Goal: Task Accomplishment & Management: Manage account settings

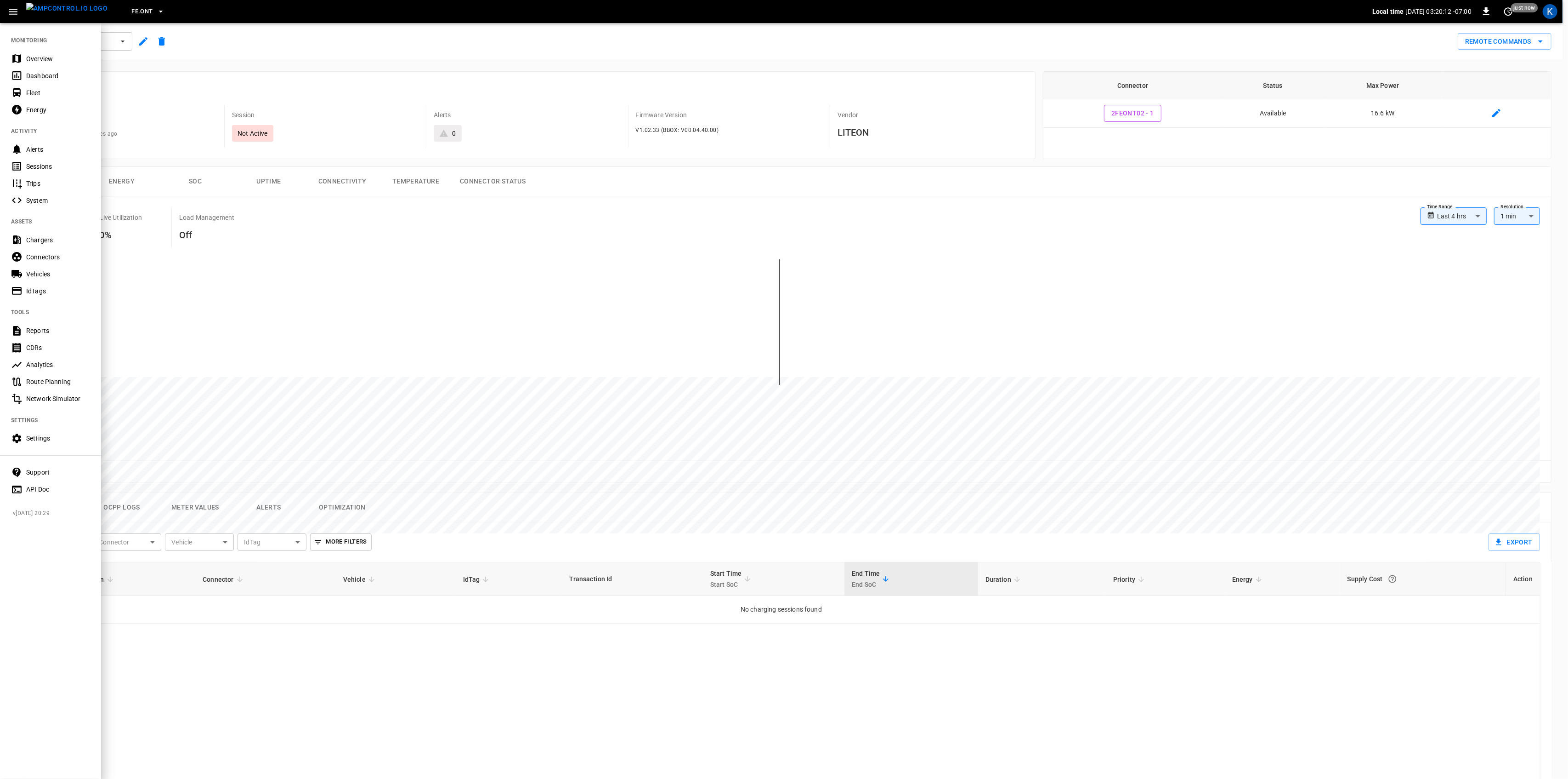
click at [27, 54] on div "Overview" at bounding box center [58, 58] width 64 height 9
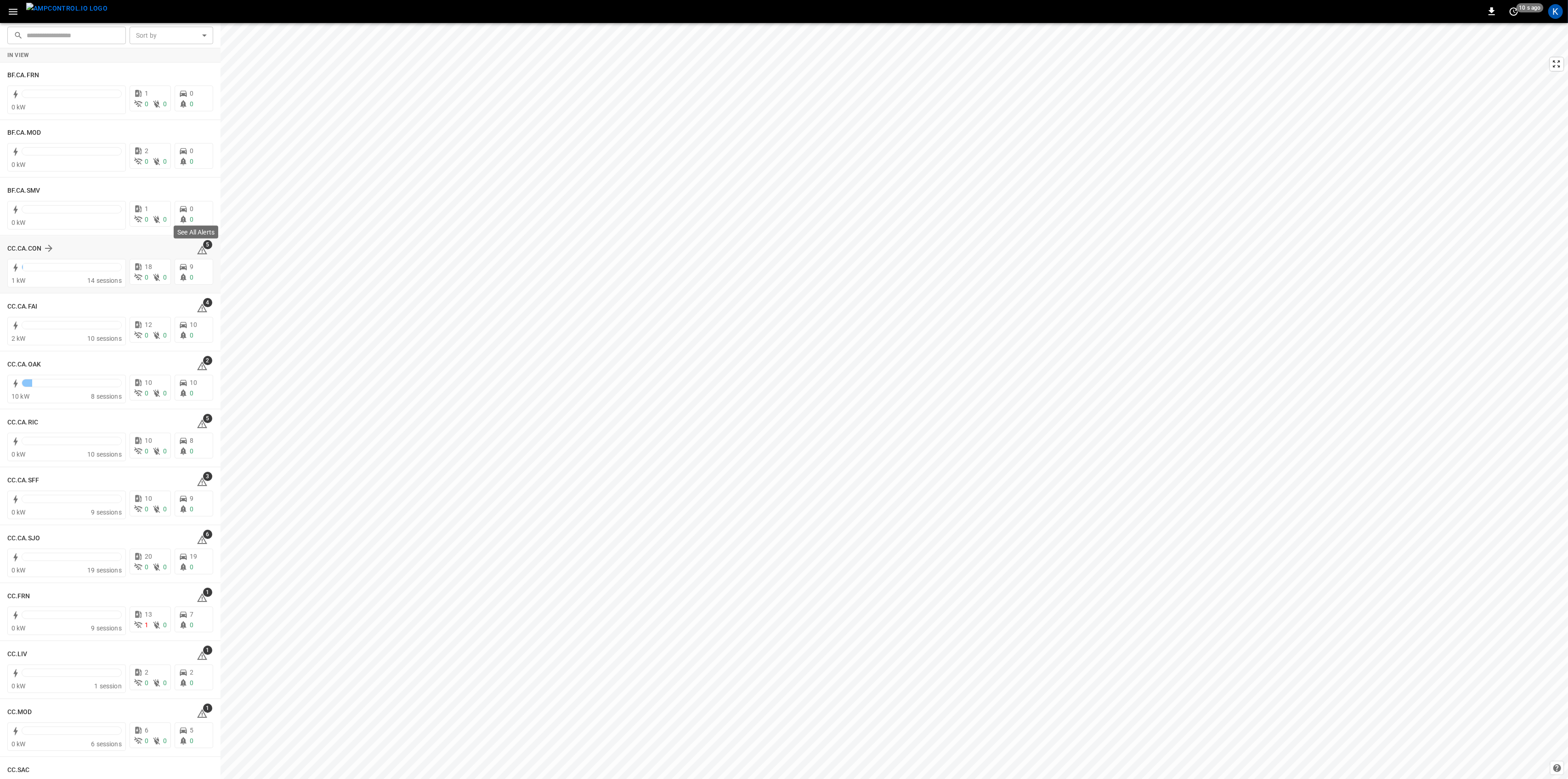
click at [203, 247] on span "5" at bounding box center [208, 244] width 9 height 9
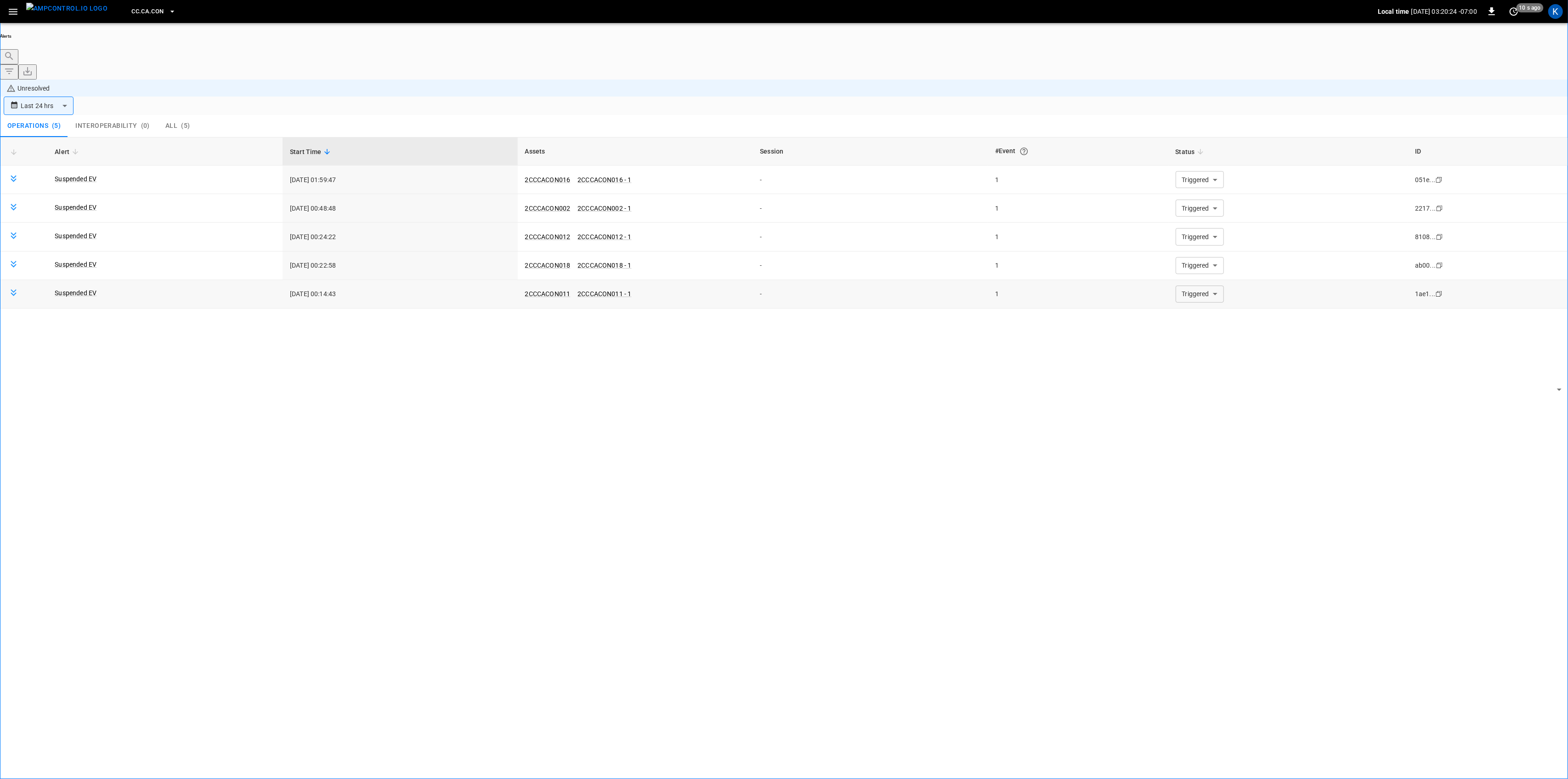
click at [1208, 238] on body "**********" at bounding box center [784, 415] width 1568 height 830
click at [1198, 256] on li "Resolved" at bounding box center [1194, 251] width 55 height 9
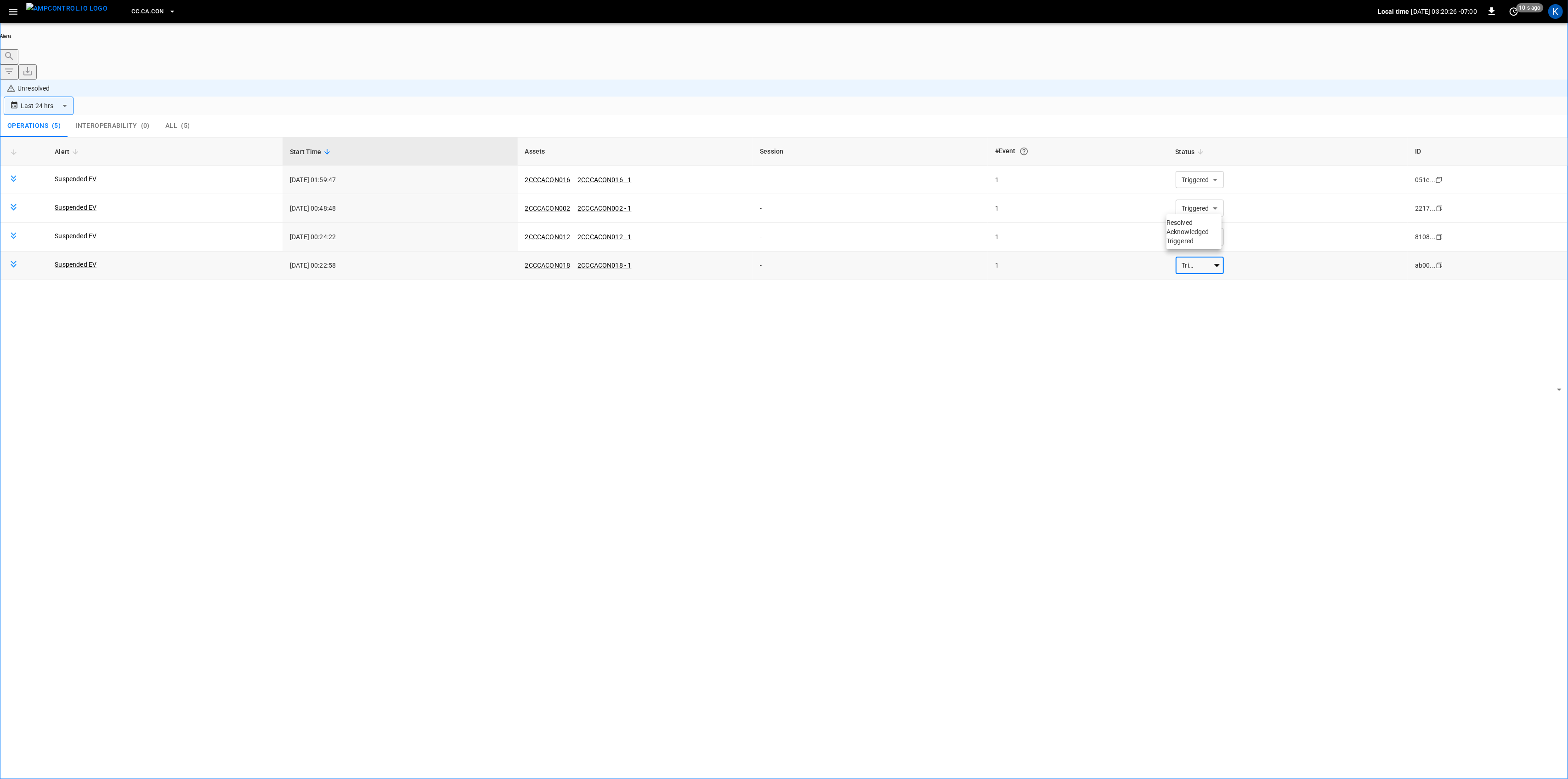
click at [1186, 227] on li "Resolved" at bounding box center [1194, 222] width 55 height 9
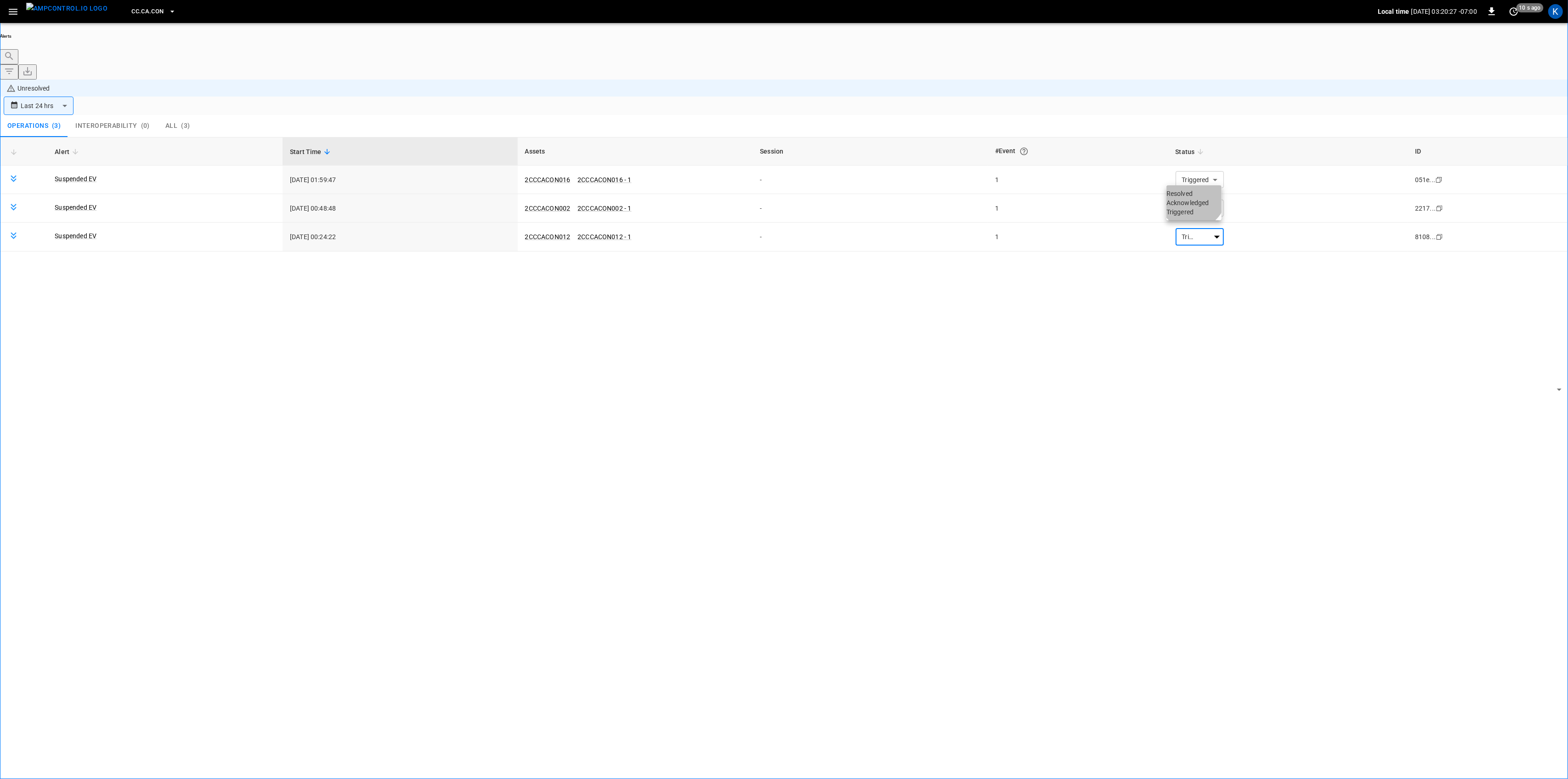
click at [1194, 198] on li "Resolved" at bounding box center [1194, 193] width 55 height 9
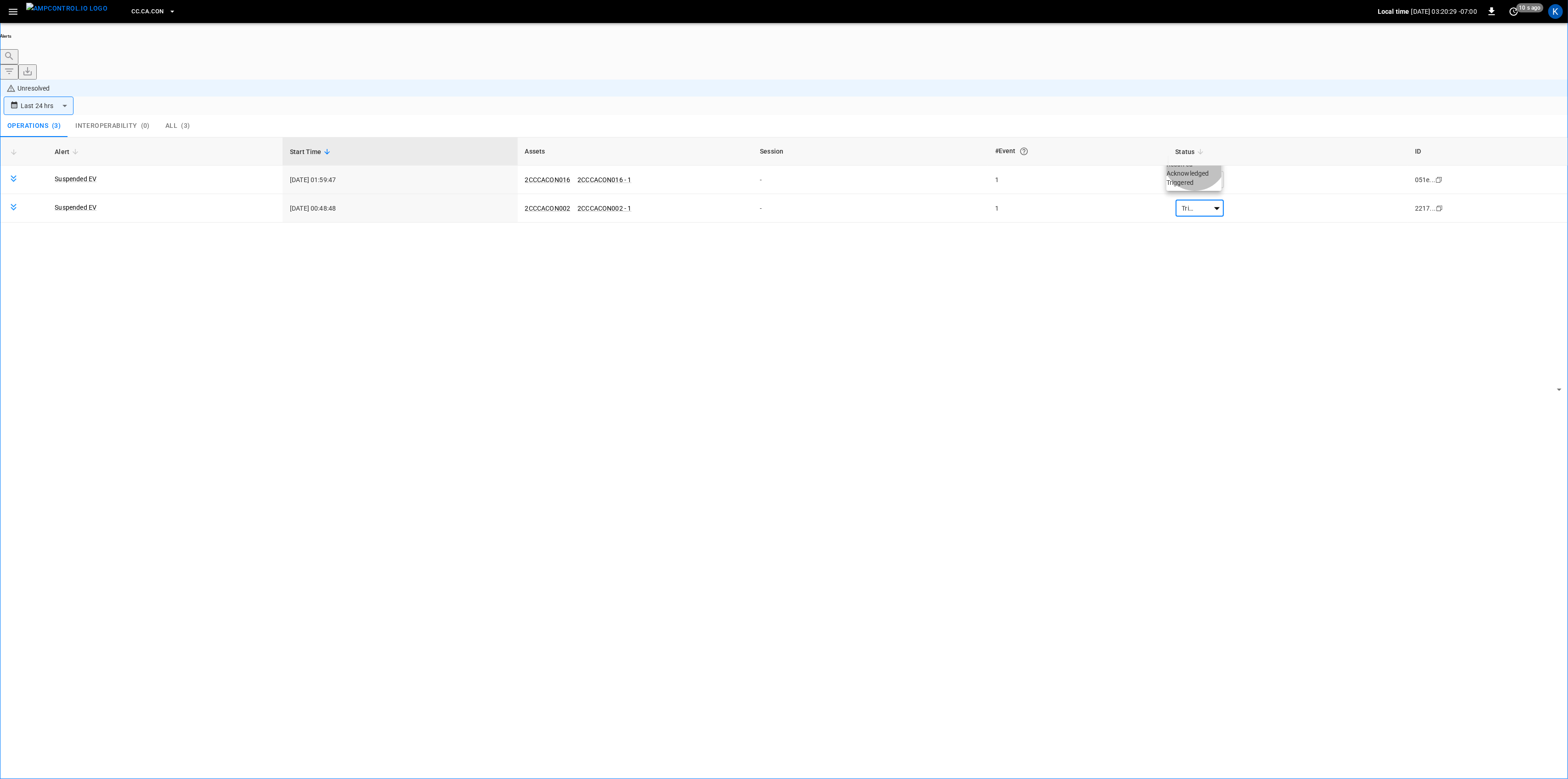
click at [1197, 164] on li "Resolved" at bounding box center [1194, 164] width 55 height 9
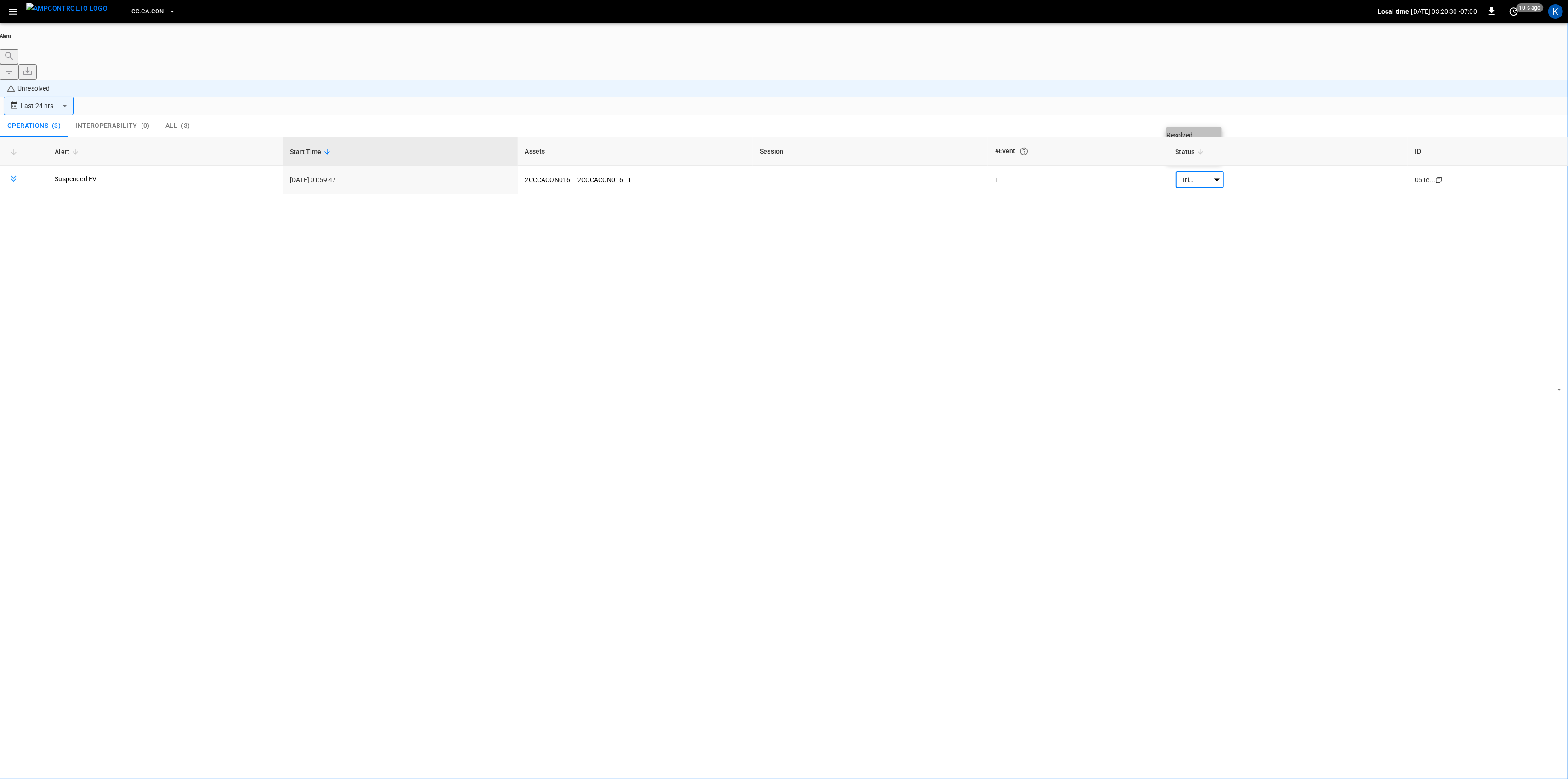
click at [1192, 139] on li "Resolved" at bounding box center [1194, 135] width 55 height 9
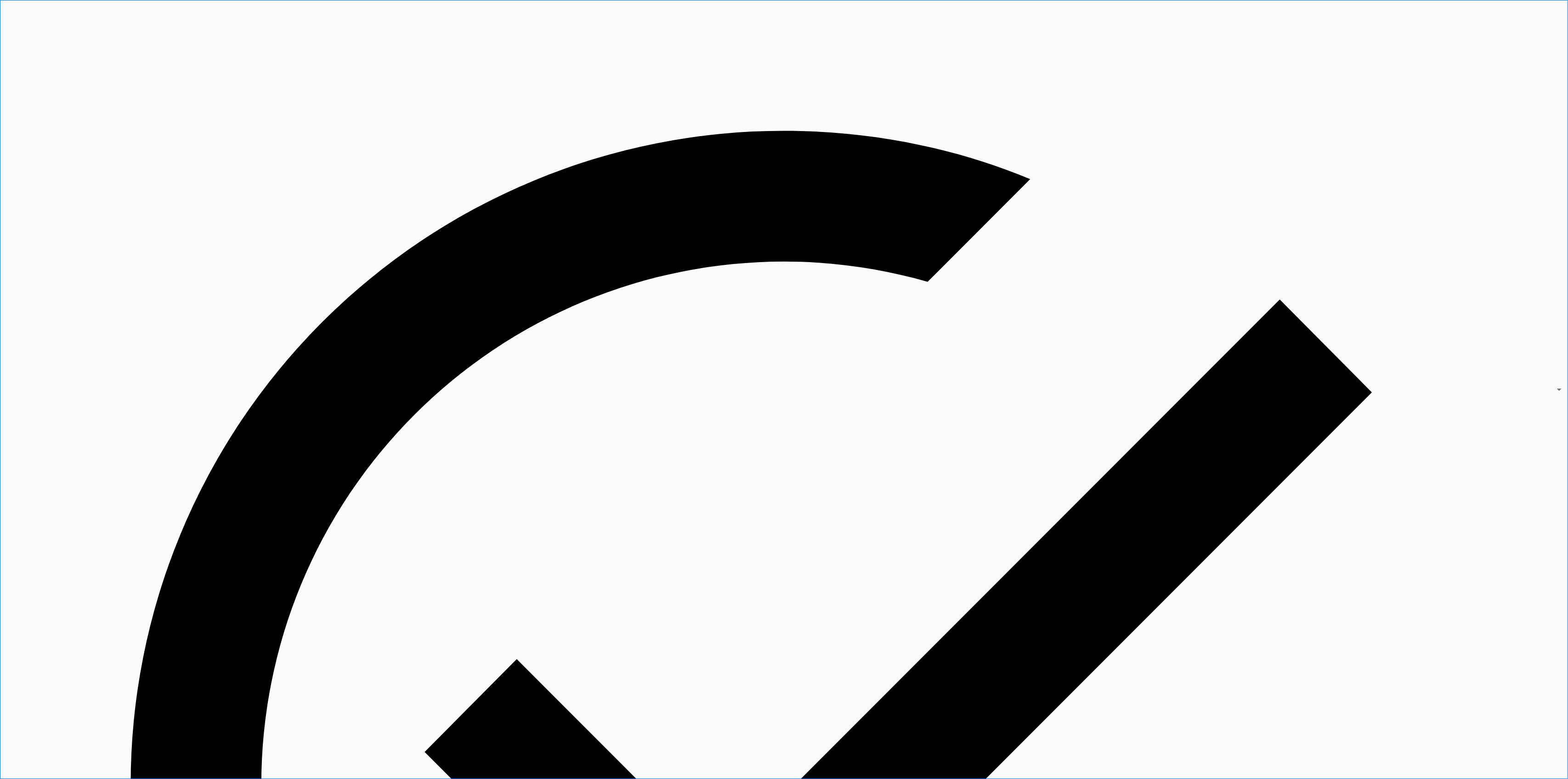
drag, startPoint x: 14, startPoint y: 15, endPoint x: 17, endPoint y: 19, distance: 5.0
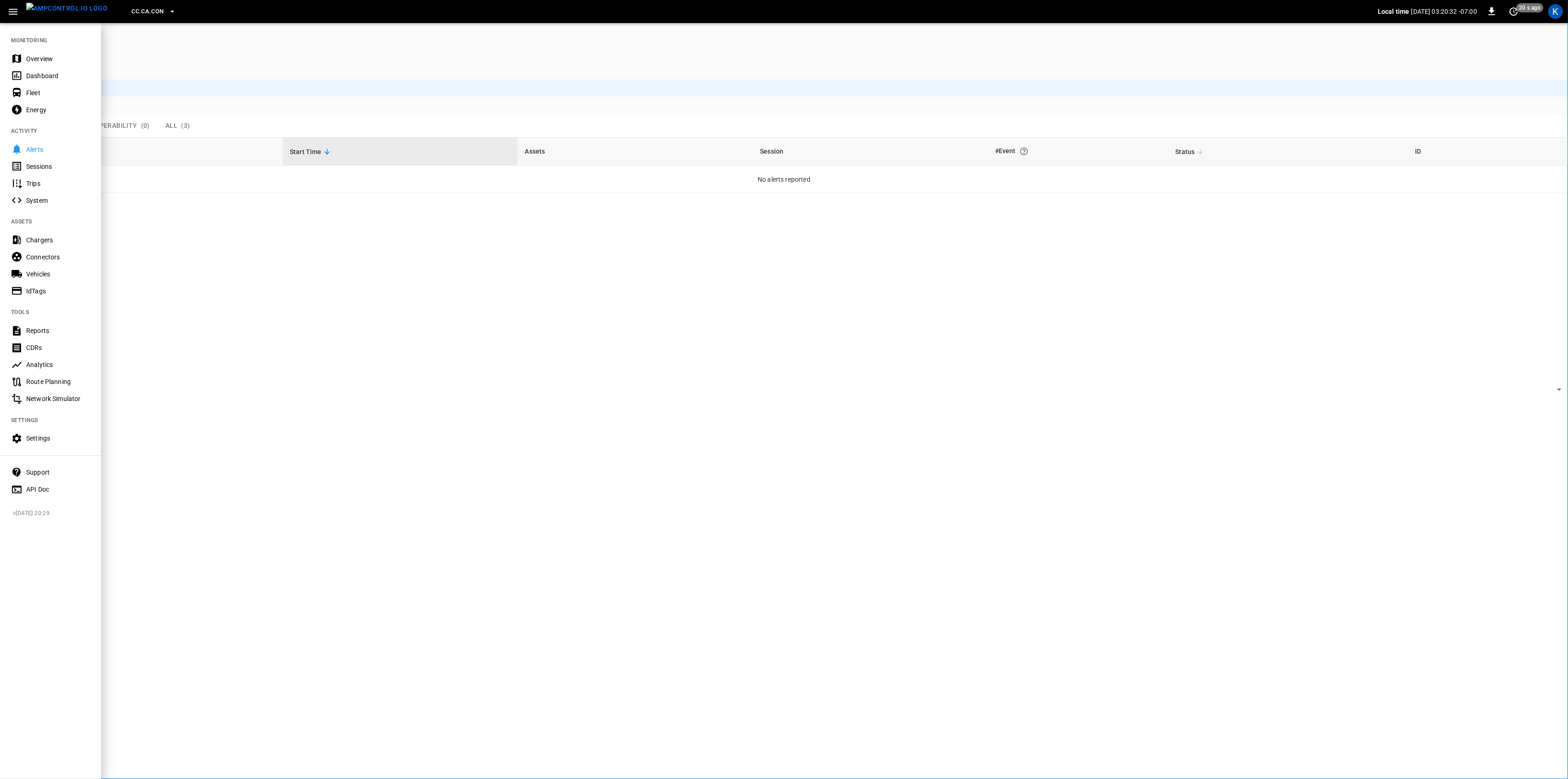
click at [35, 61] on div "Overview" at bounding box center [58, 58] width 64 height 9
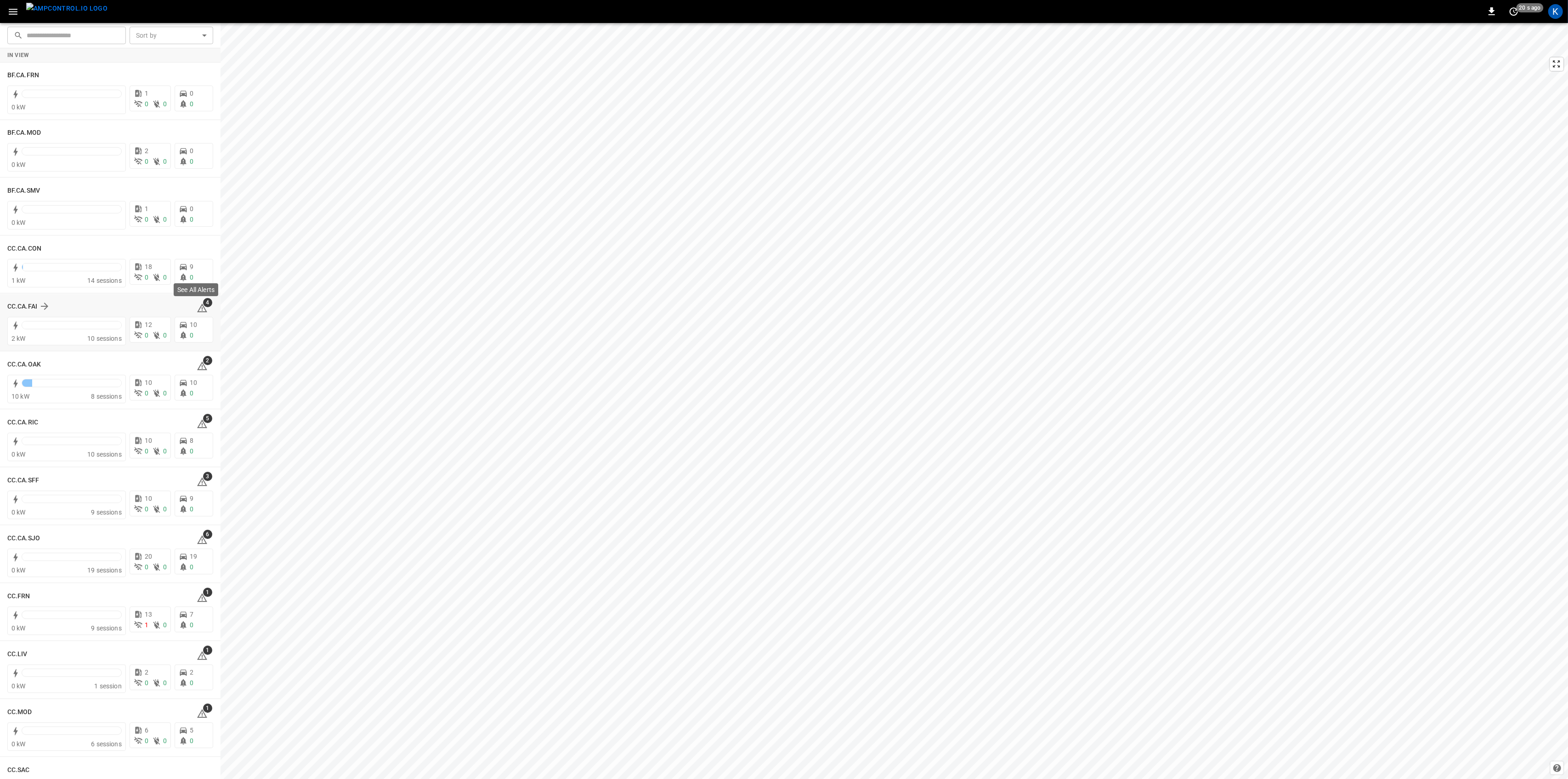
click at [199, 308] on icon at bounding box center [202, 308] width 10 height 9
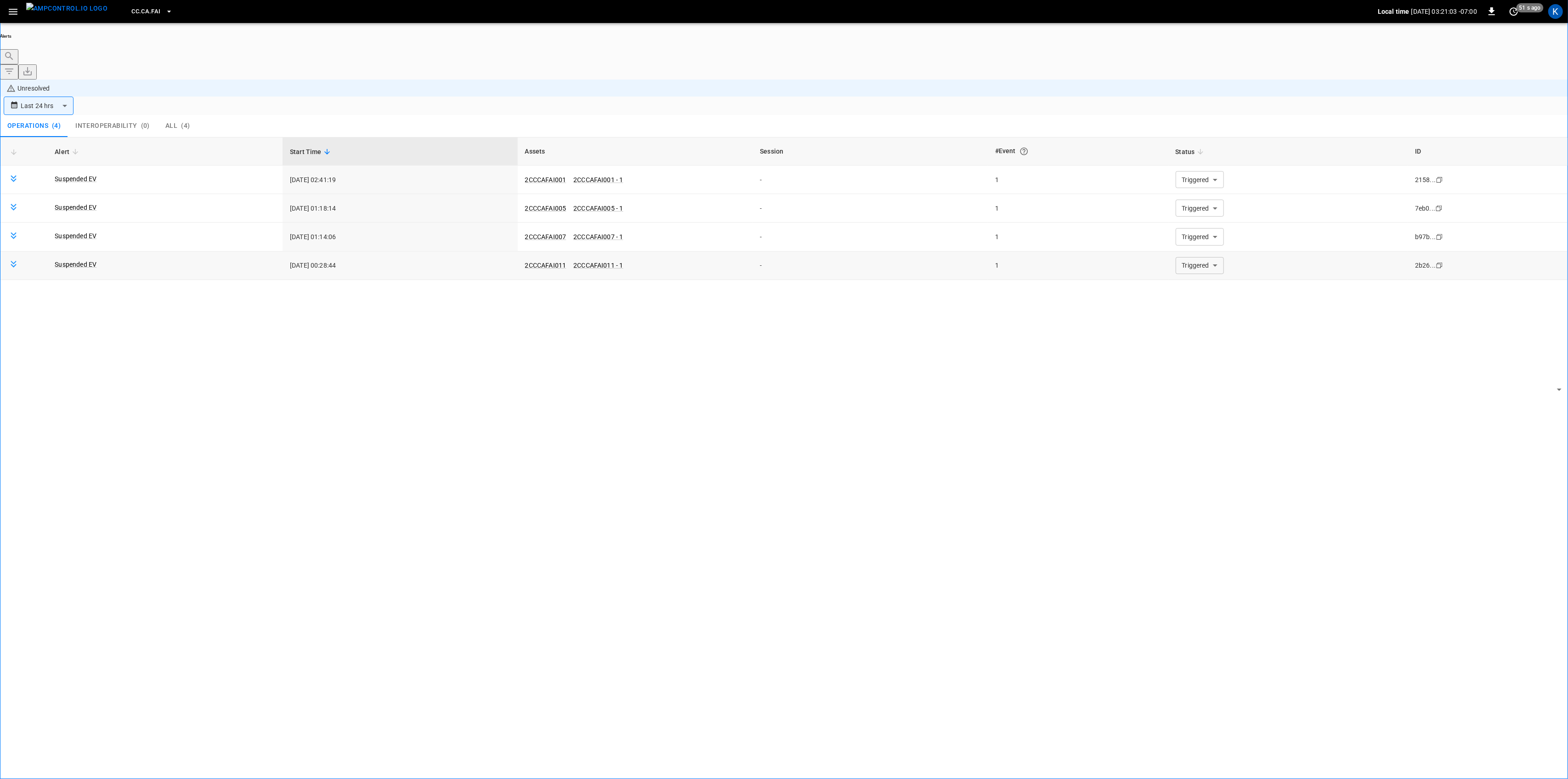
click at [1192, 202] on body "**********" at bounding box center [784, 415] width 1568 height 830
click at [1188, 225] on li "Resolved" at bounding box center [1194, 222] width 55 height 9
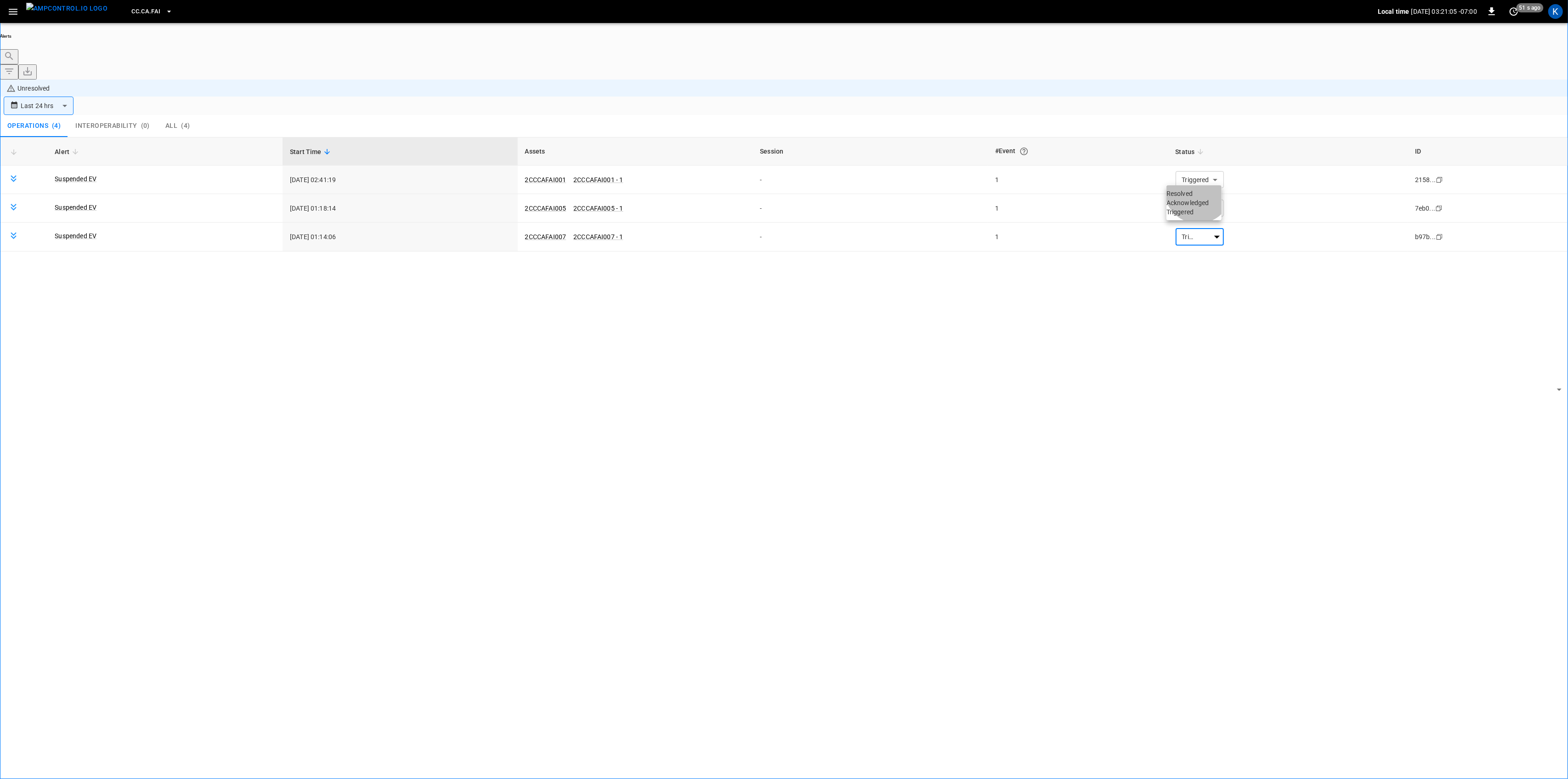
click at [1200, 196] on li "Resolved" at bounding box center [1194, 193] width 55 height 9
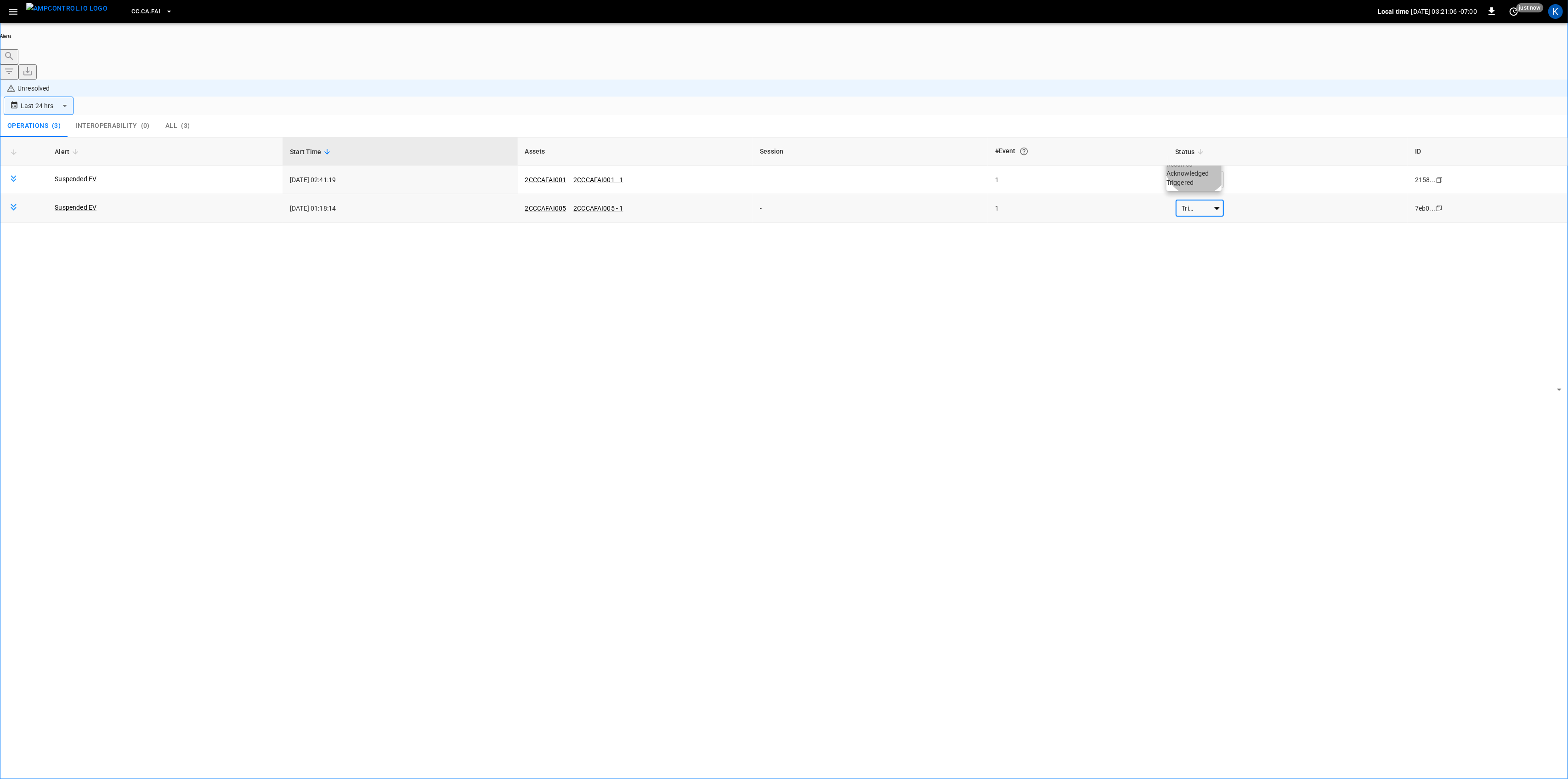
click at [1199, 169] on li "Resolved" at bounding box center [1194, 164] width 55 height 9
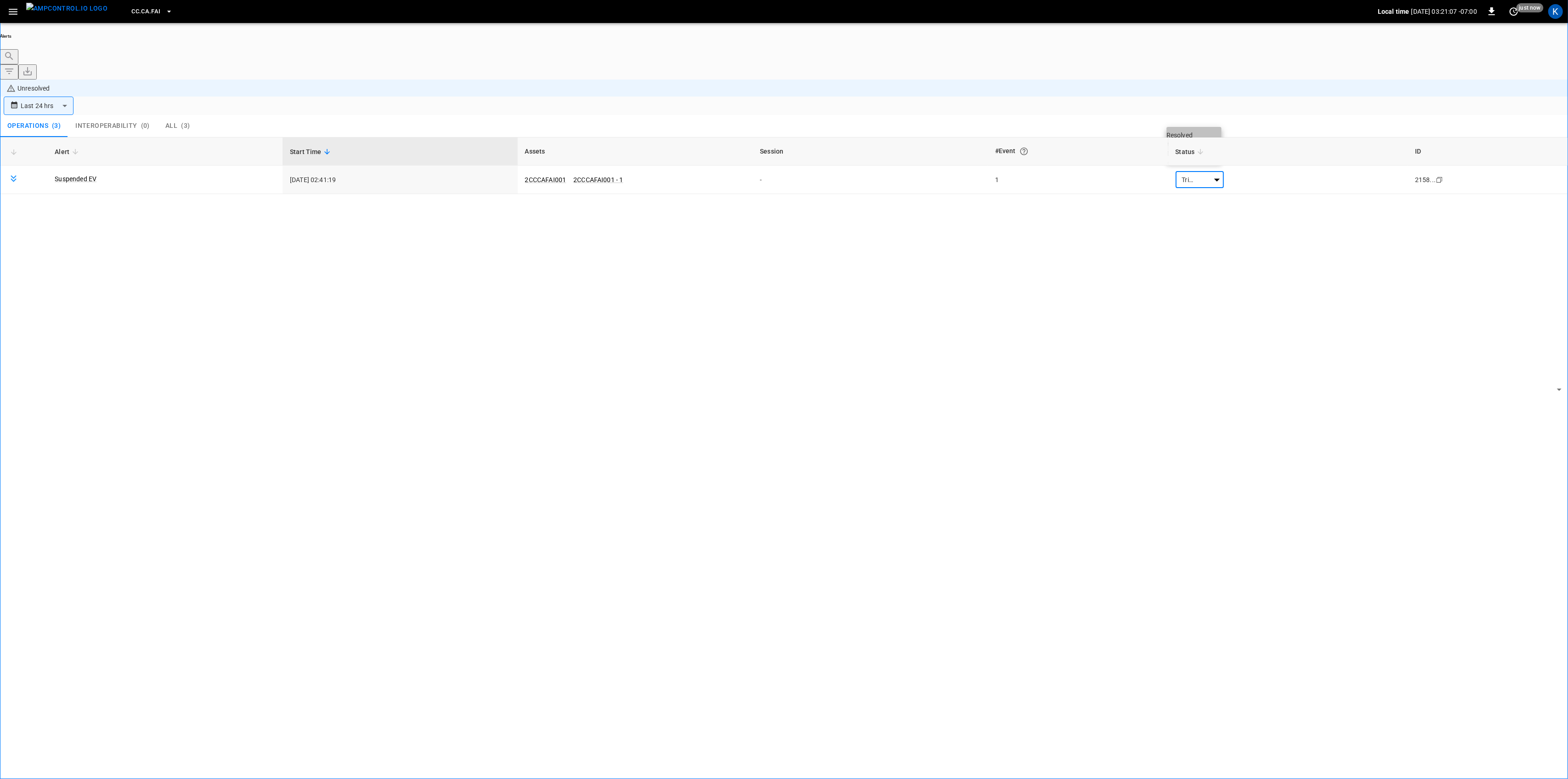
click at [1209, 139] on li "Resolved" at bounding box center [1194, 135] width 55 height 9
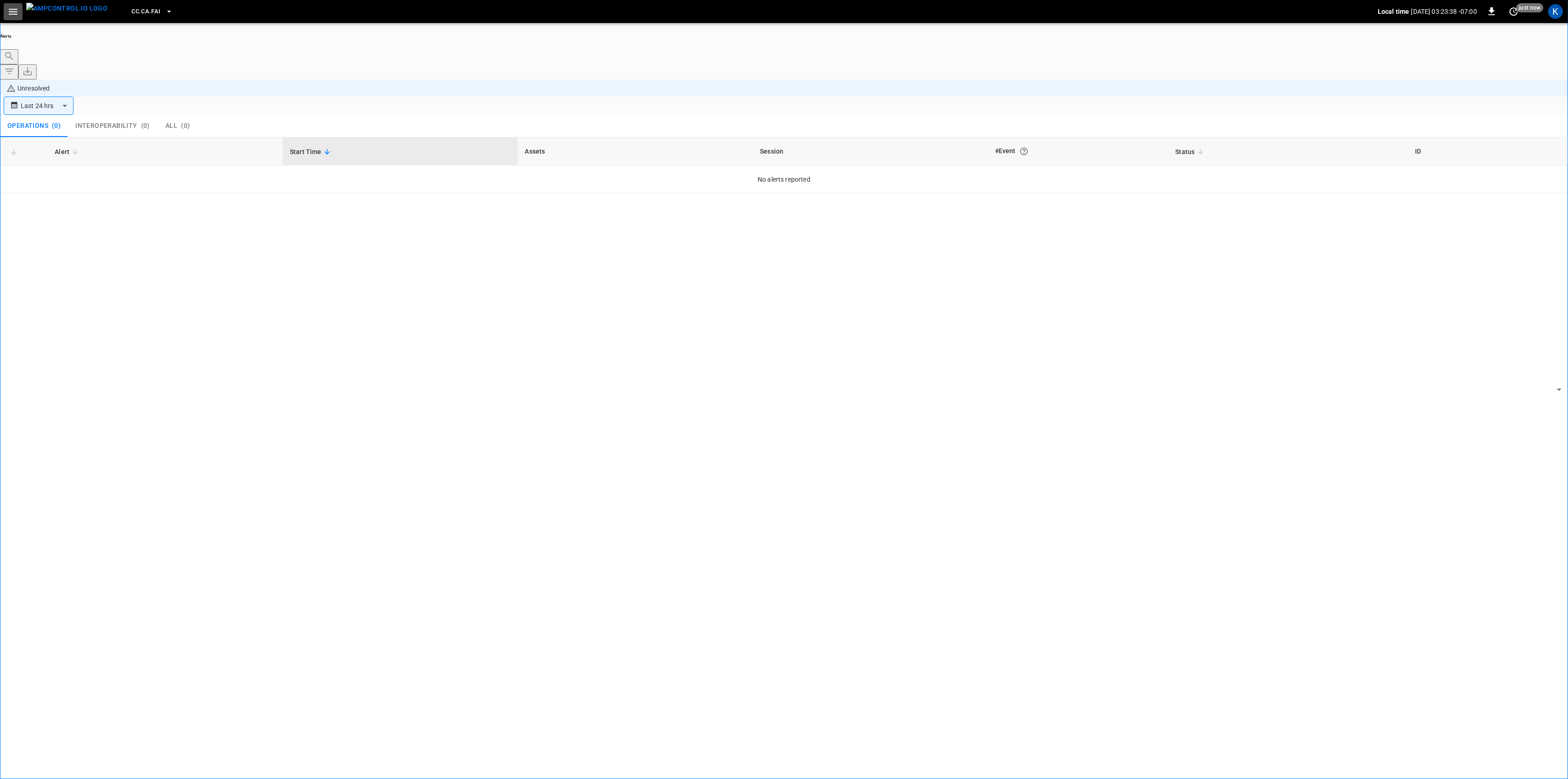
click at [11, 14] on icon "button" at bounding box center [13, 12] width 9 height 6
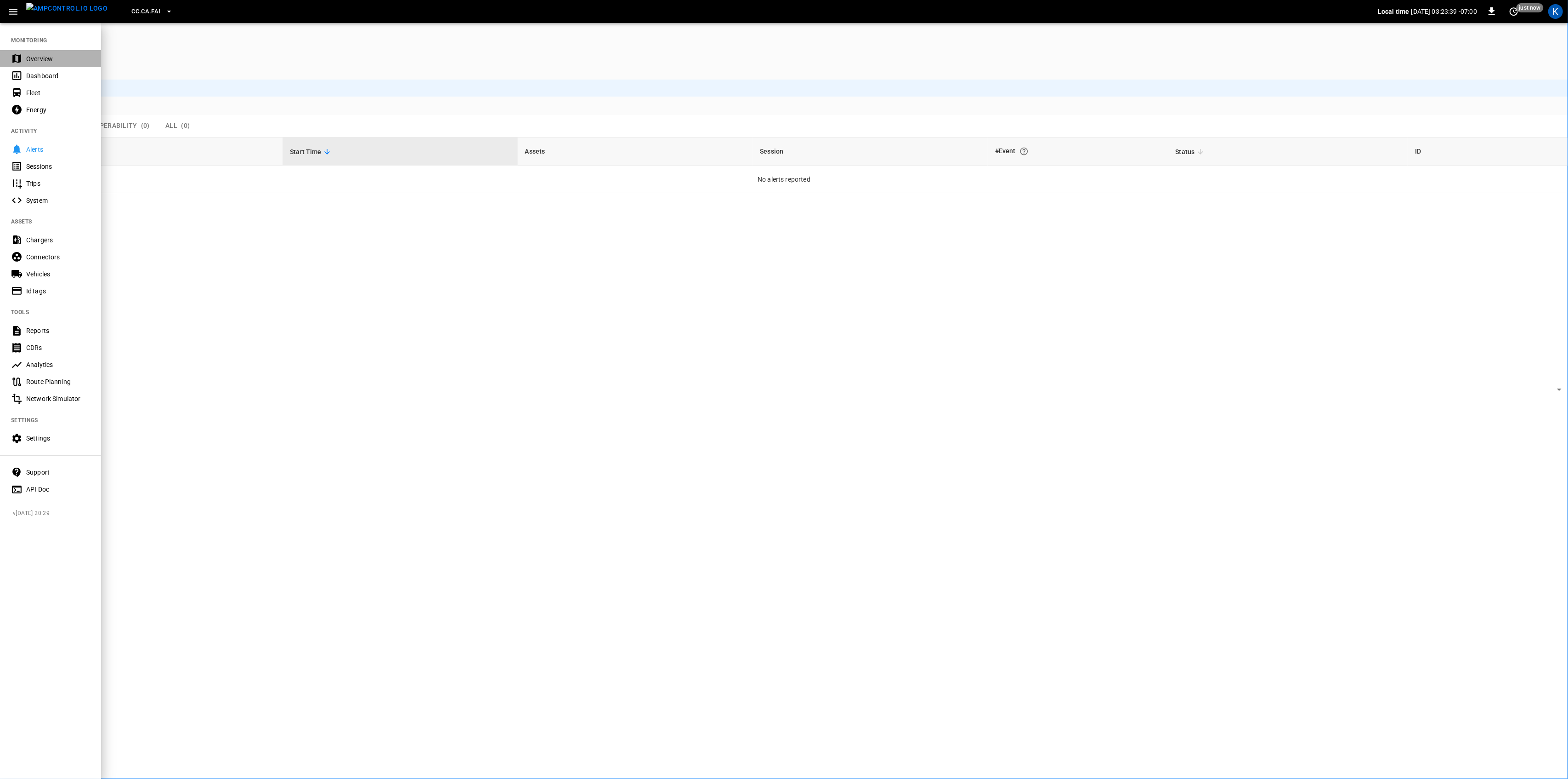
click at [27, 56] on div "Overview" at bounding box center [58, 58] width 64 height 9
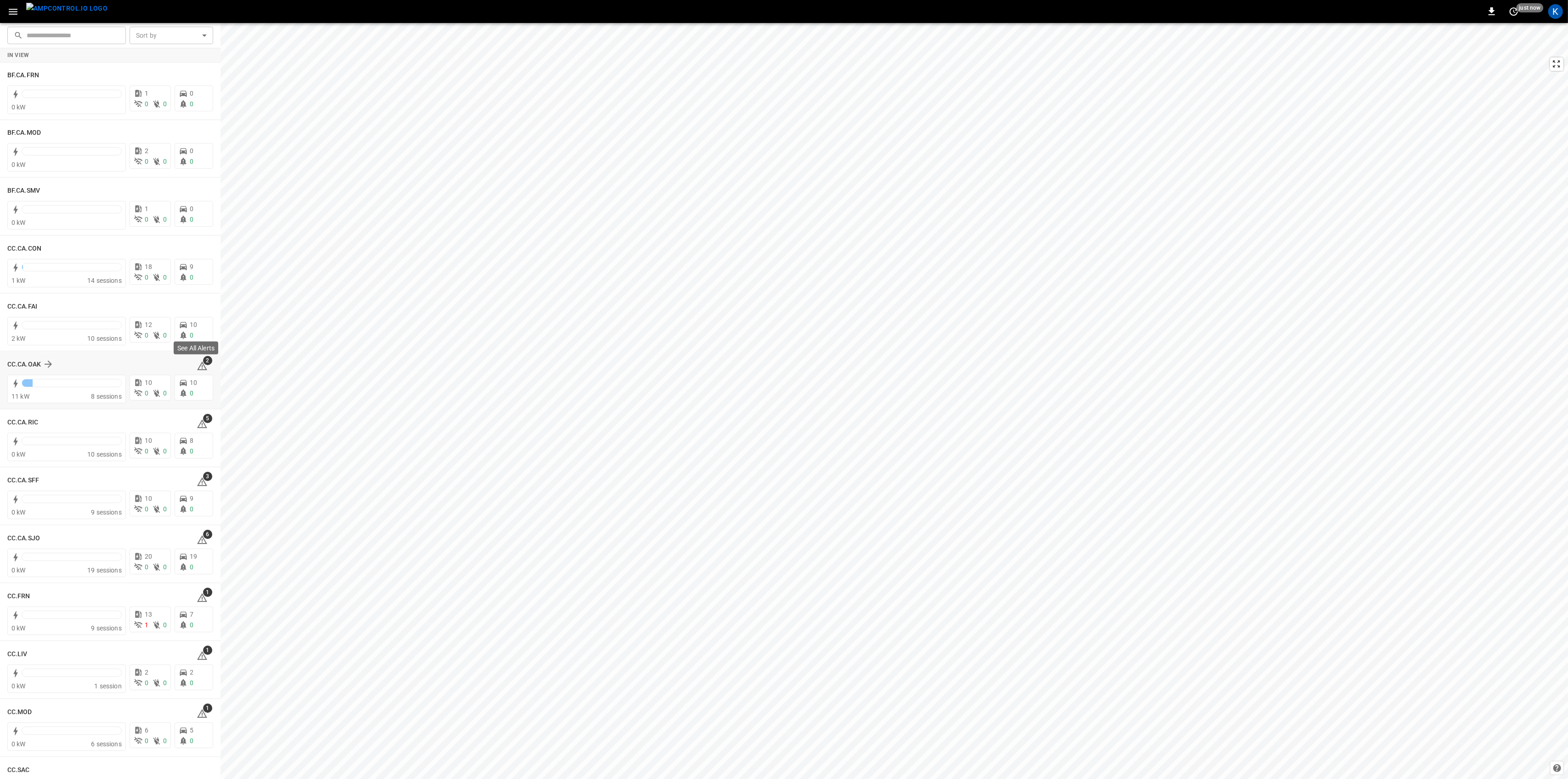
click at [197, 365] on icon at bounding box center [202, 366] width 11 height 11
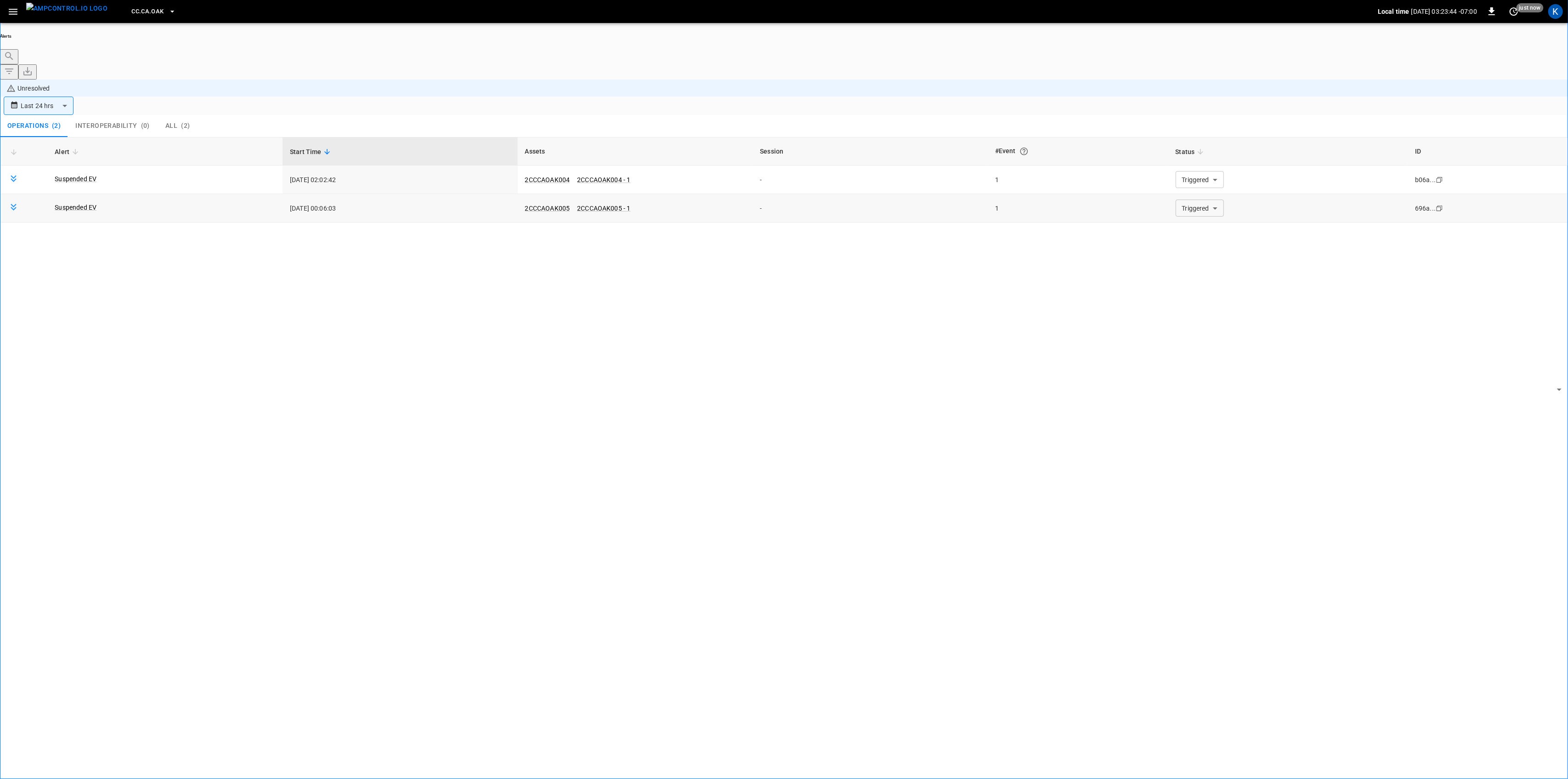
click at [1203, 155] on body "**********" at bounding box center [784, 415] width 1568 height 830
click at [1192, 169] on li "Resolved" at bounding box center [1194, 164] width 55 height 9
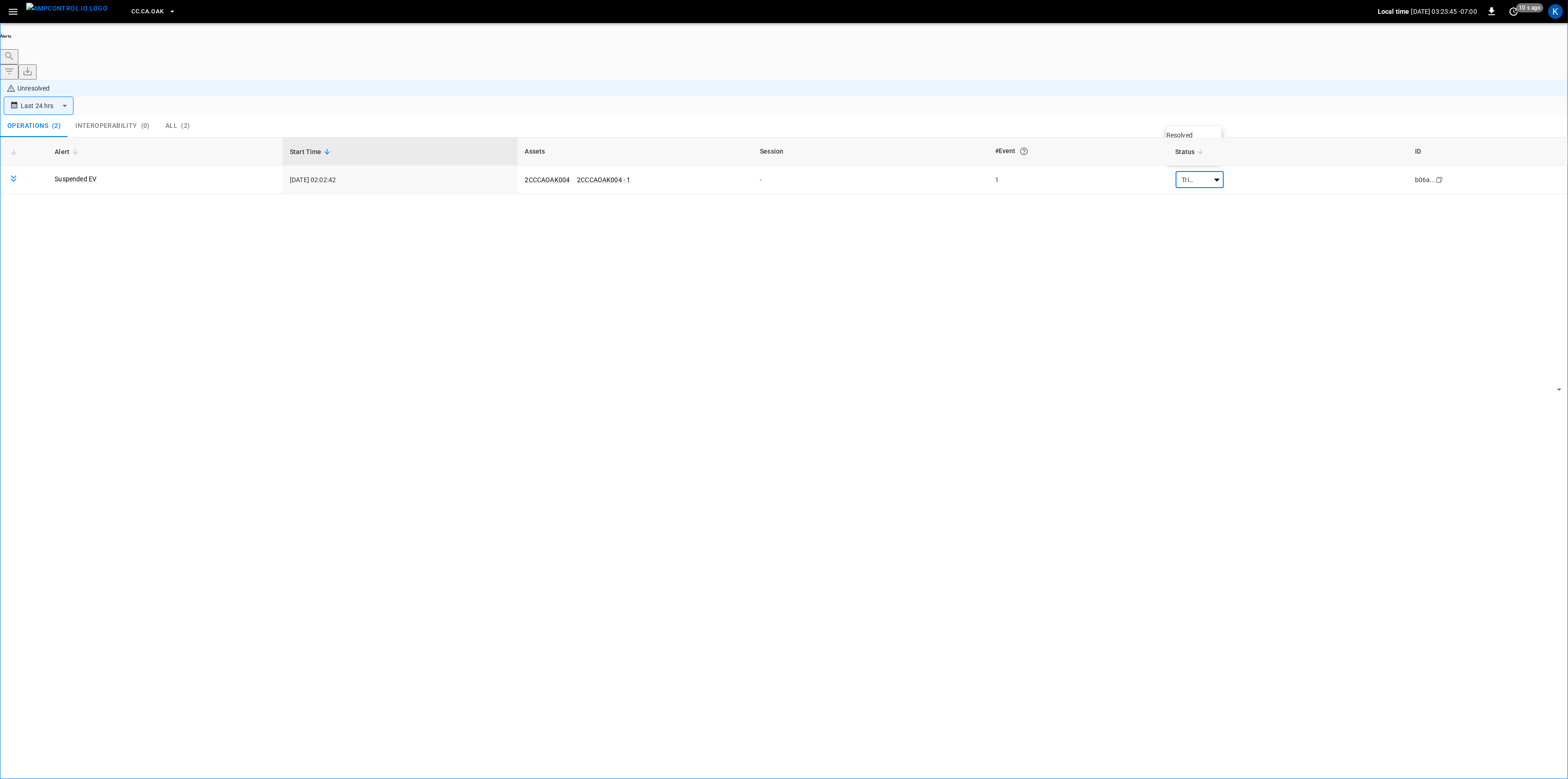
click at [1192, 134] on li "Resolved" at bounding box center [1194, 135] width 55 height 9
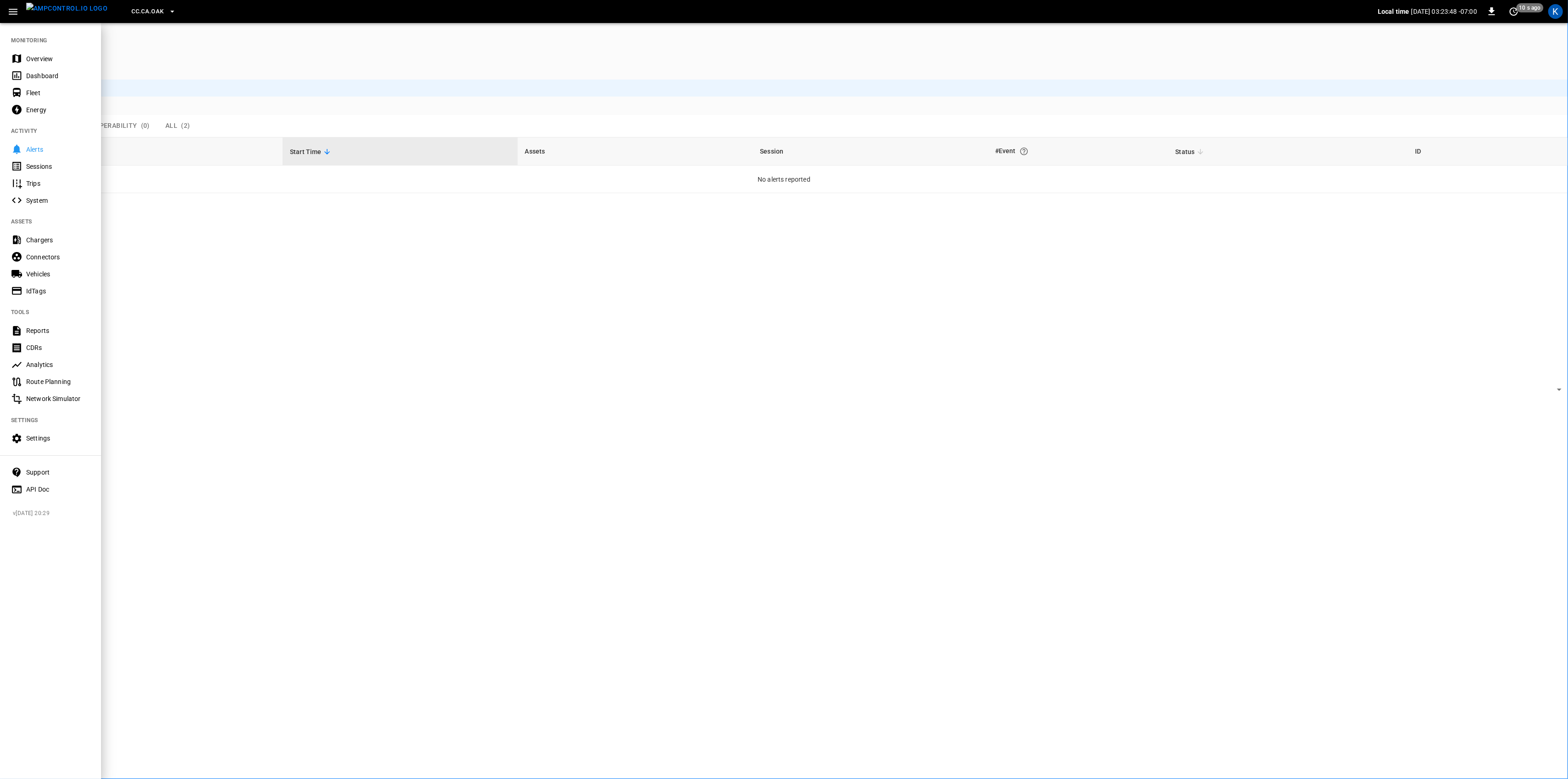
click at [23, 57] on div "Overview" at bounding box center [51, 58] width 101 height 17
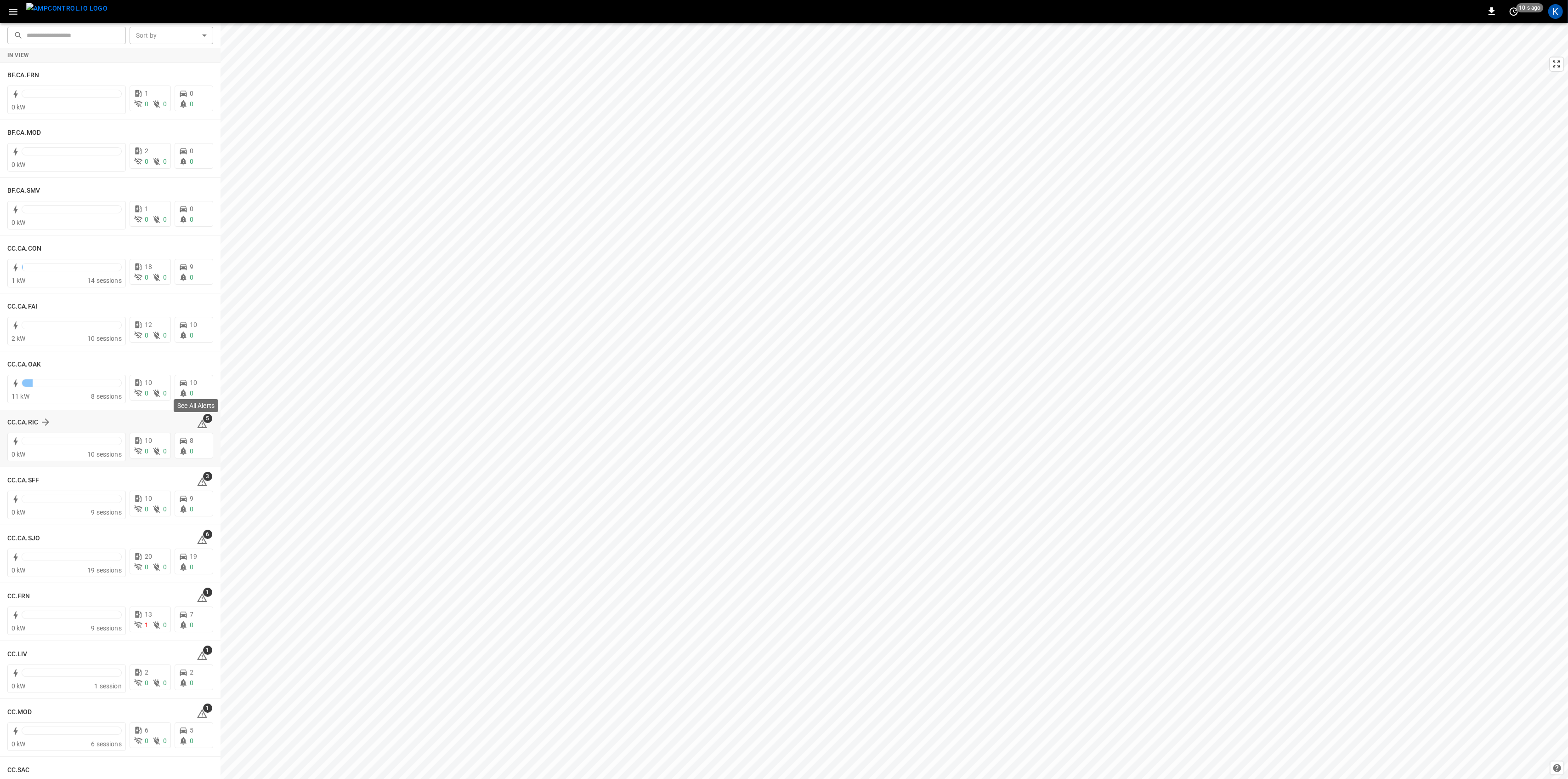
click at [199, 424] on icon at bounding box center [202, 423] width 10 height 9
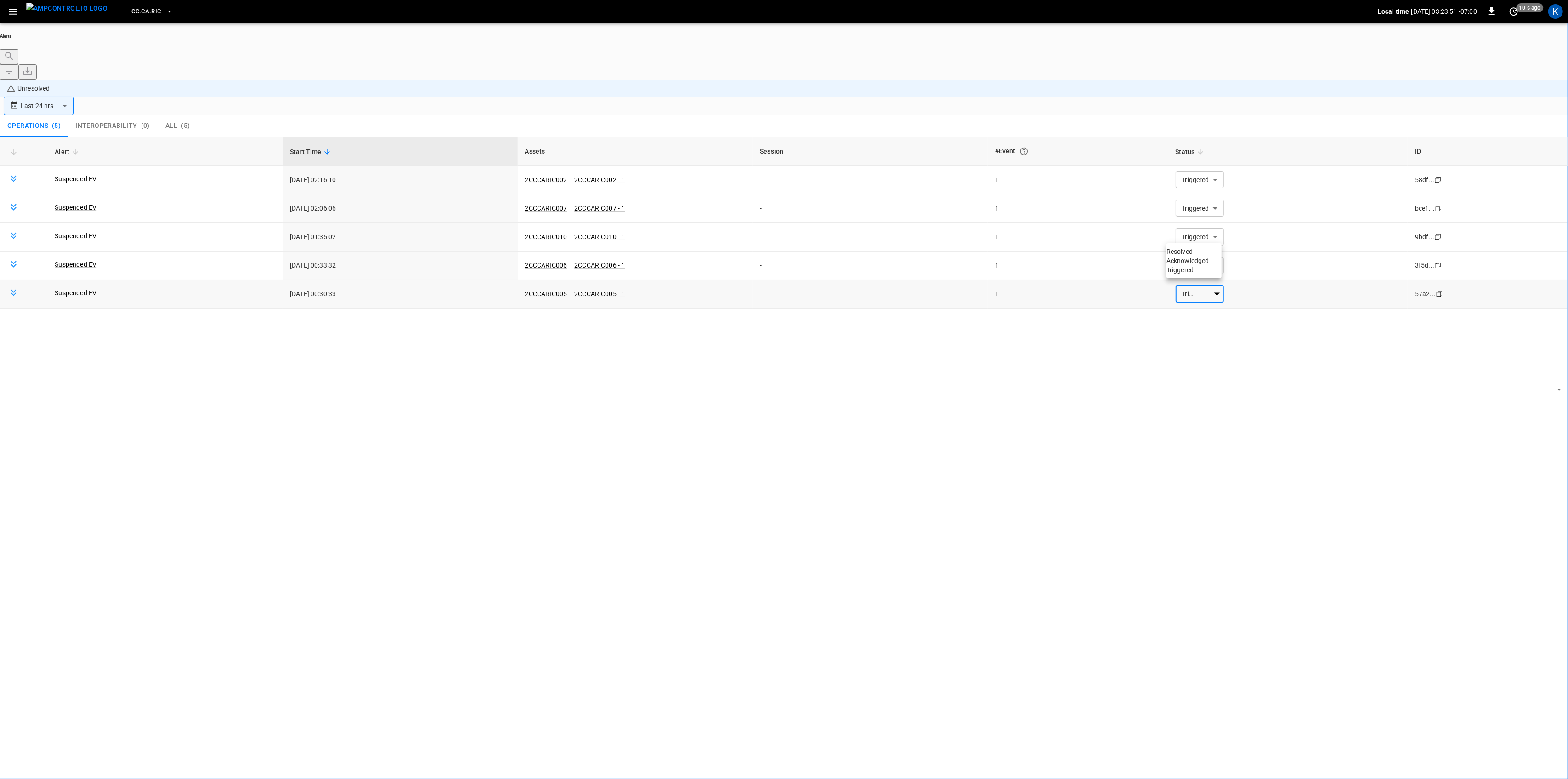
click at [1189, 227] on body "**********" at bounding box center [784, 415] width 1568 height 830
click at [1191, 254] on li "Resolved" at bounding box center [1194, 251] width 55 height 9
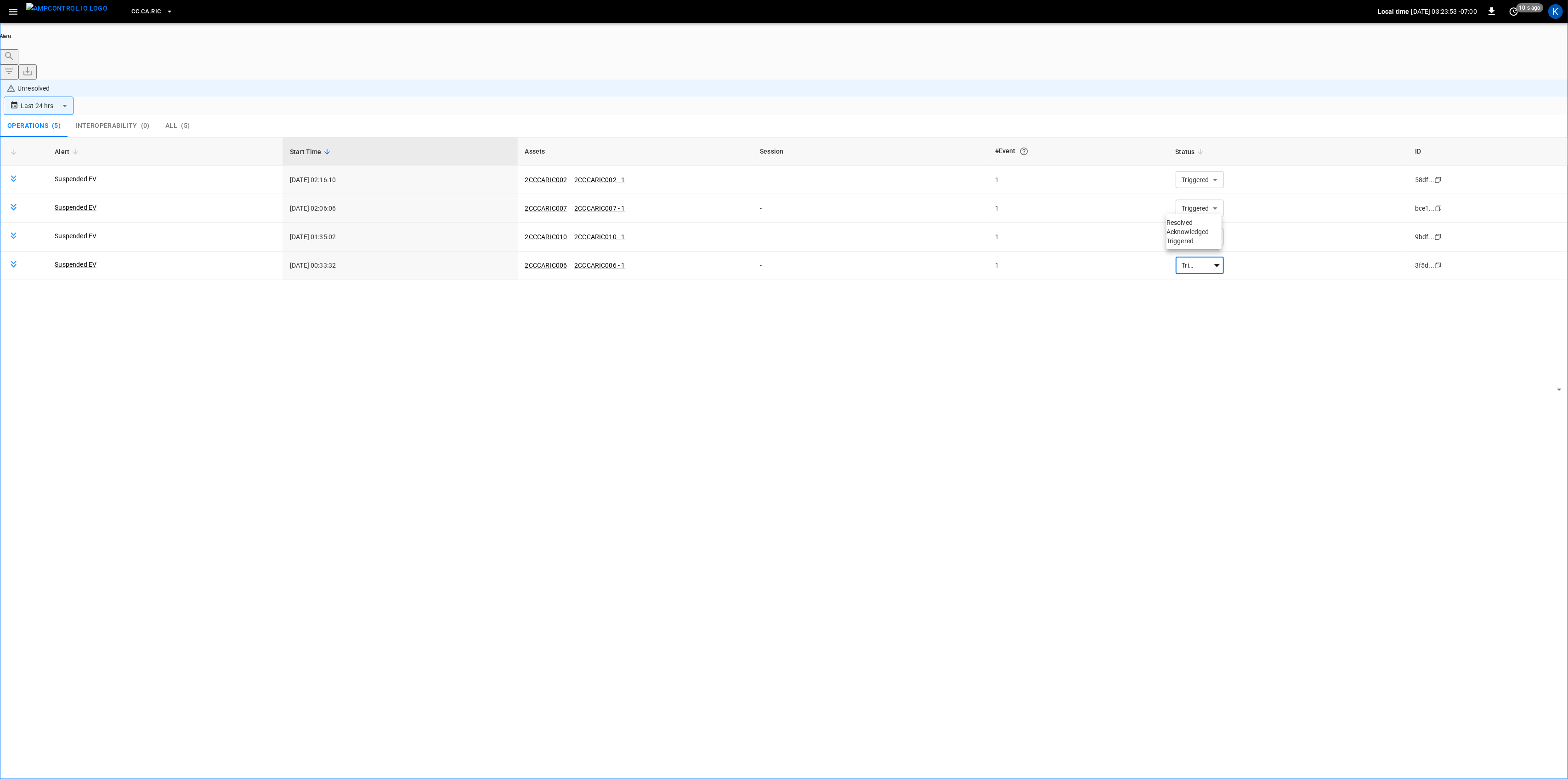
click at [1197, 227] on li "Resolved" at bounding box center [1194, 222] width 55 height 9
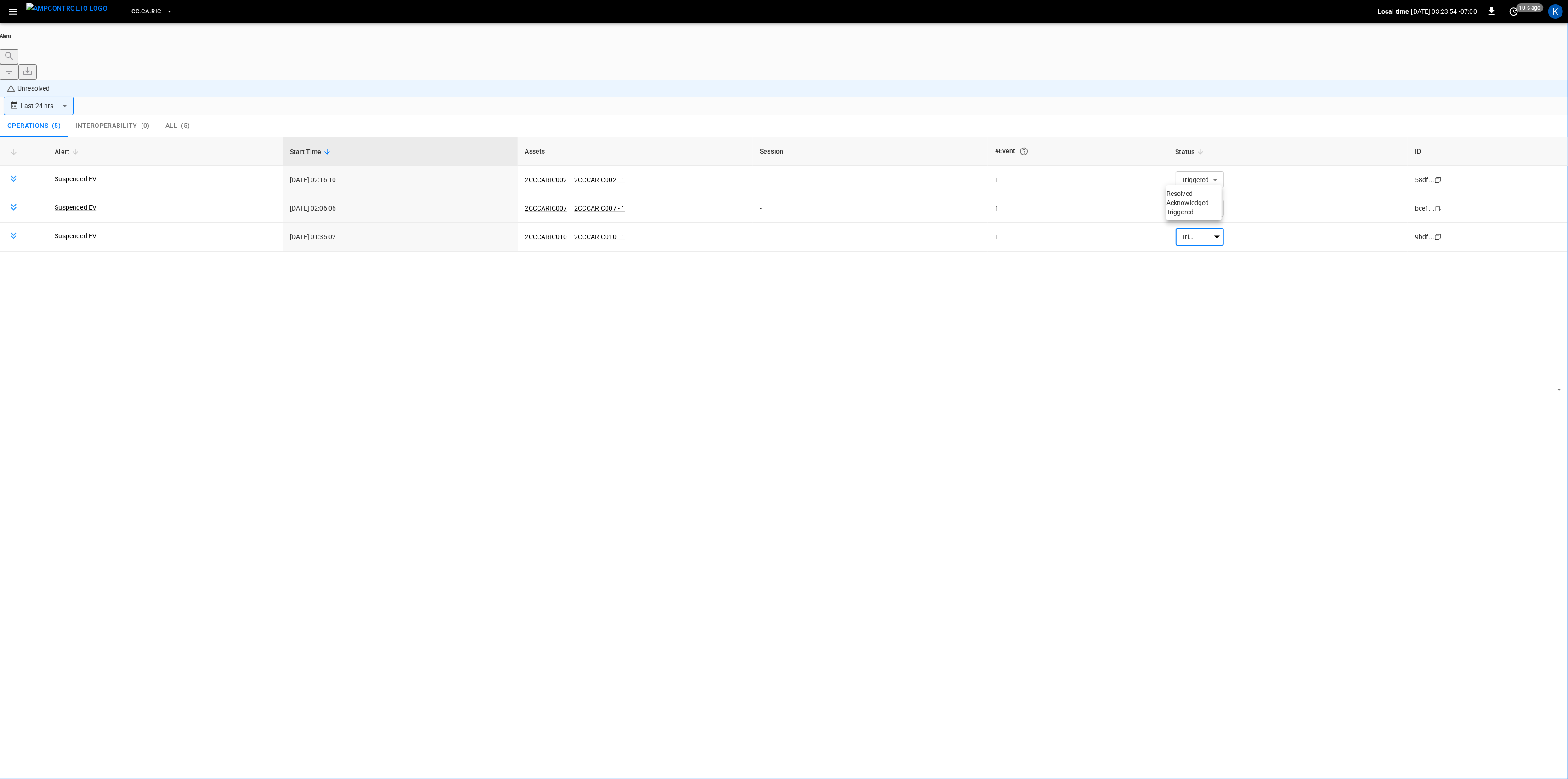
click at [1191, 194] on li "Resolved" at bounding box center [1194, 193] width 55 height 9
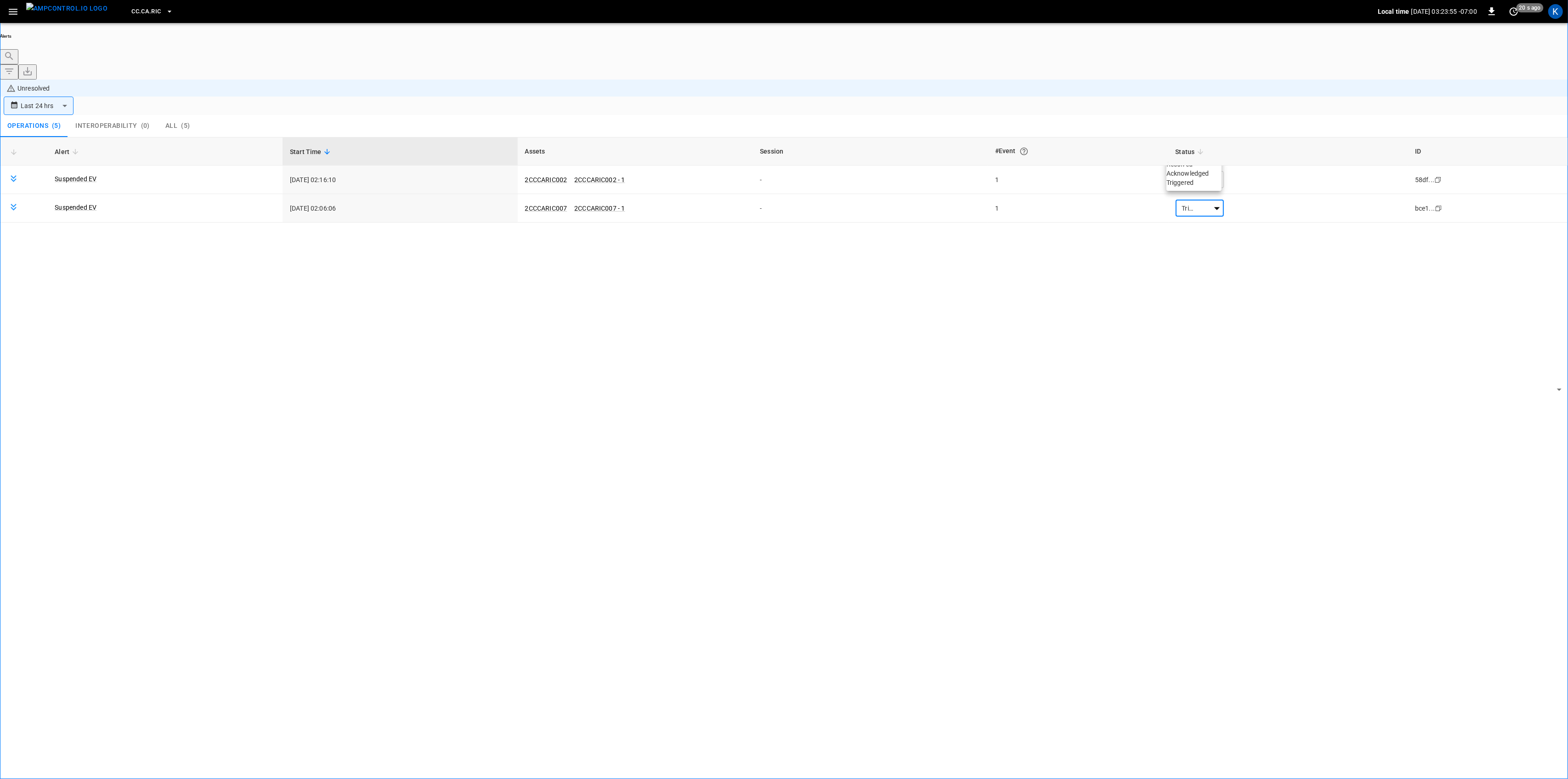
click at [1190, 167] on li "Resolved" at bounding box center [1194, 164] width 55 height 9
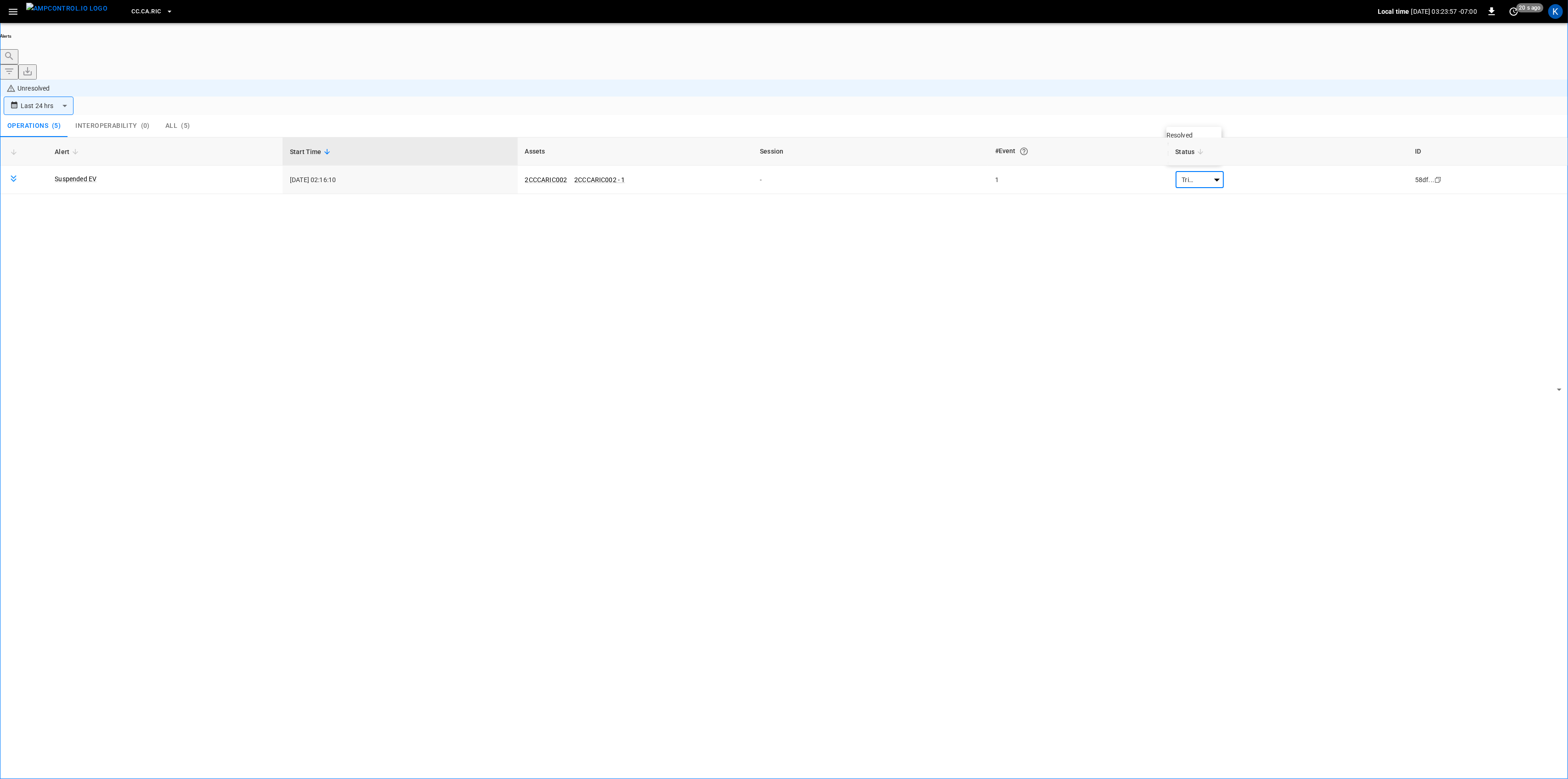
click at [1194, 139] on li "Resolved" at bounding box center [1194, 135] width 55 height 9
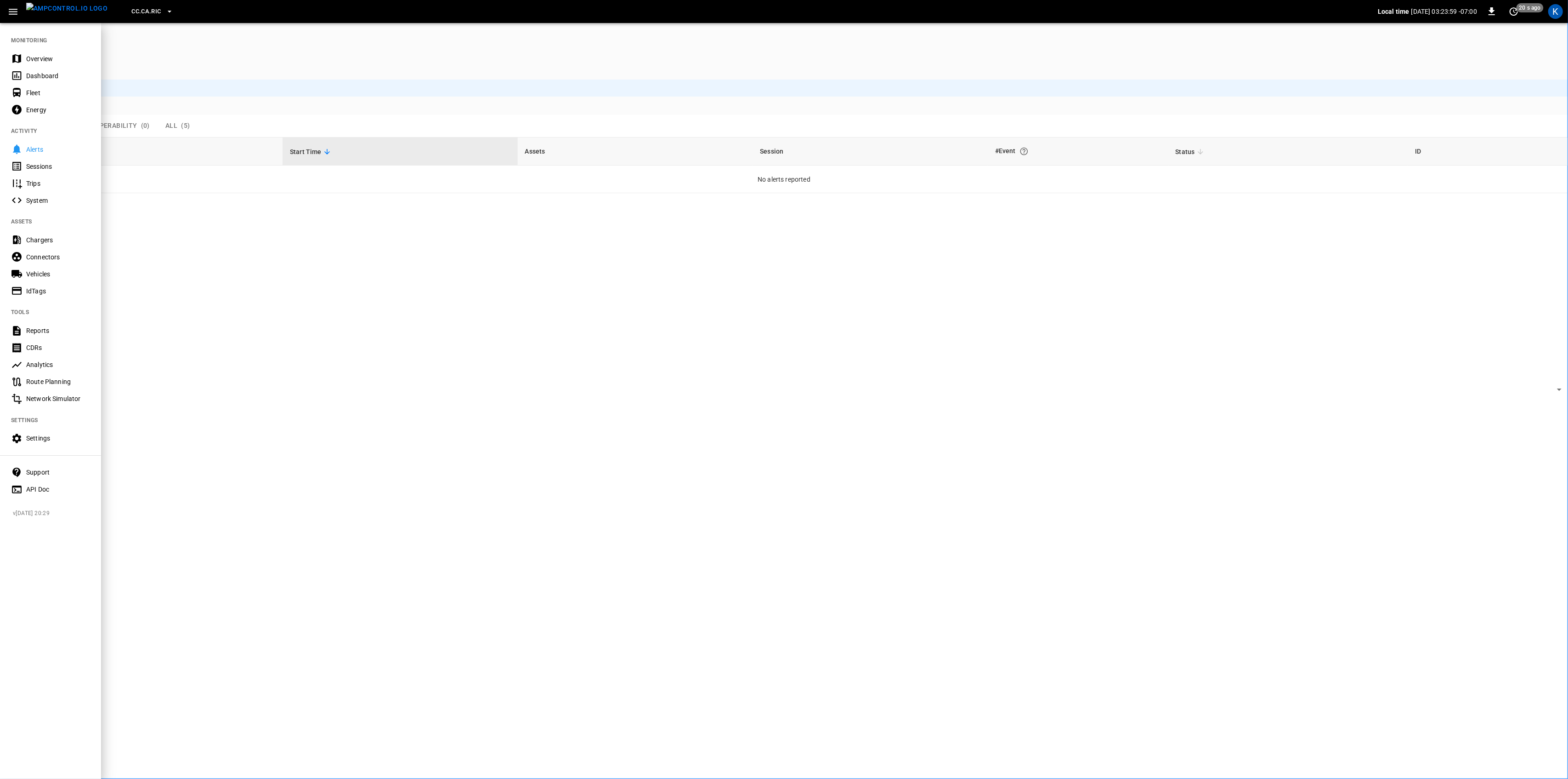
click at [33, 61] on div "Overview" at bounding box center [58, 58] width 64 height 9
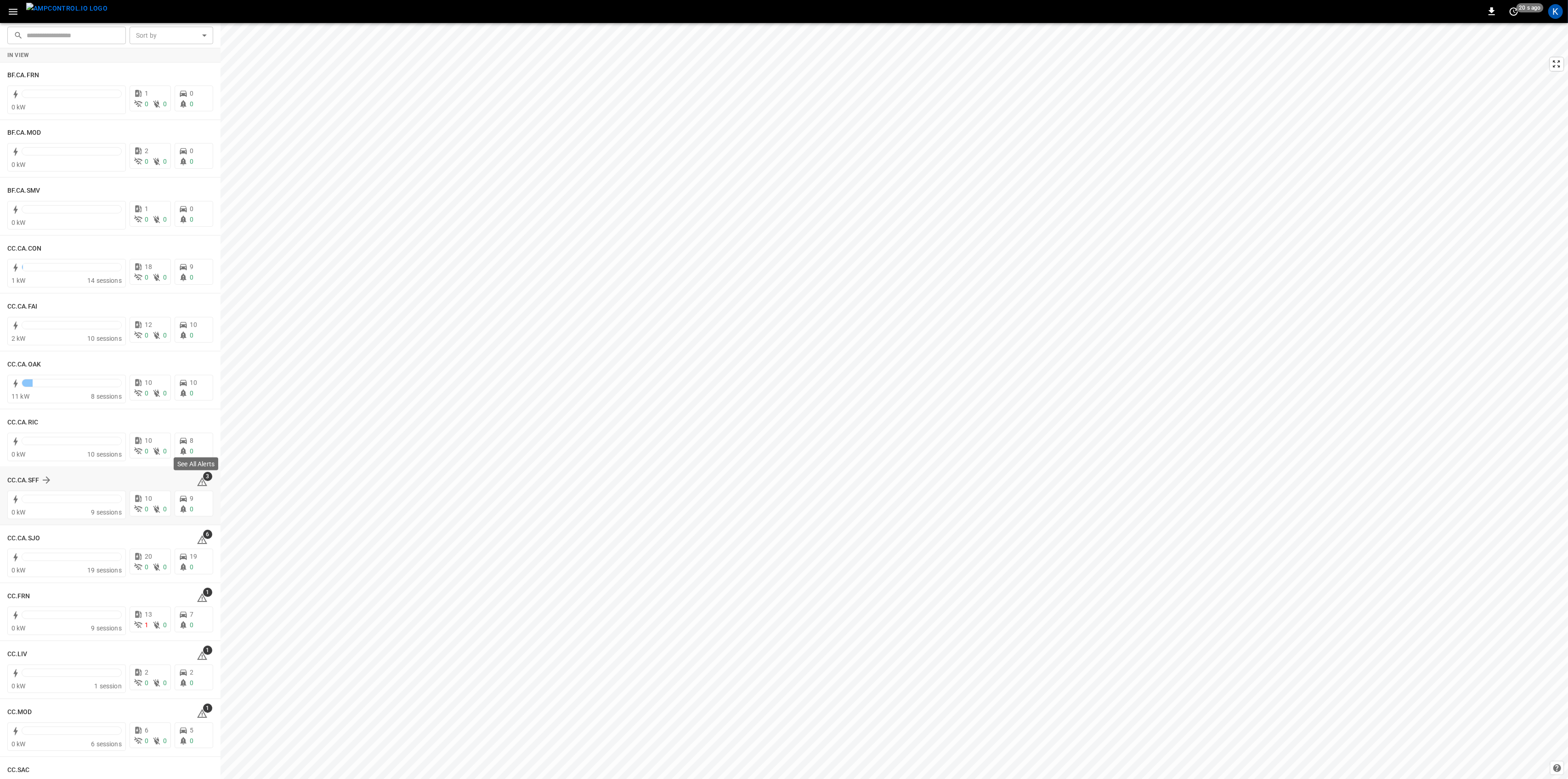
click at [198, 480] on icon at bounding box center [202, 482] width 11 height 11
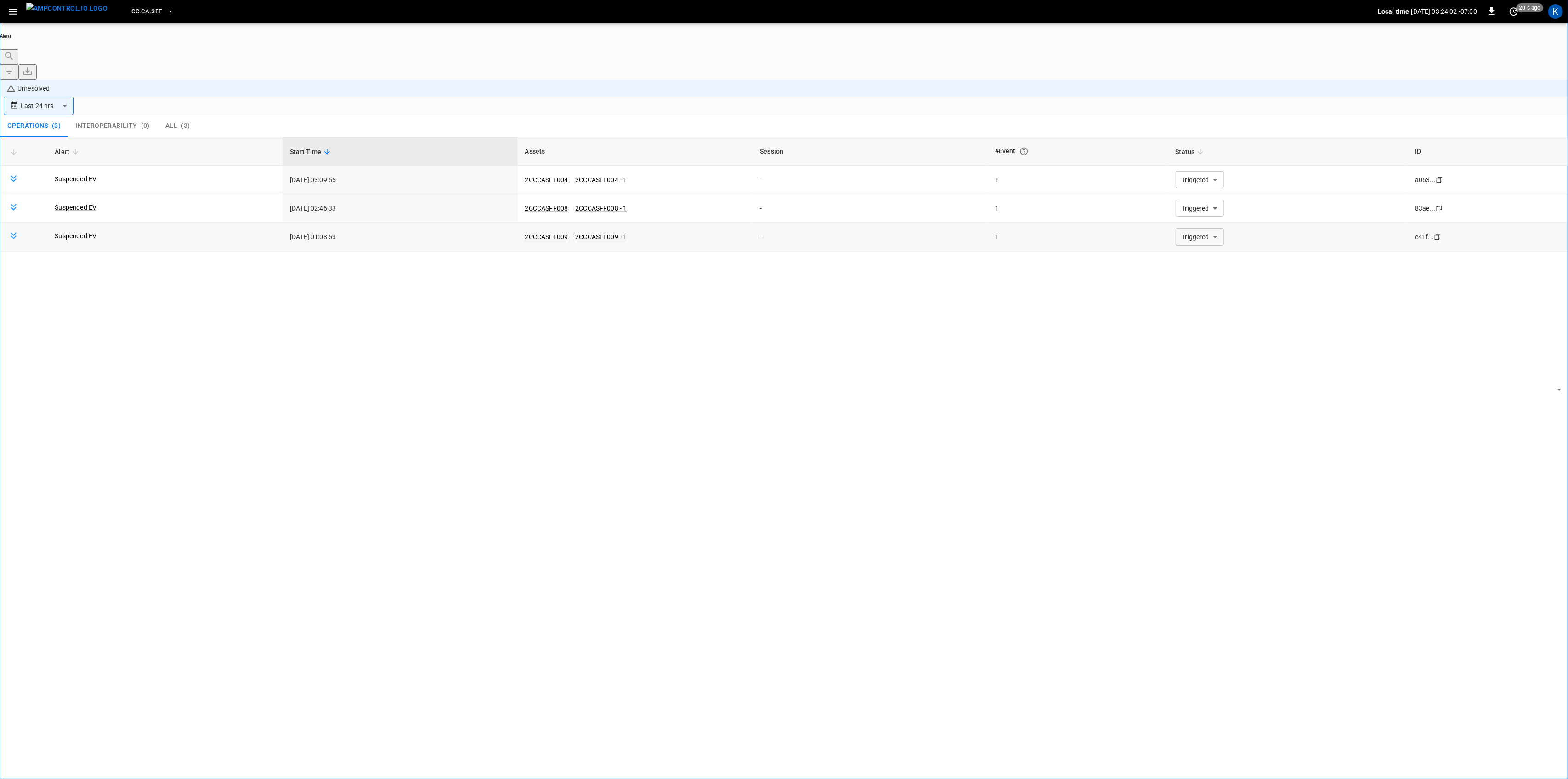
click at [1197, 182] on body "**********" at bounding box center [784, 415] width 1568 height 830
click at [1194, 198] on li "Resolved" at bounding box center [1194, 193] width 55 height 9
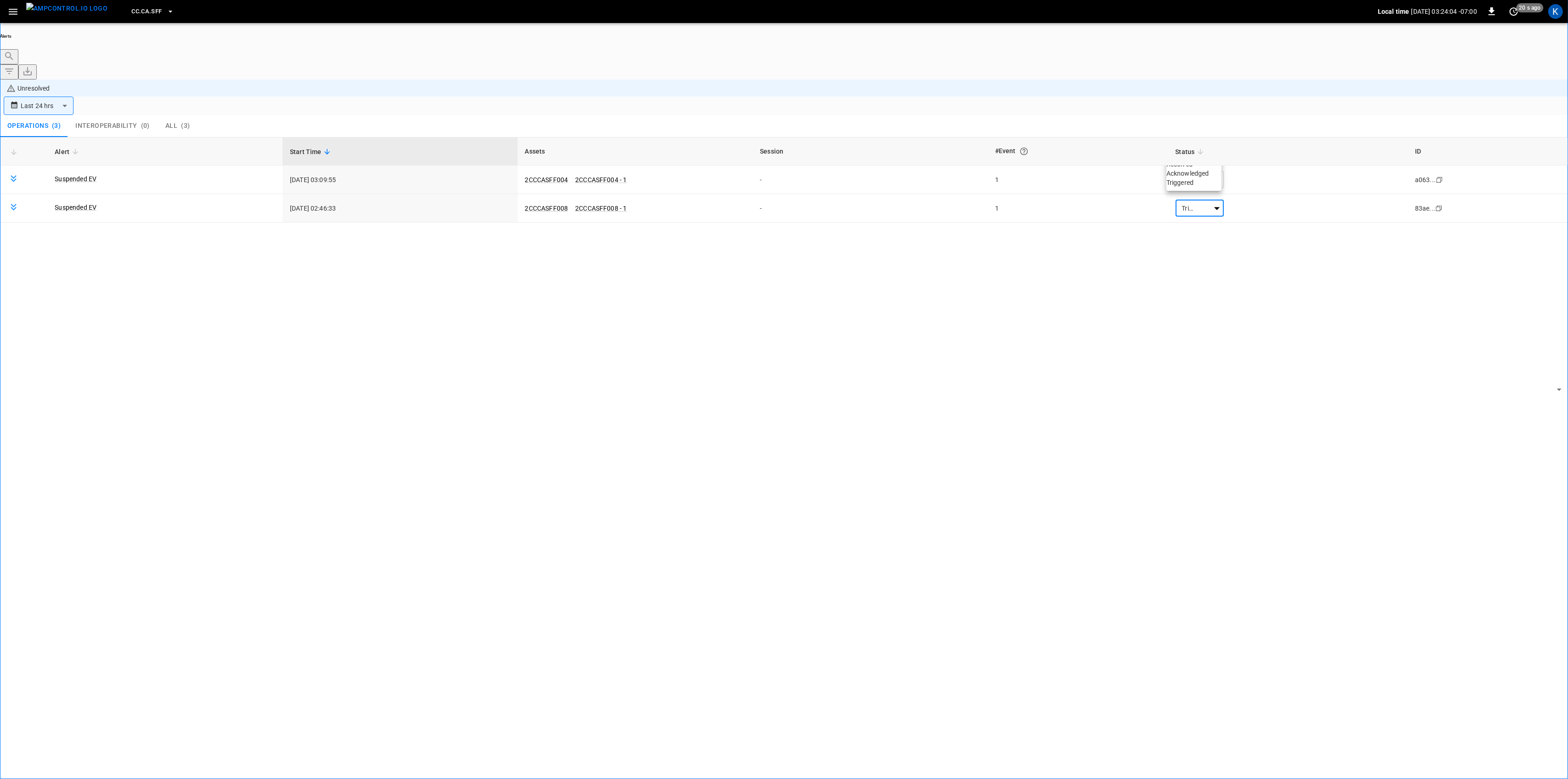
click at [1196, 166] on li "Resolved" at bounding box center [1194, 164] width 55 height 9
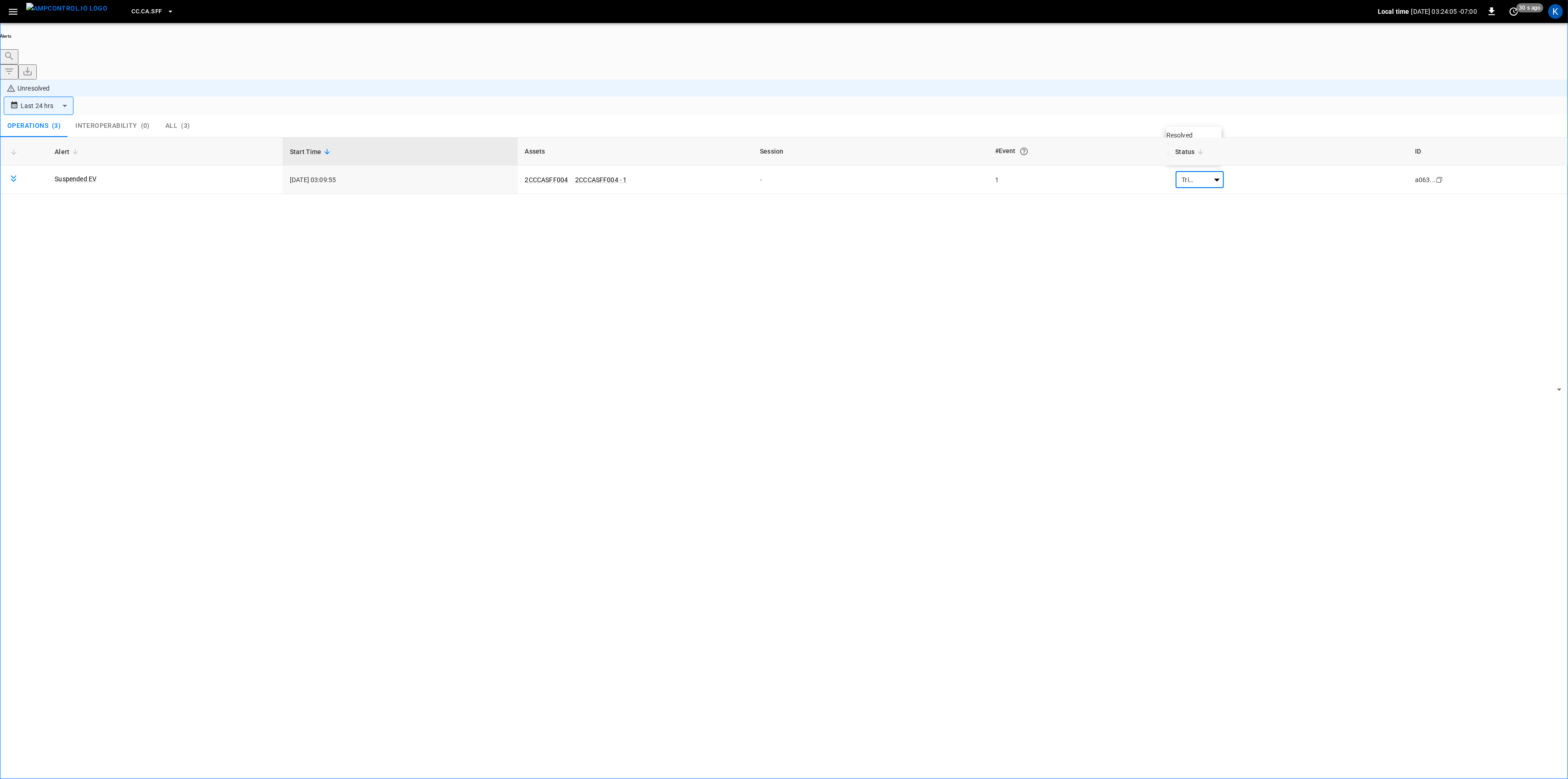
click at [1201, 139] on li "Resolved" at bounding box center [1194, 135] width 55 height 9
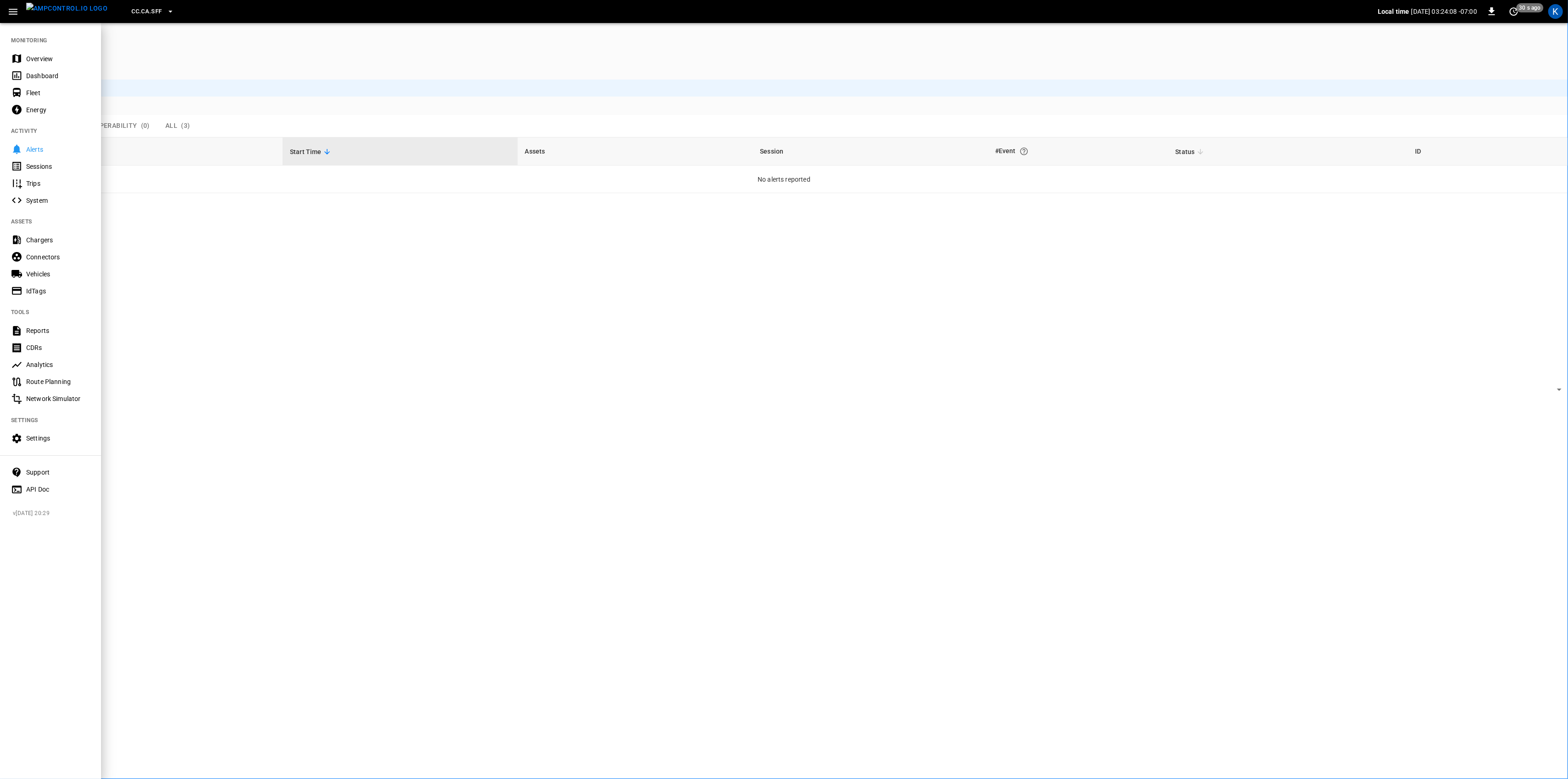
click at [34, 59] on div "Overview" at bounding box center [58, 58] width 64 height 9
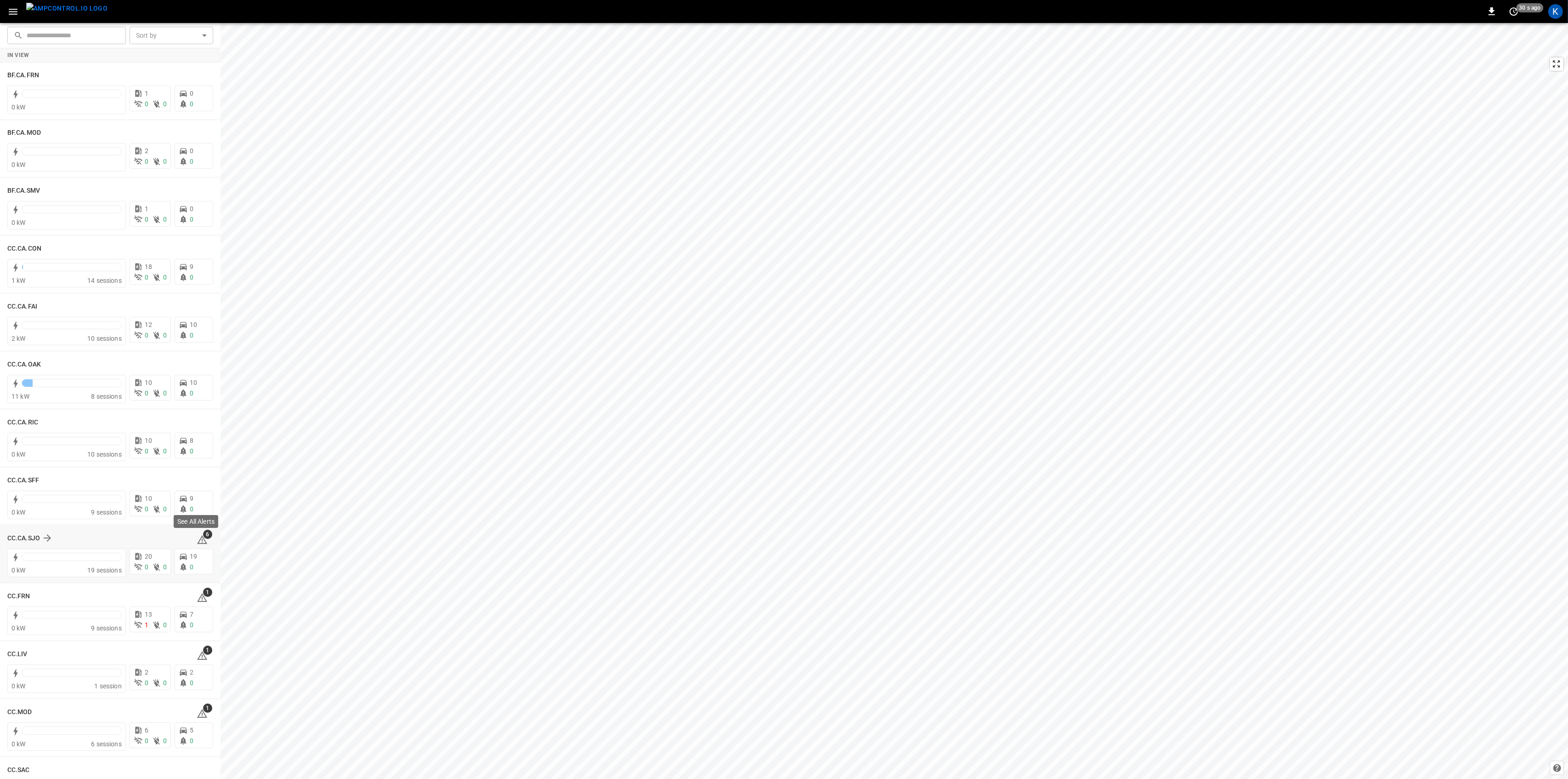
click at [198, 540] on icon at bounding box center [202, 540] width 11 height 11
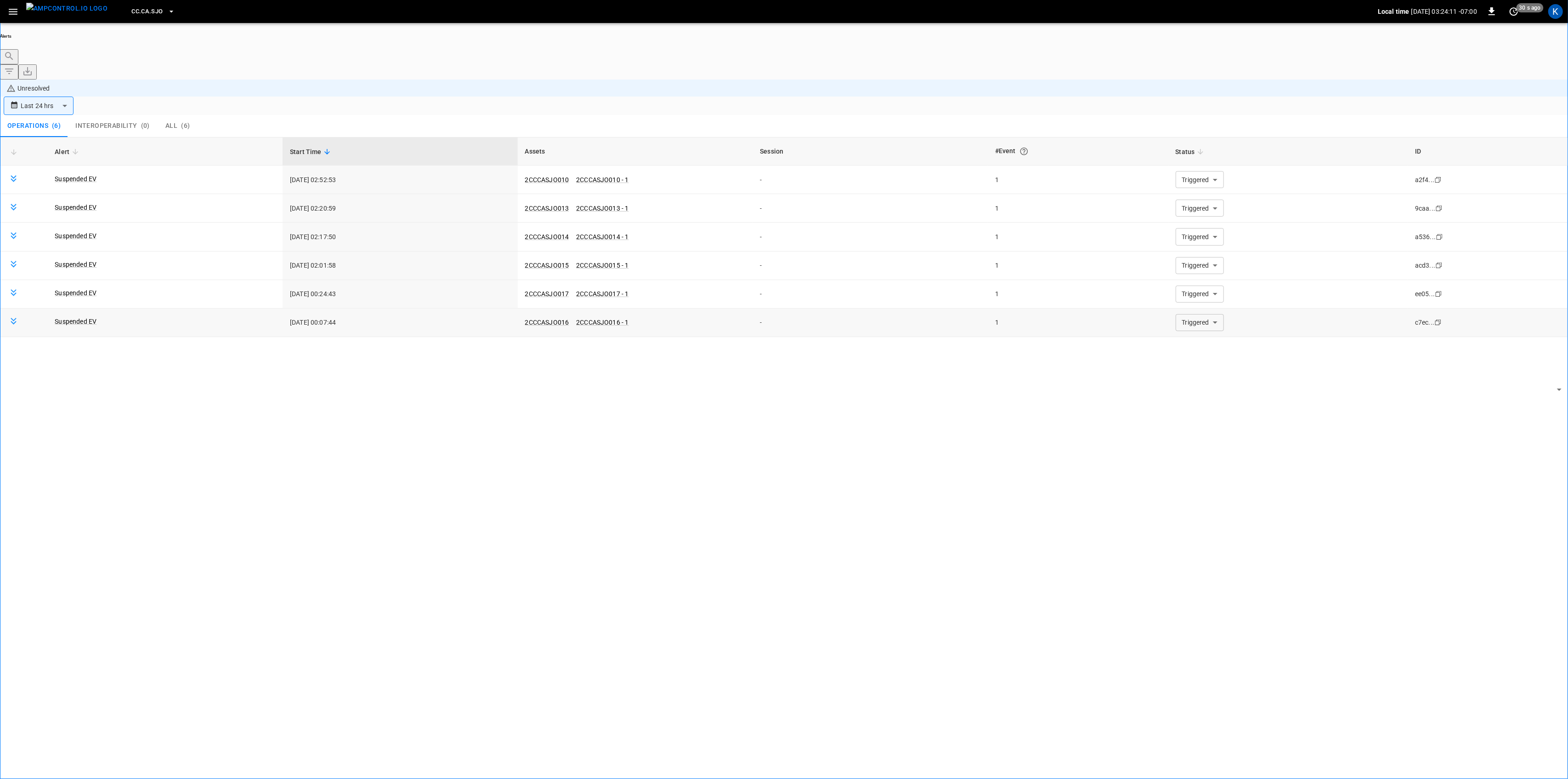
click at [1183, 272] on body "**********" at bounding box center [784, 415] width 1568 height 830
click at [1188, 286] on li "Resolved" at bounding box center [1194, 281] width 55 height 9
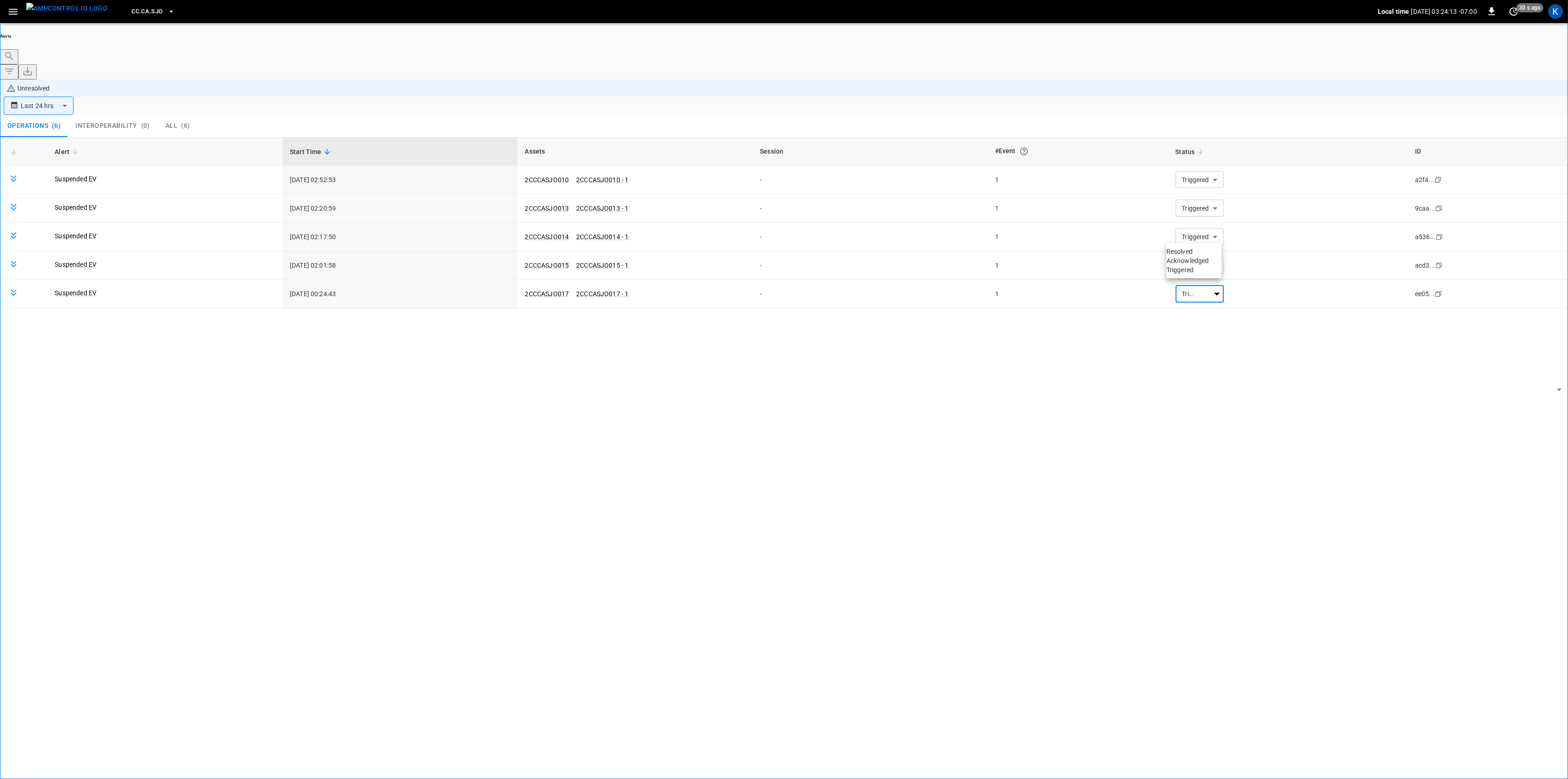
click at [1198, 254] on li "Resolved" at bounding box center [1194, 251] width 55 height 9
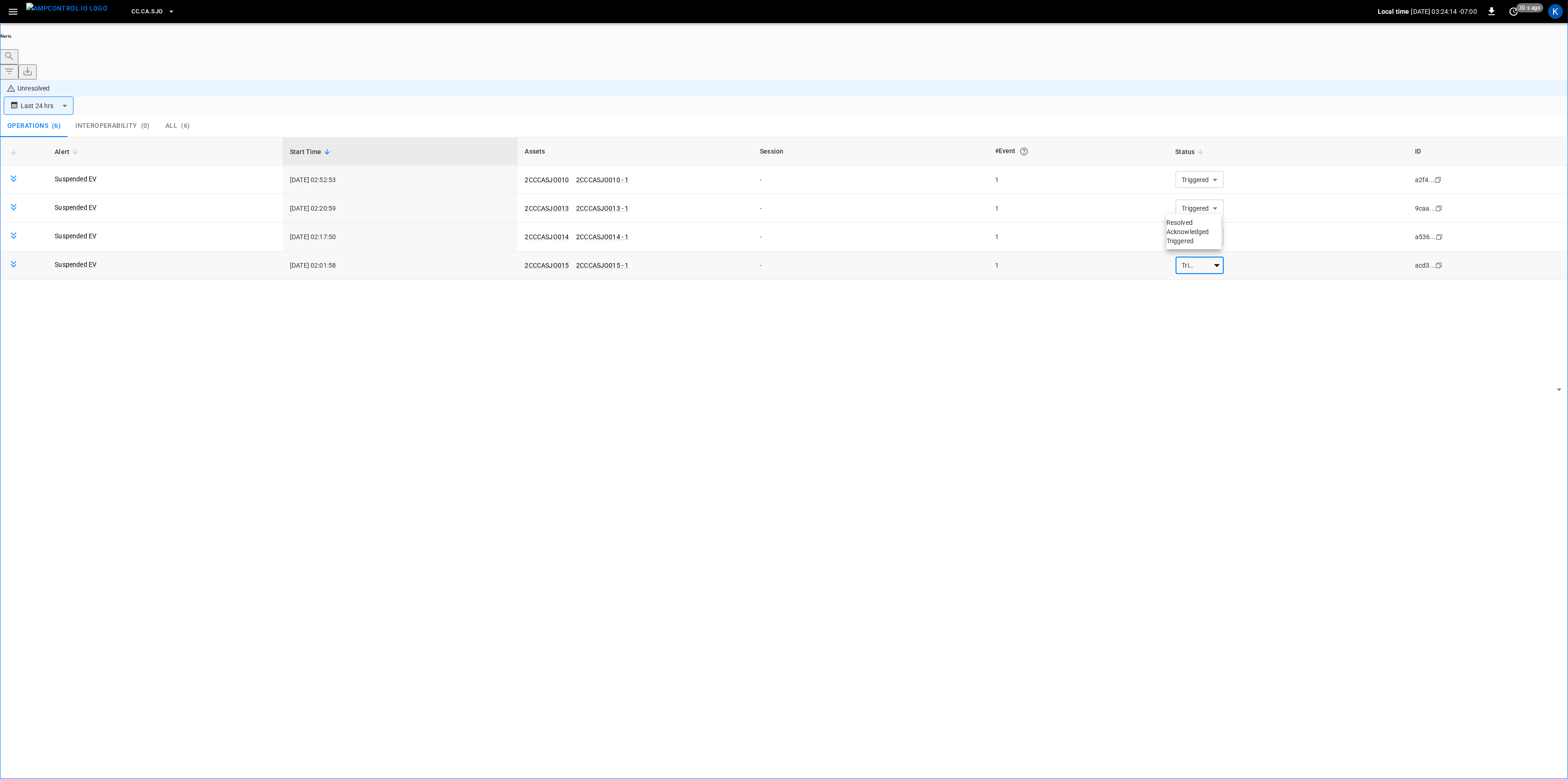
click at [1188, 225] on li "Resolved" at bounding box center [1194, 222] width 55 height 9
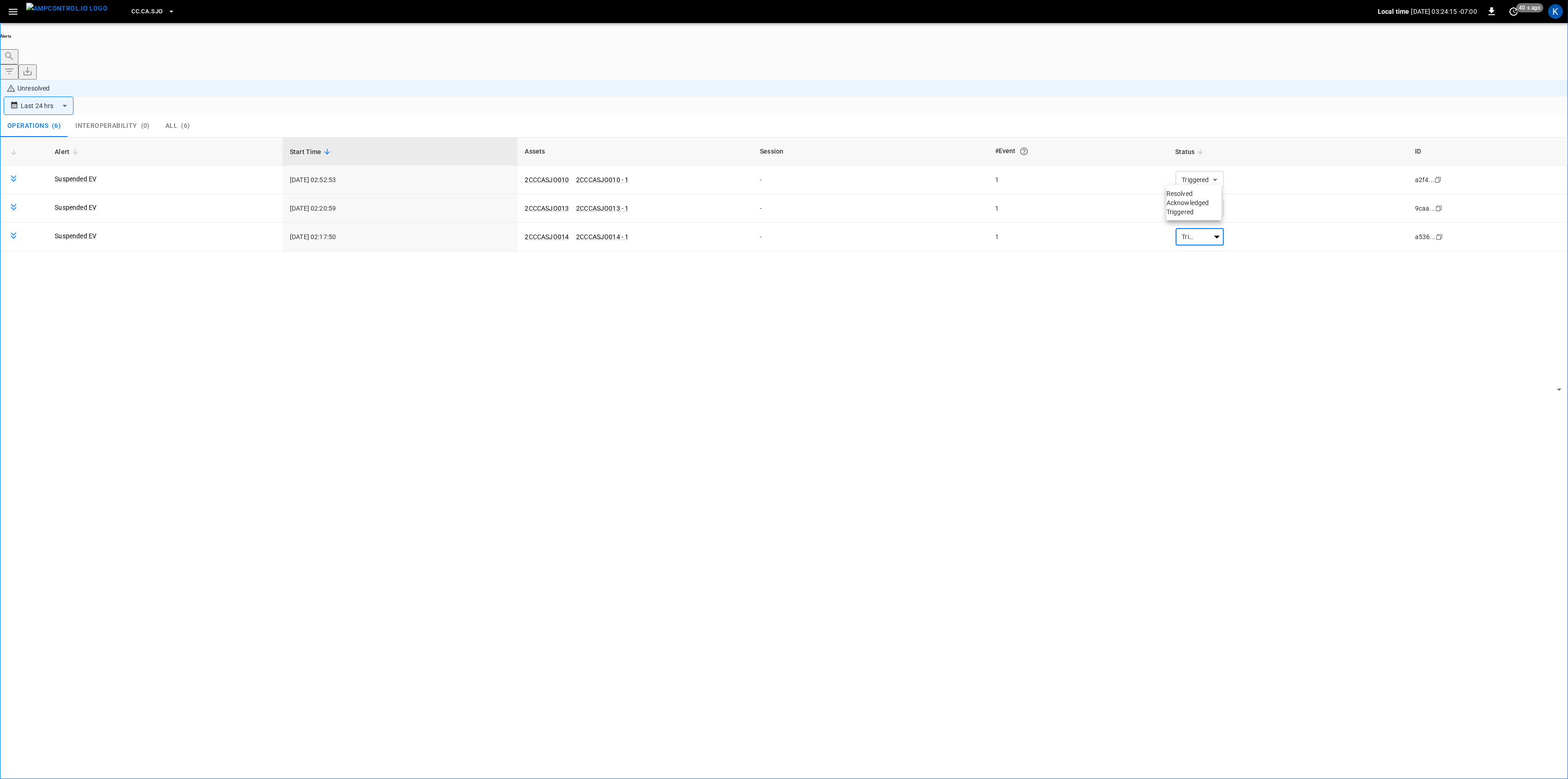
click at [1199, 197] on li "Resolved" at bounding box center [1194, 193] width 55 height 9
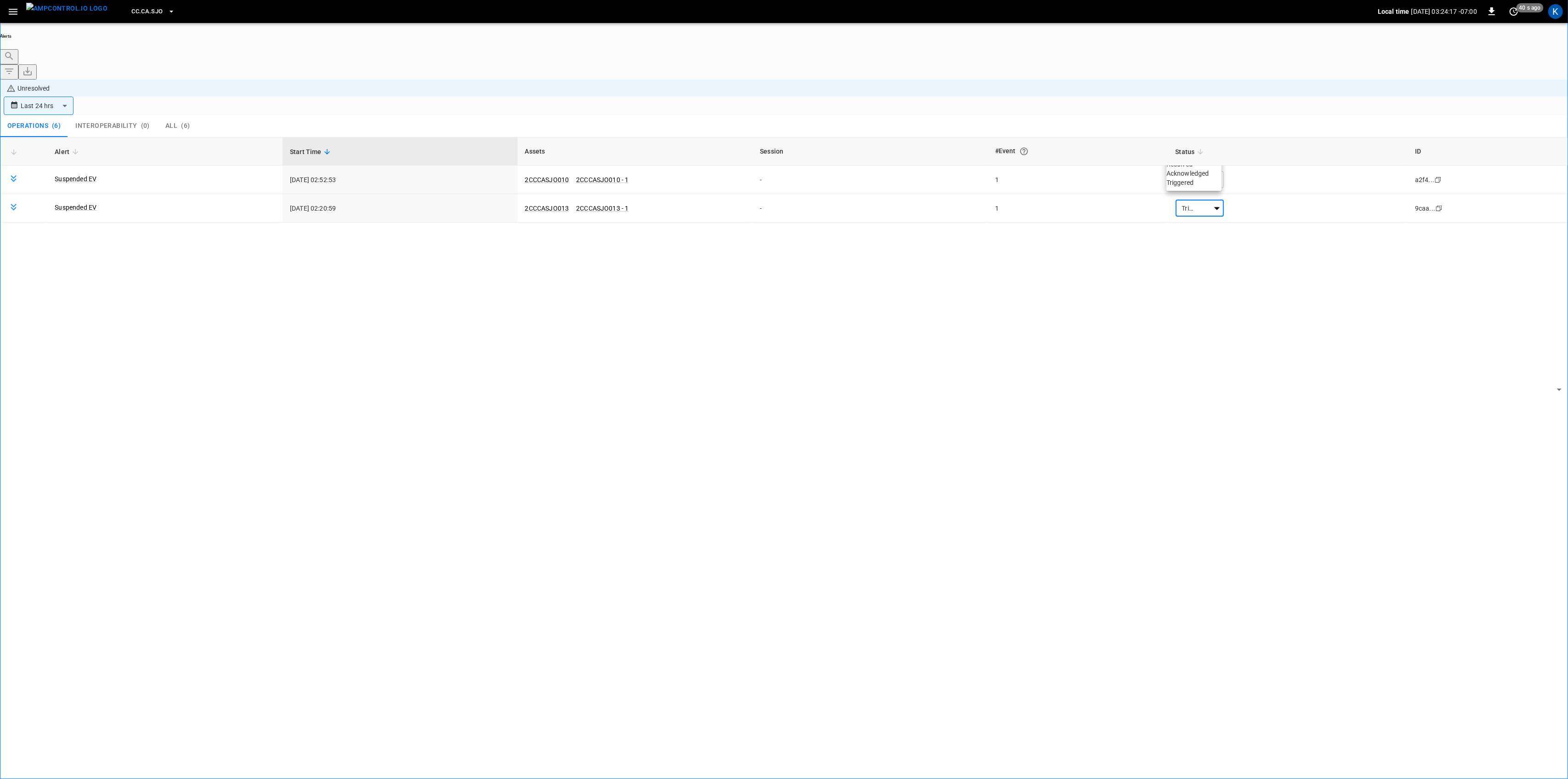
click at [1197, 164] on li "Resolved" at bounding box center [1194, 164] width 55 height 9
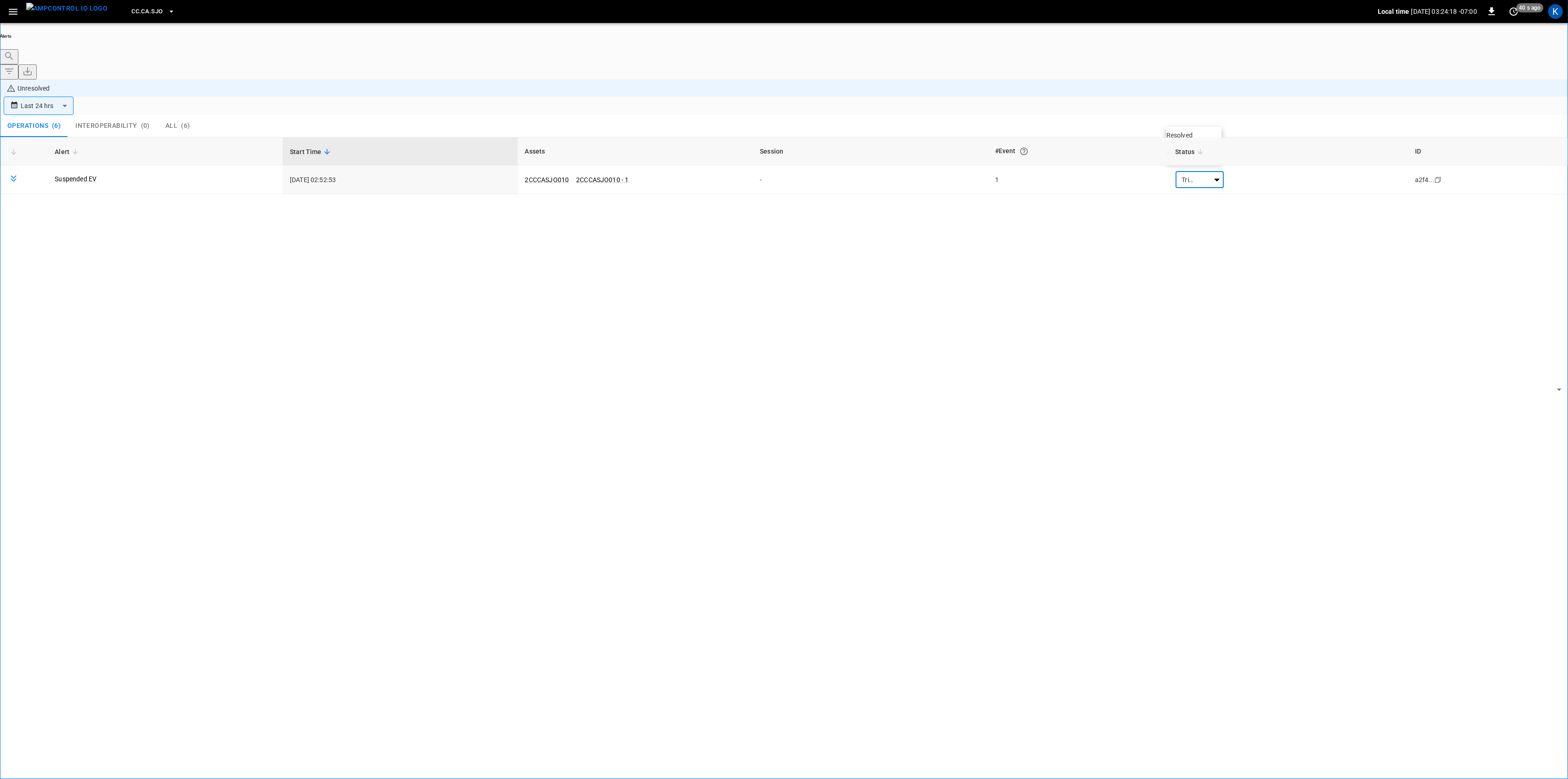
click at [1197, 139] on li "Resolved" at bounding box center [1194, 135] width 55 height 9
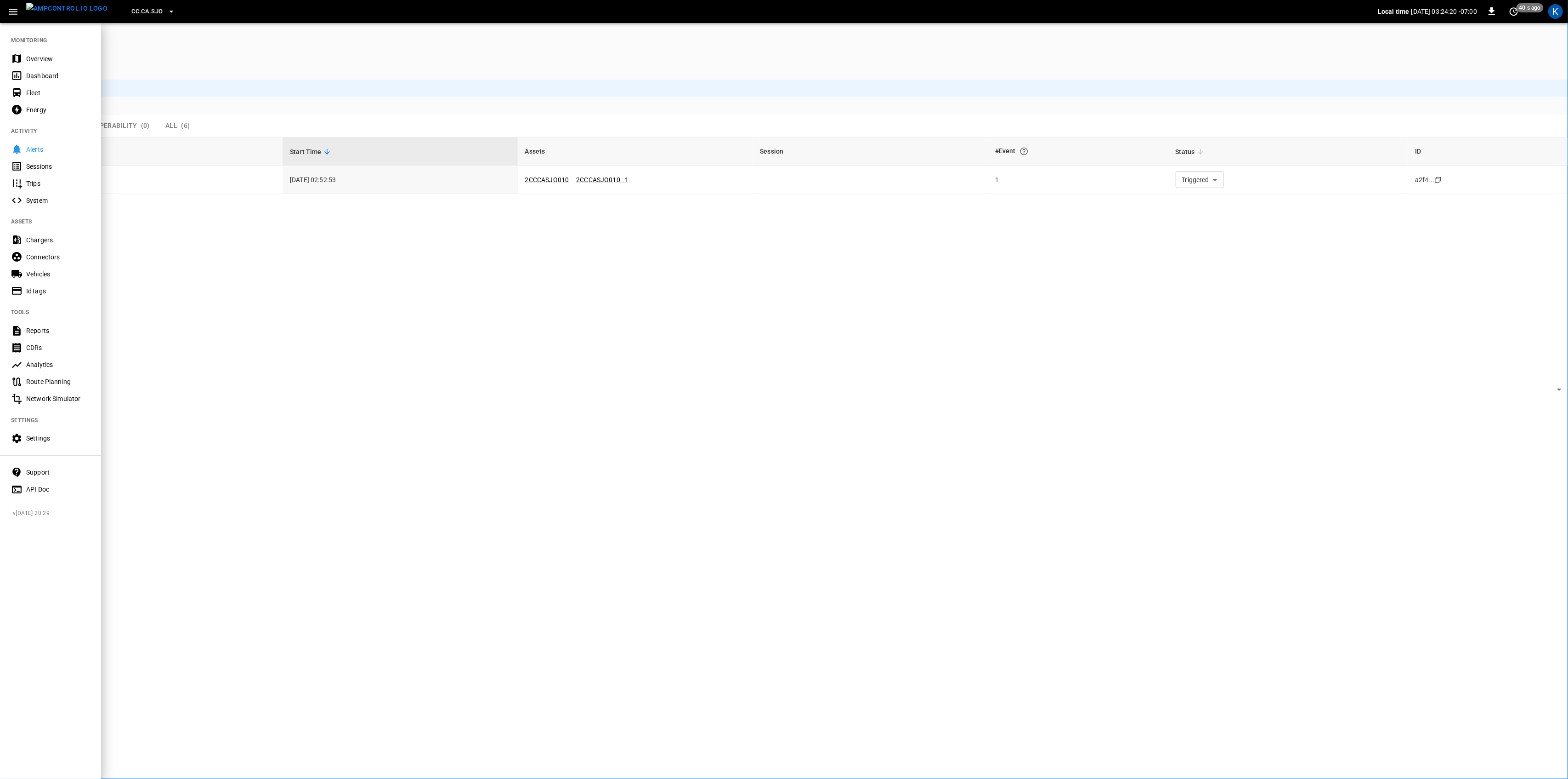
drag, startPoint x: 40, startPoint y: 59, endPoint x: 41, endPoint y: 66, distance: 7.1
click at [40, 59] on div "Overview" at bounding box center [58, 58] width 64 height 9
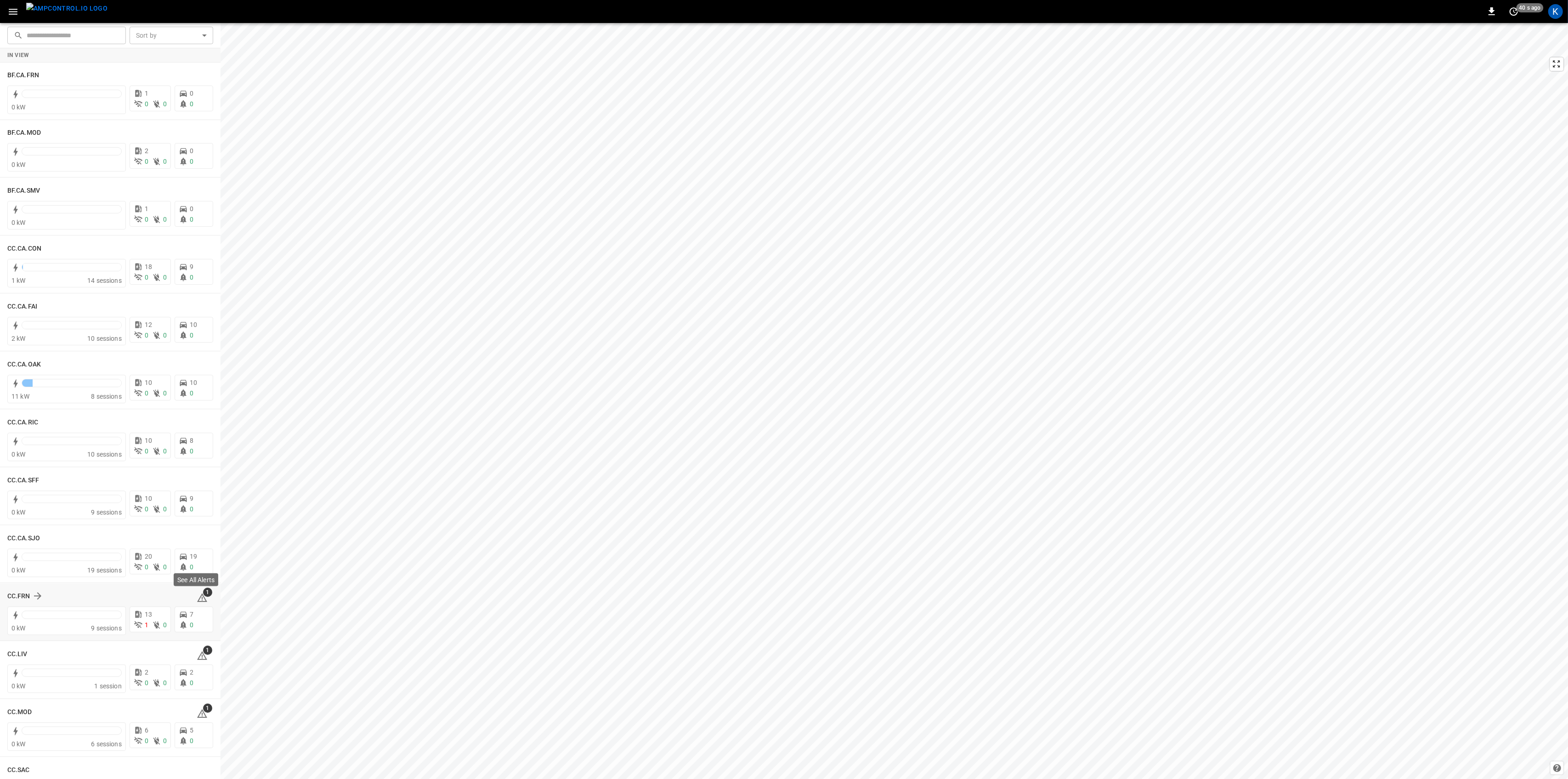
click at [199, 598] on icon at bounding box center [202, 597] width 10 height 9
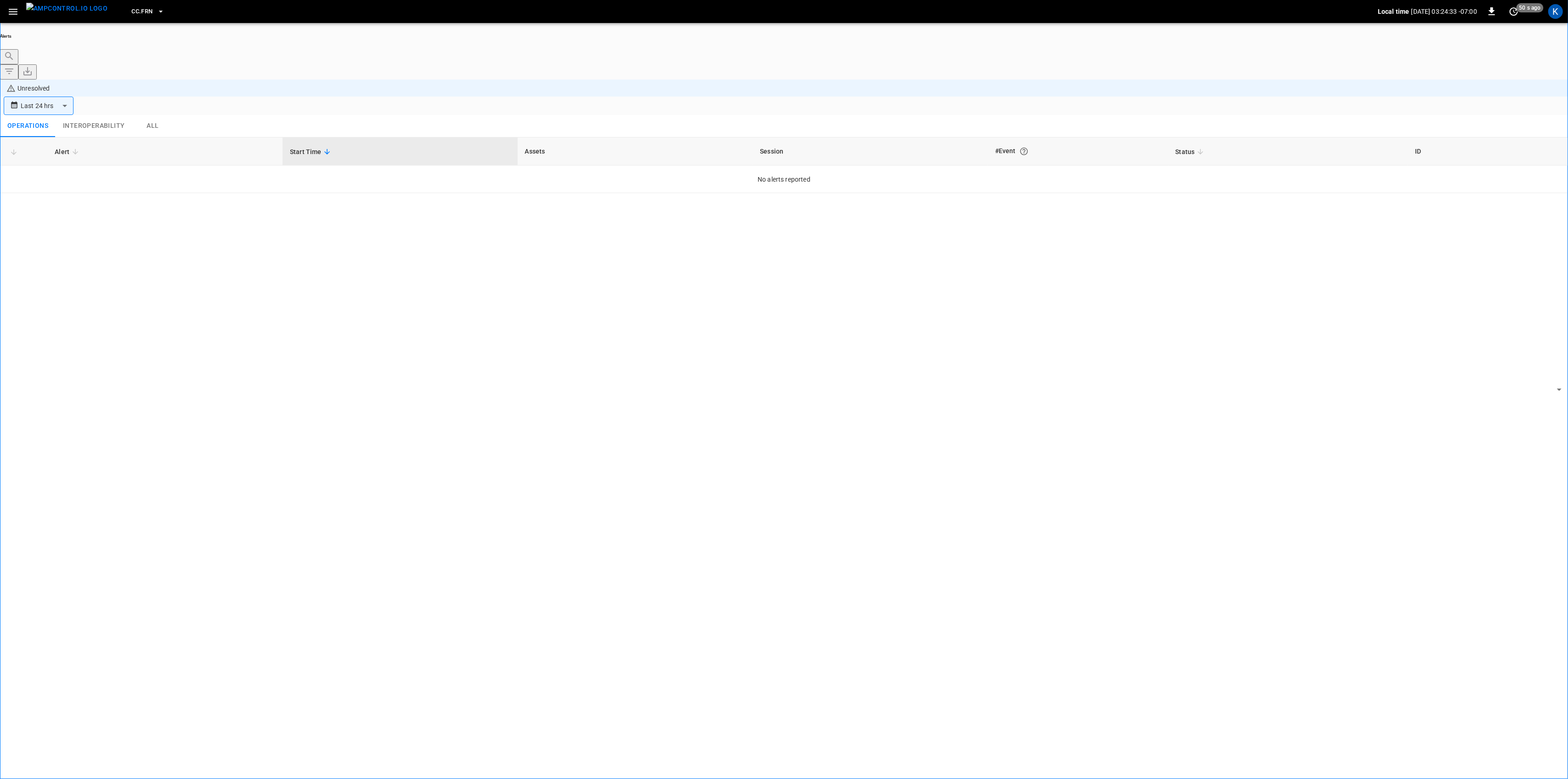
click at [71, 460] on div "Alert Start Time Assets Session #Event Status ID No alerts reported" at bounding box center [784, 471] width 1568 height 668
click at [13, 13] on icon "button" at bounding box center [13, 12] width 9 height 6
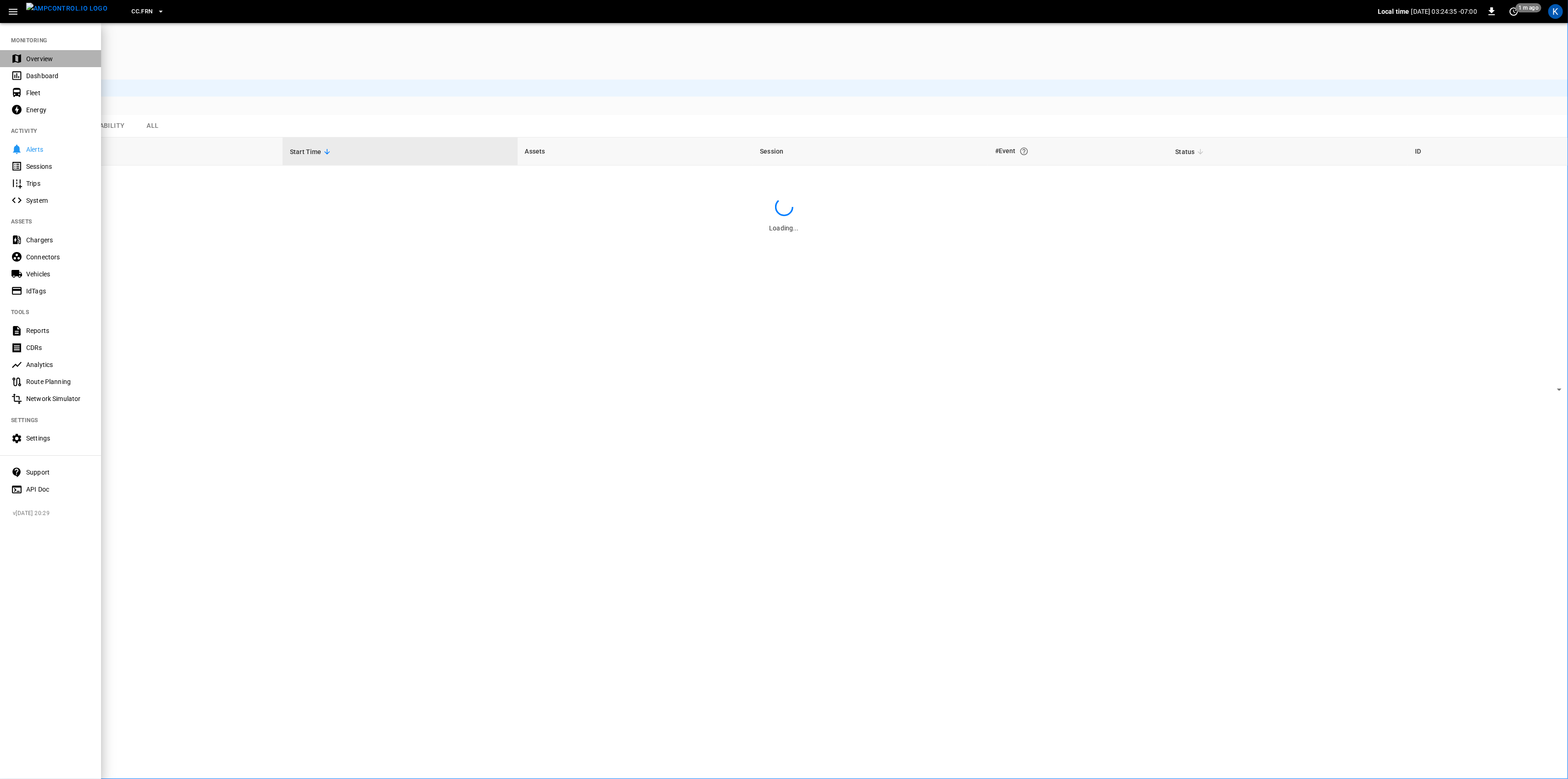
click at [34, 59] on div "Overview" at bounding box center [58, 58] width 64 height 9
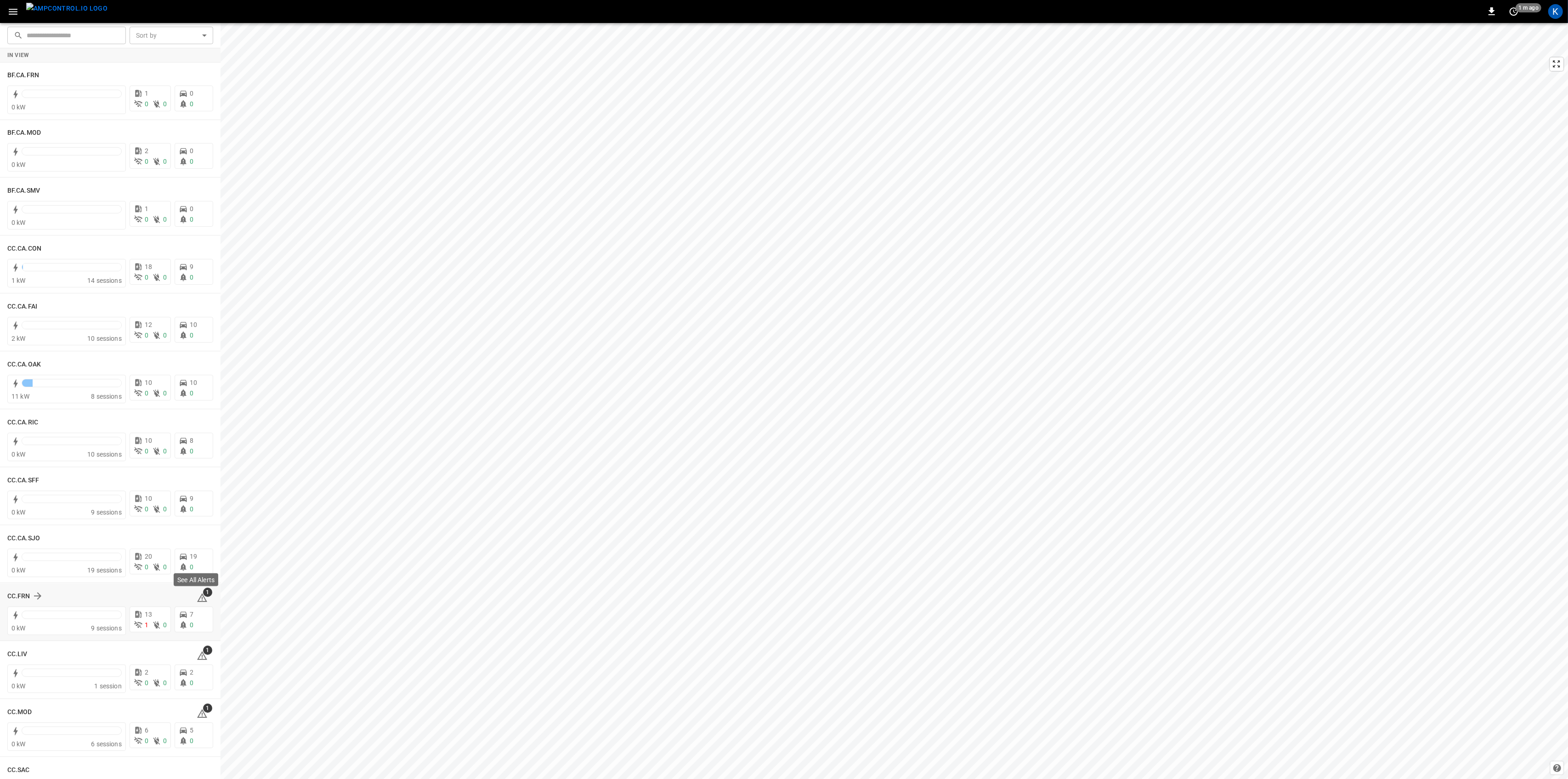
click at [203, 593] on span "1" at bounding box center [208, 592] width 9 height 9
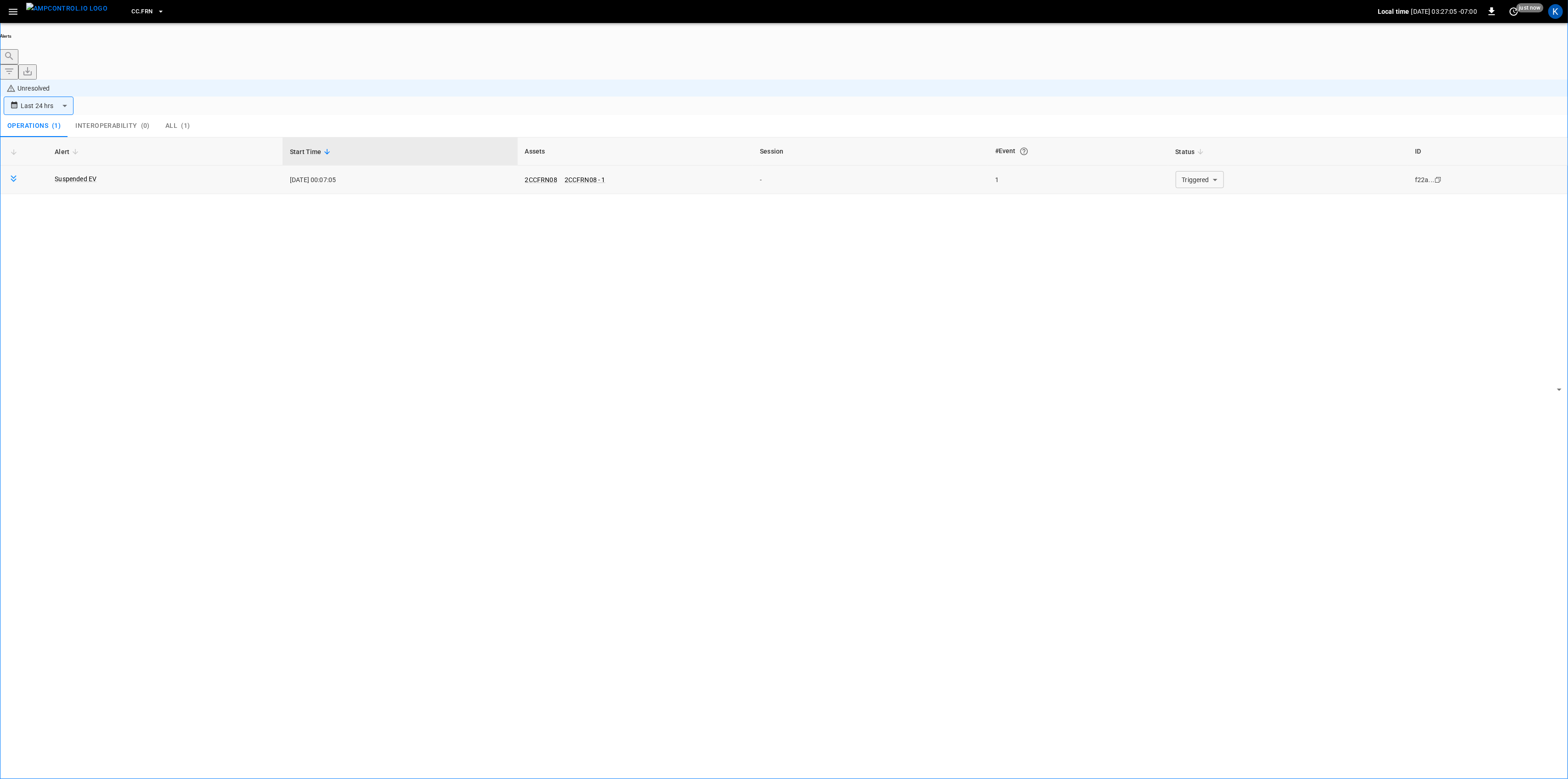
click at [1174, 116] on body "**********" at bounding box center [784, 415] width 1568 height 830
click at [1181, 158] on li "Triggered" at bounding box center [1194, 153] width 55 height 9
click at [15, 13] on icon "button" at bounding box center [13, 12] width 12 height 12
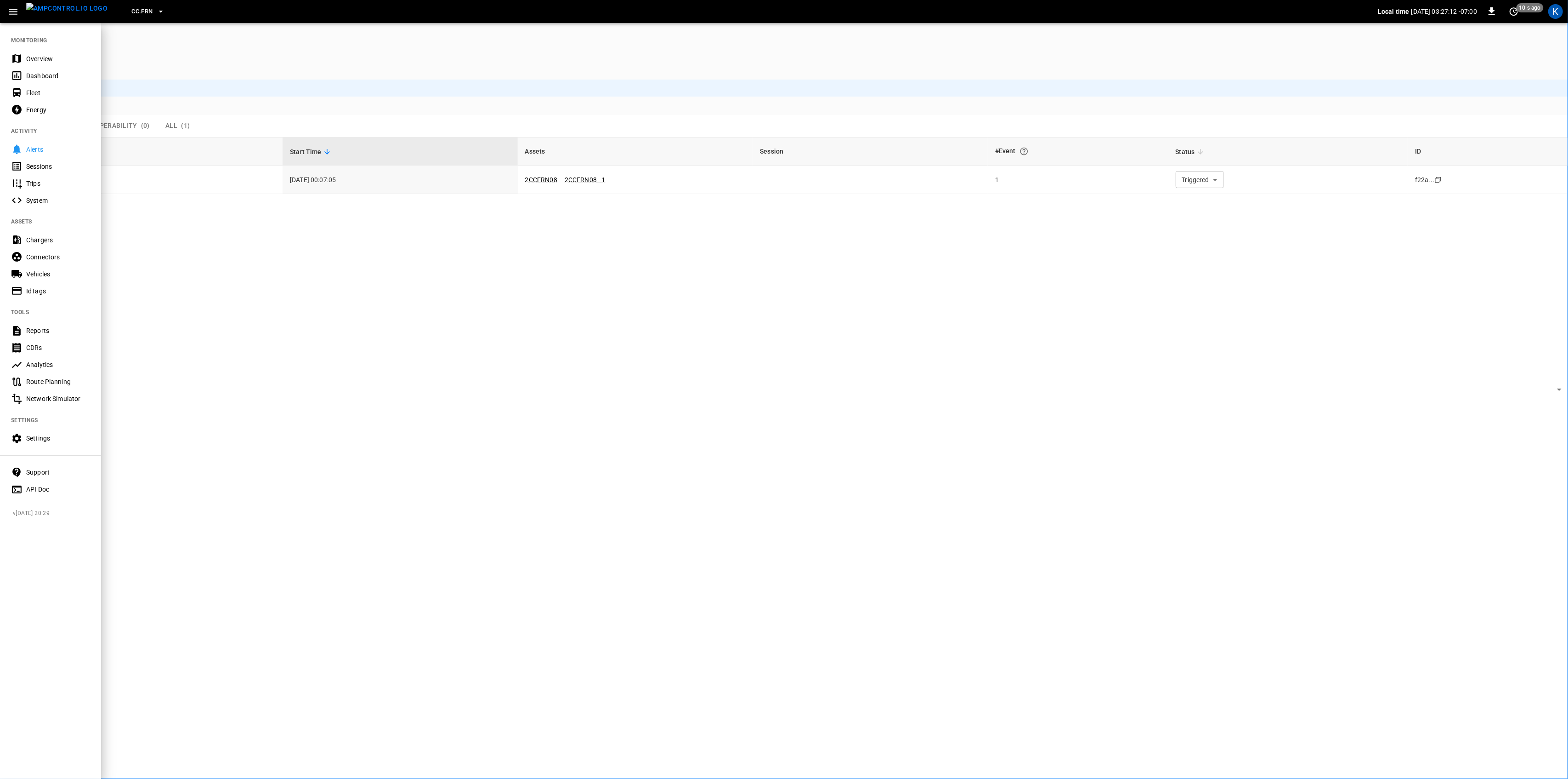
click at [33, 54] on div "Overview" at bounding box center [58, 58] width 64 height 9
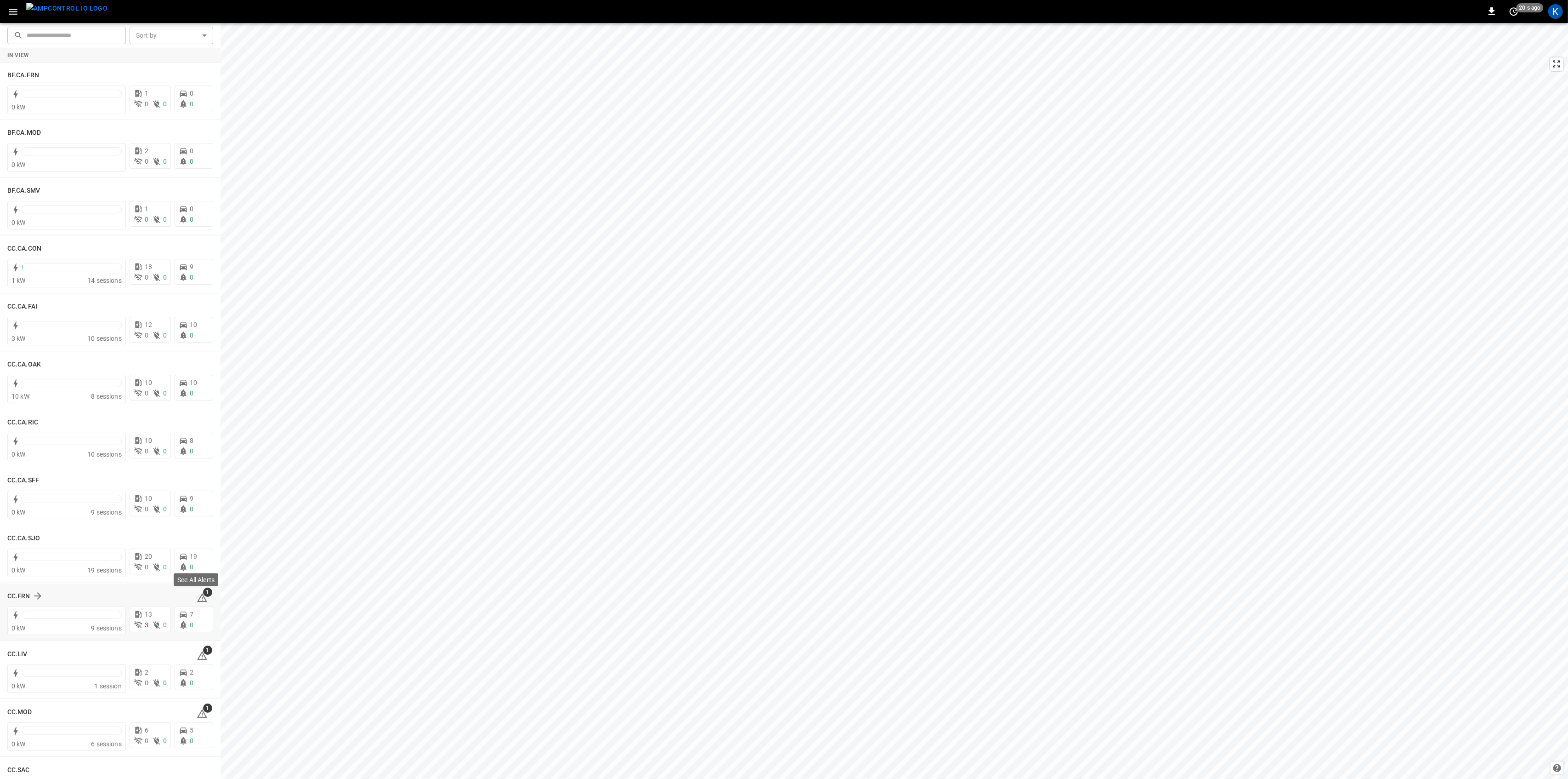
click at [199, 597] on icon at bounding box center [202, 597] width 11 height 11
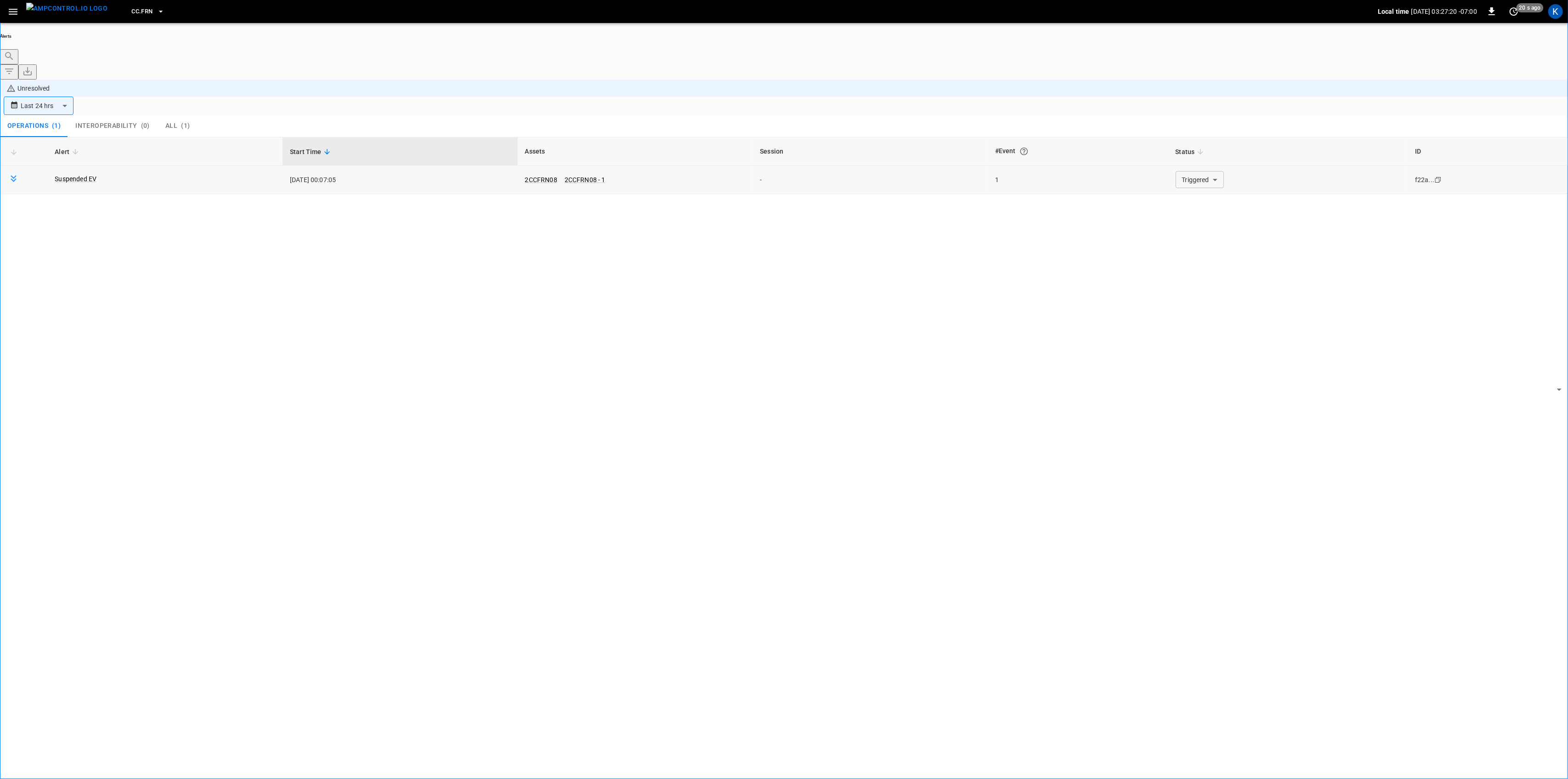
click at [1215, 124] on body "**********" at bounding box center [784, 415] width 1568 height 830
click at [1192, 158] on li "Triggered" at bounding box center [1194, 153] width 55 height 9
click at [129, 267] on div "Alert Start Time Assets Session #Event Status ID Suspended EV [DATE] 00:07:05 2…" at bounding box center [784, 471] width 1568 height 668
click at [1180, 120] on body "**********" at bounding box center [784, 415] width 1568 height 830
click at [1182, 158] on li "Triggered" at bounding box center [1194, 153] width 55 height 9
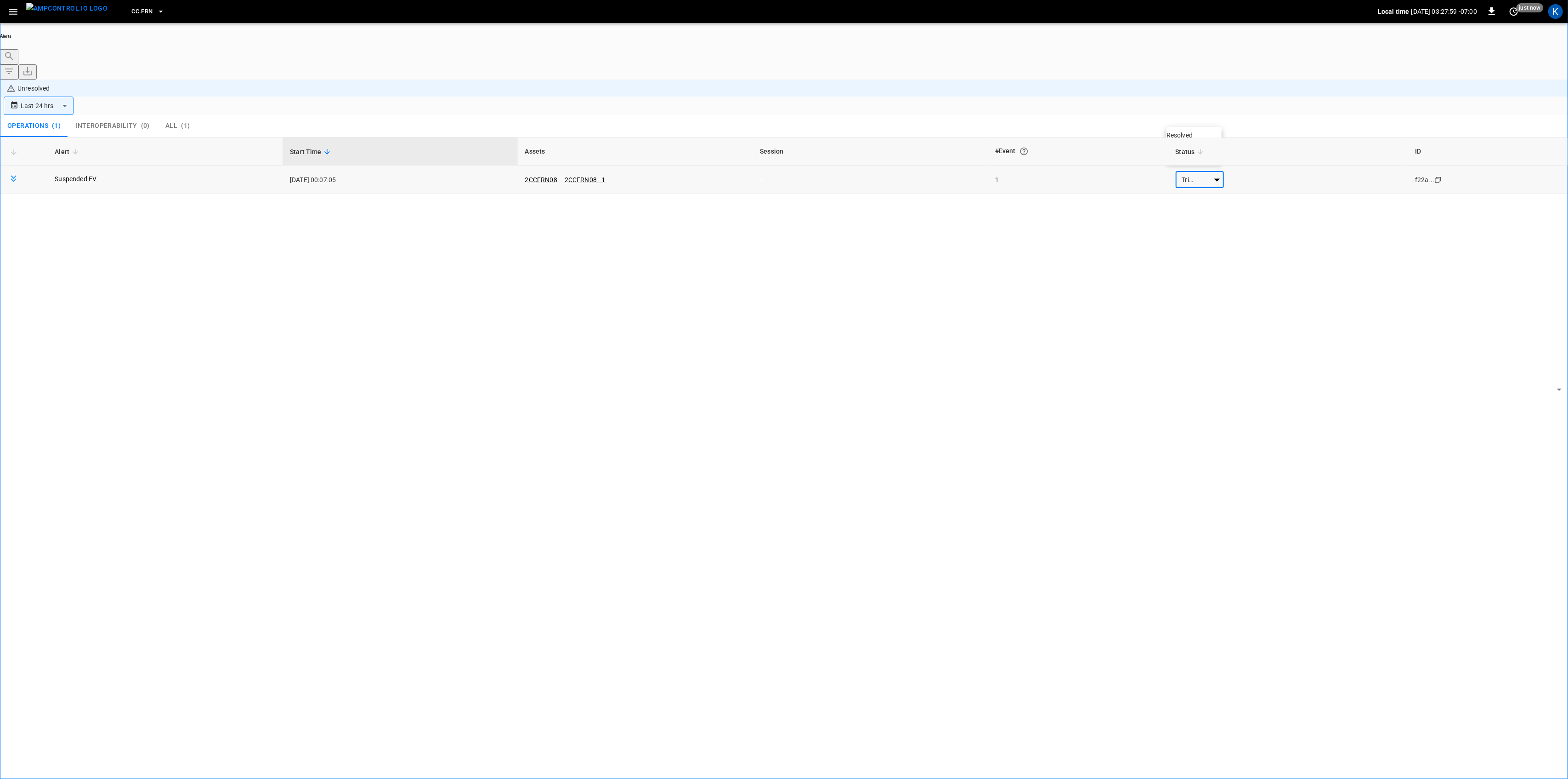
click at [1200, 114] on body "**********" at bounding box center [784, 415] width 1568 height 830
click at [1188, 138] on li "Resolved" at bounding box center [1194, 135] width 55 height 9
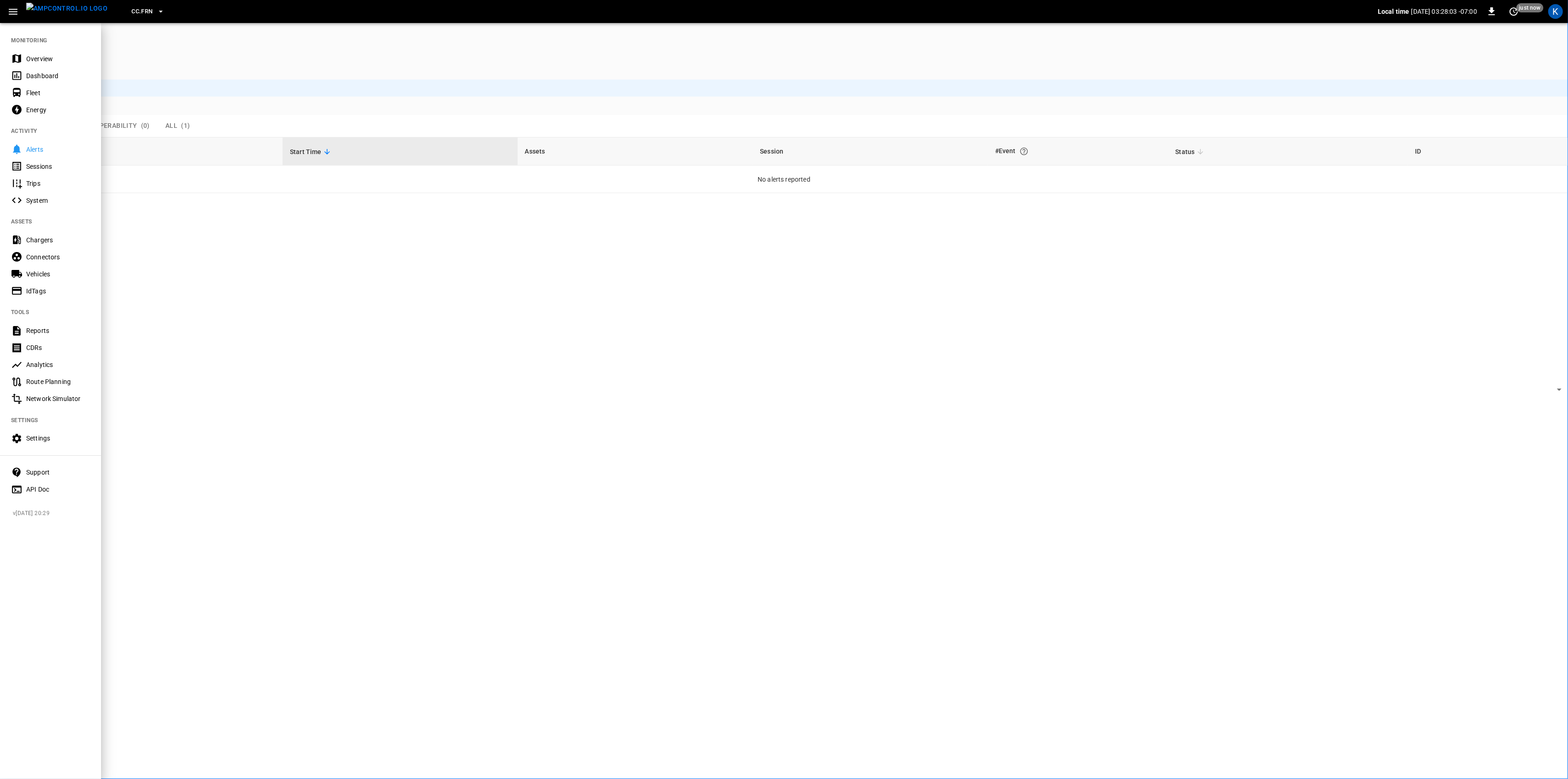
click at [33, 52] on div "Overview" at bounding box center [51, 58] width 101 height 17
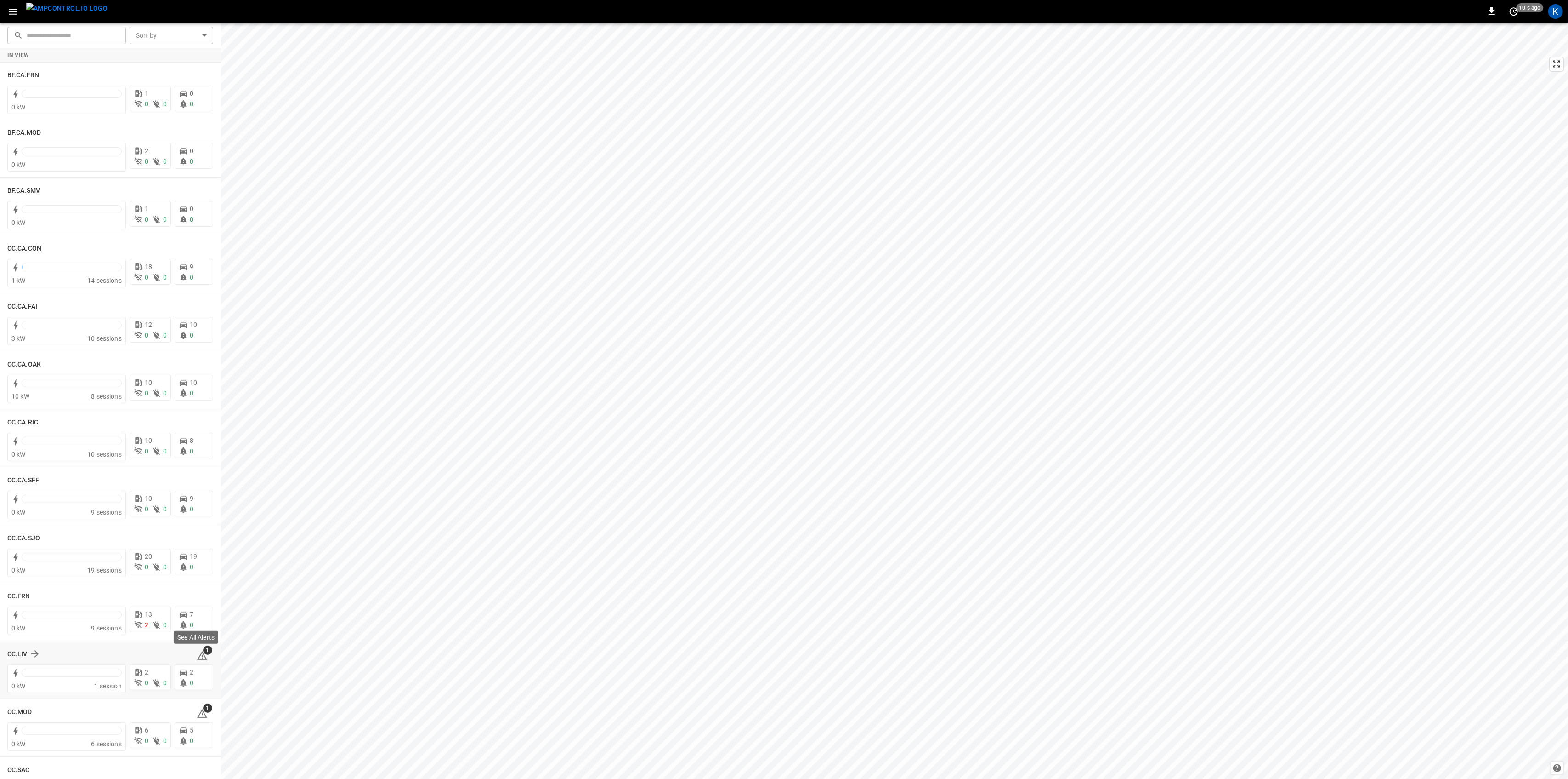
click at [203, 654] on span "1" at bounding box center [208, 650] width 9 height 9
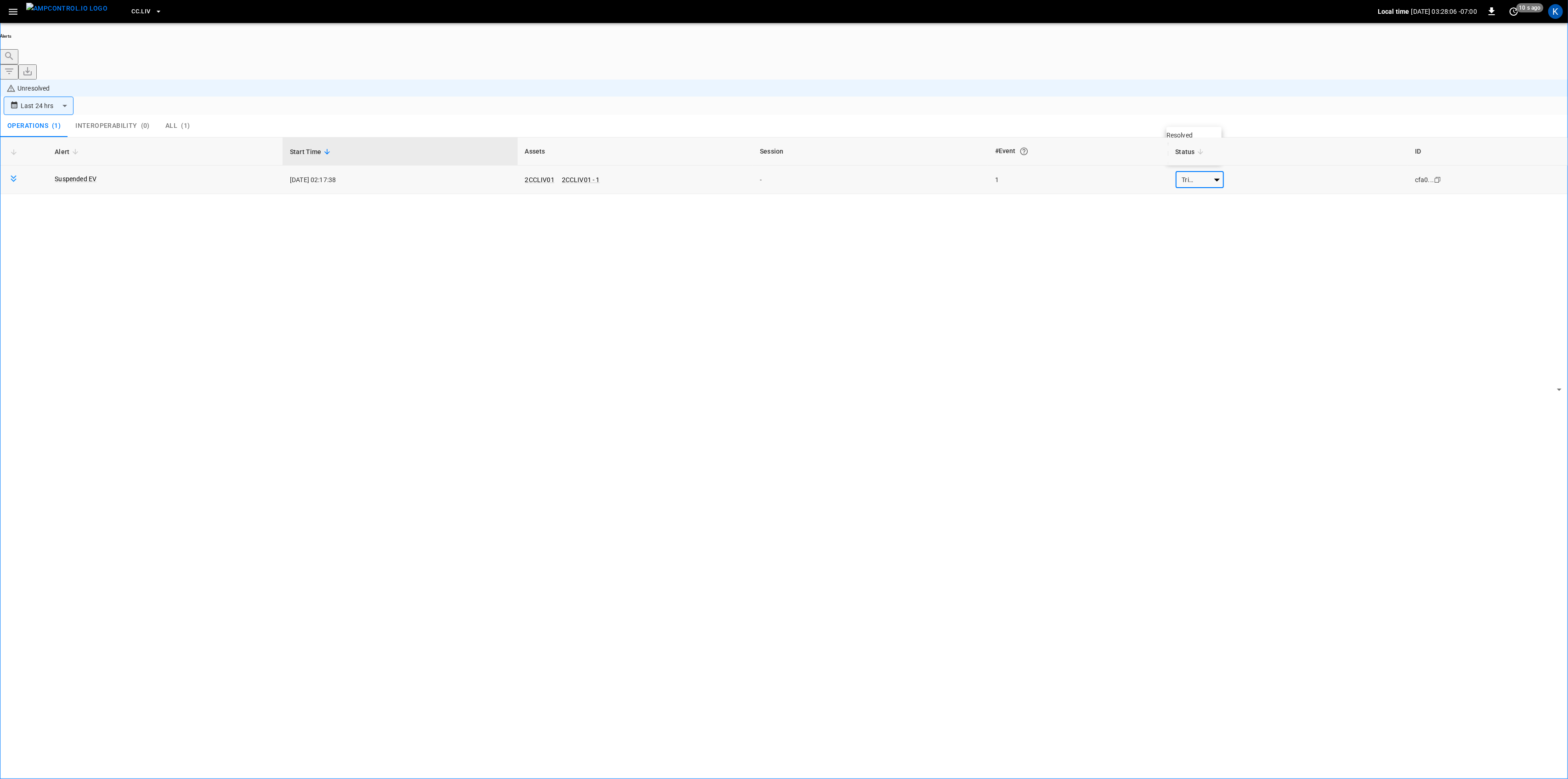
click at [1192, 116] on body "**********" at bounding box center [784, 415] width 1568 height 830
click at [1198, 139] on li "Resolved" at bounding box center [1194, 135] width 55 height 9
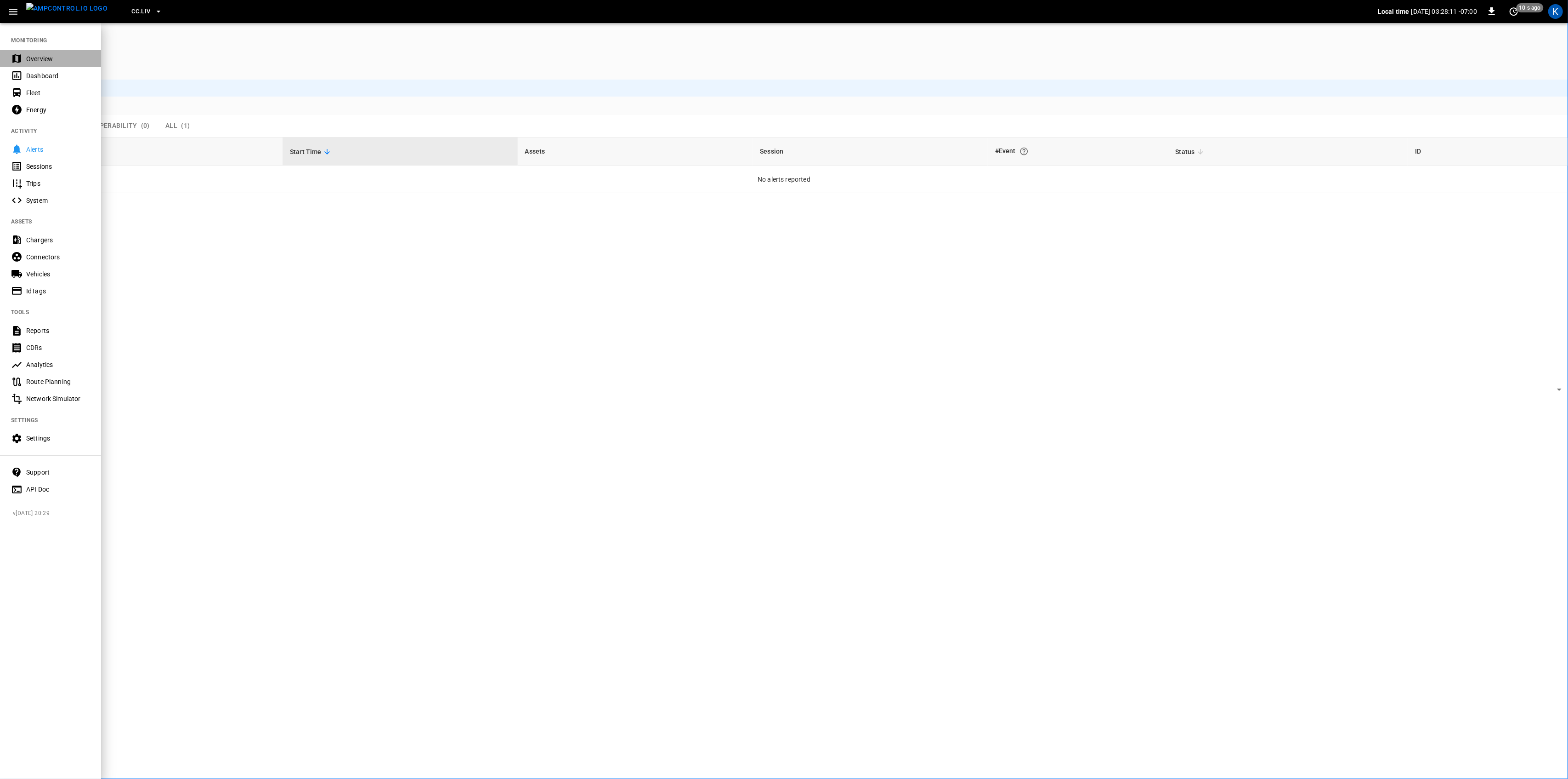
click at [34, 58] on div "Overview" at bounding box center [58, 58] width 64 height 9
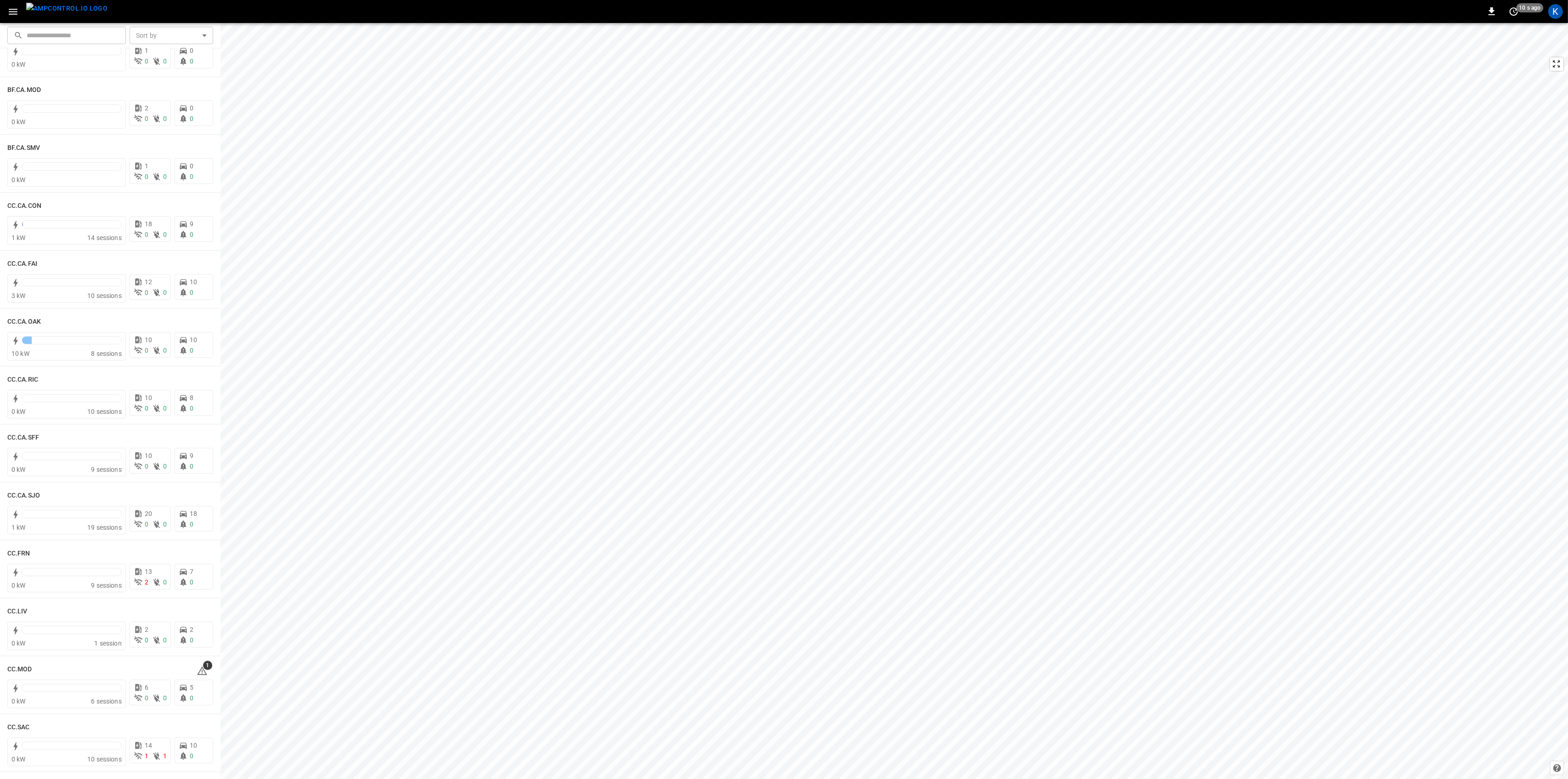
scroll to position [552, 0]
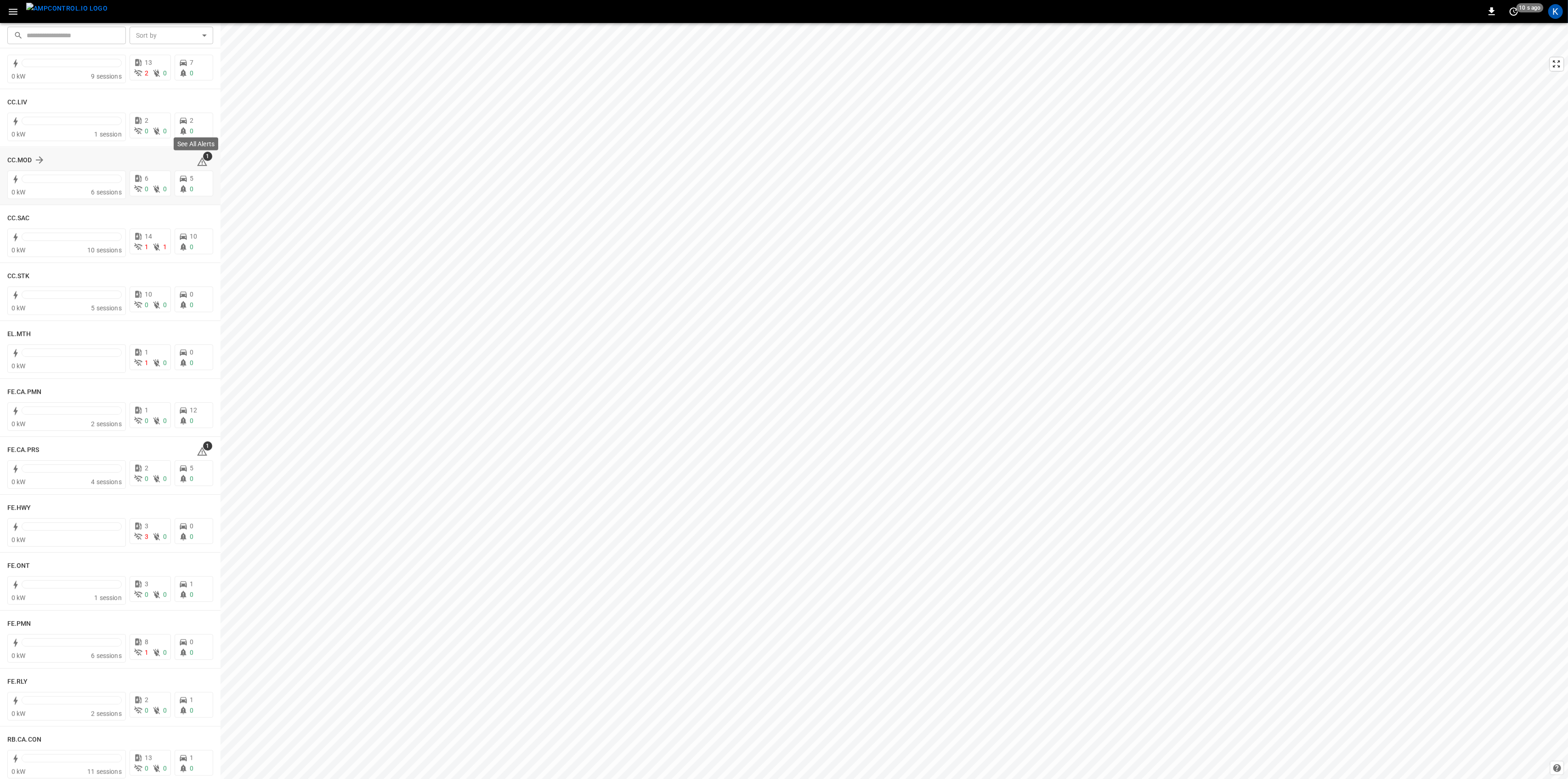
click at [203, 158] on span "1" at bounding box center [208, 156] width 9 height 9
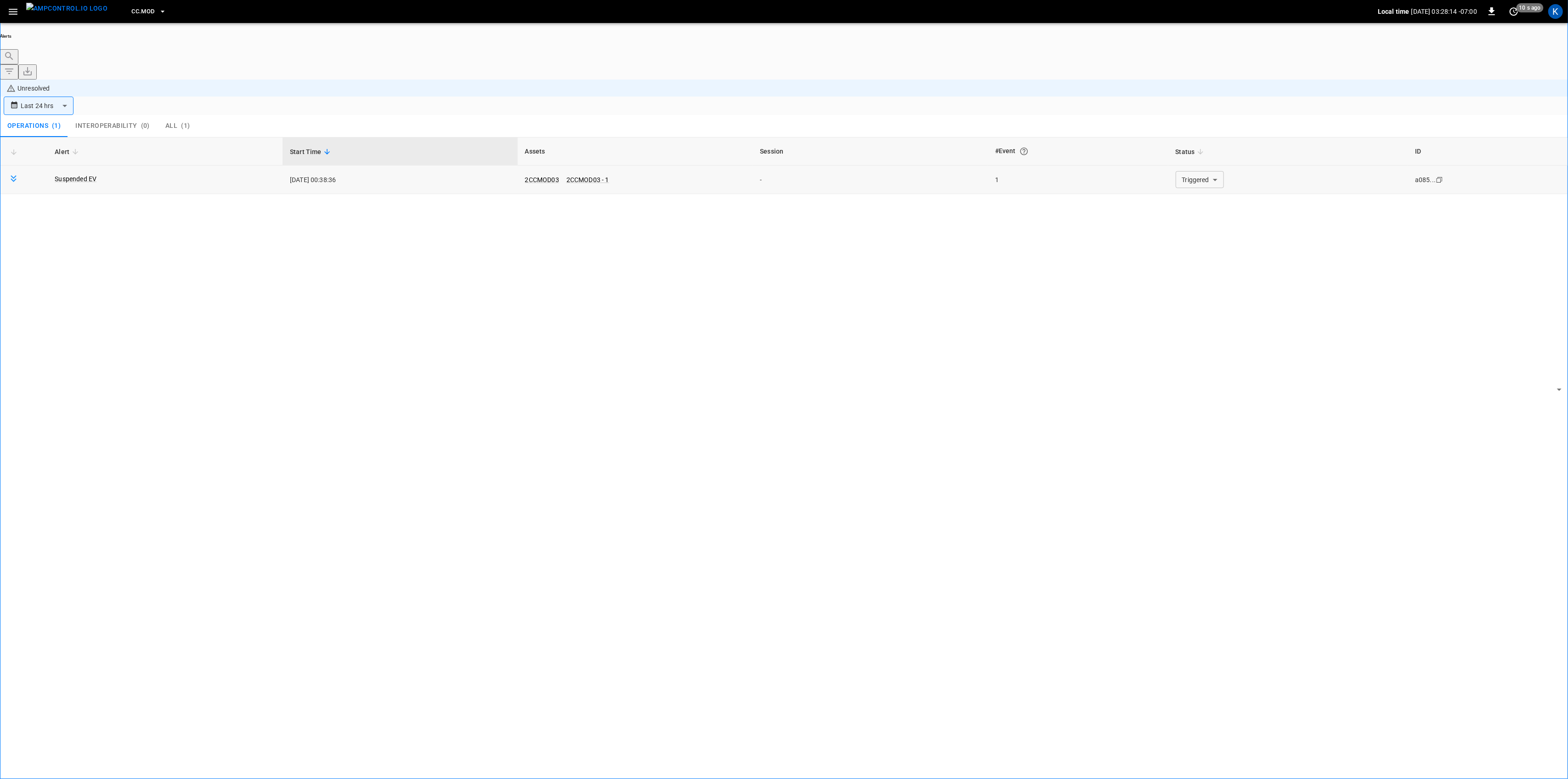
click at [1206, 121] on body "**********" at bounding box center [784, 415] width 1568 height 830
click at [1195, 137] on li "Resolved" at bounding box center [1194, 135] width 55 height 9
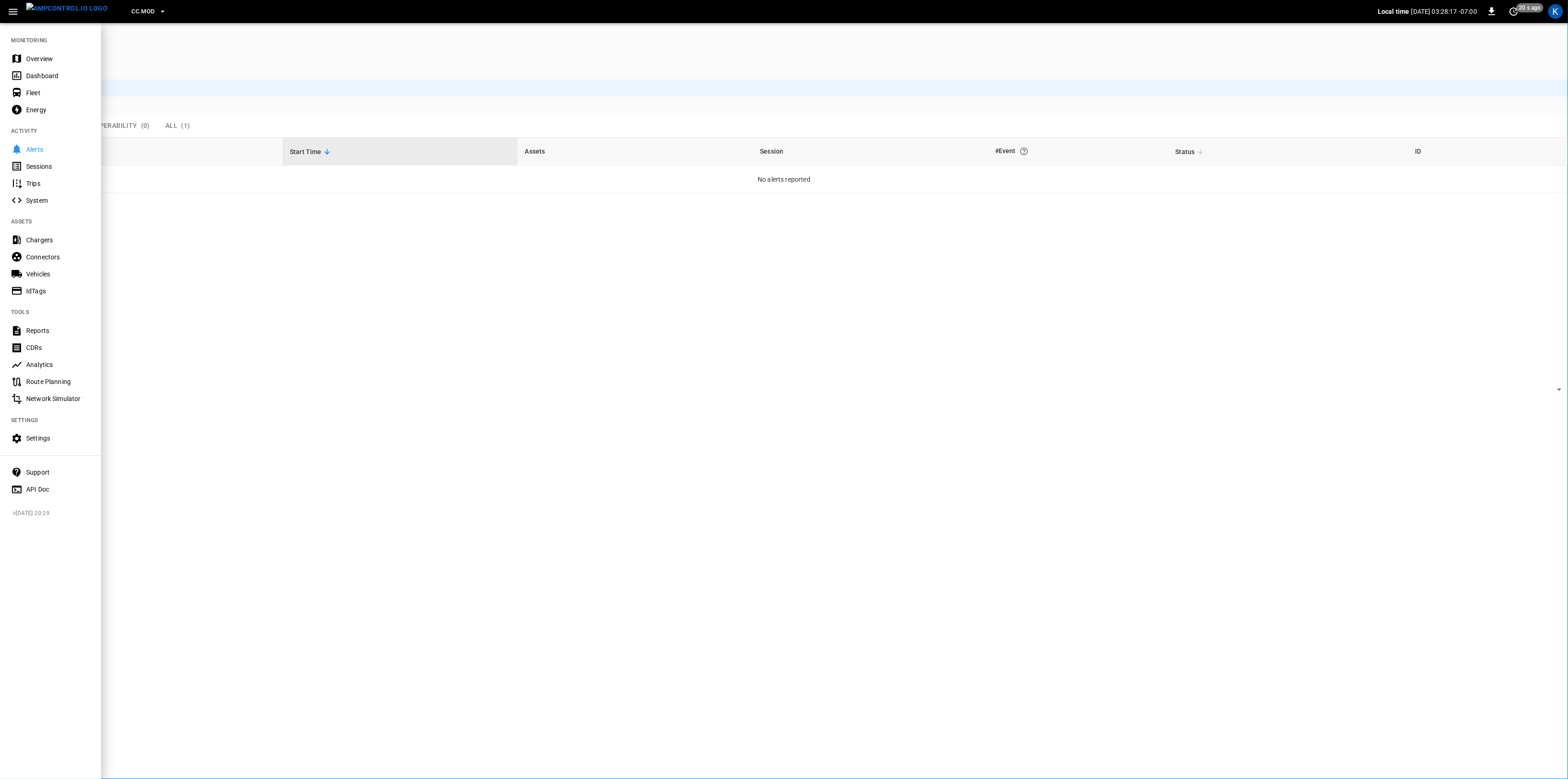
click at [29, 54] on div "Overview" at bounding box center [58, 58] width 64 height 9
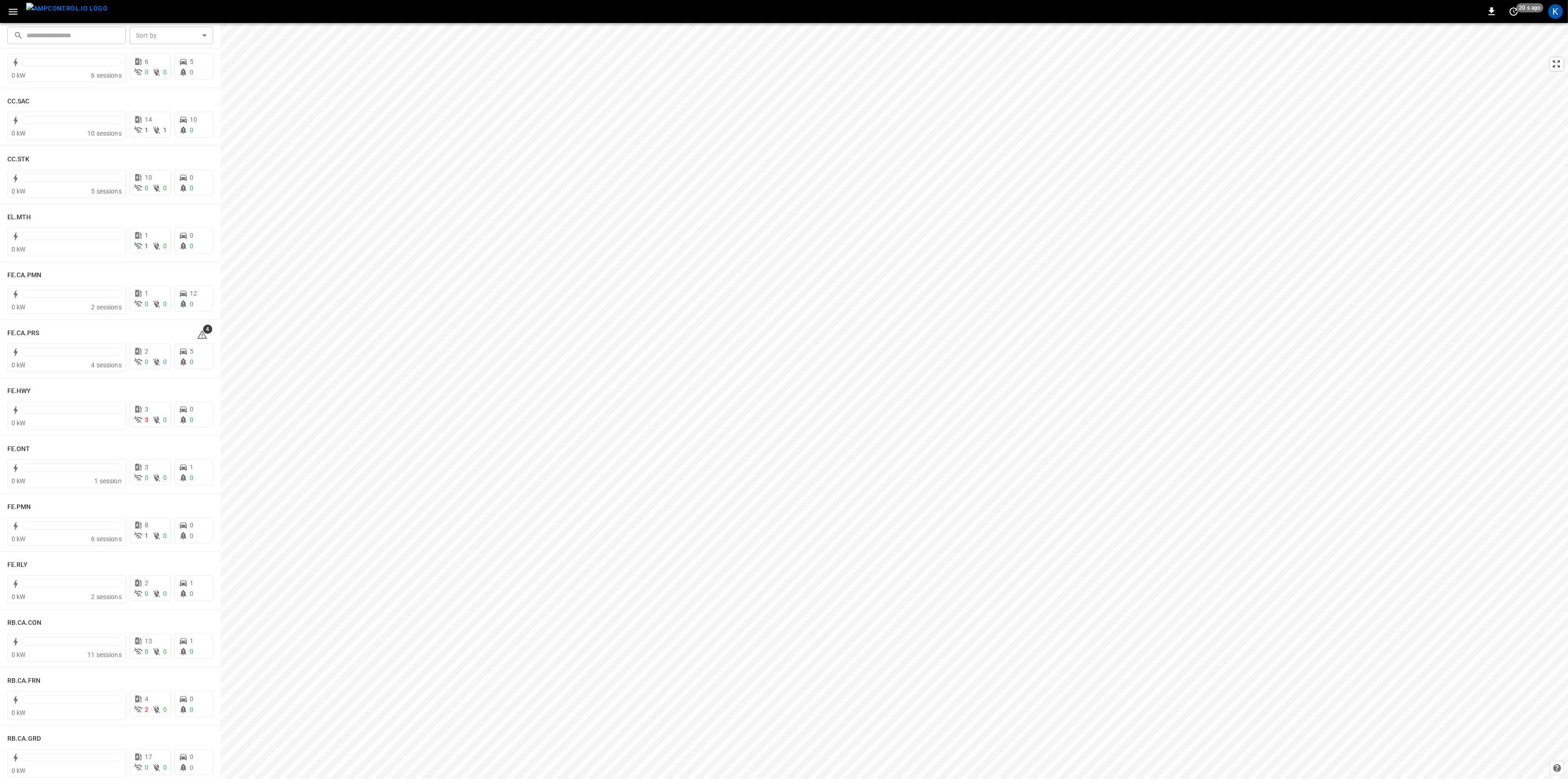
scroll to position [674, 0]
click at [203, 327] on span "4" at bounding box center [208, 323] width 9 height 9
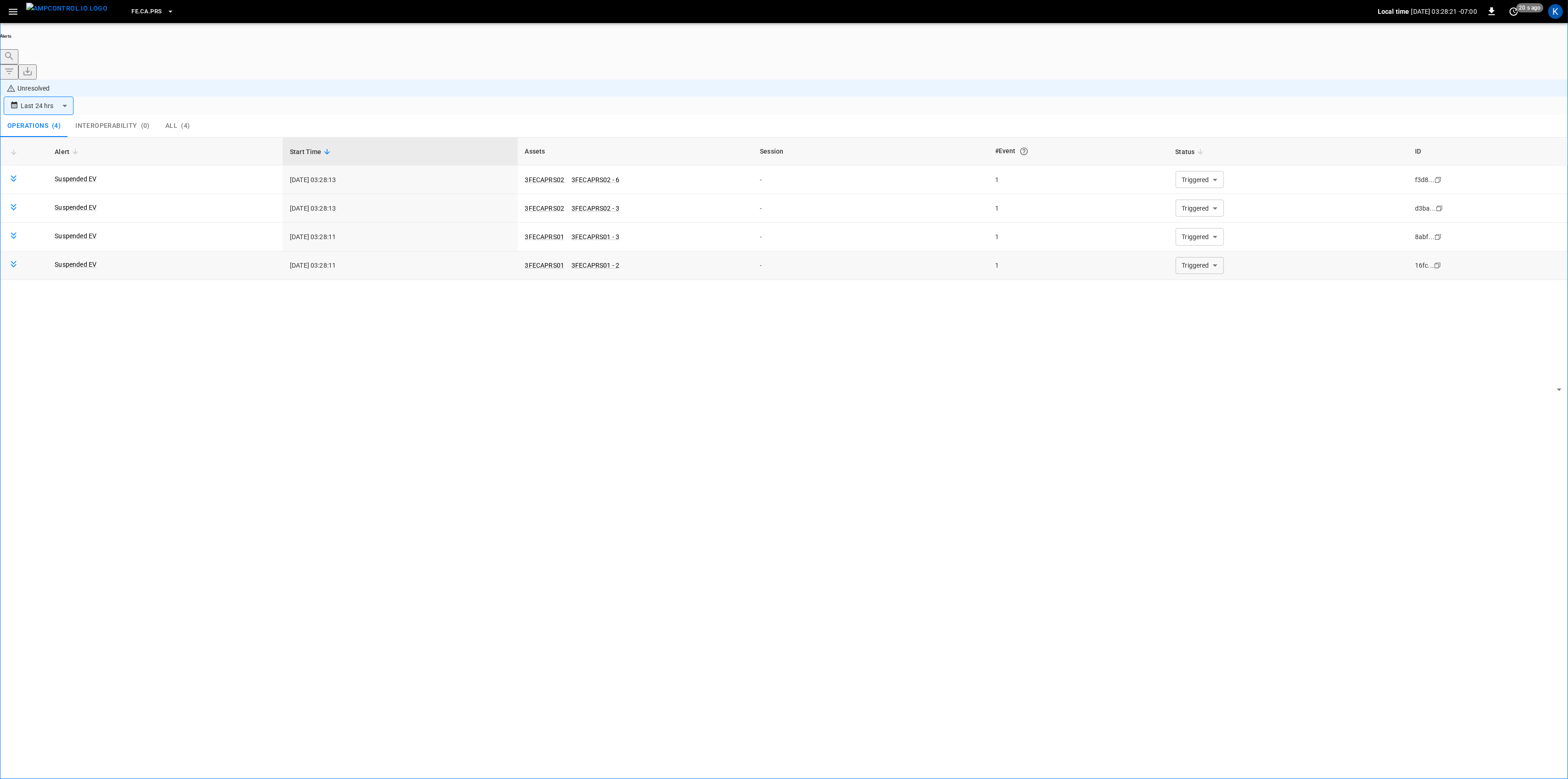
click at [1209, 203] on body "**********" at bounding box center [784, 415] width 1568 height 830
click at [1202, 227] on li "Resolved" at bounding box center [1194, 222] width 55 height 9
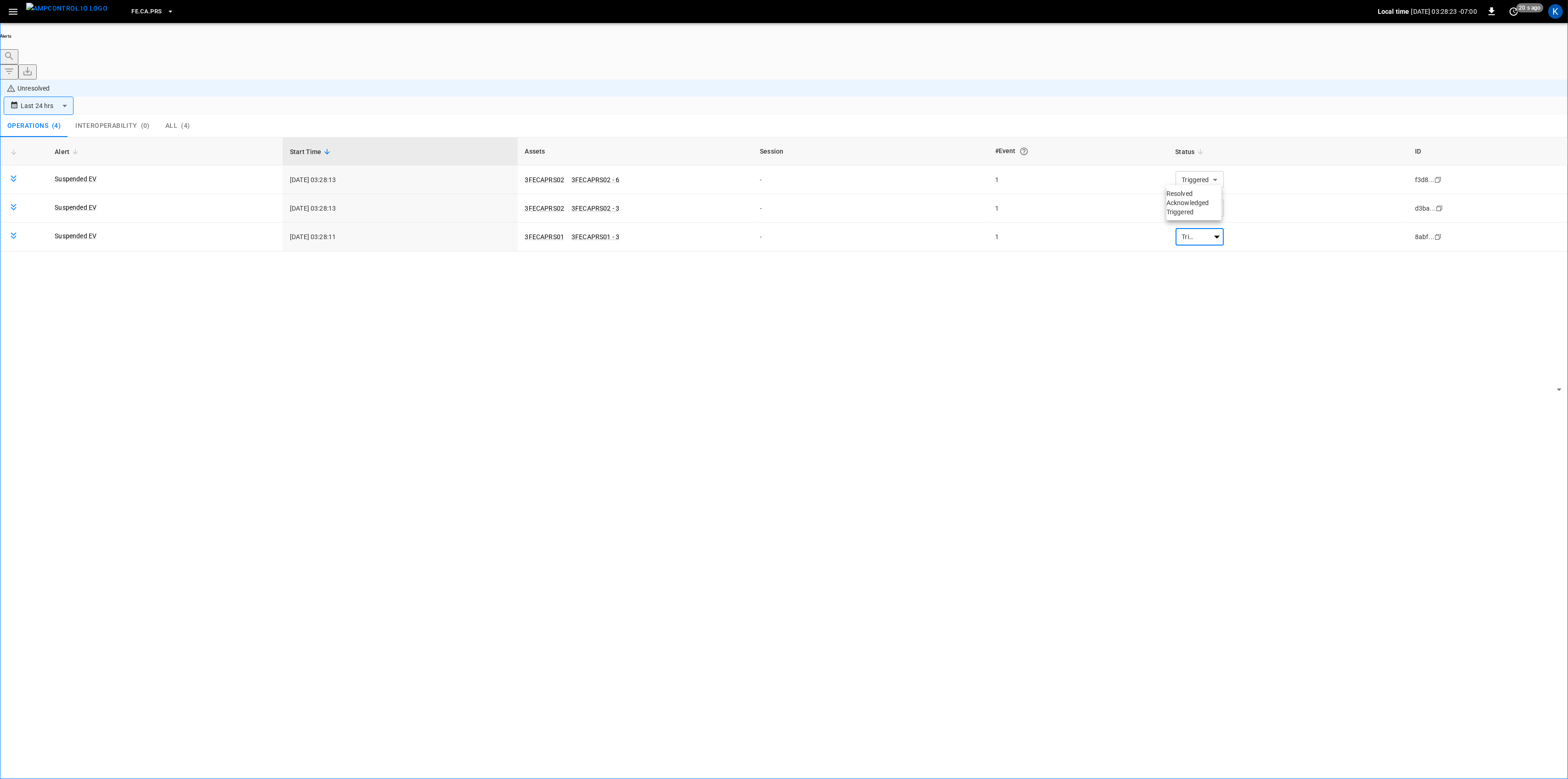
click at [1188, 198] on li "Resolved" at bounding box center [1194, 193] width 55 height 9
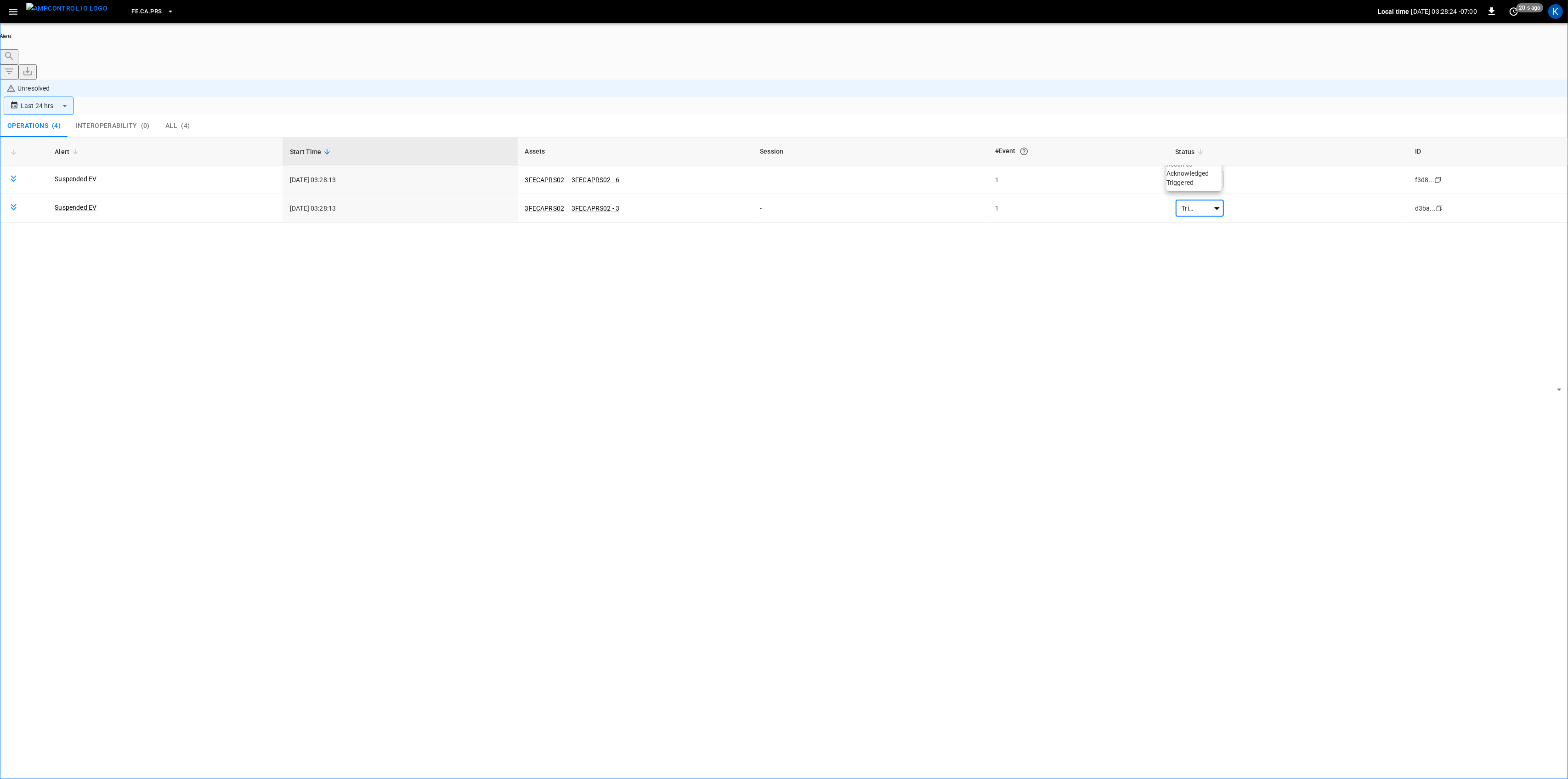
click at [1192, 169] on li "Resolved" at bounding box center [1194, 164] width 55 height 9
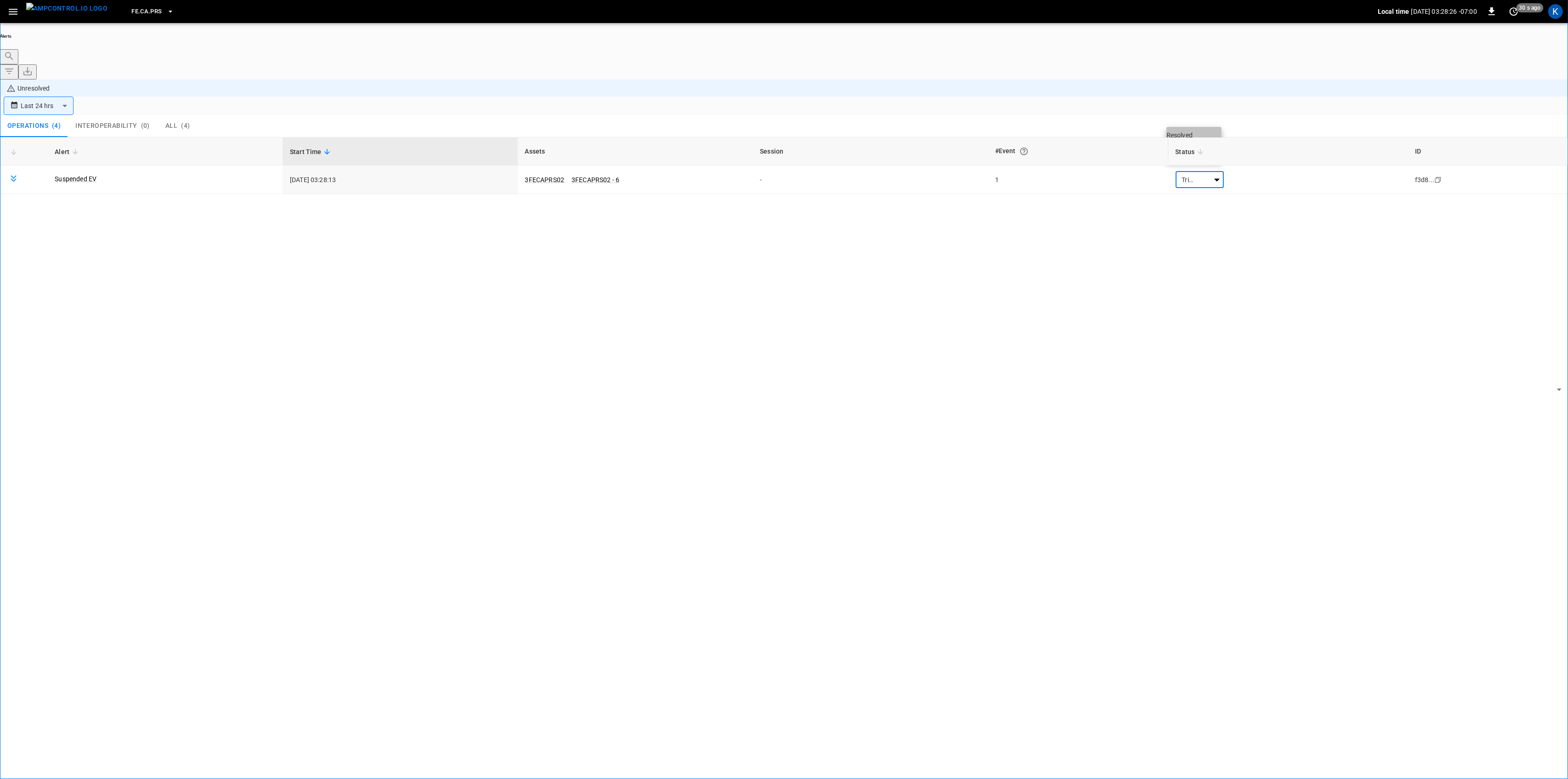
click at [1191, 135] on li "Resolved" at bounding box center [1194, 135] width 55 height 9
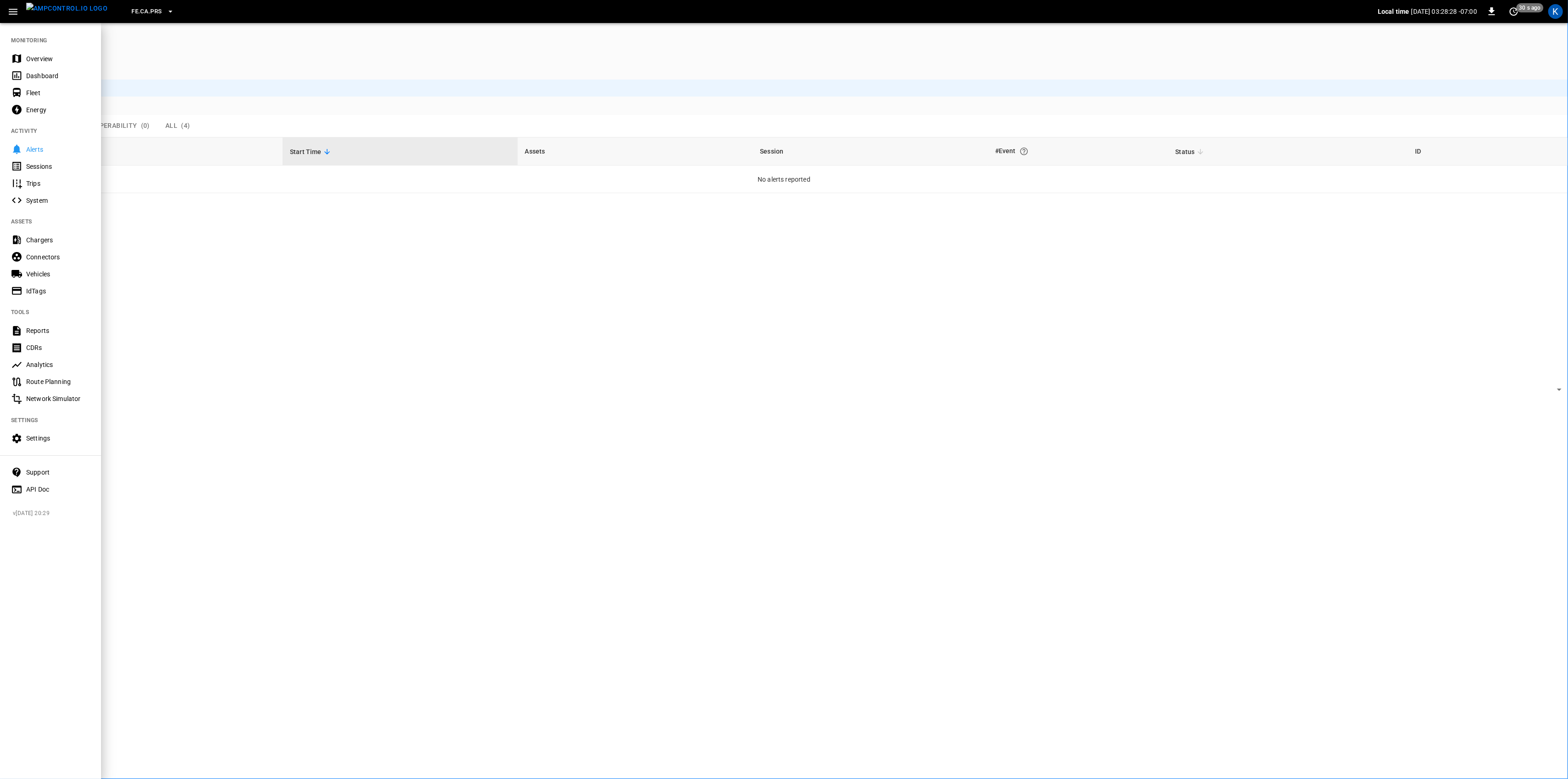
click at [20, 58] on icon at bounding box center [16, 58] width 9 height 9
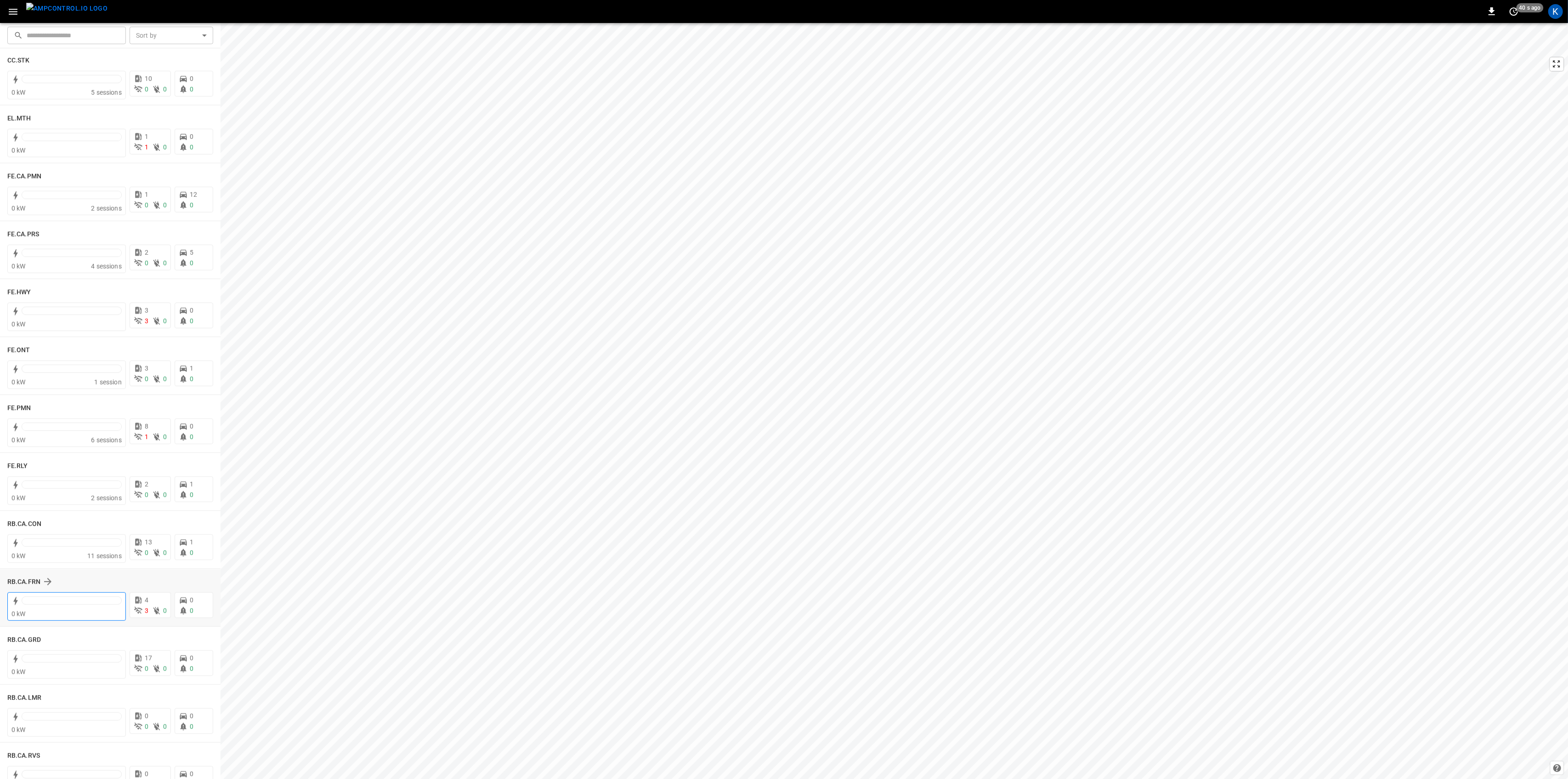
scroll to position [756, 0]
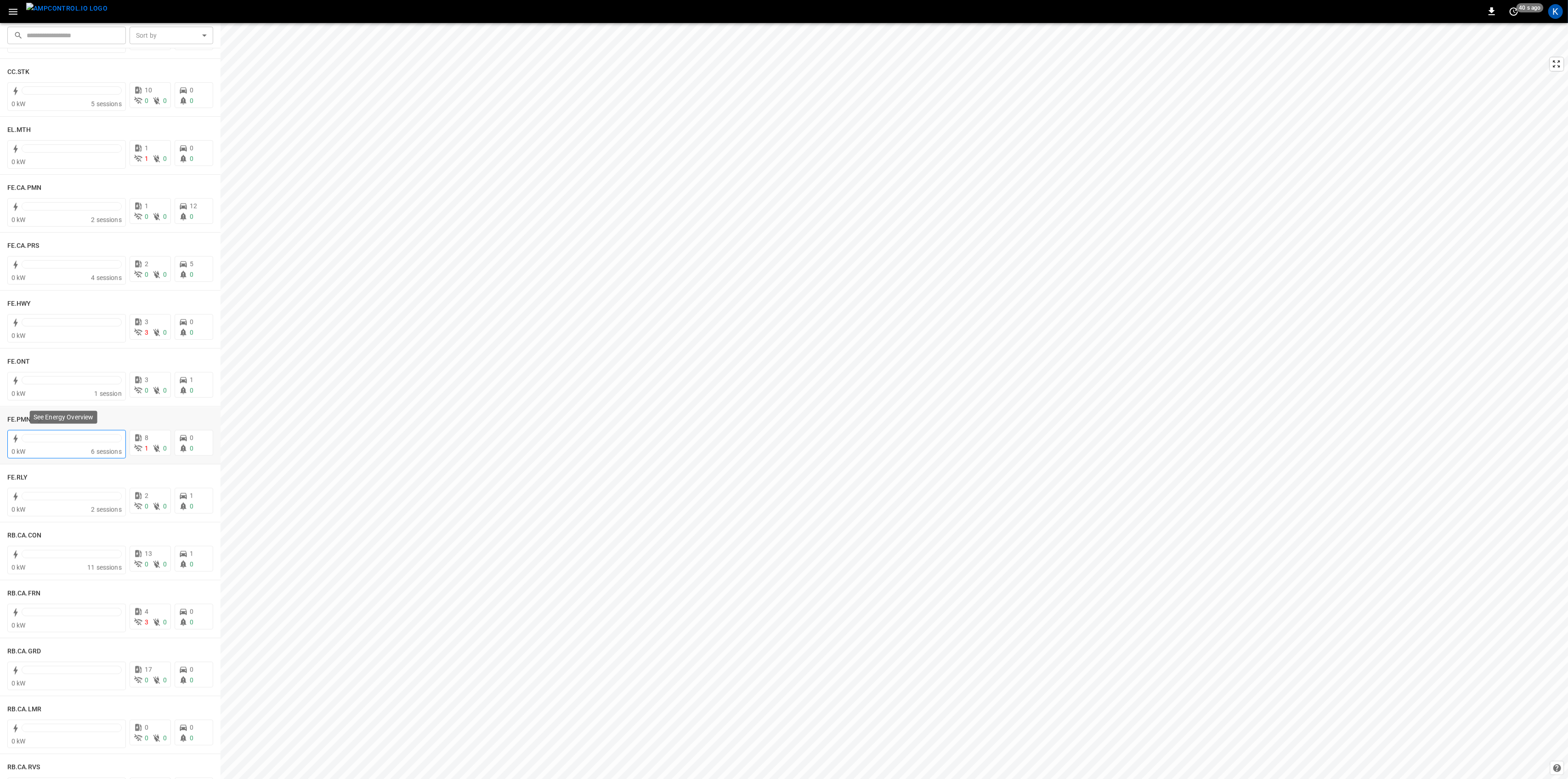
click at [94, 445] on div at bounding box center [71, 440] width 100 height 13
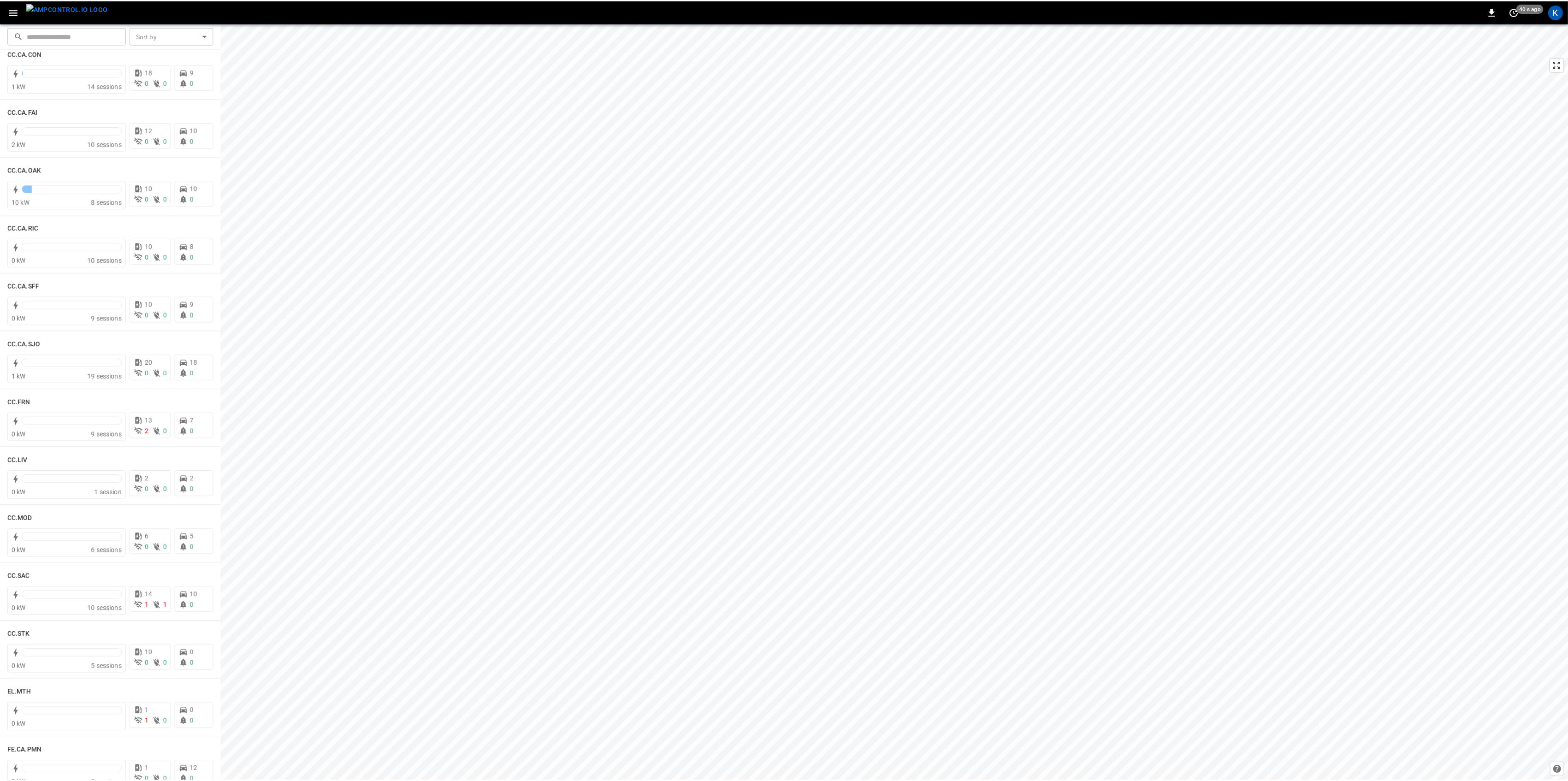
scroll to position [307, 0]
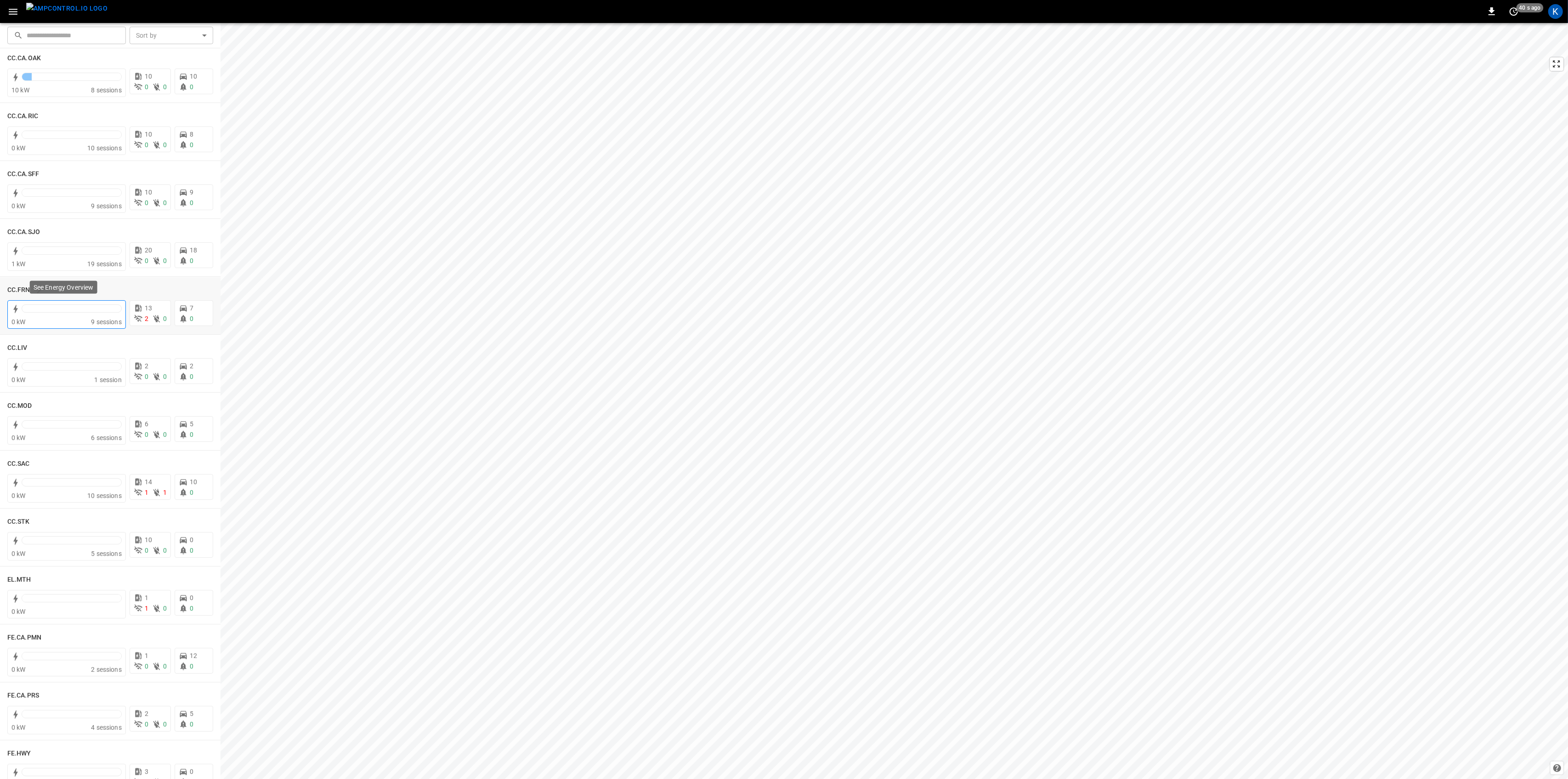
click at [82, 315] on div at bounding box center [71, 311] width 100 height 13
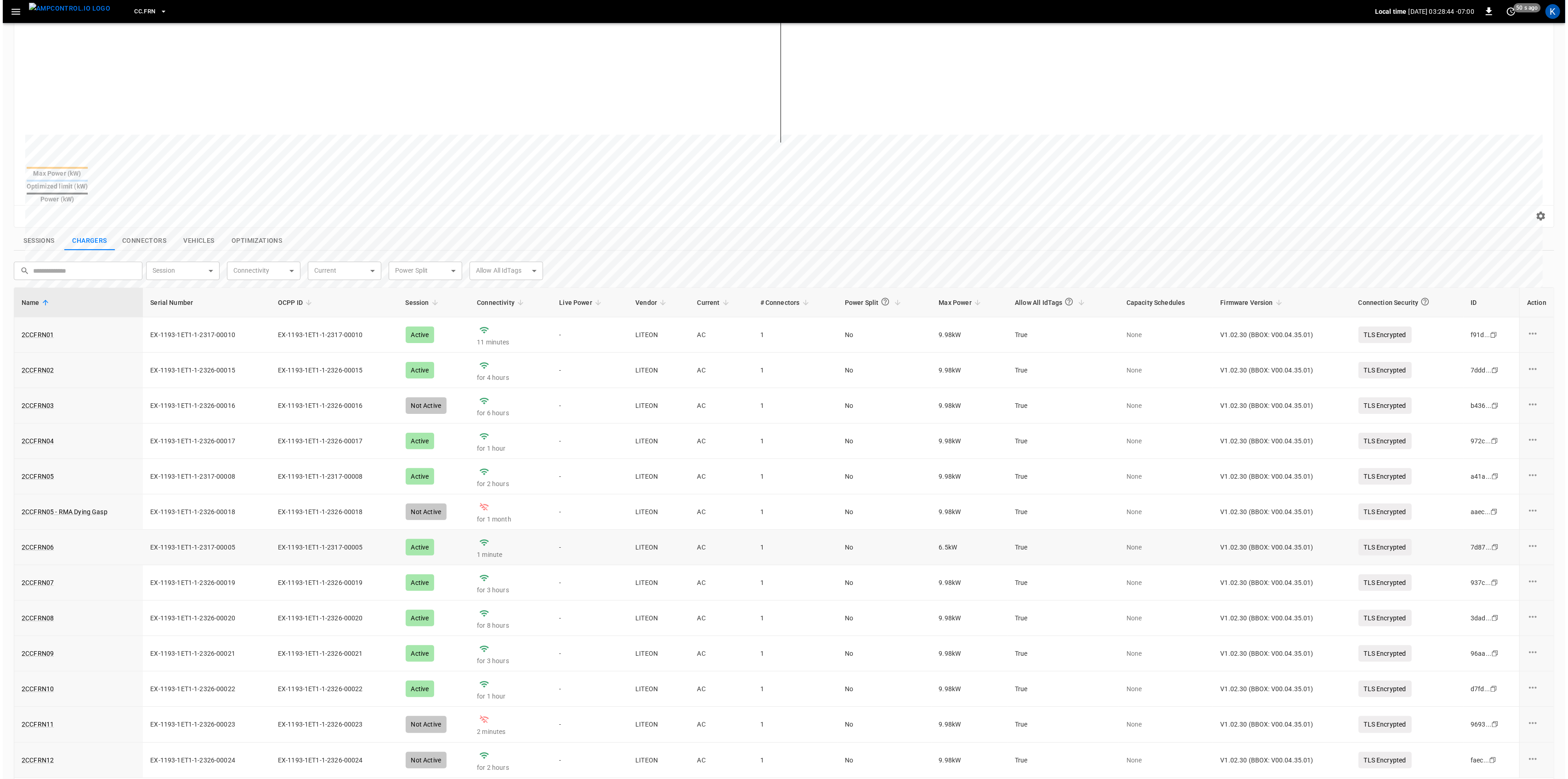
scroll to position [219, 0]
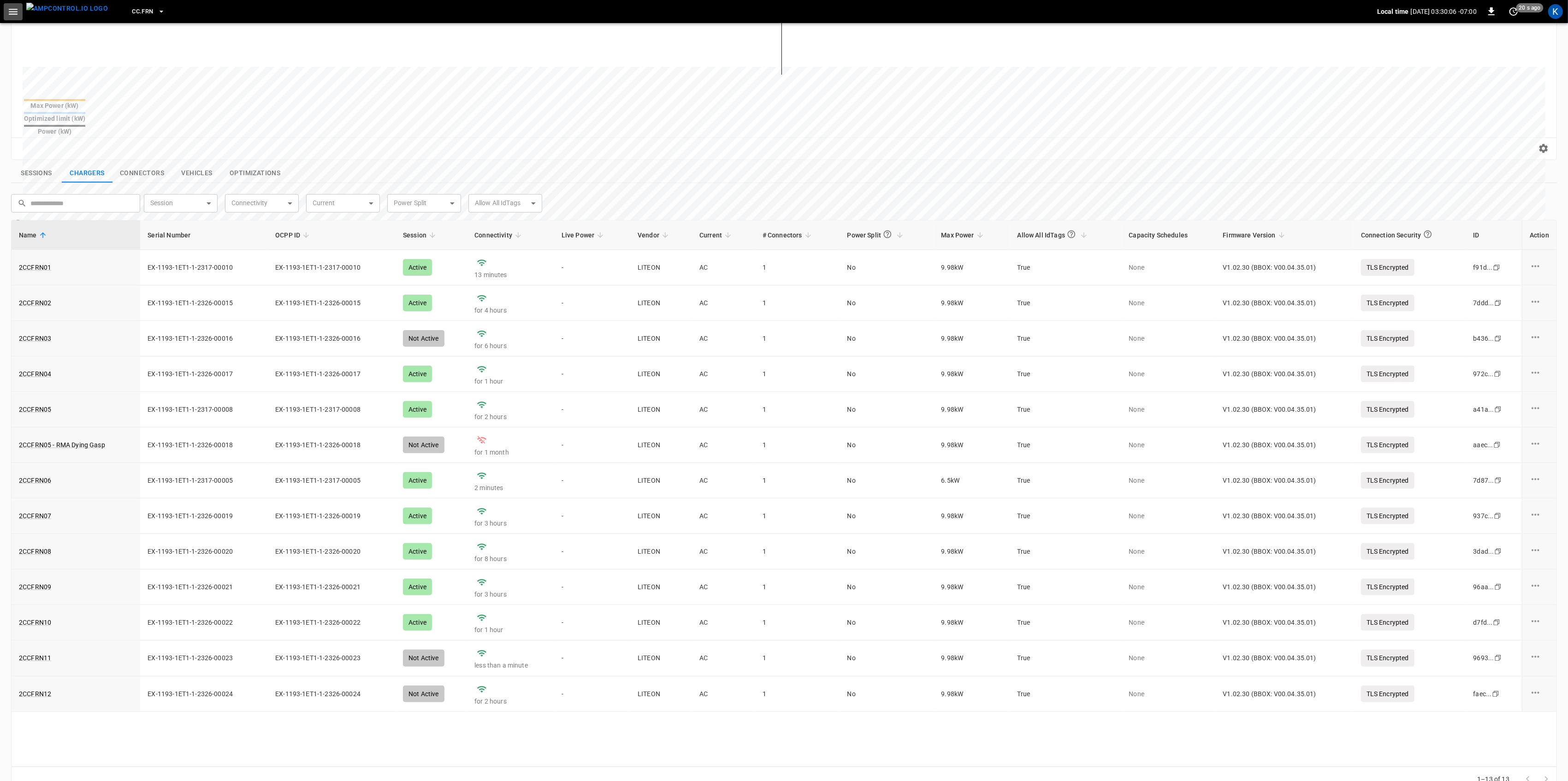
click at [15, 15] on icon "button" at bounding box center [13, 12] width 12 height 12
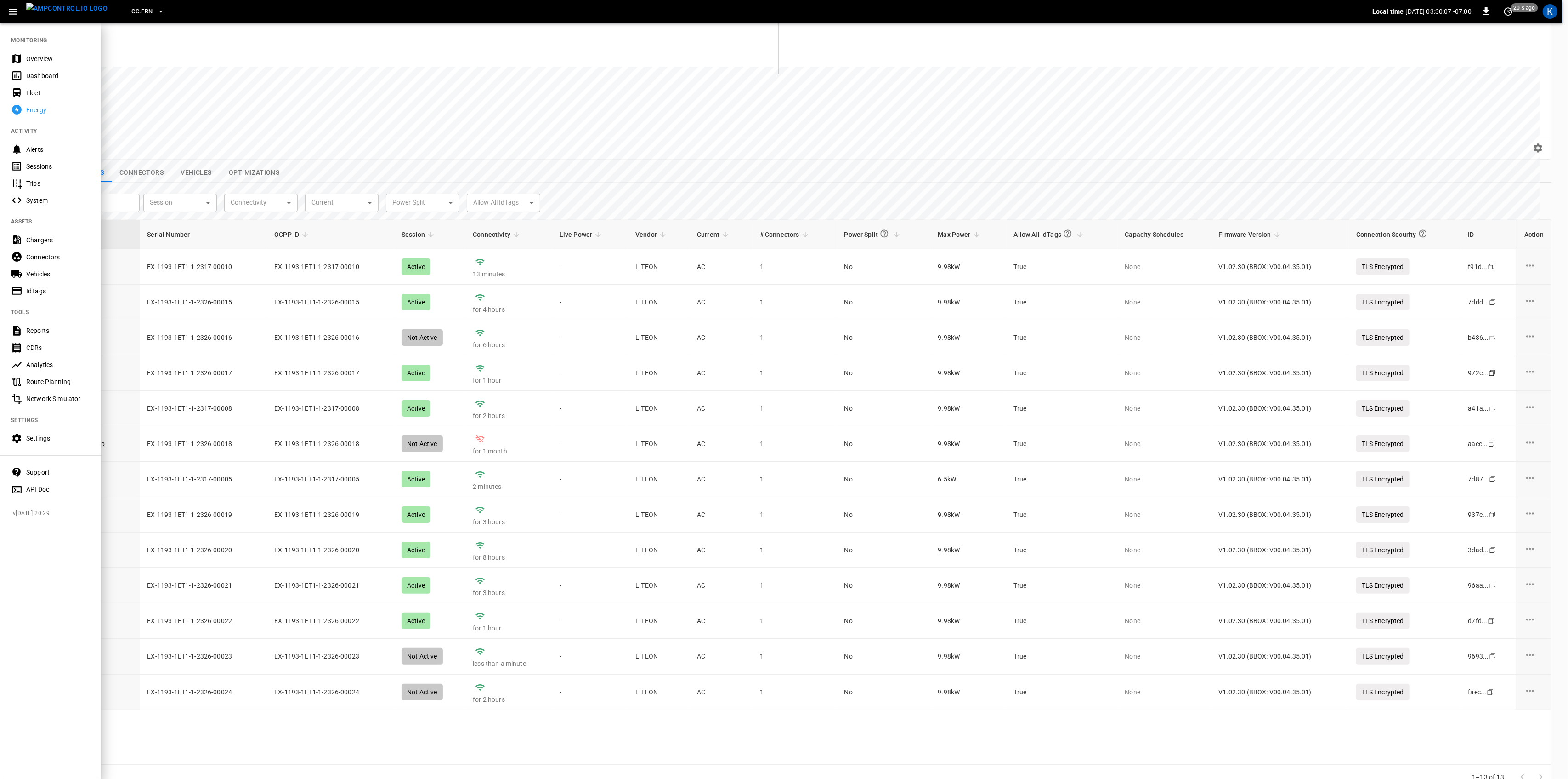
click at [29, 54] on div "Overview" at bounding box center [58, 58] width 64 height 9
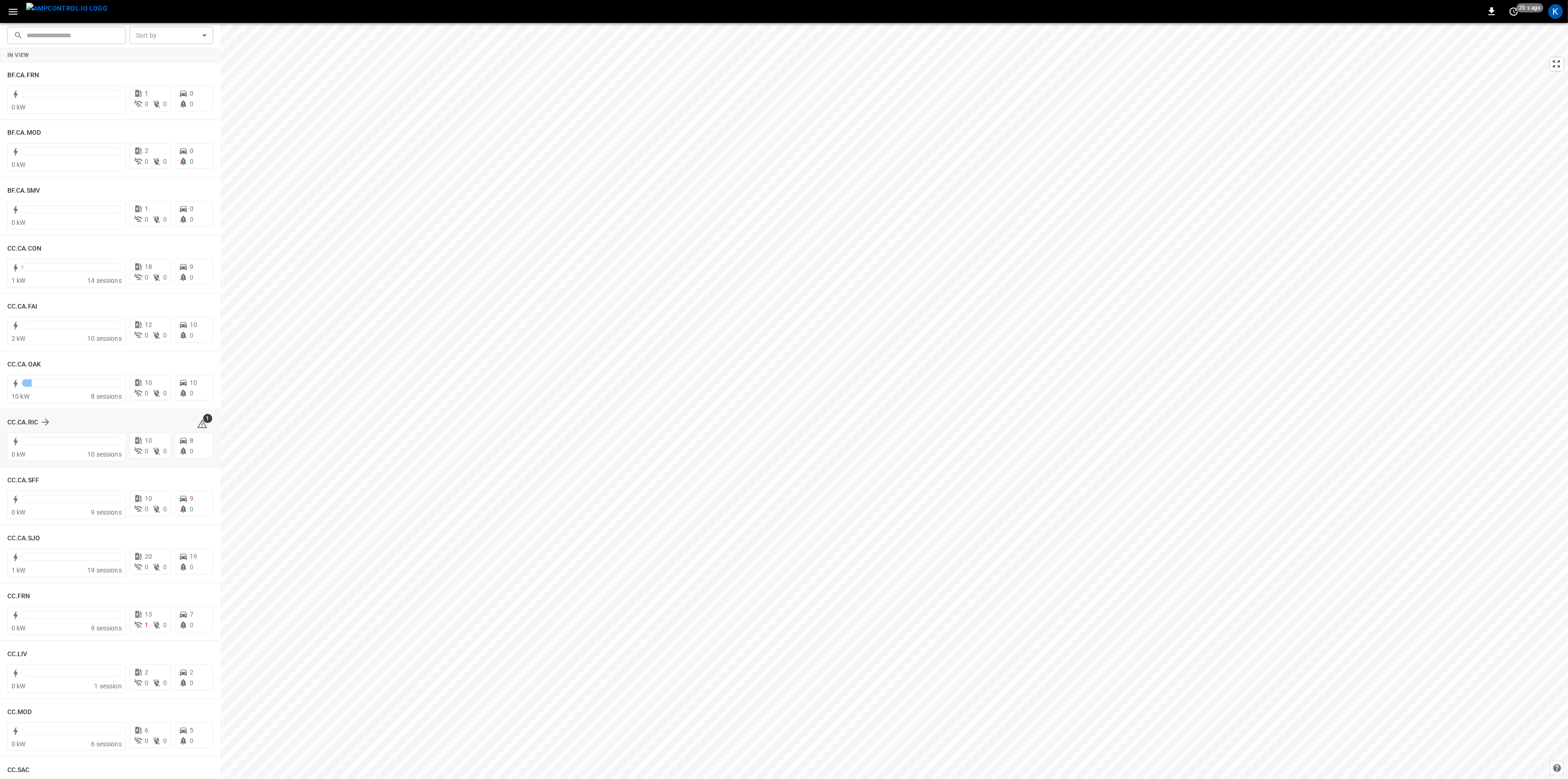
click at [202, 425] on div "1" at bounding box center [205, 422] width 16 height 15
click at [198, 422] on icon at bounding box center [202, 423] width 10 height 9
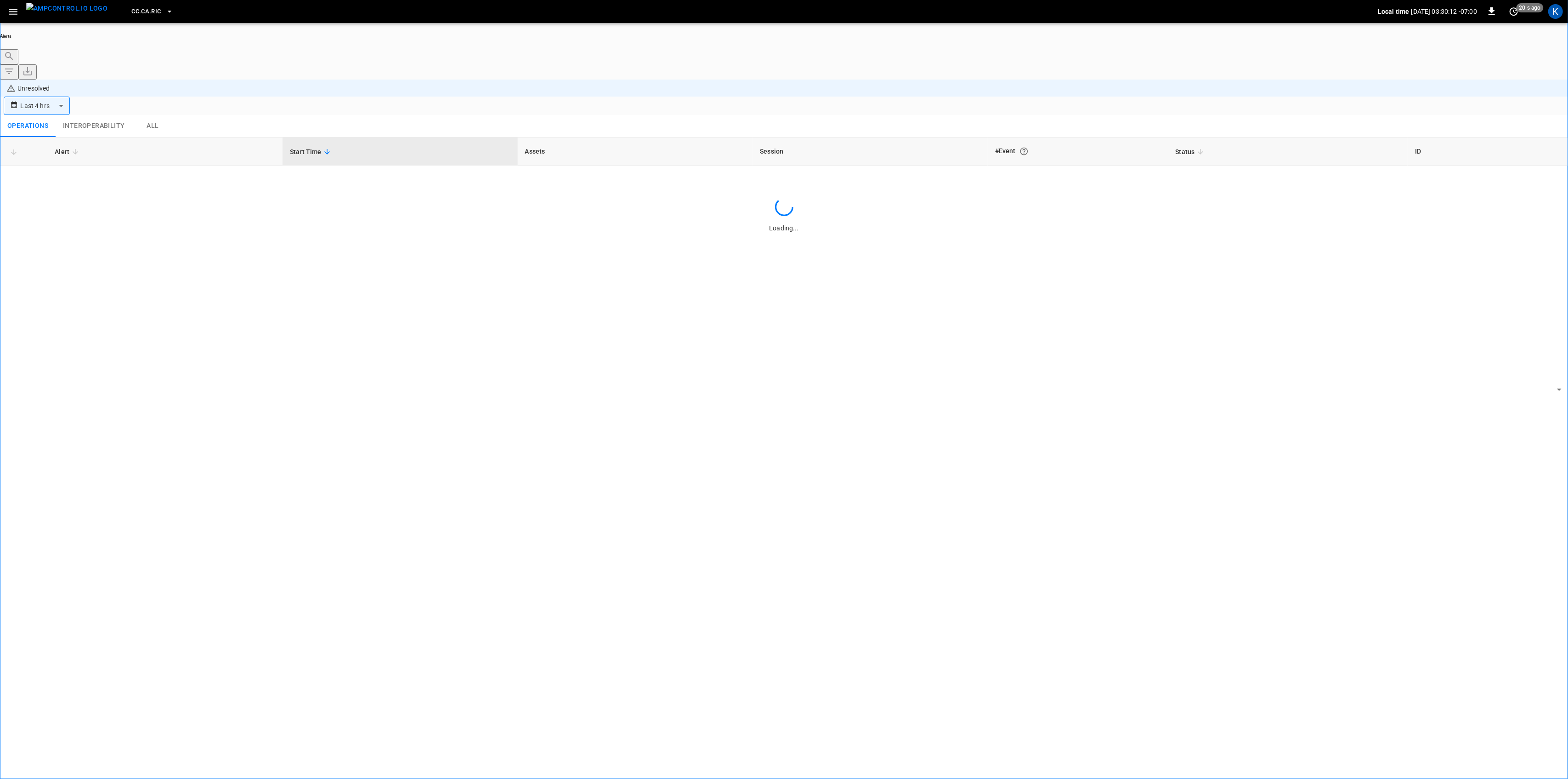
type input "**********"
click at [1208, 117] on body "**********" at bounding box center [784, 415] width 1568 height 830
click at [1201, 139] on li "Resolved" at bounding box center [1194, 135] width 55 height 9
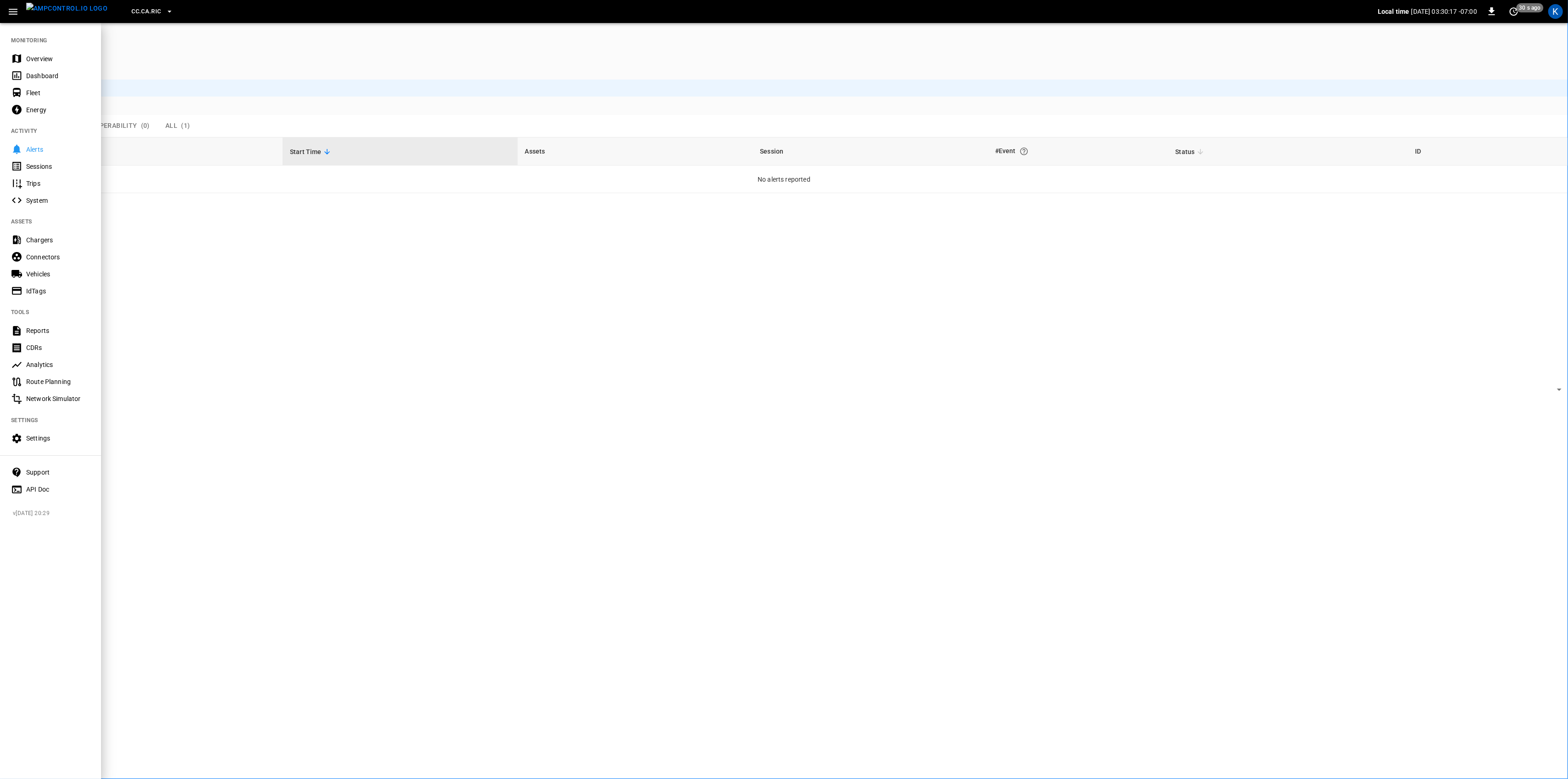
click at [31, 58] on div "Overview" at bounding box center [58, 58] width 64 height 9
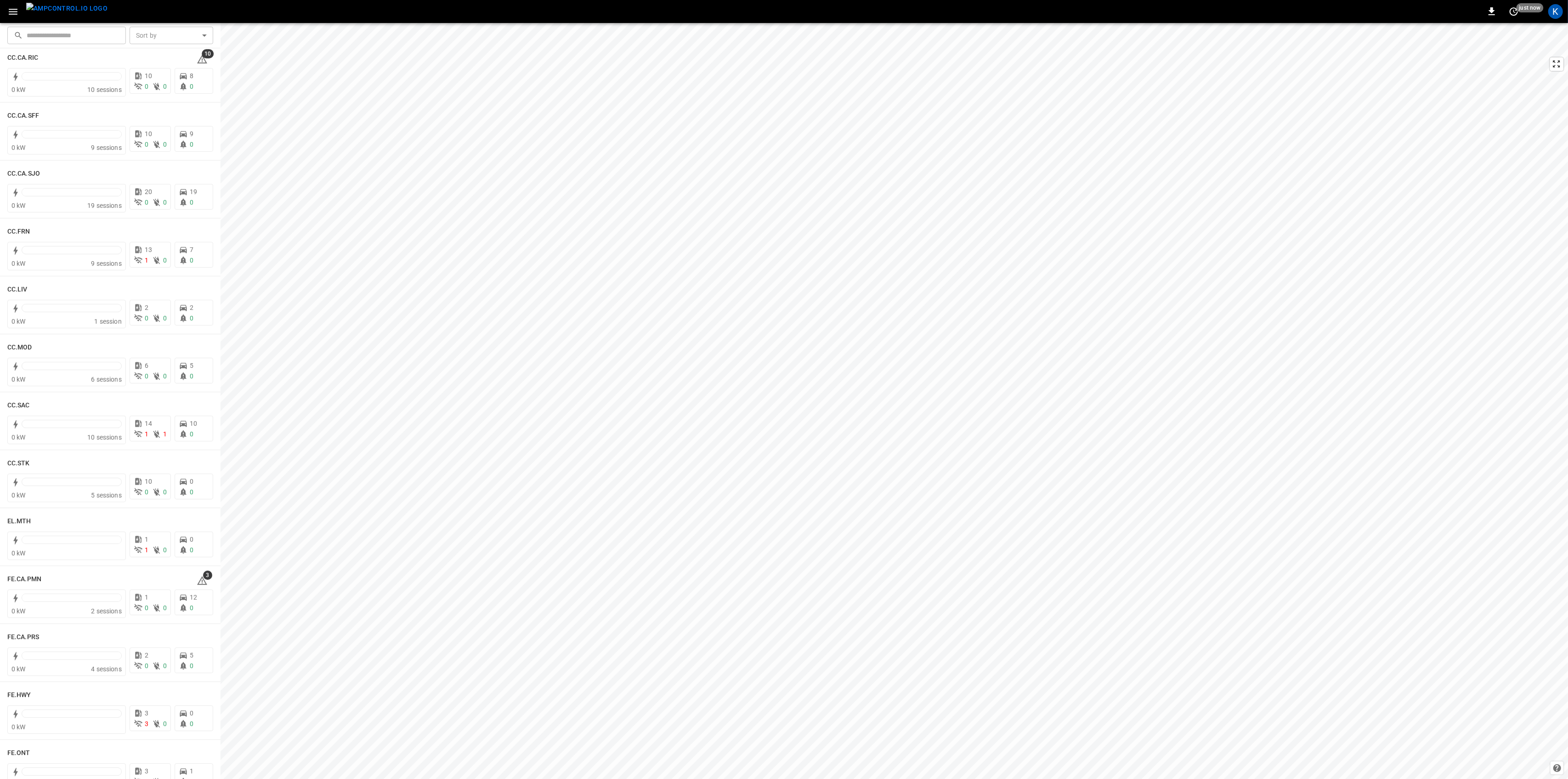
scroll to position [368, 0]
click at [197, 574] on icon at bounding box center [202, 577] width 10 height 9
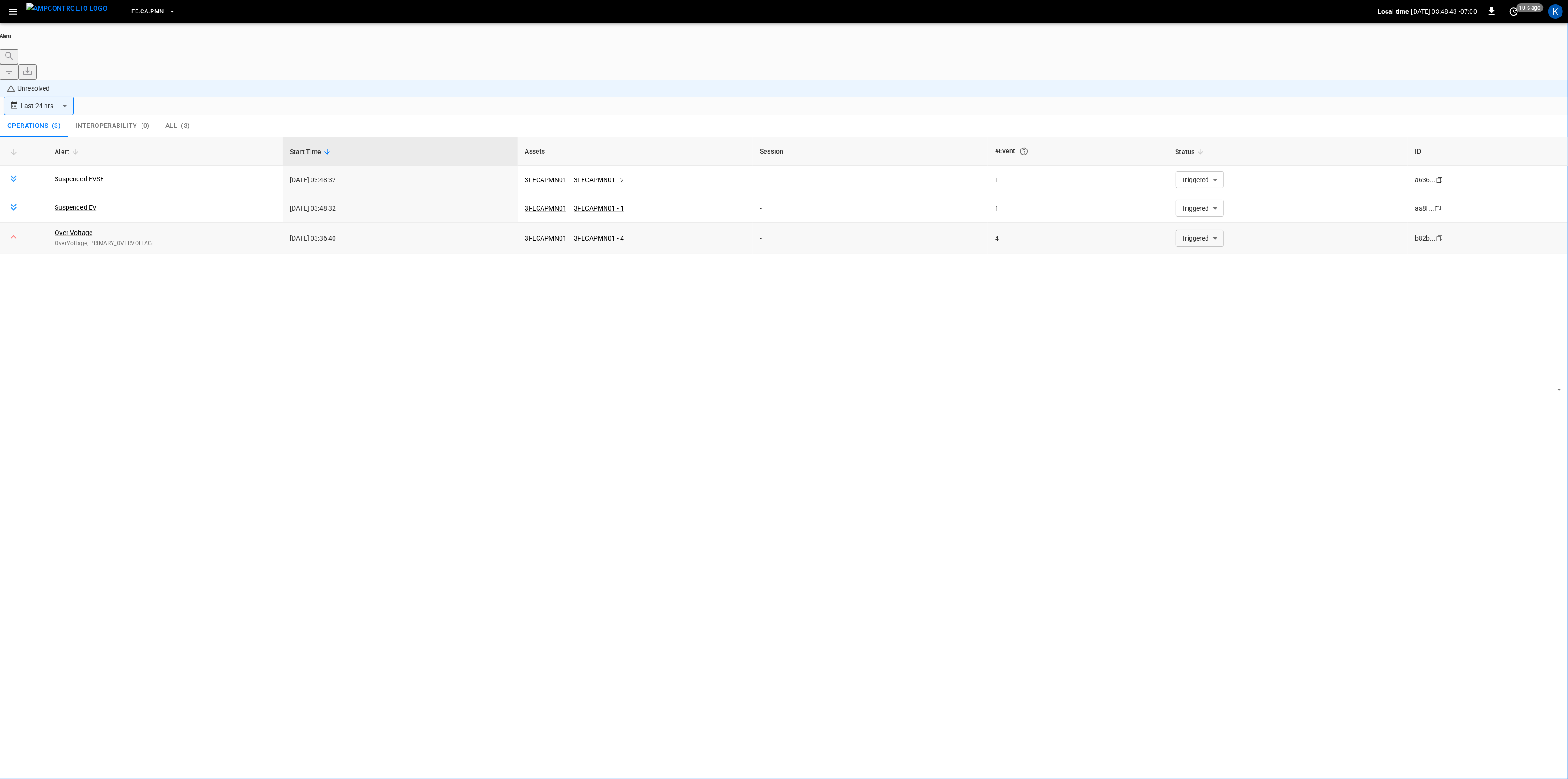
click at [1183, 181] on body "**********" at bounding box center [784, 415] width 1568 height 830
click at [1186, 198] on li "Resolved" at bounding box center [1194, 194] width 55 height 9
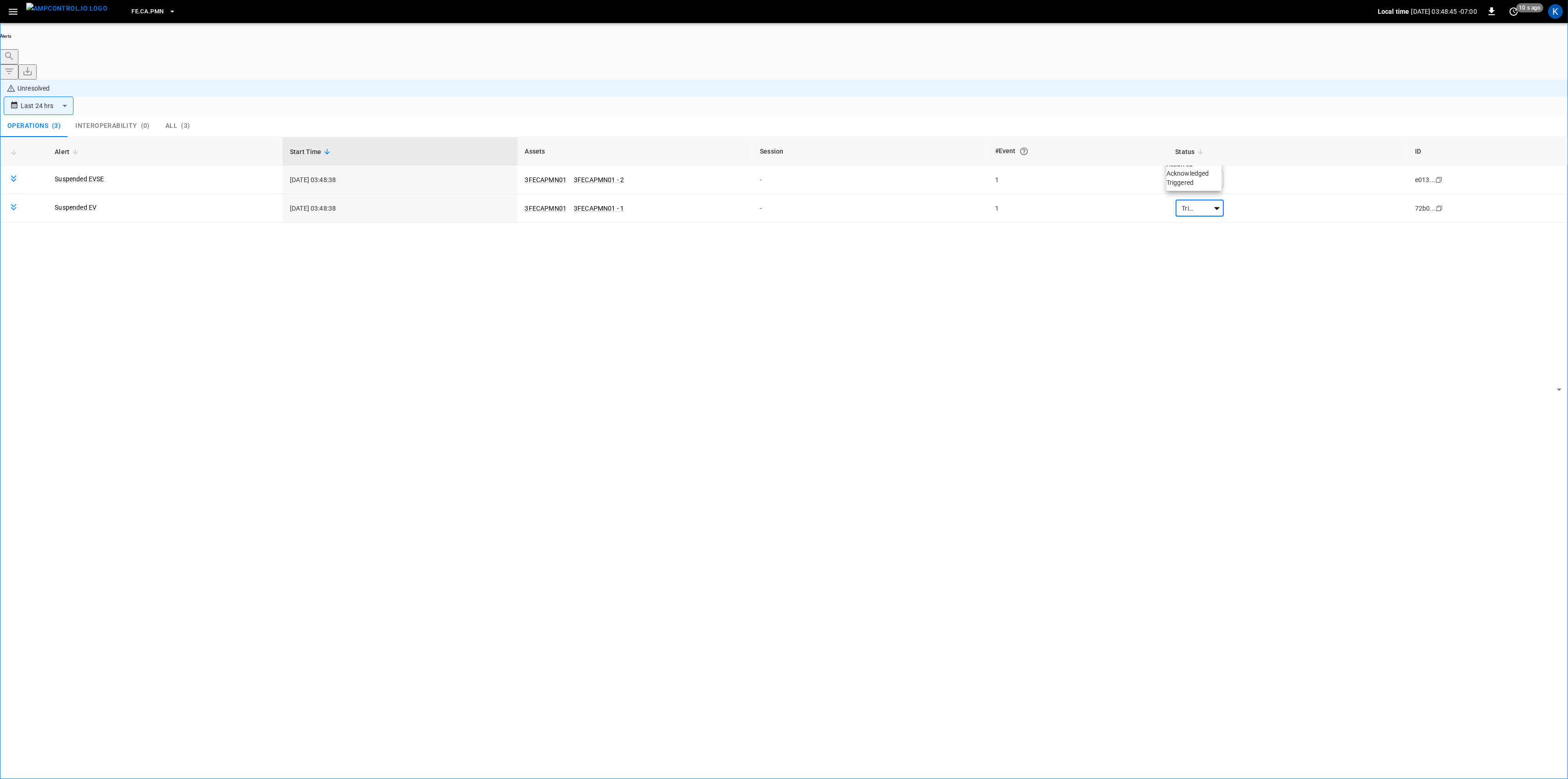
click at [1184, 166] on li "Resolved" at bounding box center [1194, 164] width 55 height 9
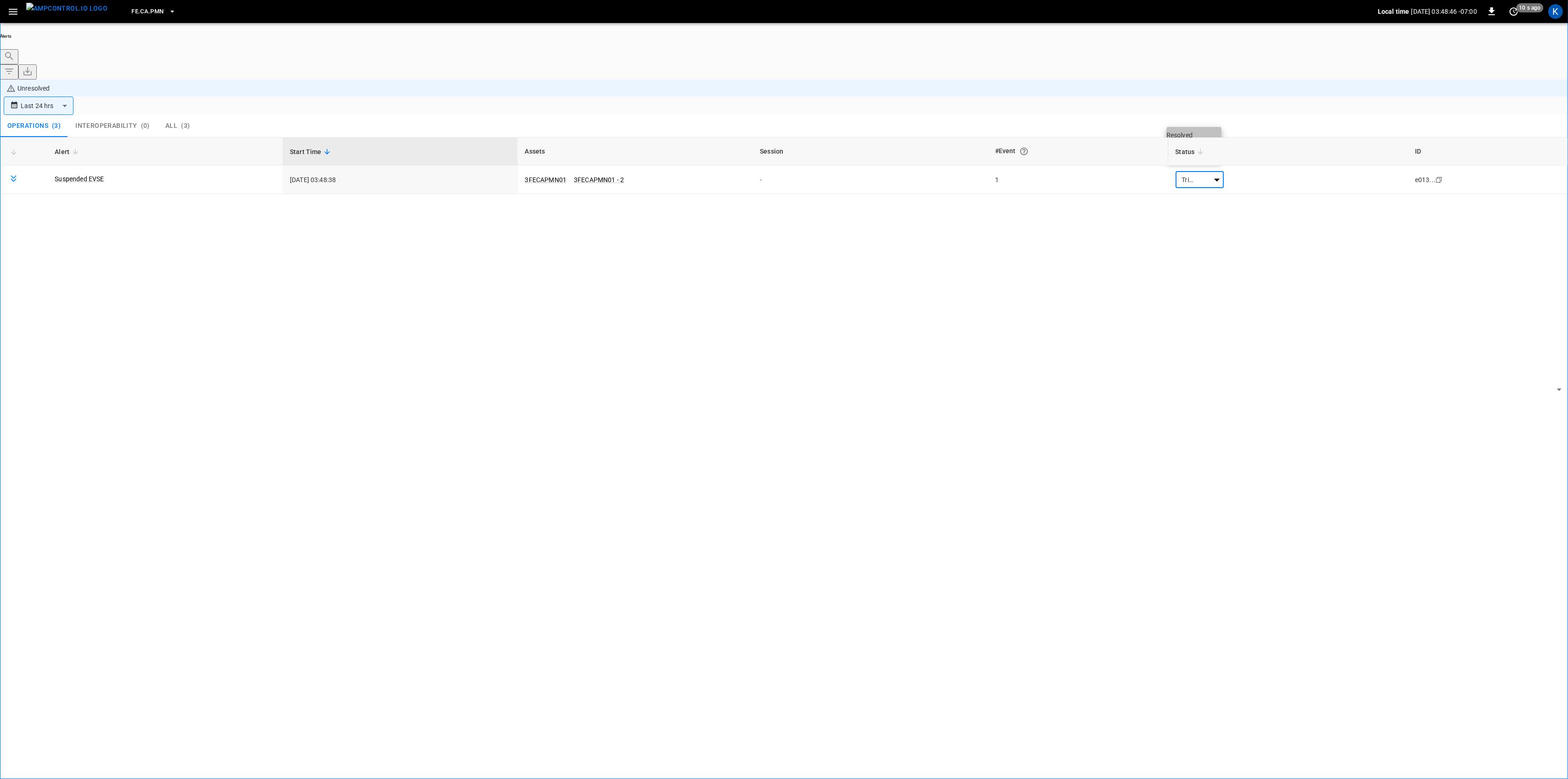
click at [1186, 139] on li "Resolved" at bounding box center [1194, 135] width 55 height 9
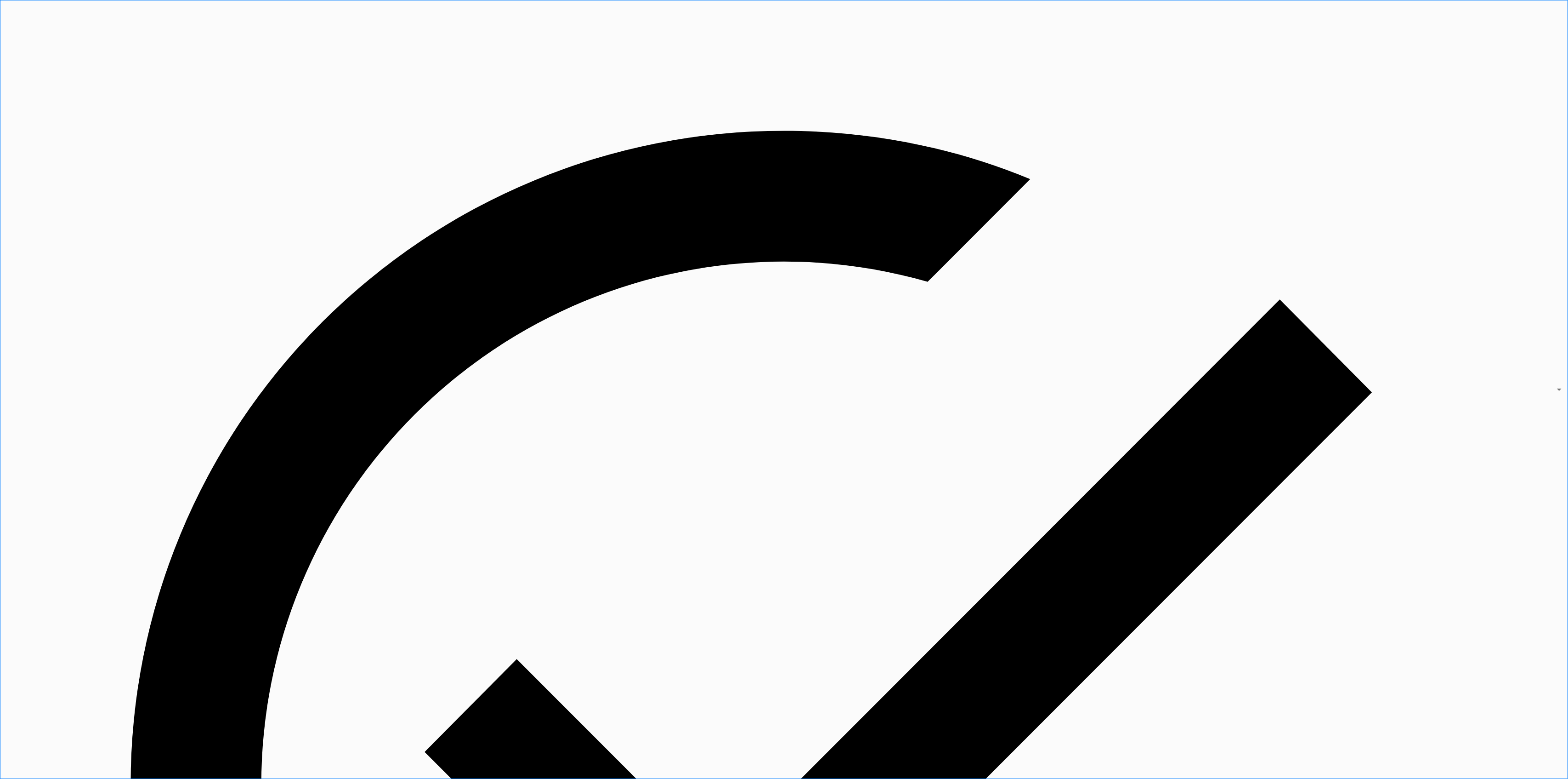
drag, startPoint x: 12, startPoint y: 7, endPoint x: 15, endPoint y: 11, distance: 5.0
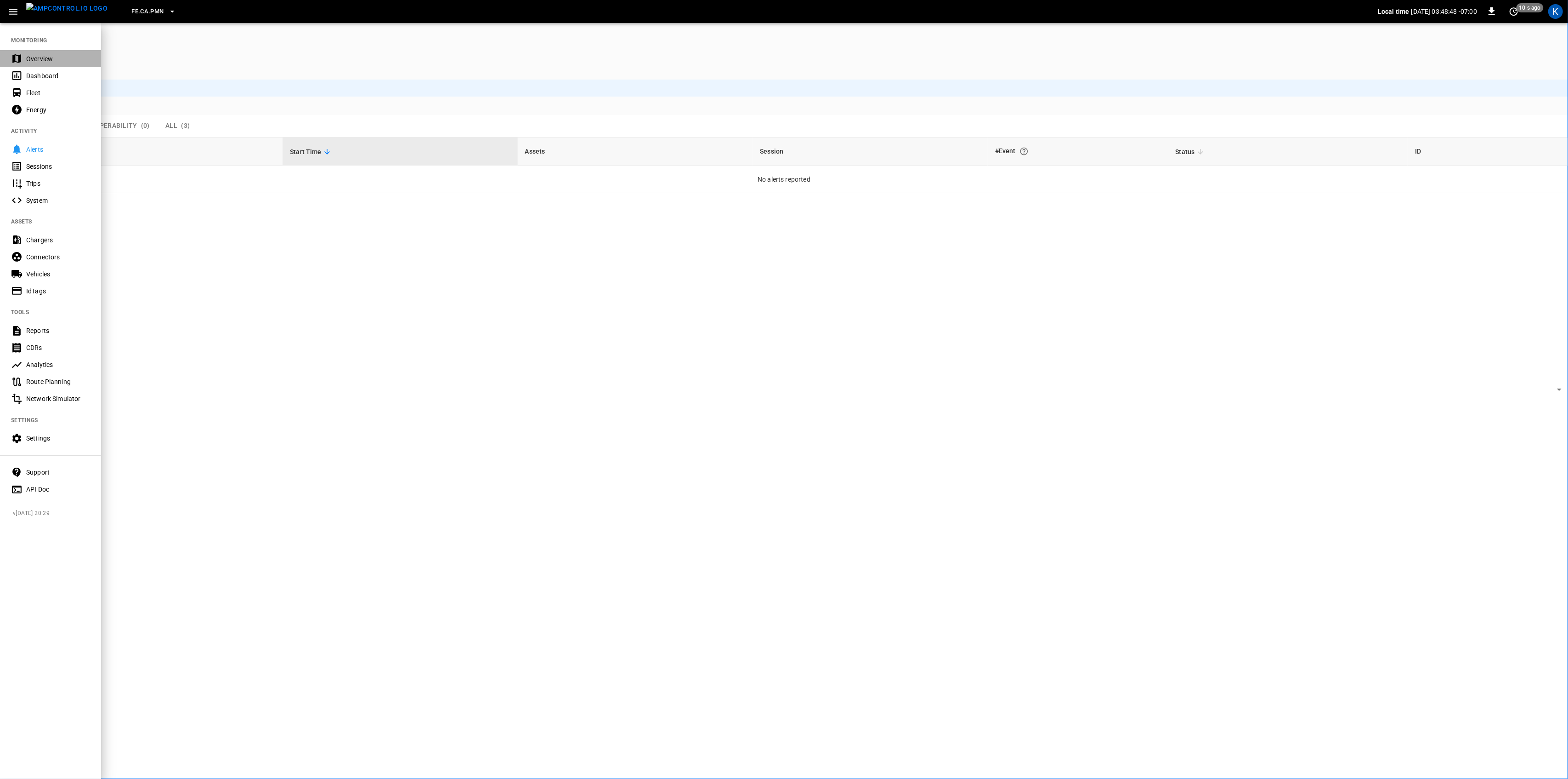
click at [30, 57] on div "Overview" at bounding box center [58, 58] width 64 height 9
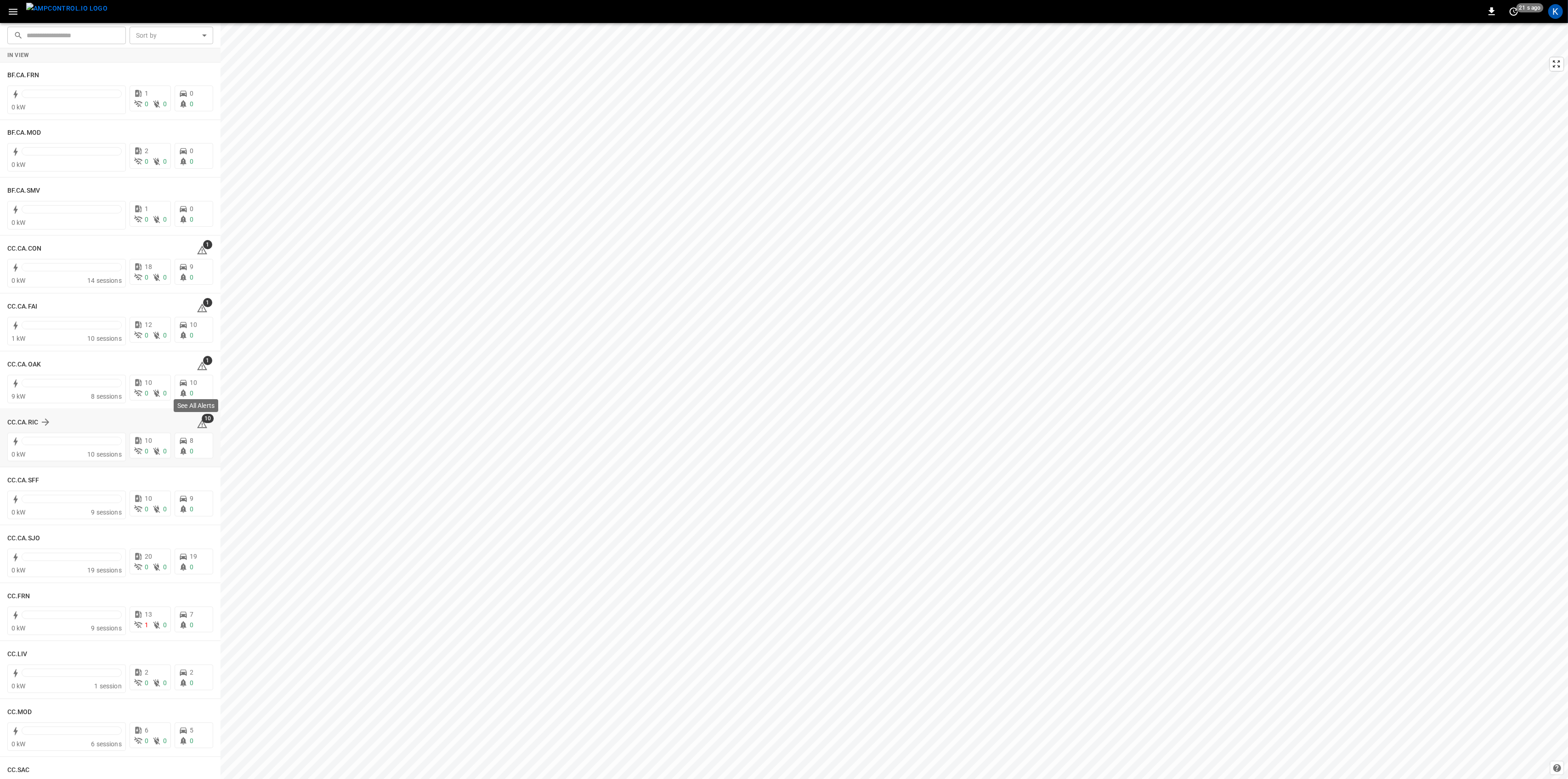
click at [201, 423] on icon at bounding box center [202, 425] width 1 height 4
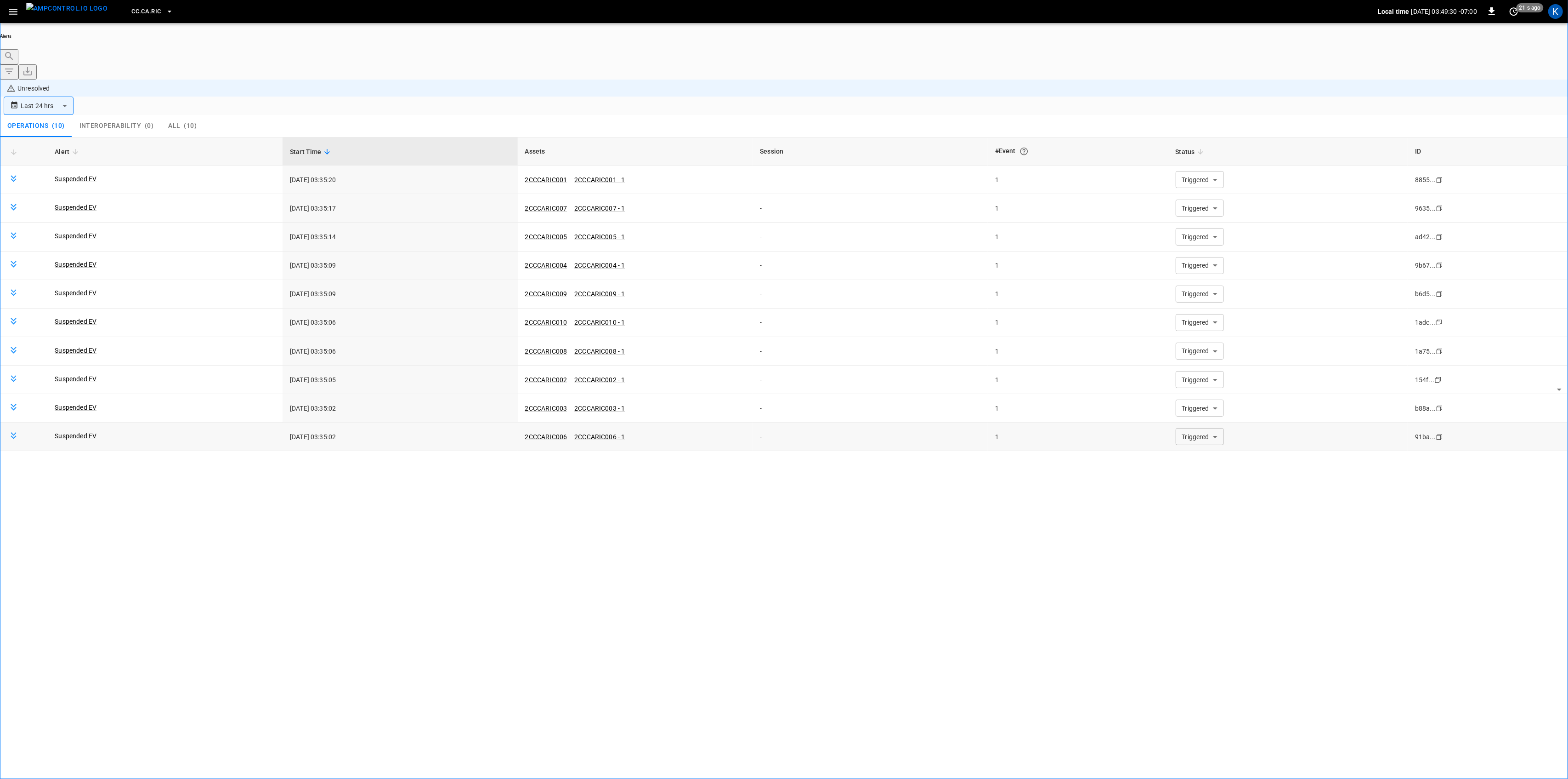
click at [1208, 386] on body "**********" at bounding box center [784, 415] width 1568 height 830
click at [1187, 402] on li "Resolved" at bounding box center [1194, 397] width 55 height 9
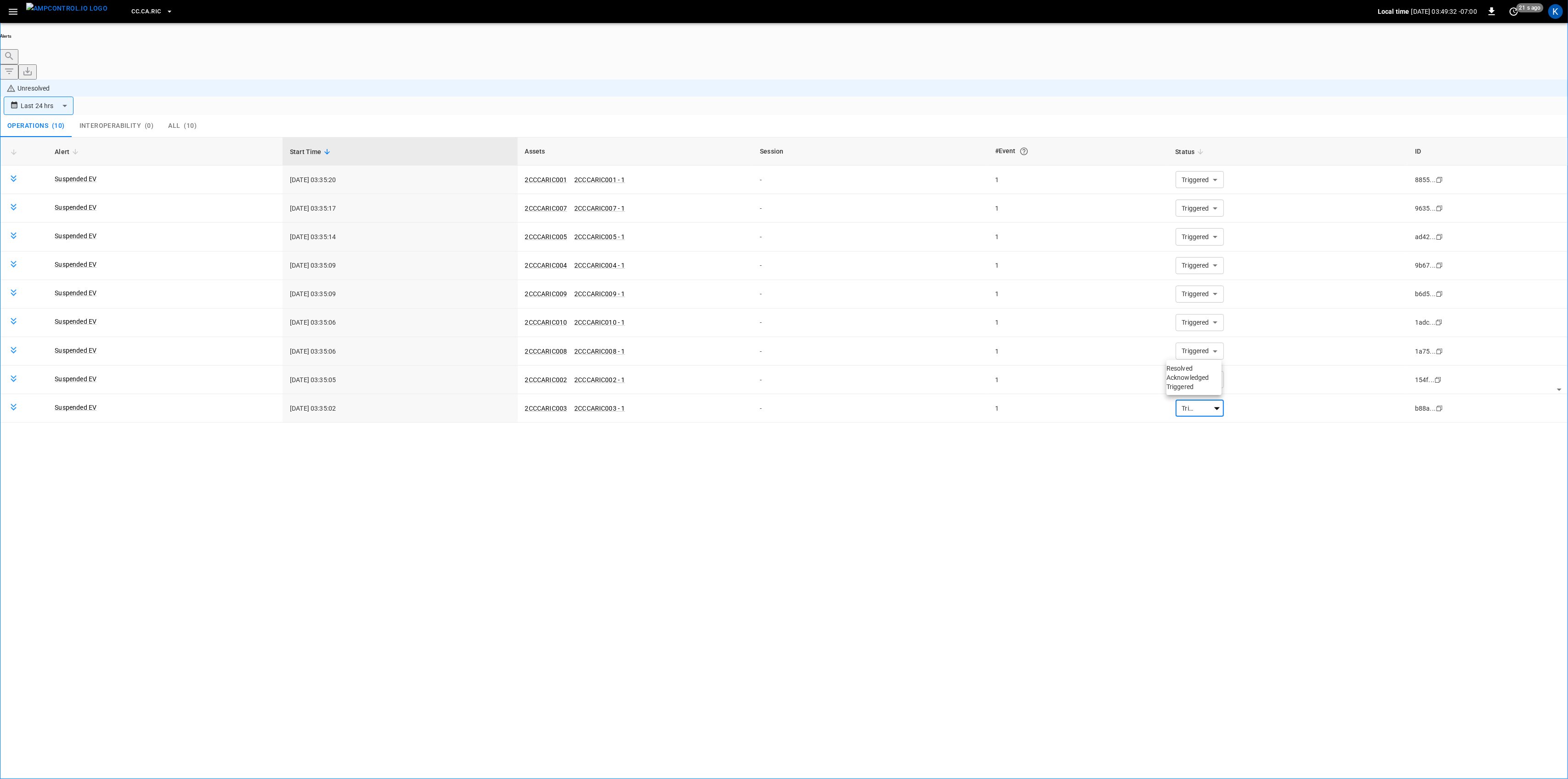
click at [1199, 373] on li "Resolved" at bounding box center [1194, 368] width 55 height 9
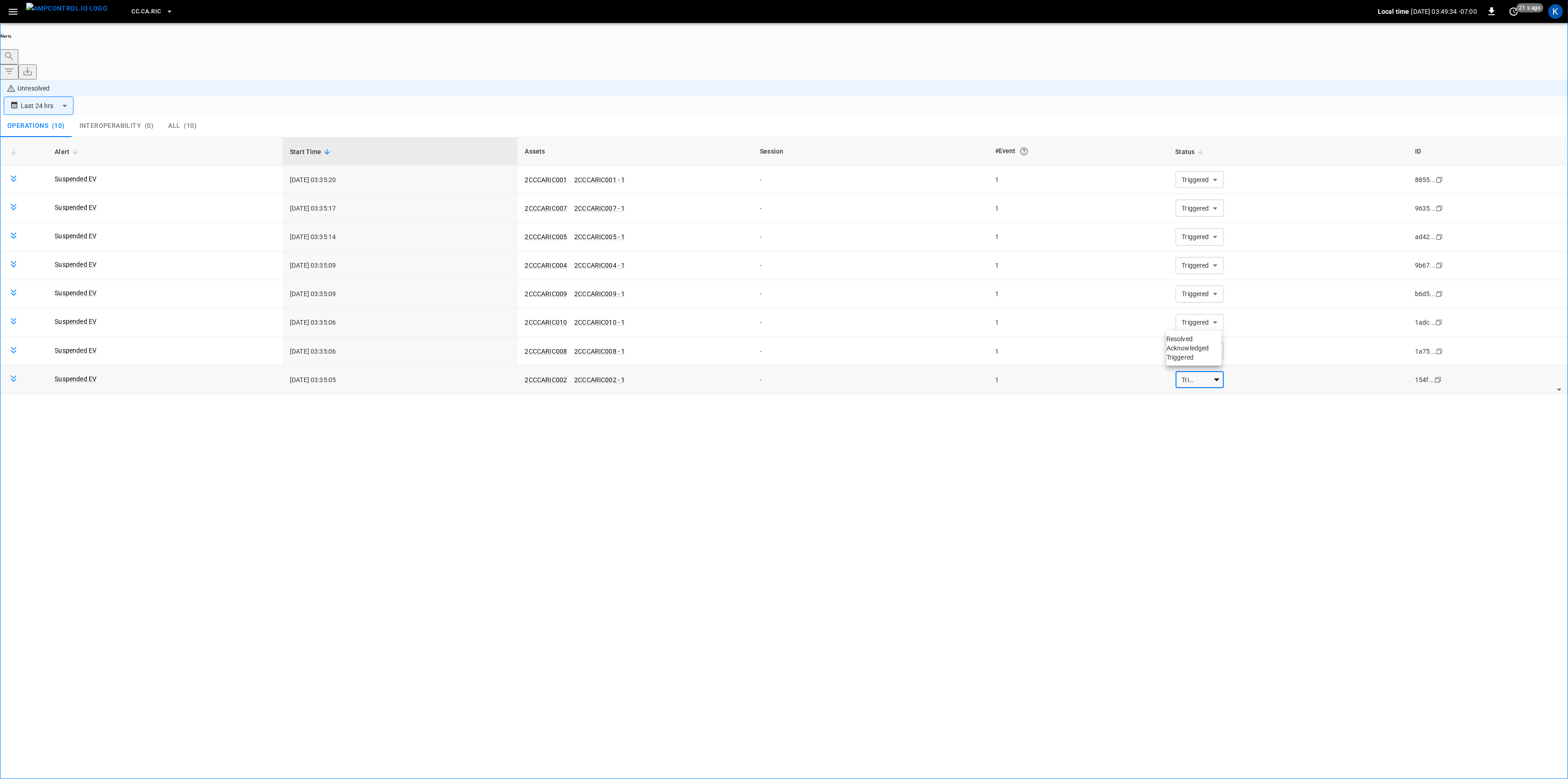
click at [1189, 340] on li "Resolved" at bounding box center [1194, 339] width 55 height 9
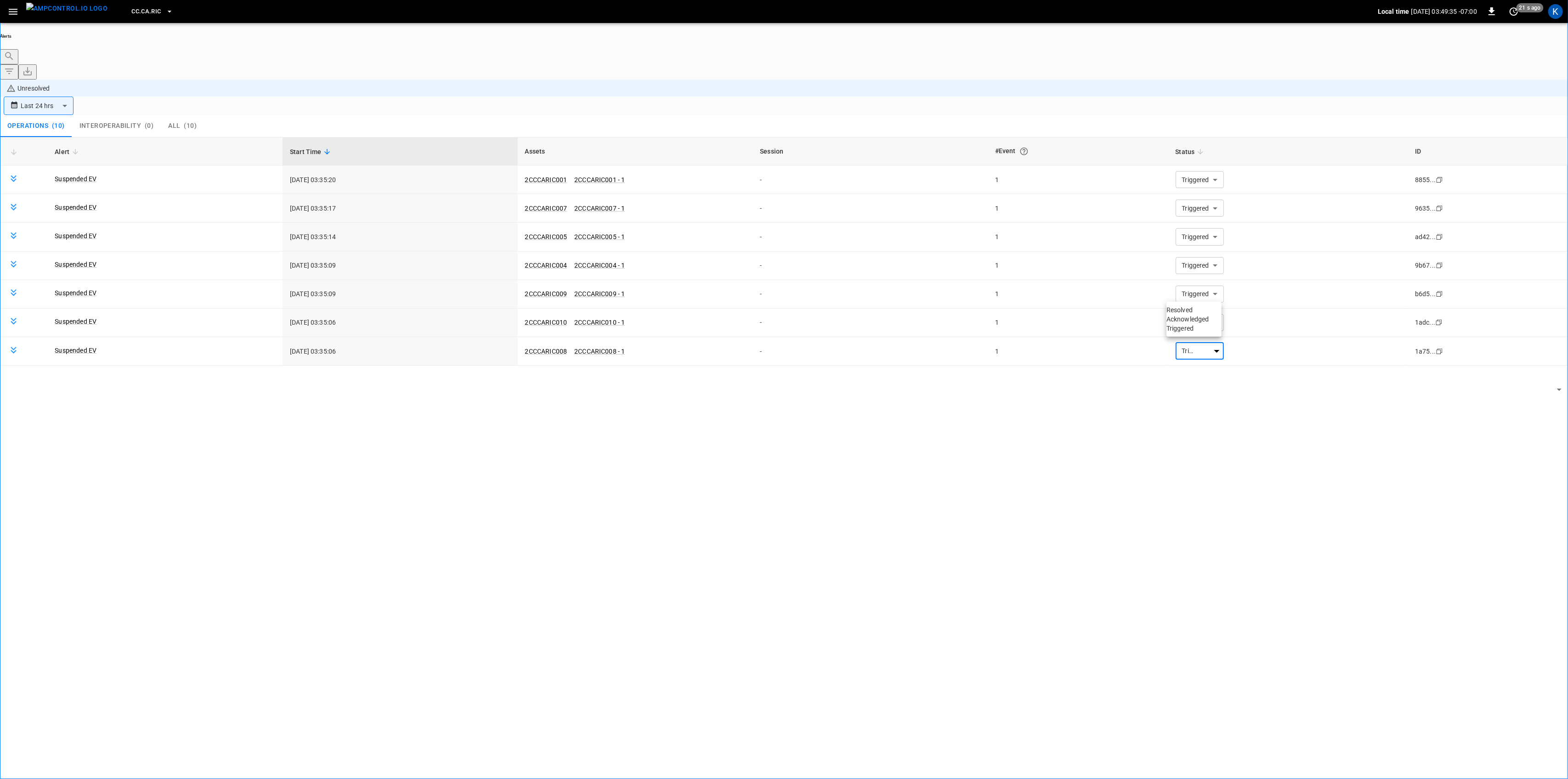
click at [1192, 307] on li "Resolved" at bounding box center [1194, 309] width 55 height 9
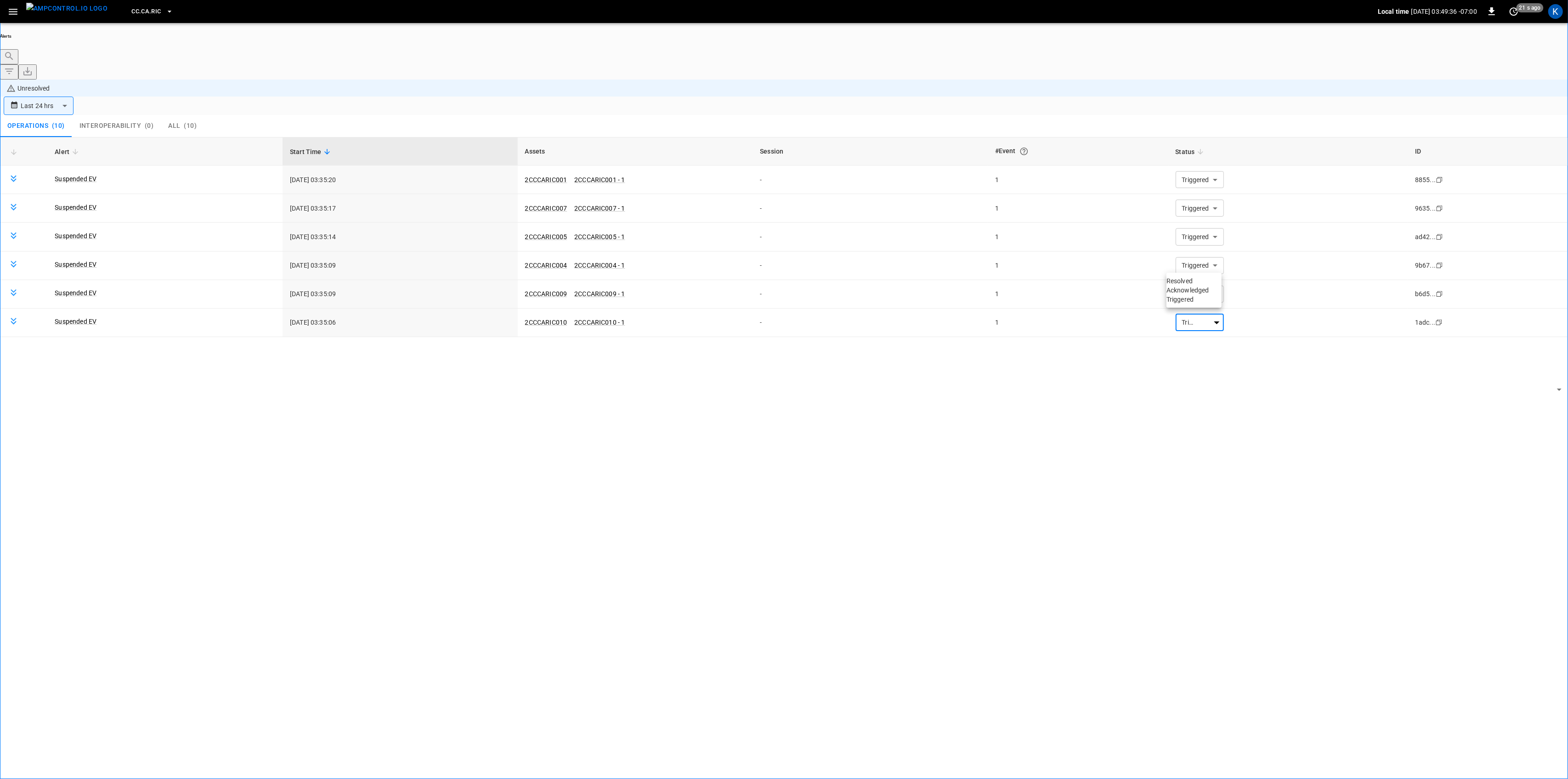
click at [1188, 282] on li "Resolved" at bounding box center [1194, 281] width 55 height 9
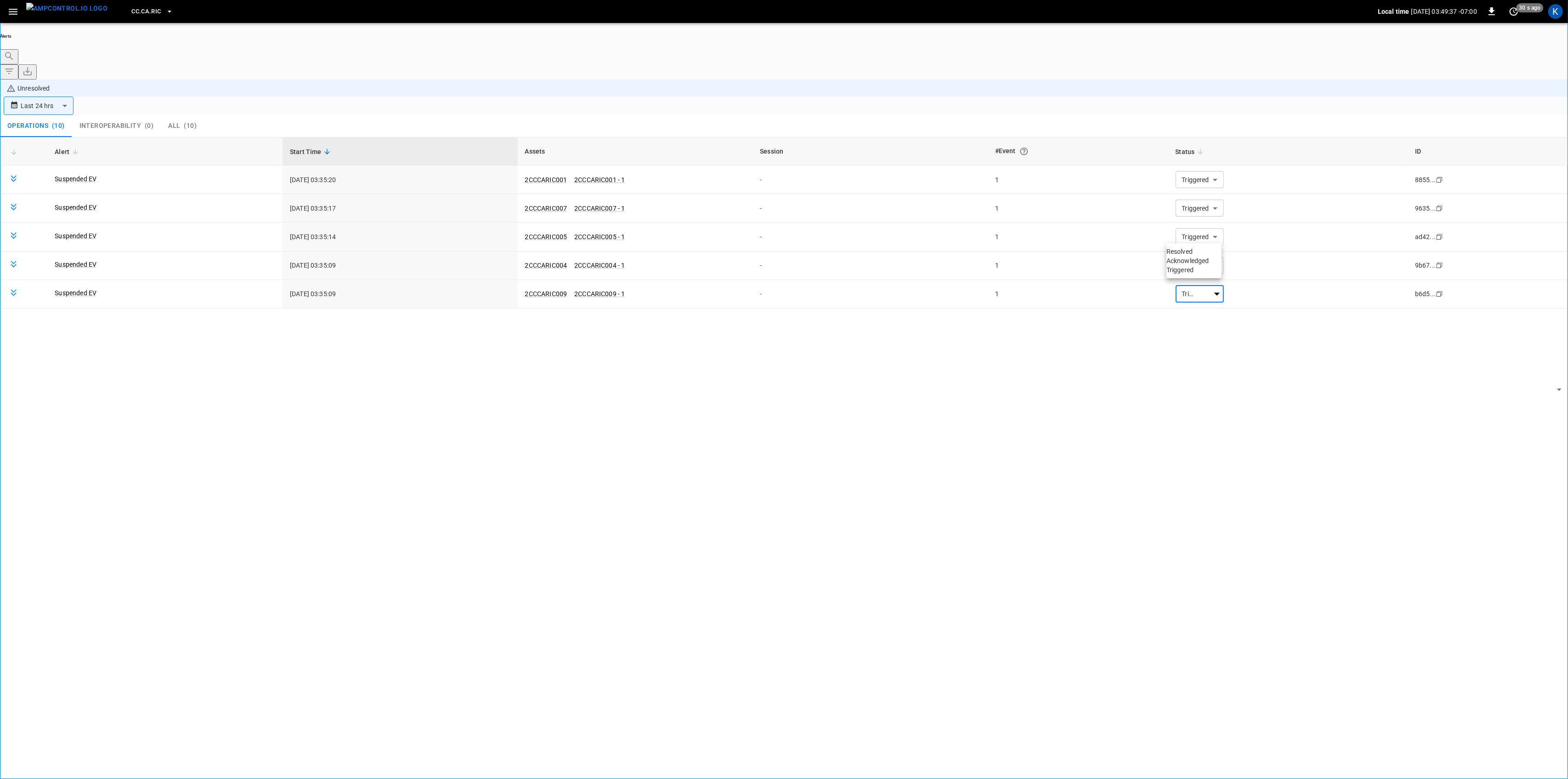
click at [1188, 254] on li "Resolved" at bounding box center [1194, 251] width 55 height 9
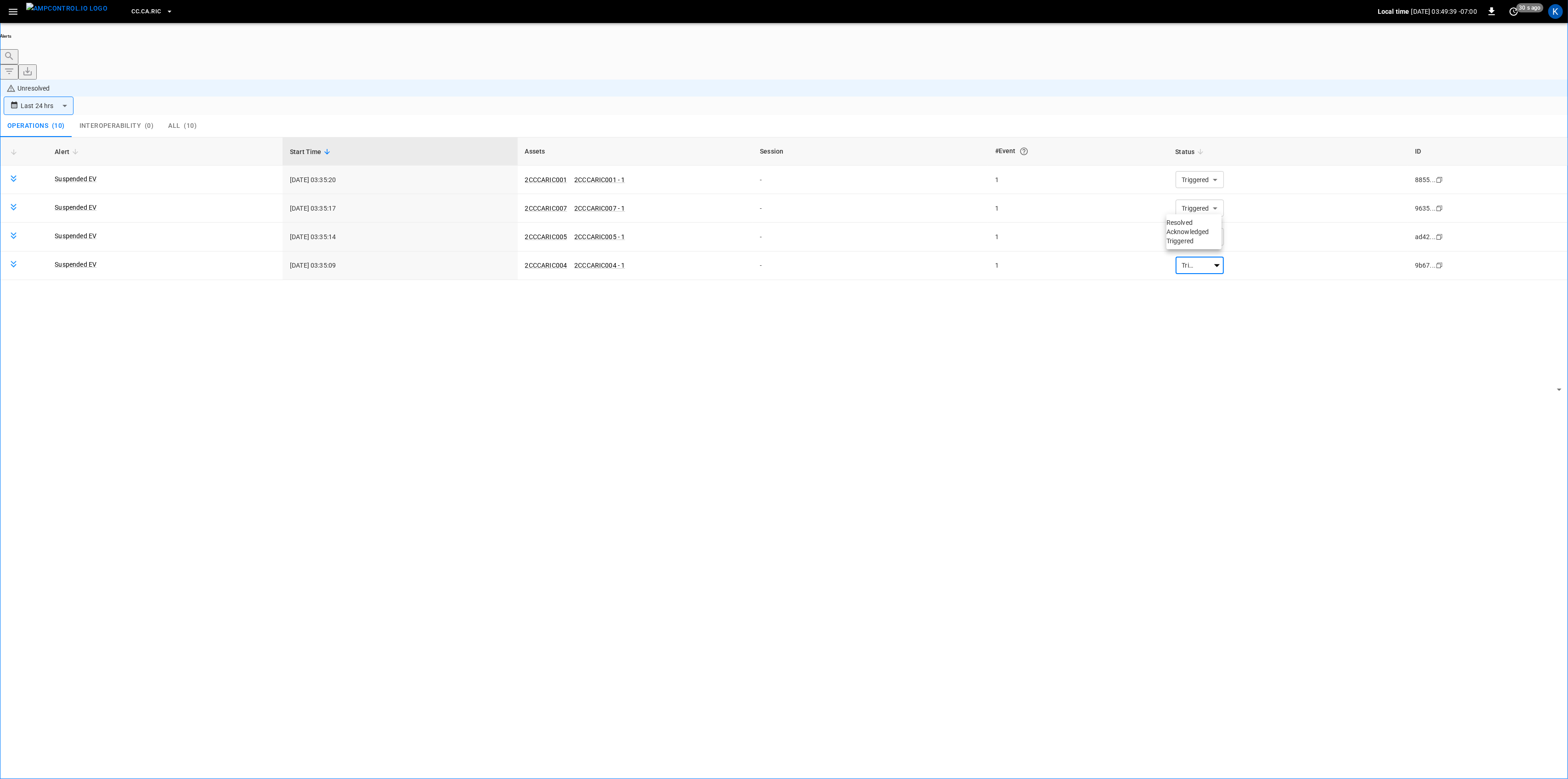
click at [1178, 221] on li "Resolved" at bounding box center [1194, 222] width 55 height 9
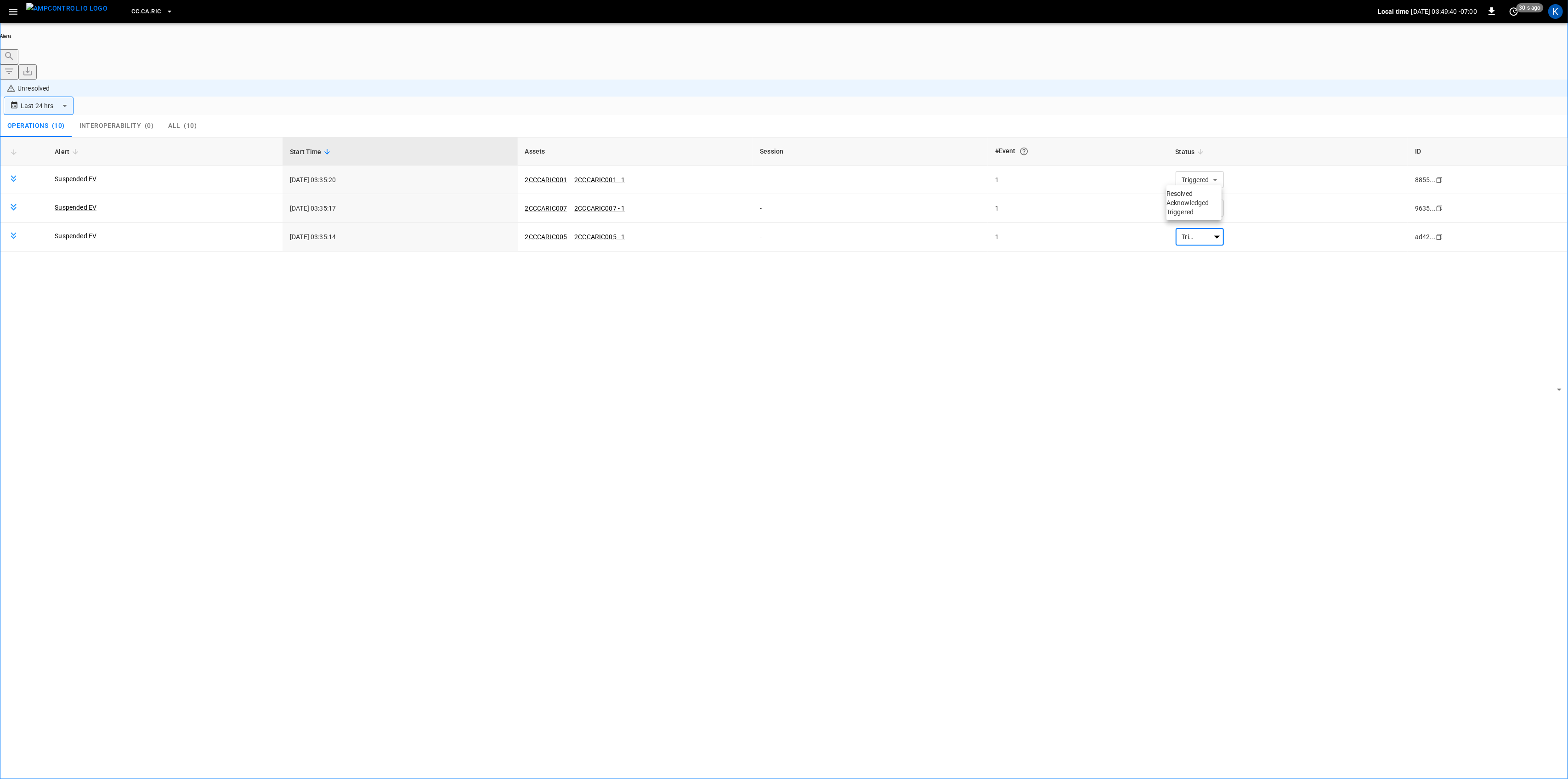
click at [1191, 184] on div at bounding box center [784, 389] width 1568 height 779
click at [1192, 169] on body "**********" at bounding box center [784, 415] width 1568 height 830
click at [1188, 198] on li "Resolved" at bounding box center [1194, 193] width 55 height 9
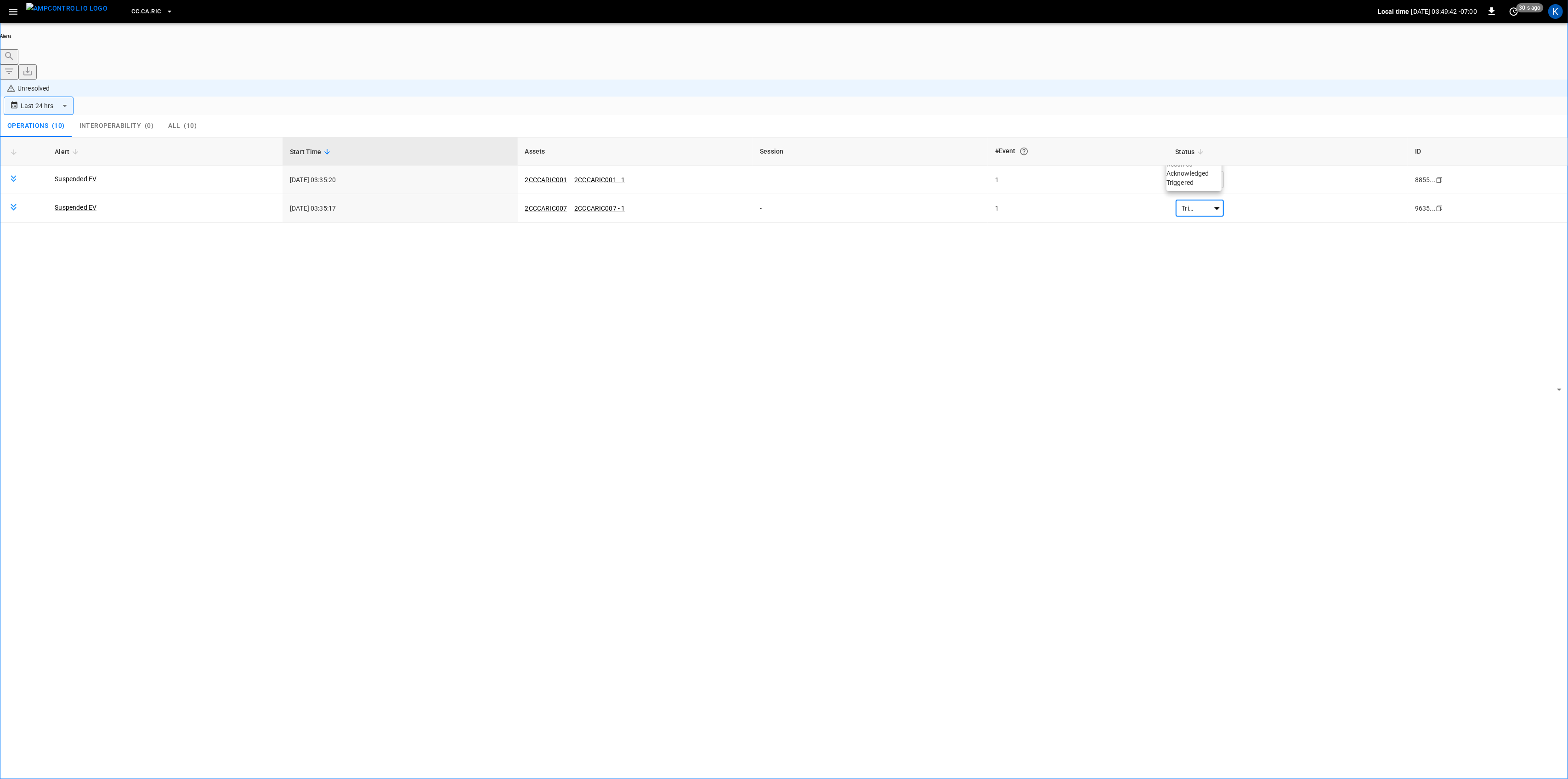
click at [1185, 169] on li "Resolved" at bounding box center [1194, 164] width 55 height 9
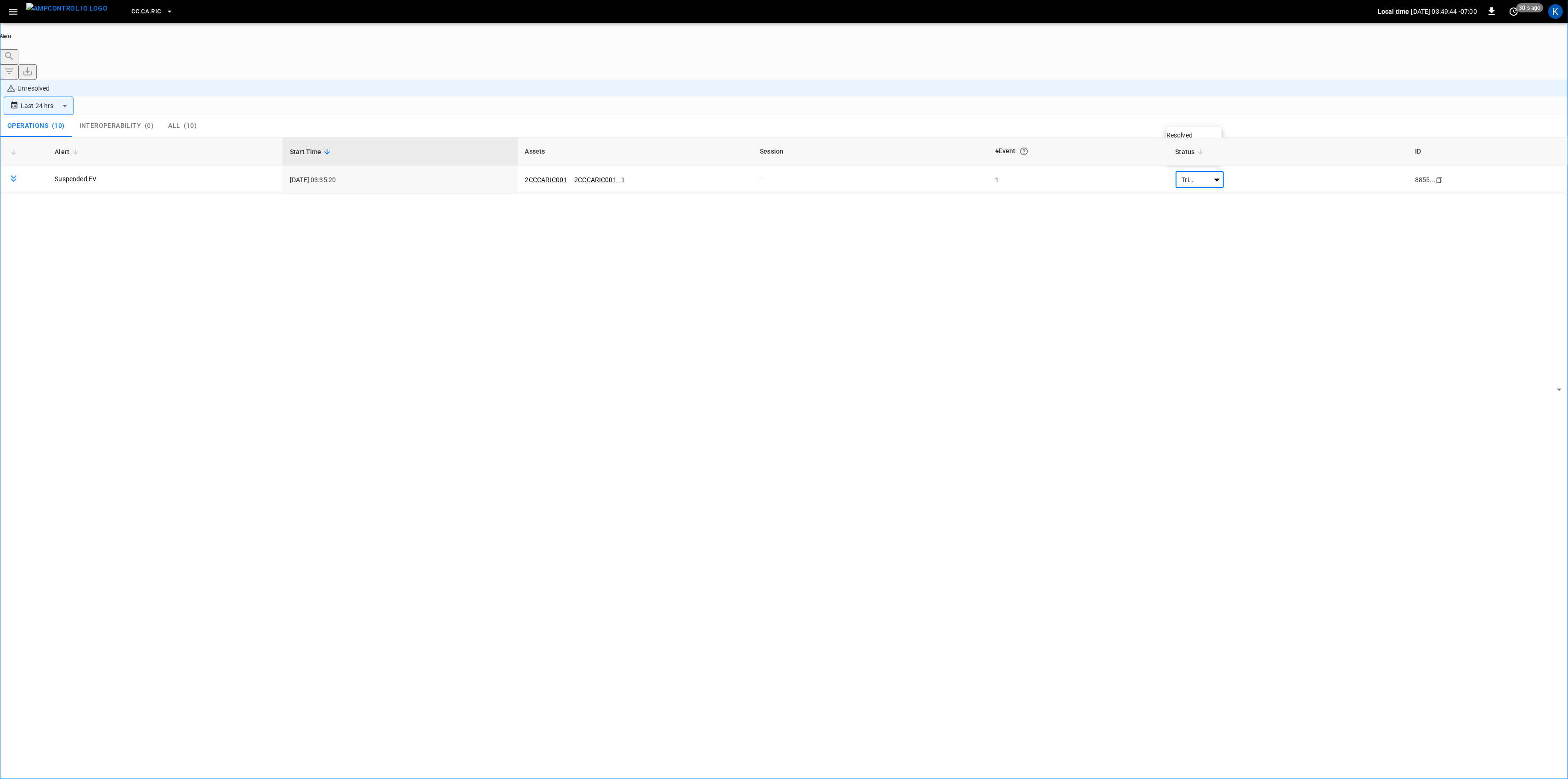
click at [1184, 139] on li "Resolved" at bounding box center [1194, 135] width 55 height 9
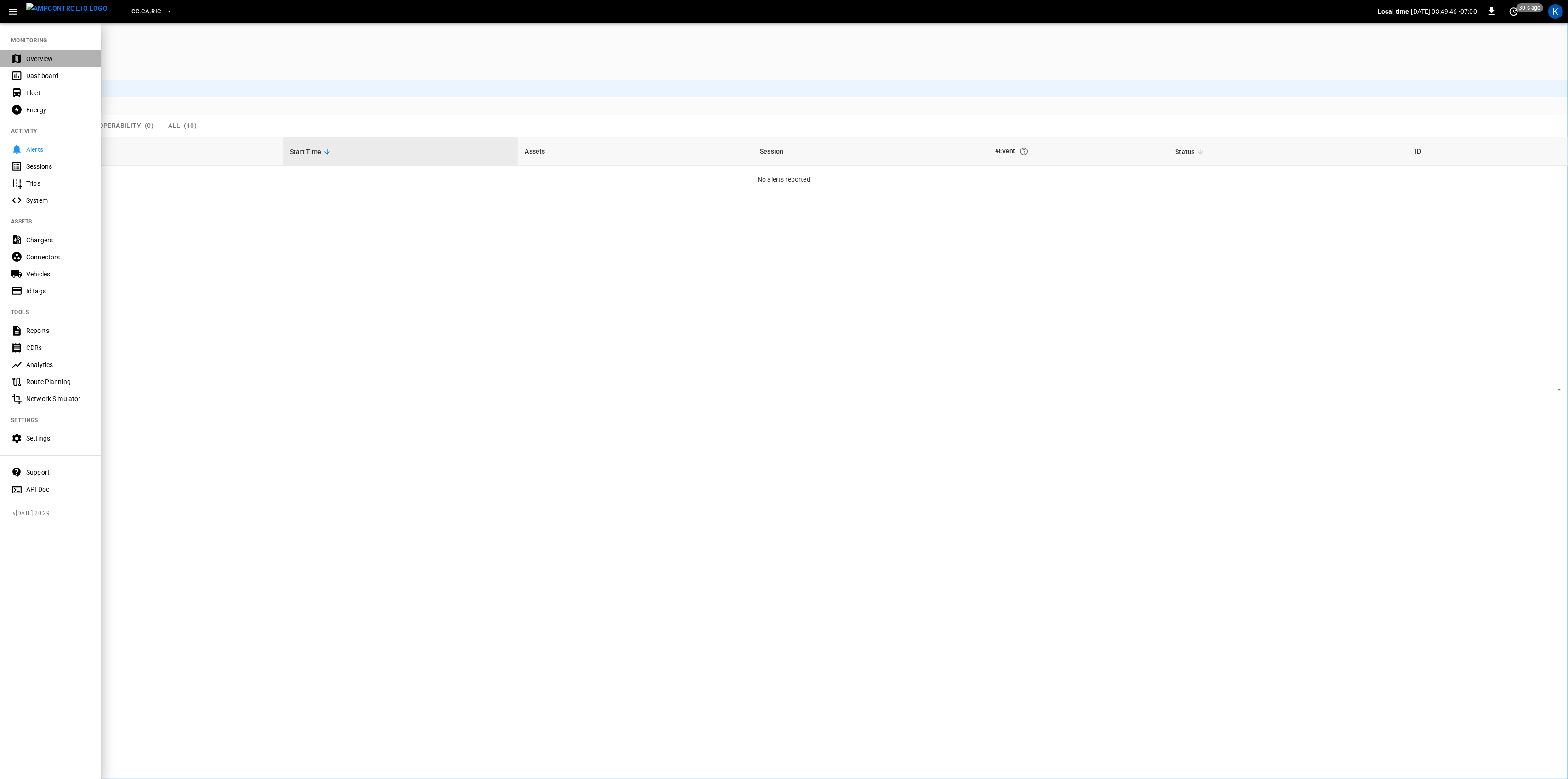
click at [42, 54] on div "Overview" at bounding box center [58, 58] width 64 height 9
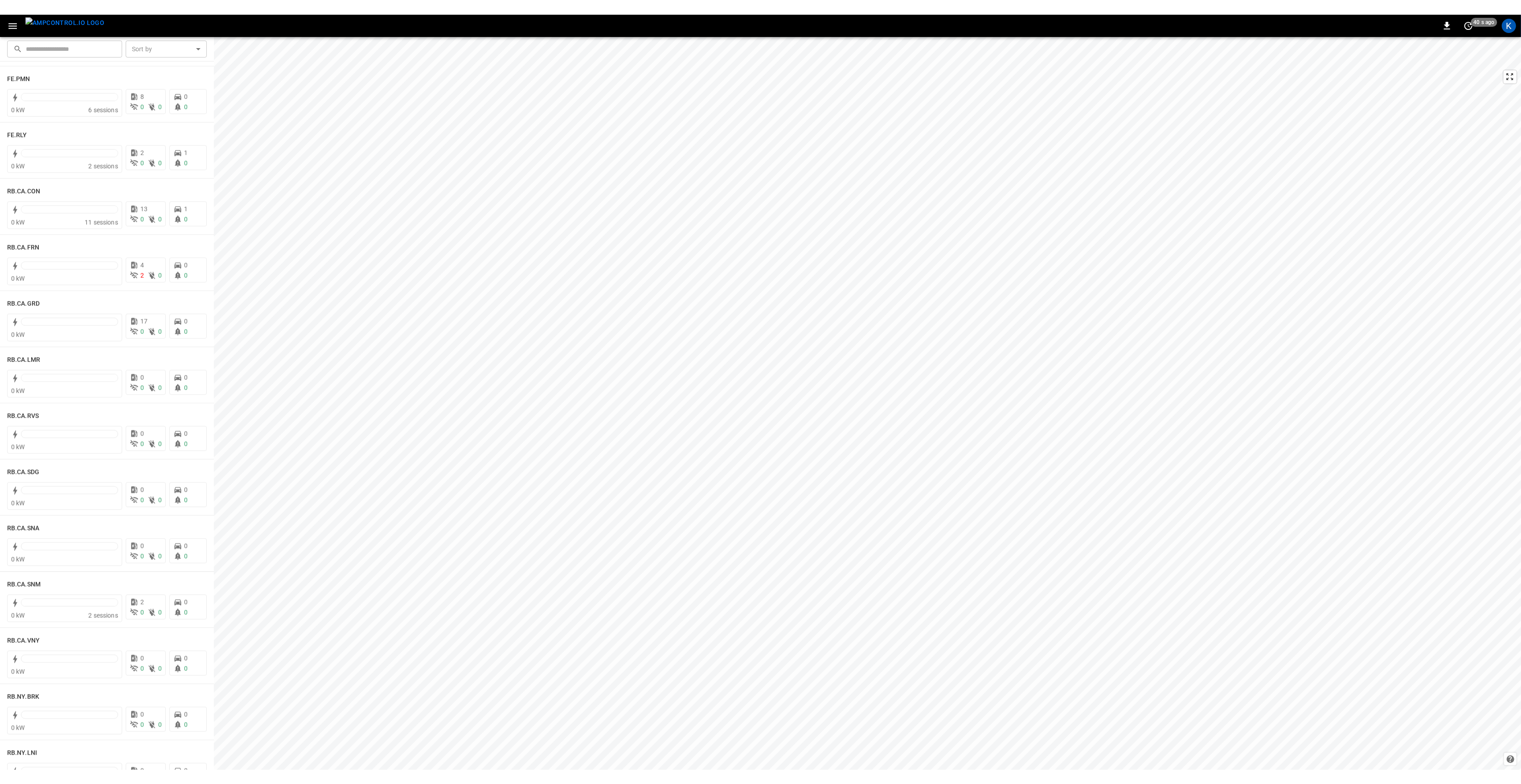
scroll to position [1034, 0]
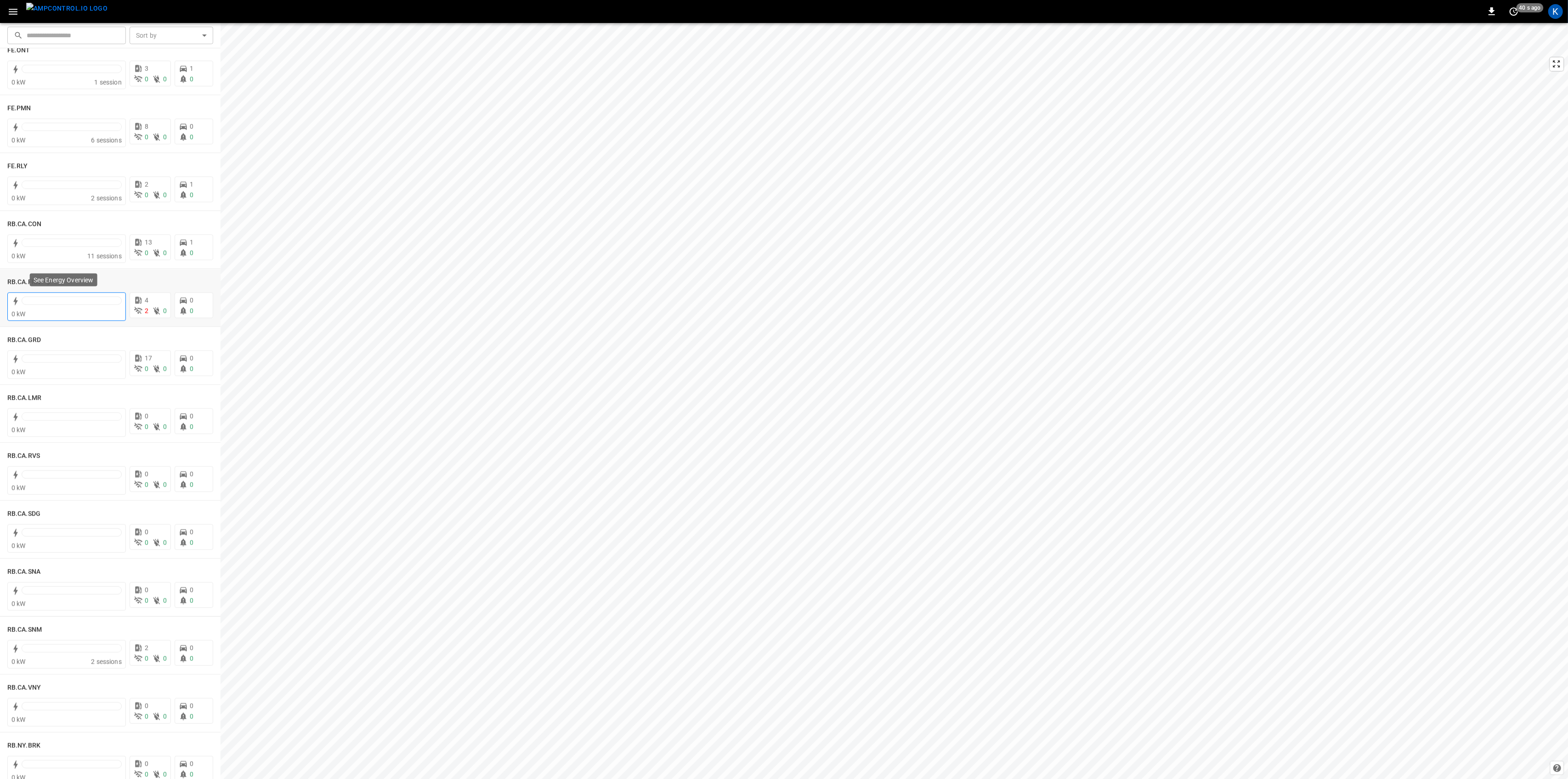
click at [81, 312] on div "0 kW" at bounding box center [66, 314] width 110 height 9
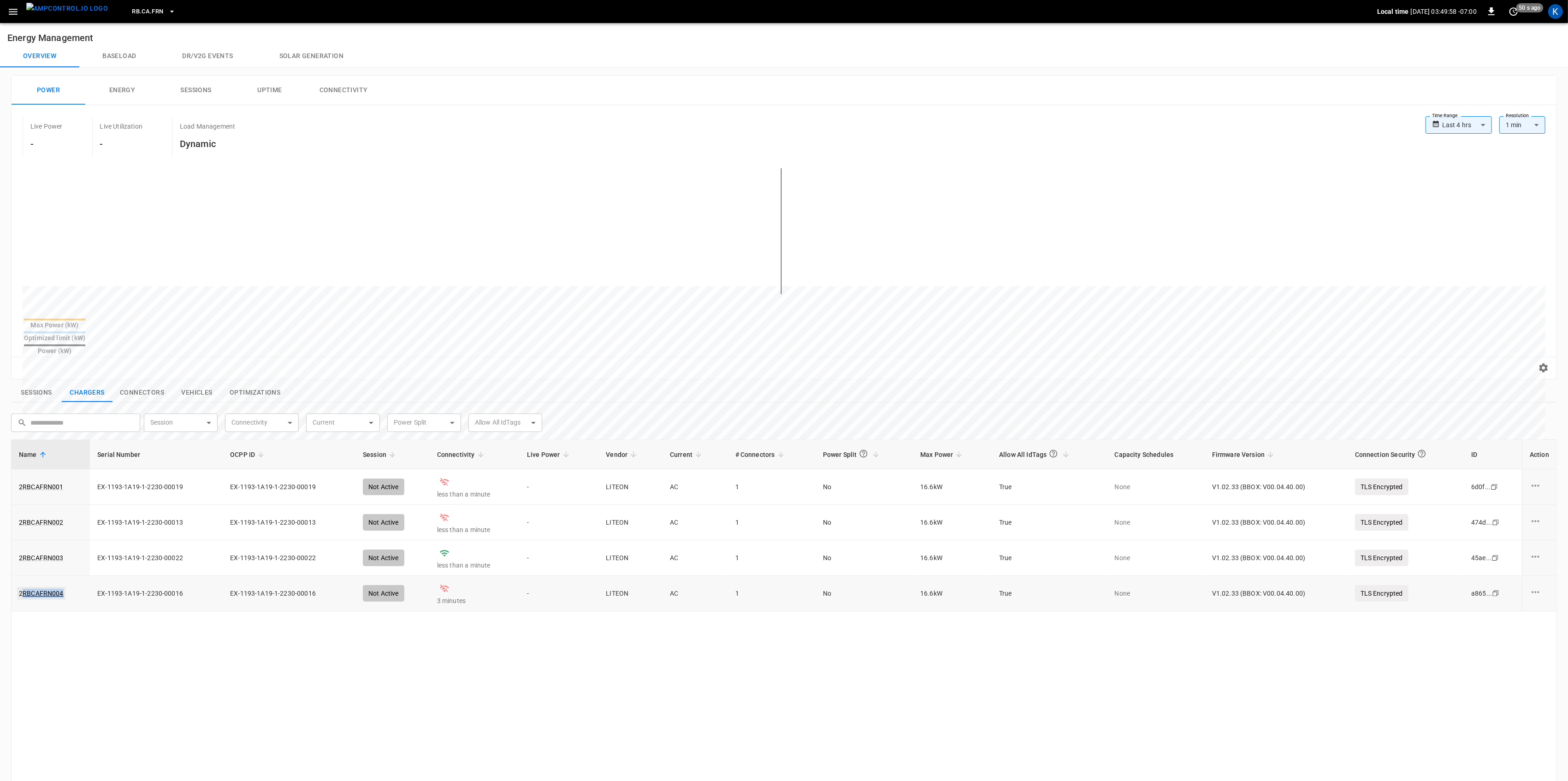
drag, startPoint x: 63, startPoint y: 578, endPoint x: 23, endPoint y: 581, distance: 40.1
click at [23, 589] on div "2RBCAFRN004" at bounding box center [51, 593] width 64 height 9
copy link "RBCAFRN004"
click at [248, 663] on div "Name Serial Number OCPP ID Session Connectivity Live Power Vendor Current # Con…" at bounding box center [784, 712] width 1546 height 547
click at [44, 587] on link "2RBCAFRN004" at bounding box center [41, 593] width 48 height 13
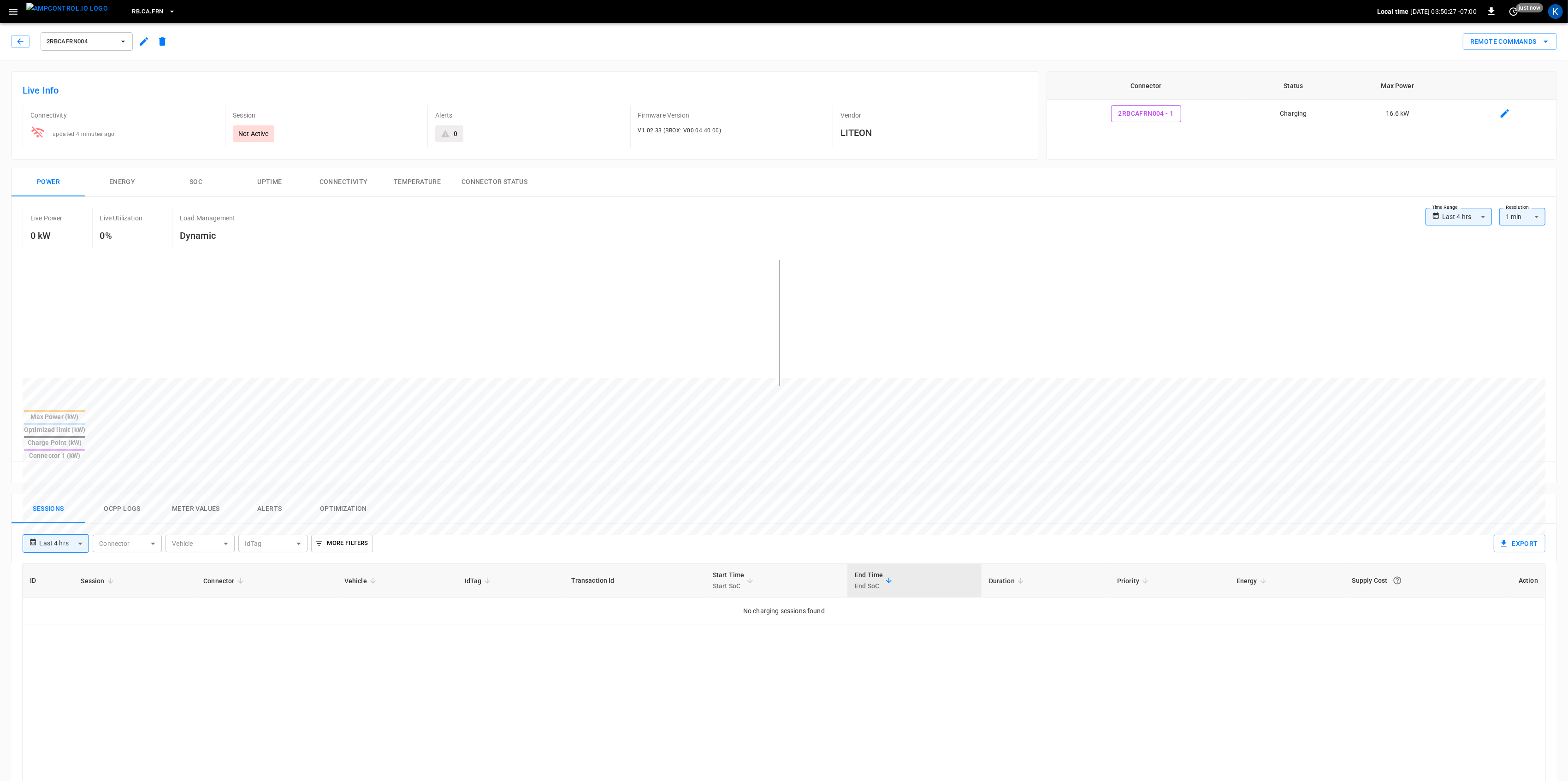
click at [329, 183] on button "Connectivity" at bounding box center [343, 182] width 74 height 29
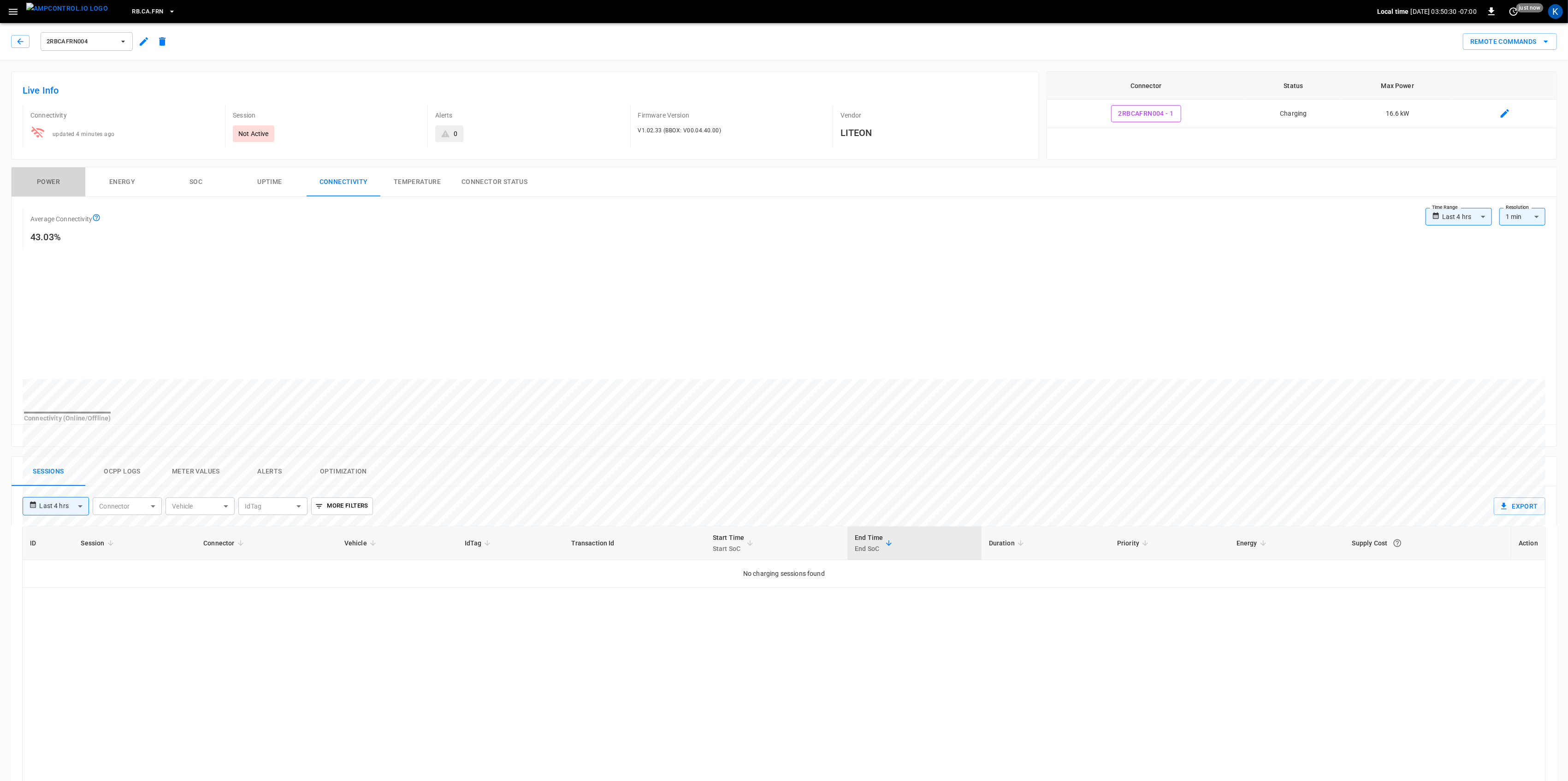
click at [41, 180] on button "Power" at bounding box center [48, 182] width 74 height 29
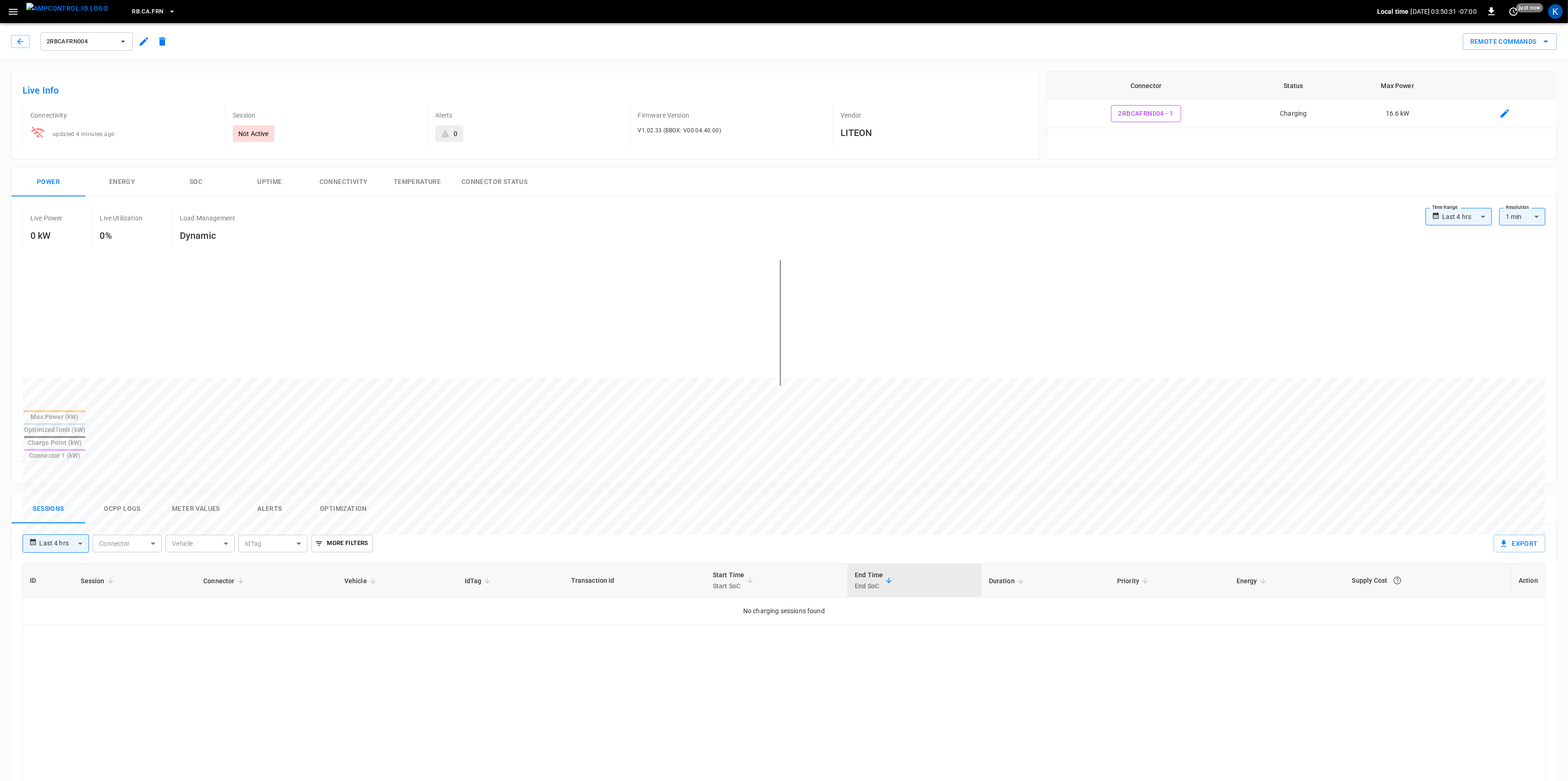
click at [11, 16] on icon "button" at bounding box center [13, 12] width 12 height 12
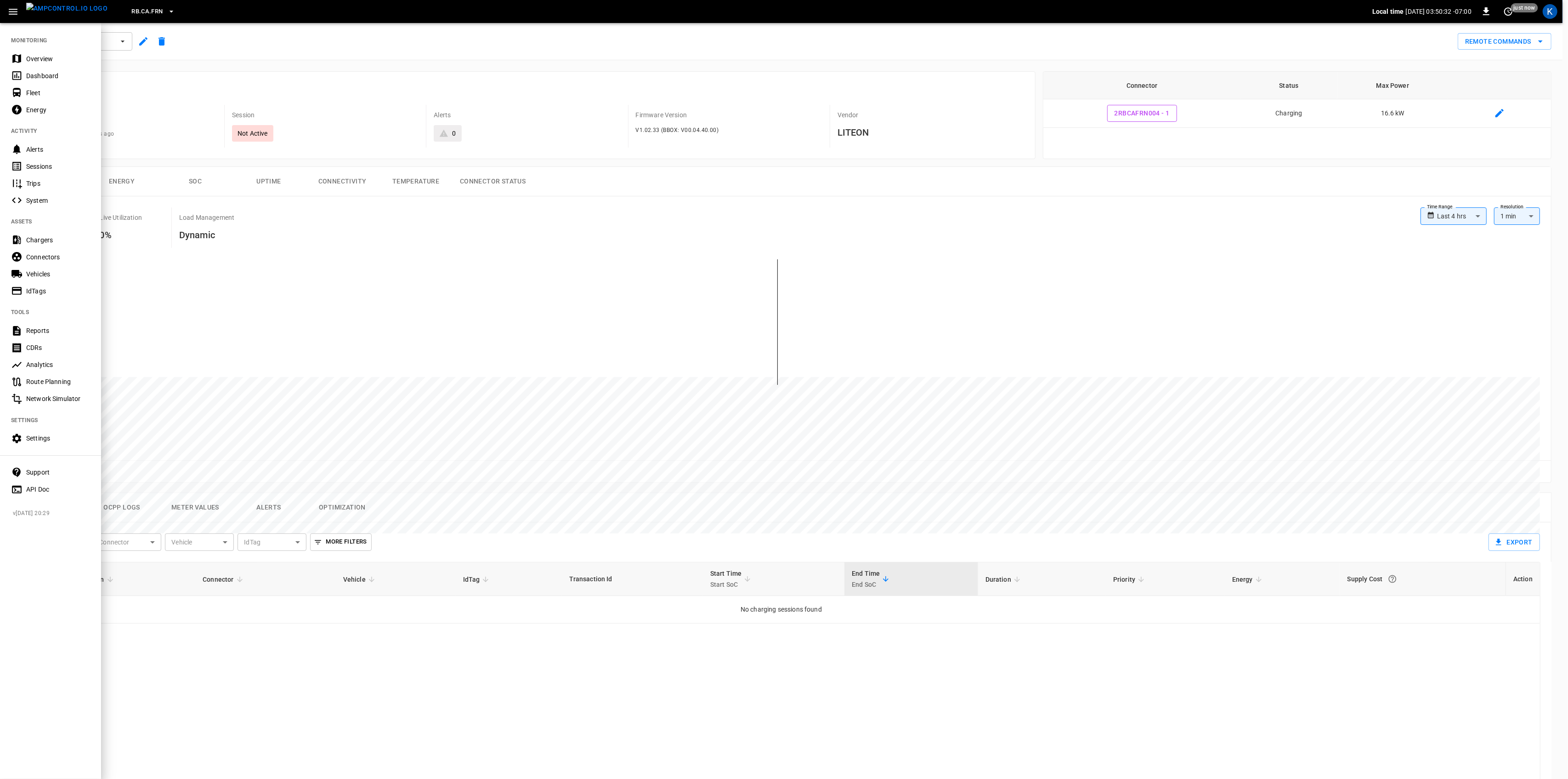
click at [30, 58] on div "Overview" at bounding box center [58, 58] width 64 height 9
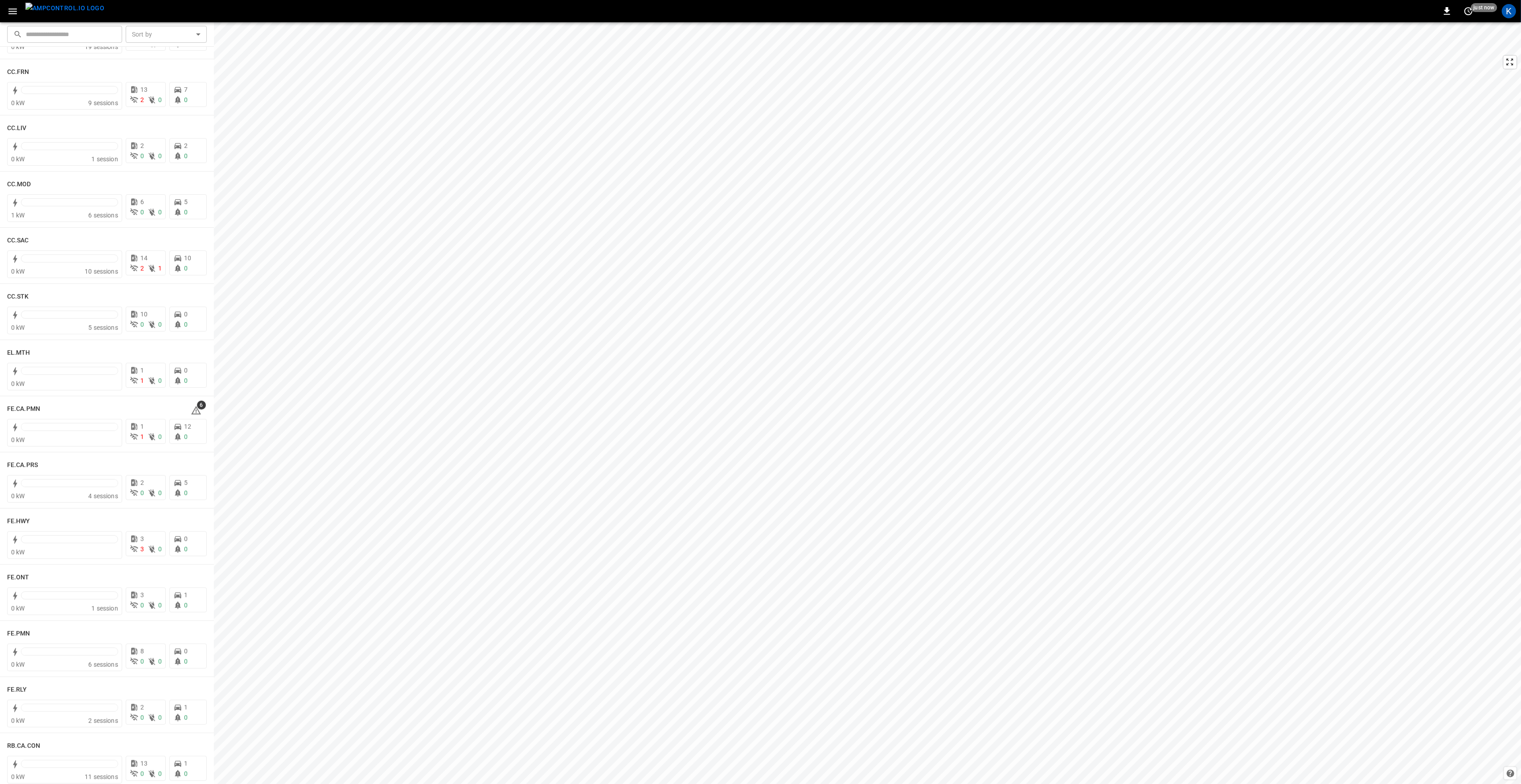
scroll to position [535, 0]
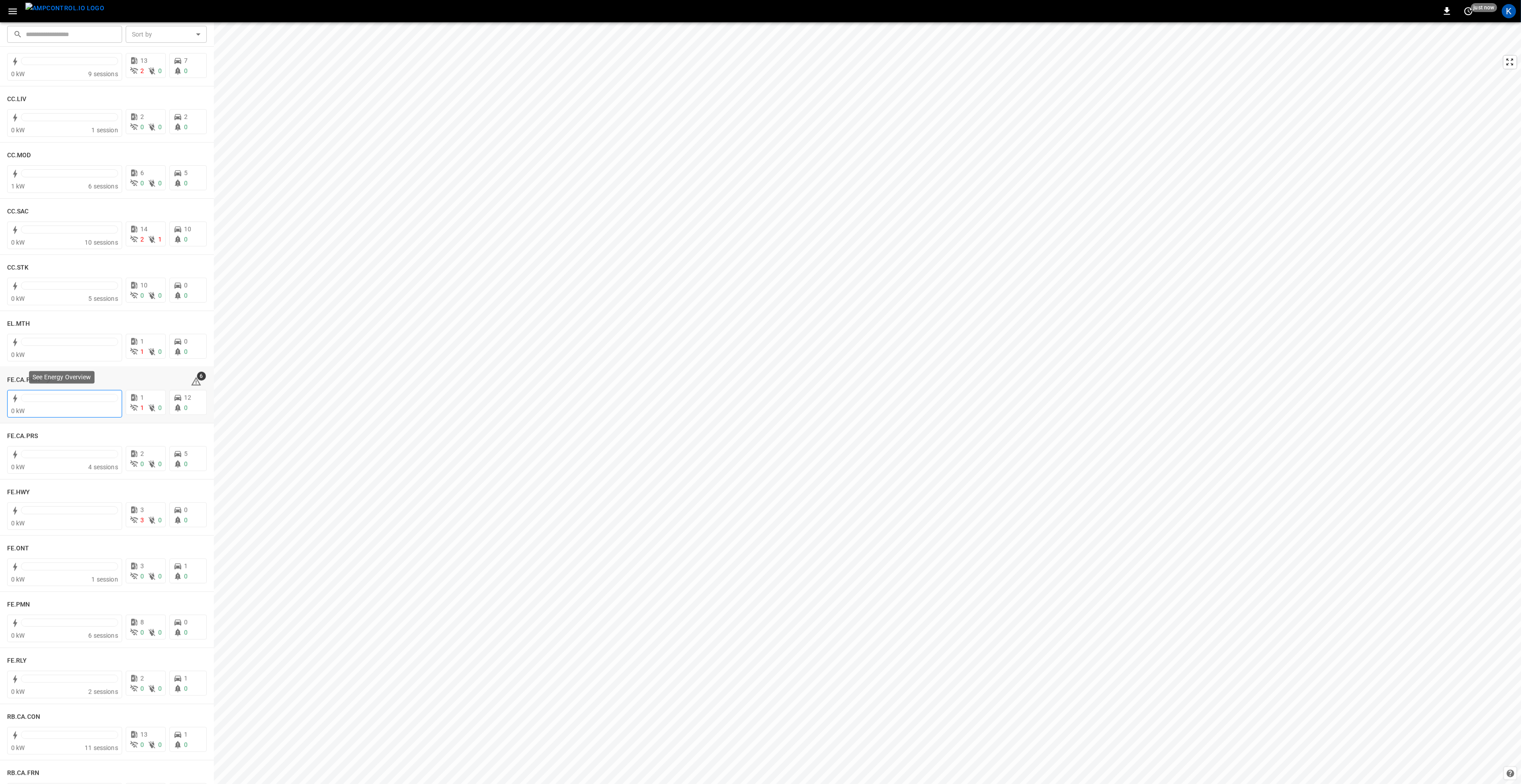
click at [82, 407] on div "0 kW" at bounding box center [64, 410] width 107 height 9
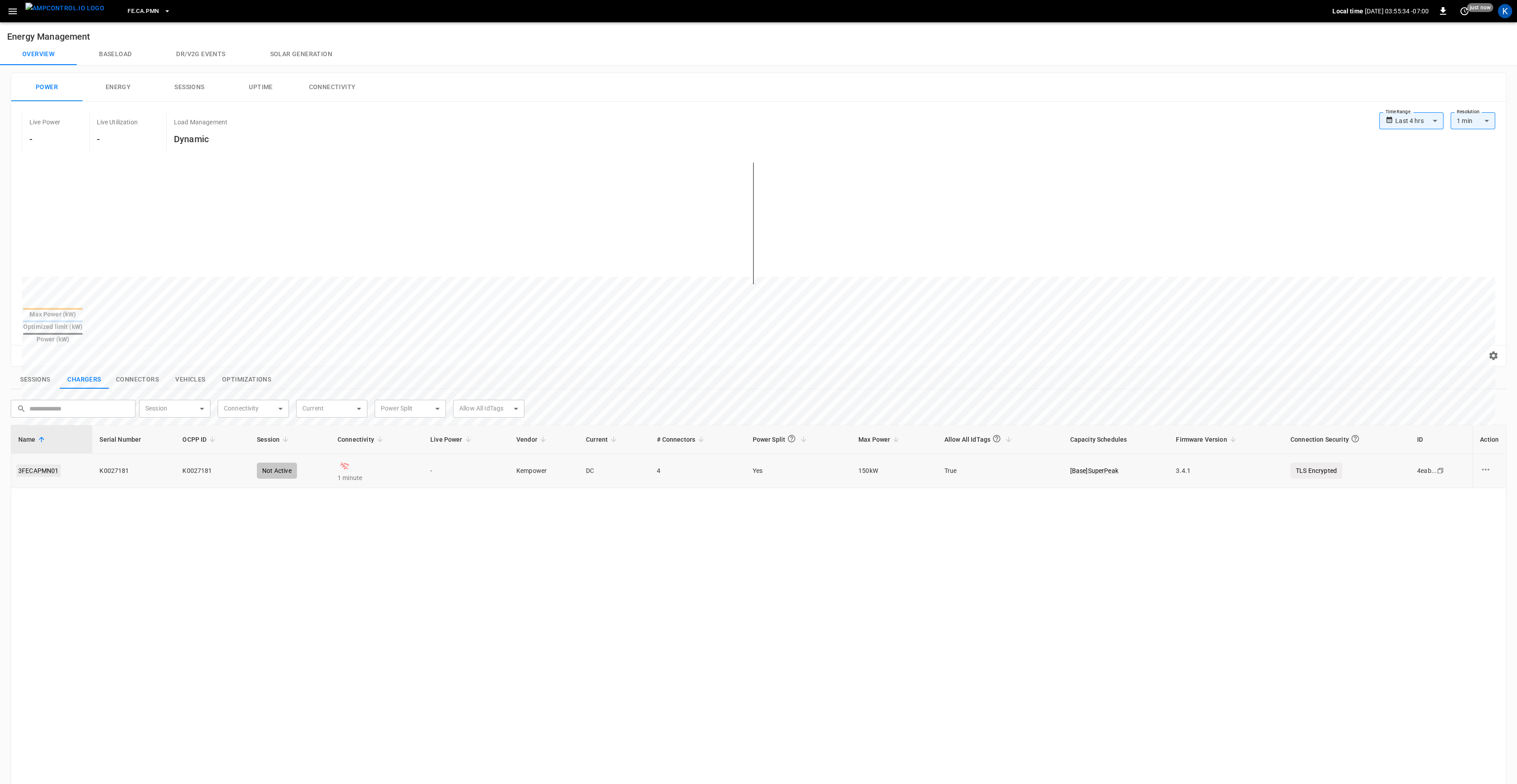
click at [39, 464] on link "3FECAPMN01" at bounding box center [38, 470] width 44 height 12
drag, startPoint x: 335, startPoint y: 455, endPoint x: 330, endPoint y: 453, distance: 5.4
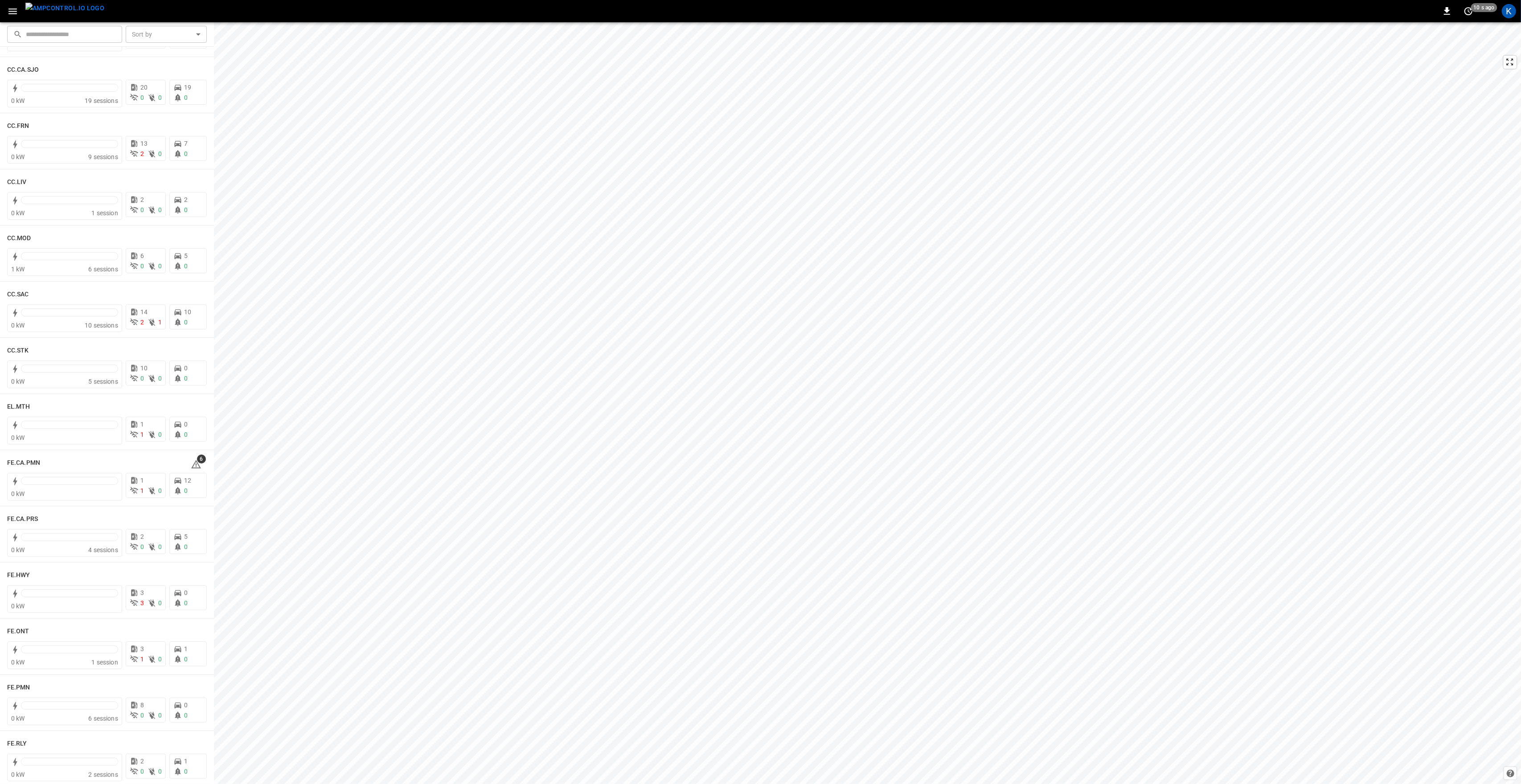
scroll to position [475, 0]
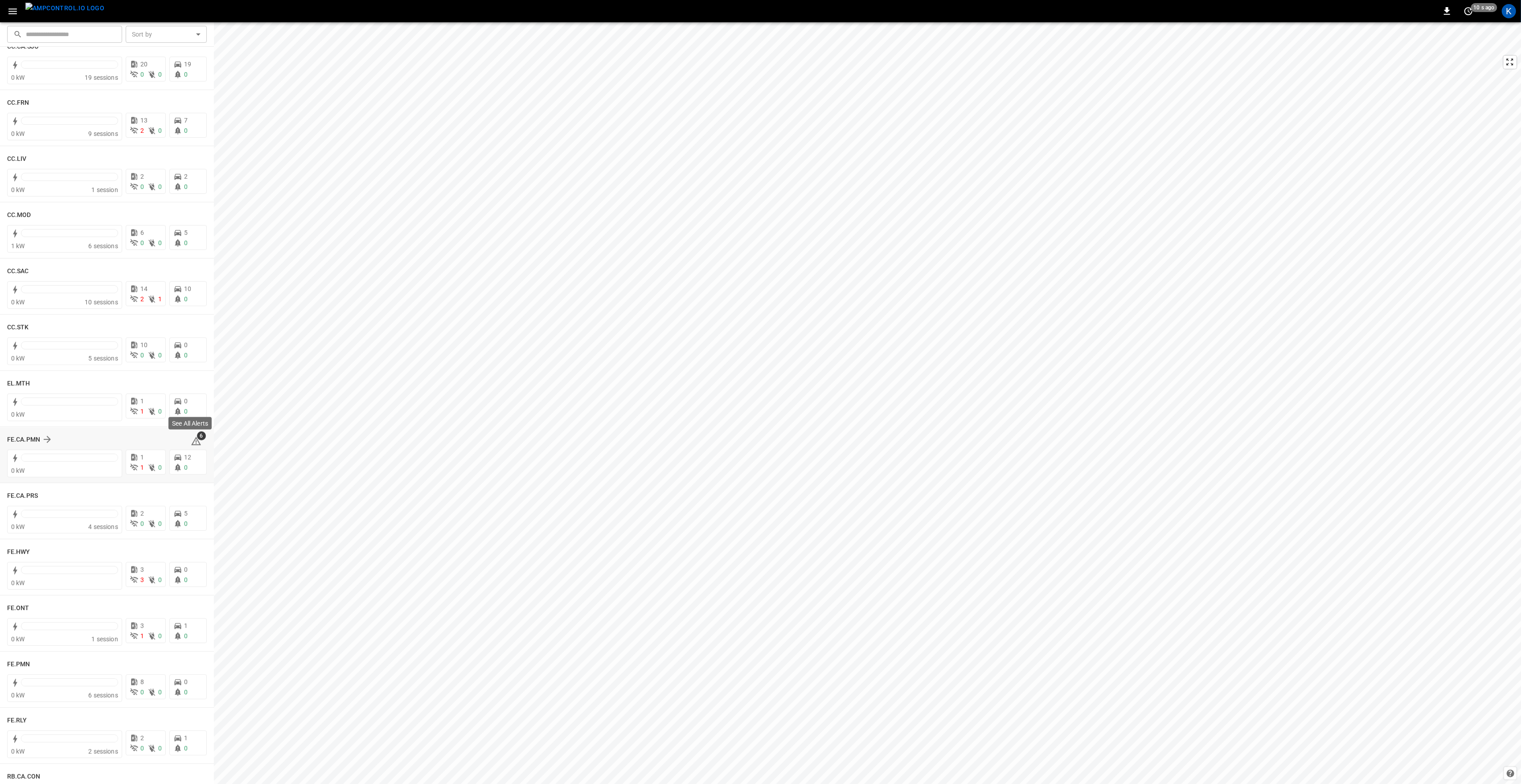
click at [192, 442] on icon at bounding box center [196, 441] width 11 height 11
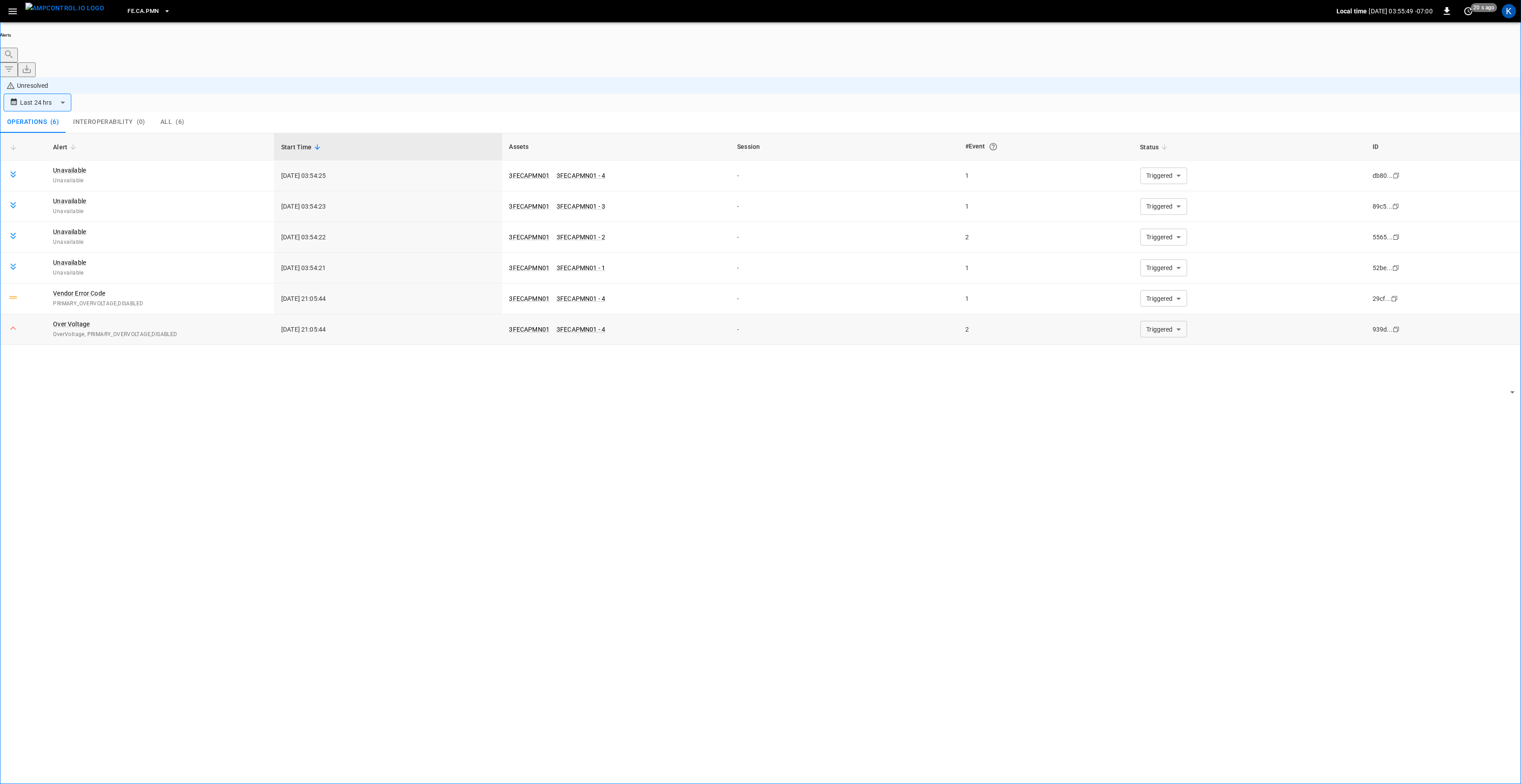
click at [1155, 272] on body "**********" at bounding box center [760, 417] width 1521 height 834
click at [1155, 290] on li "Resolved" at bounding box center [1158, 285] width 54 height 9
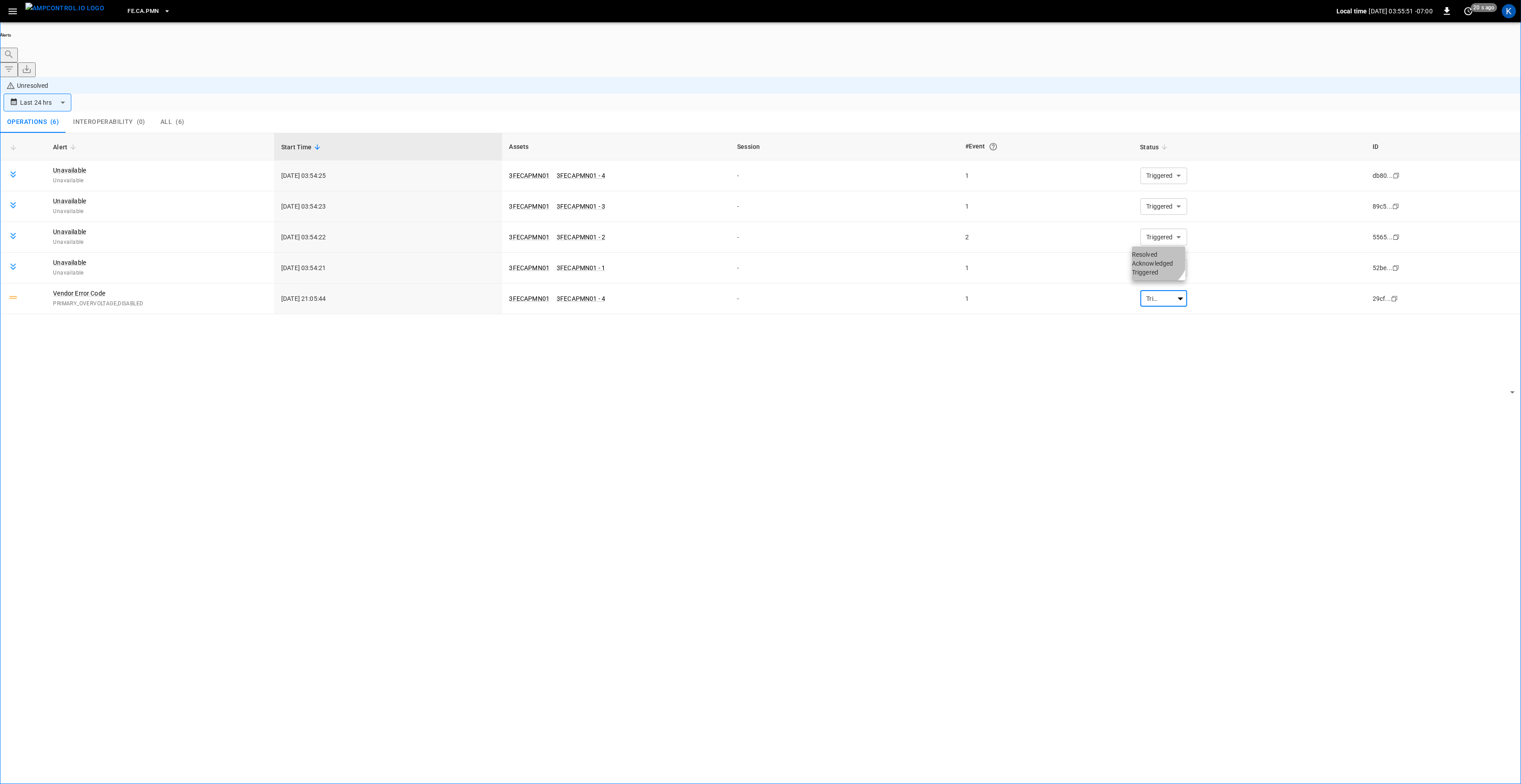
click at [1152, 259] on li "Resolved" at bounding box center [1158, 254] width 54 height 9
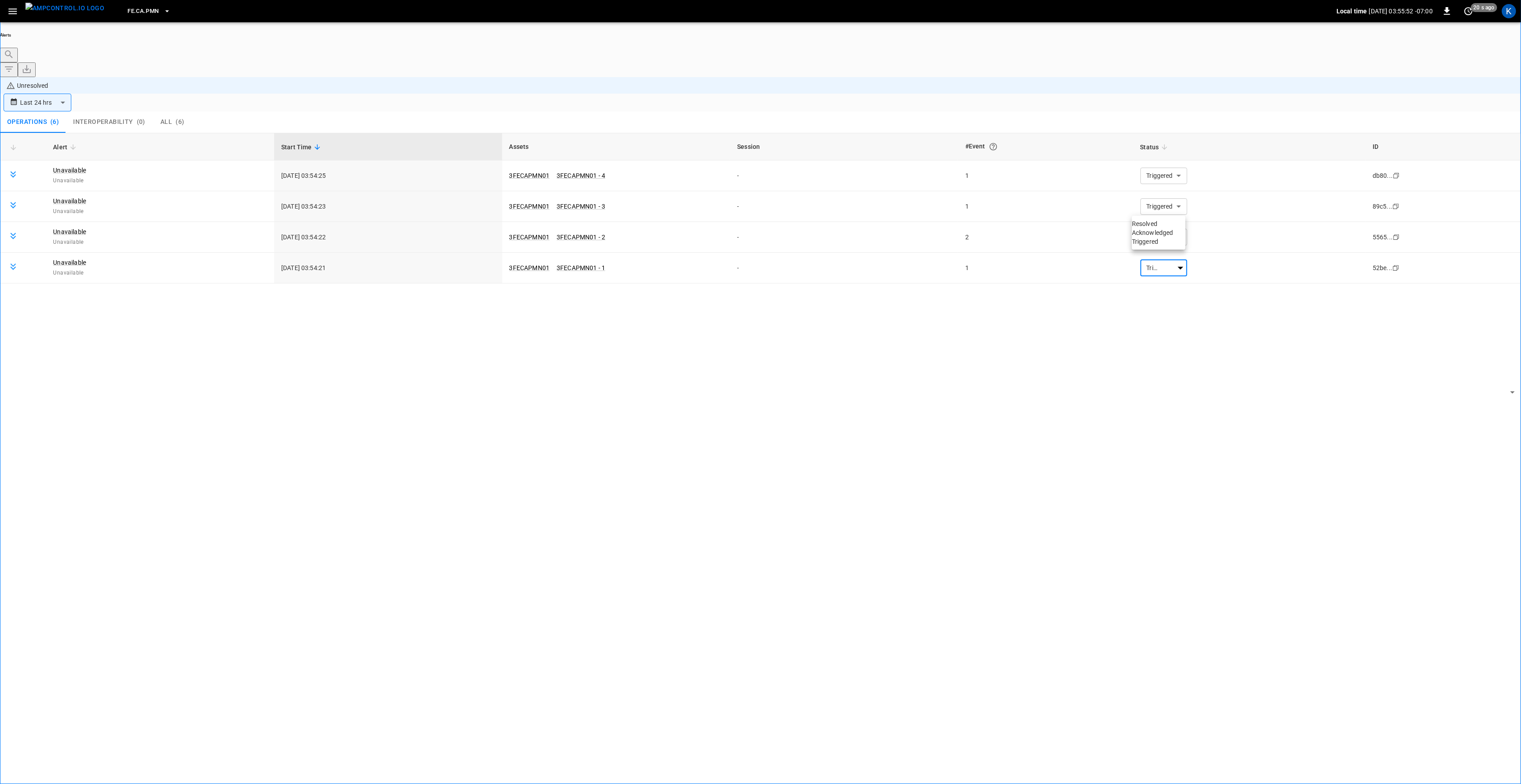
click at [1153, 226] on li "Resolved" at bounding box center [1158, 223] width 54 height 9
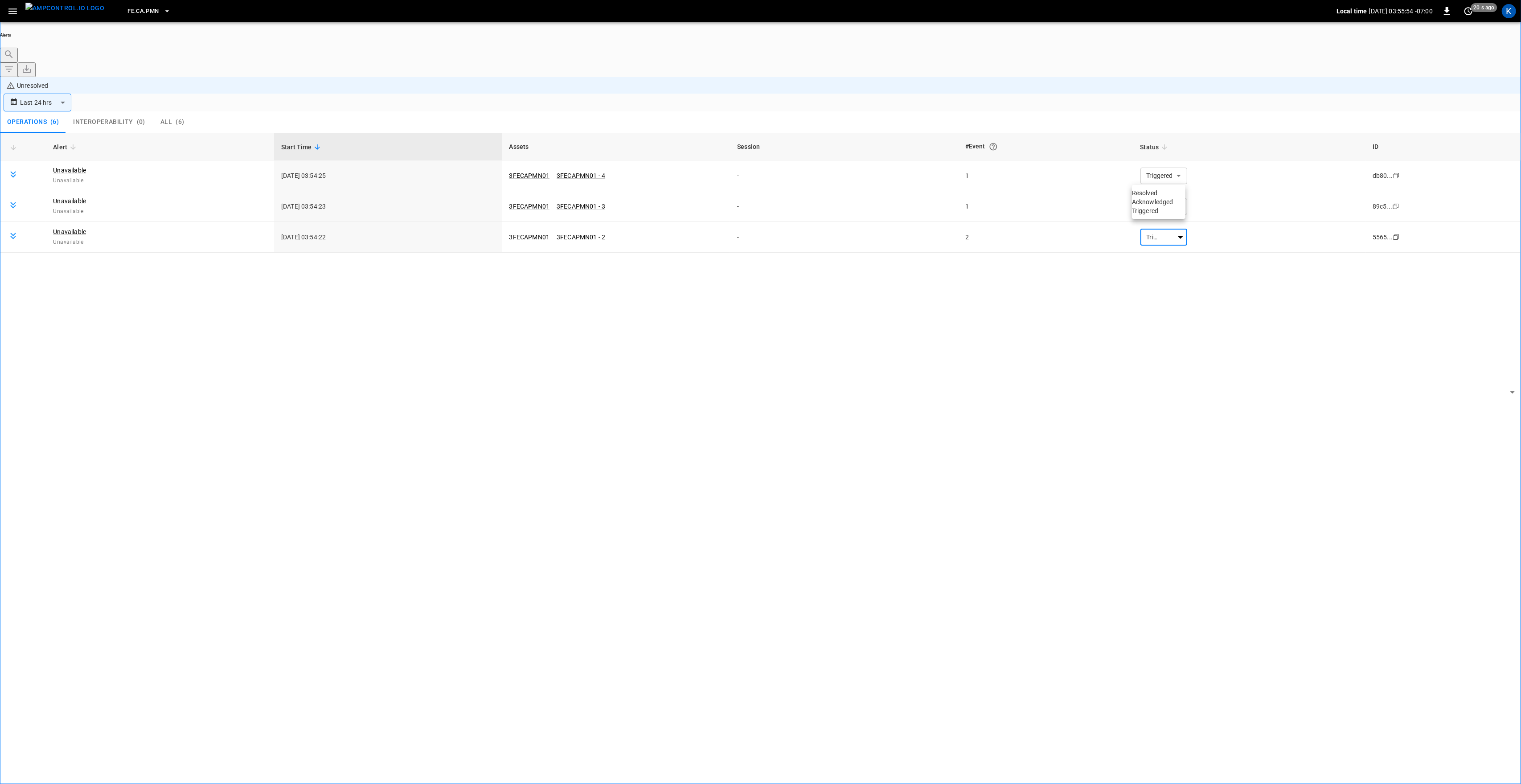
click at [1155, 194] on li "Resolved" at bounding box center [1158, 192] width 54 height 9
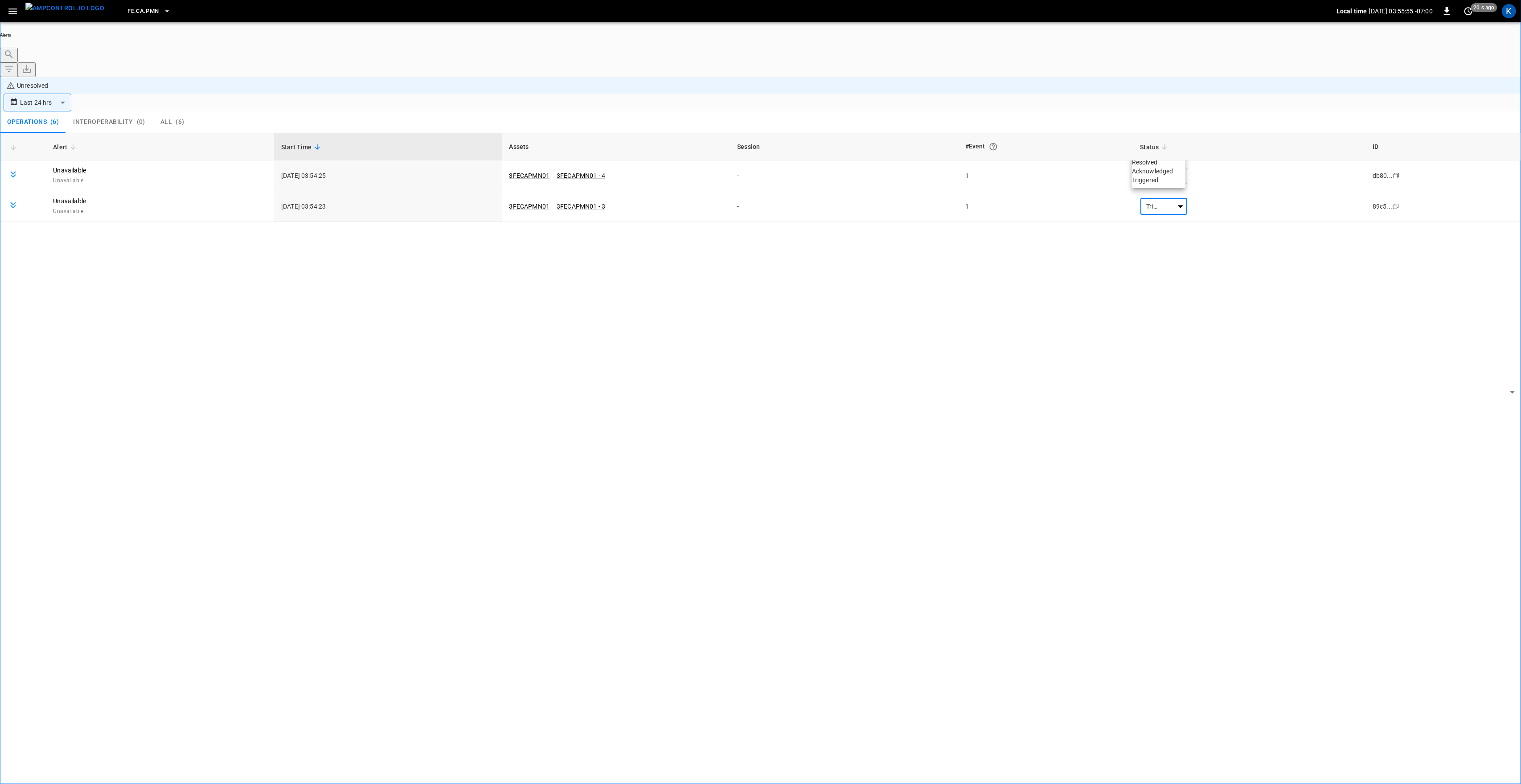
click at [1160, 166] on li "Resolved" at bounding box center [1158, 162] width 54 height 9
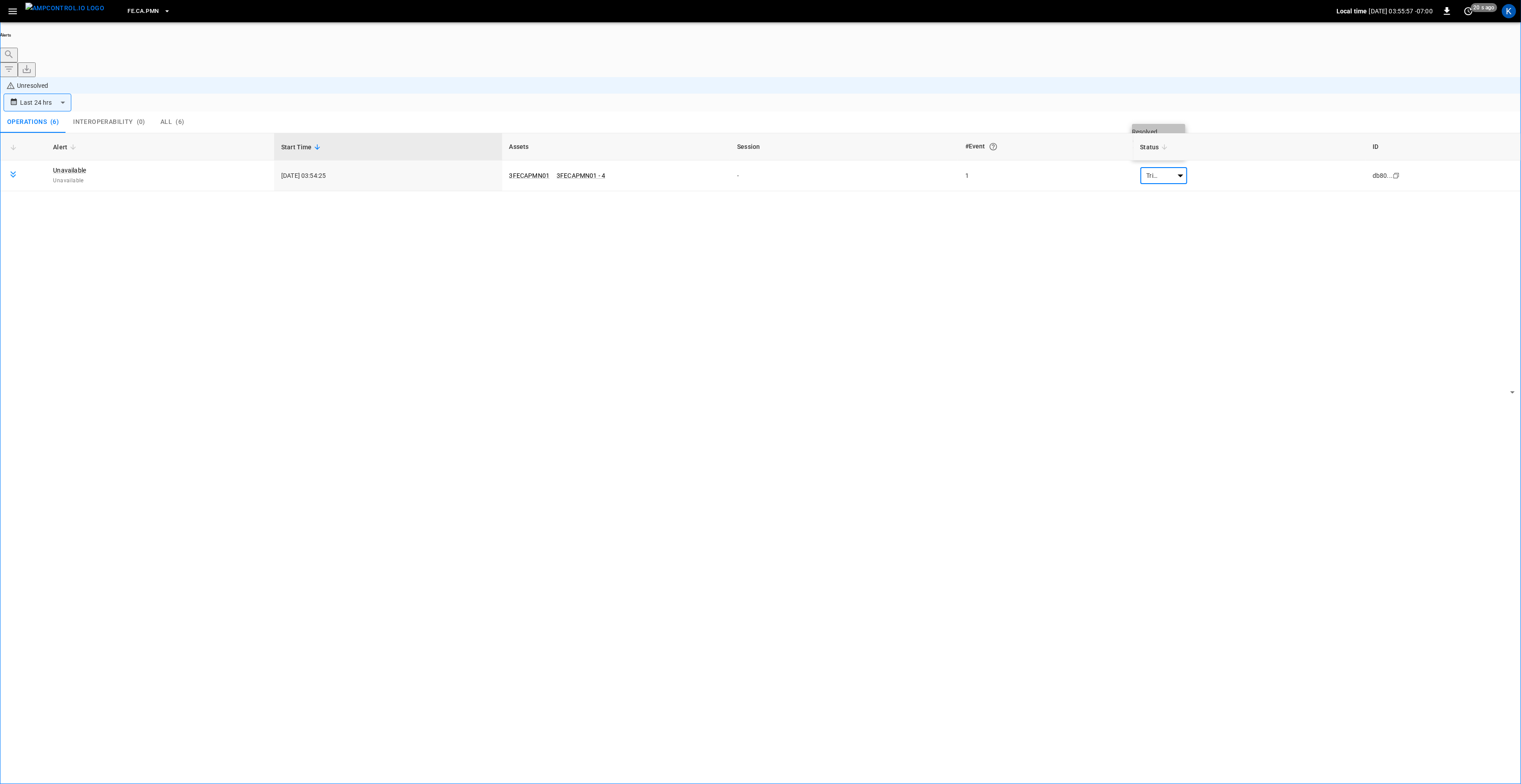
click at [1156, 133] on li "Resolved" at bounding box center [1158, 132] width 54 height 9
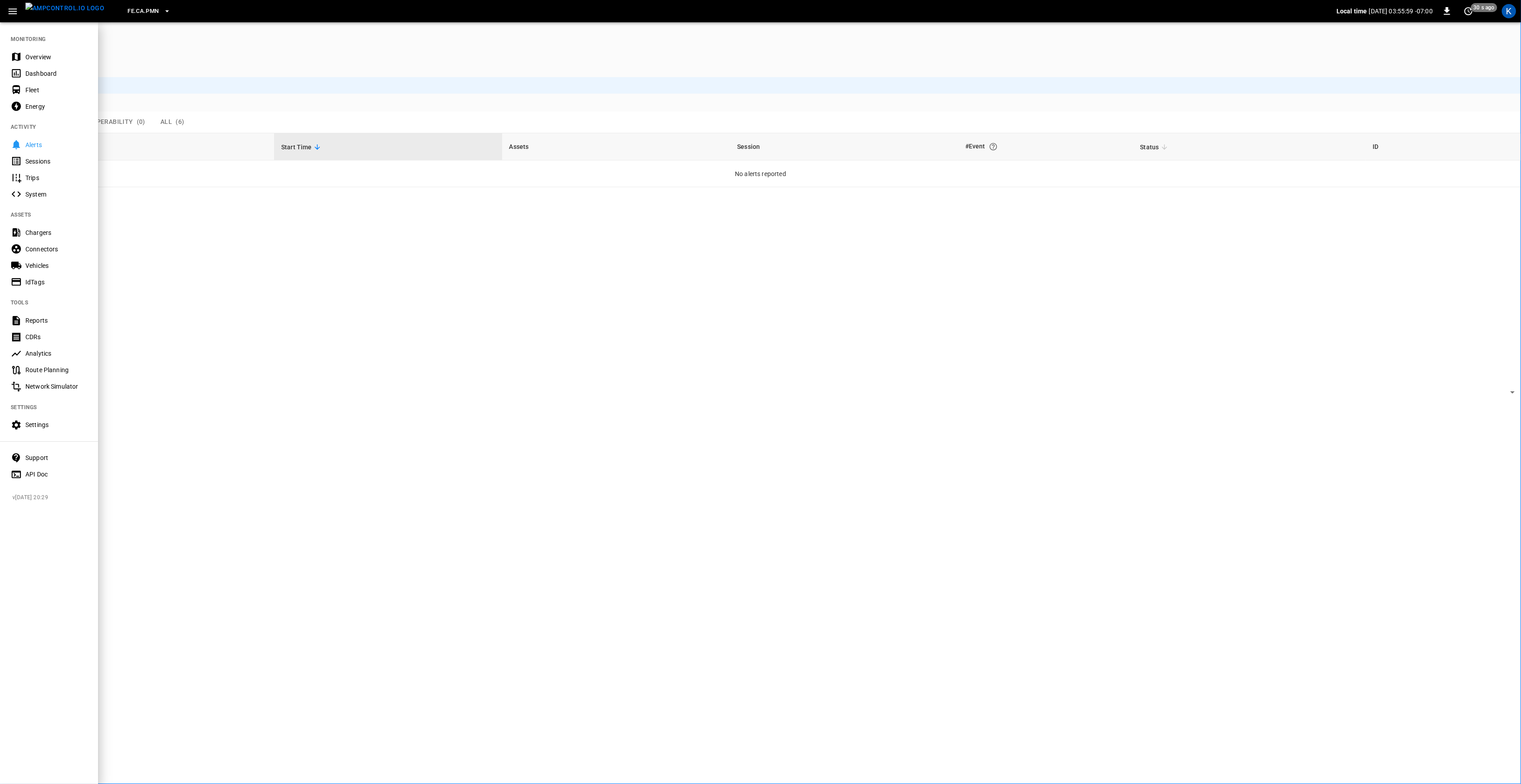
click at [34, 53] on div "Overview" at bounding box center [56, 57] width 62 height 9
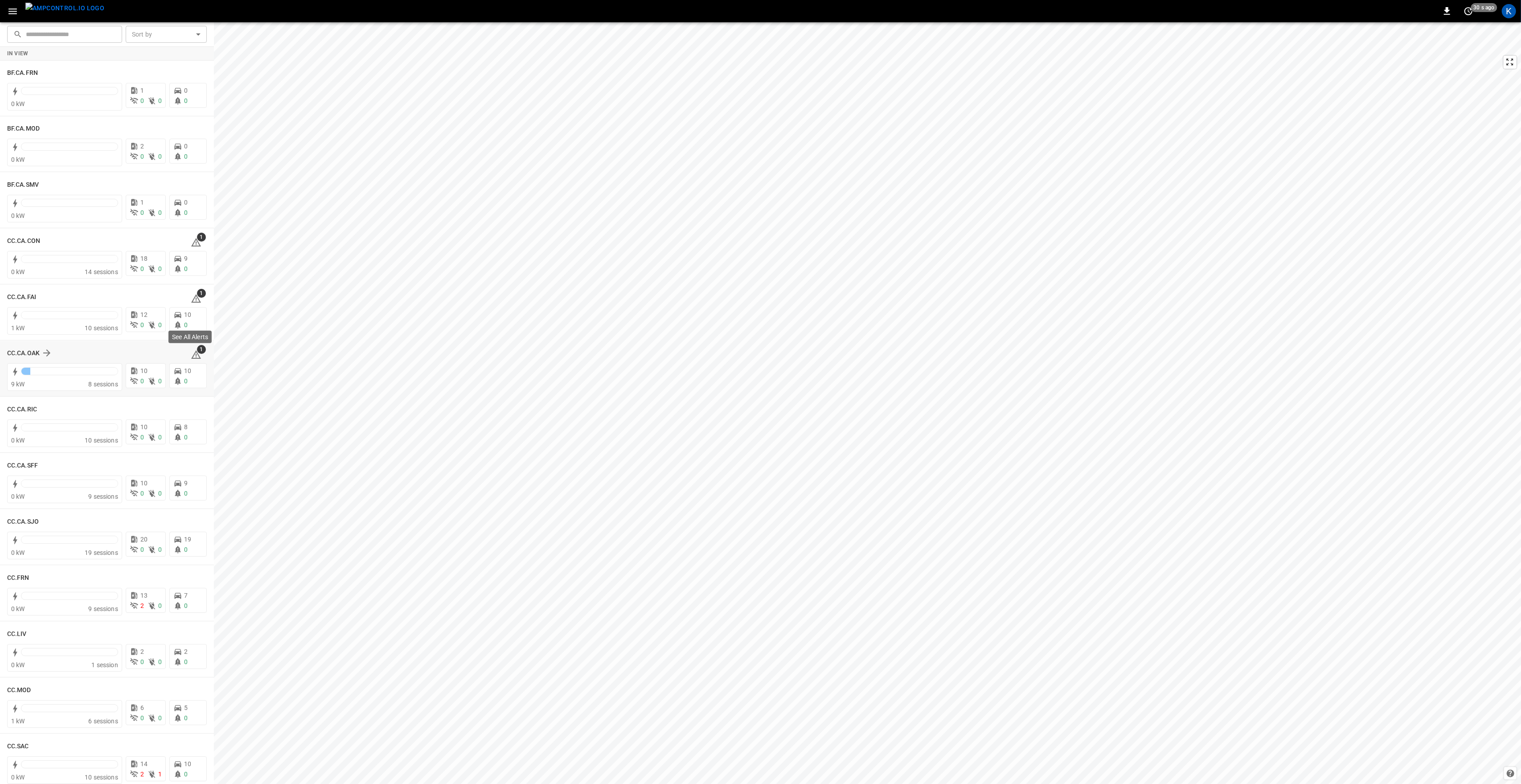
click at [192, 354] on icon at bounding box center [196, 354] width 10 height 8
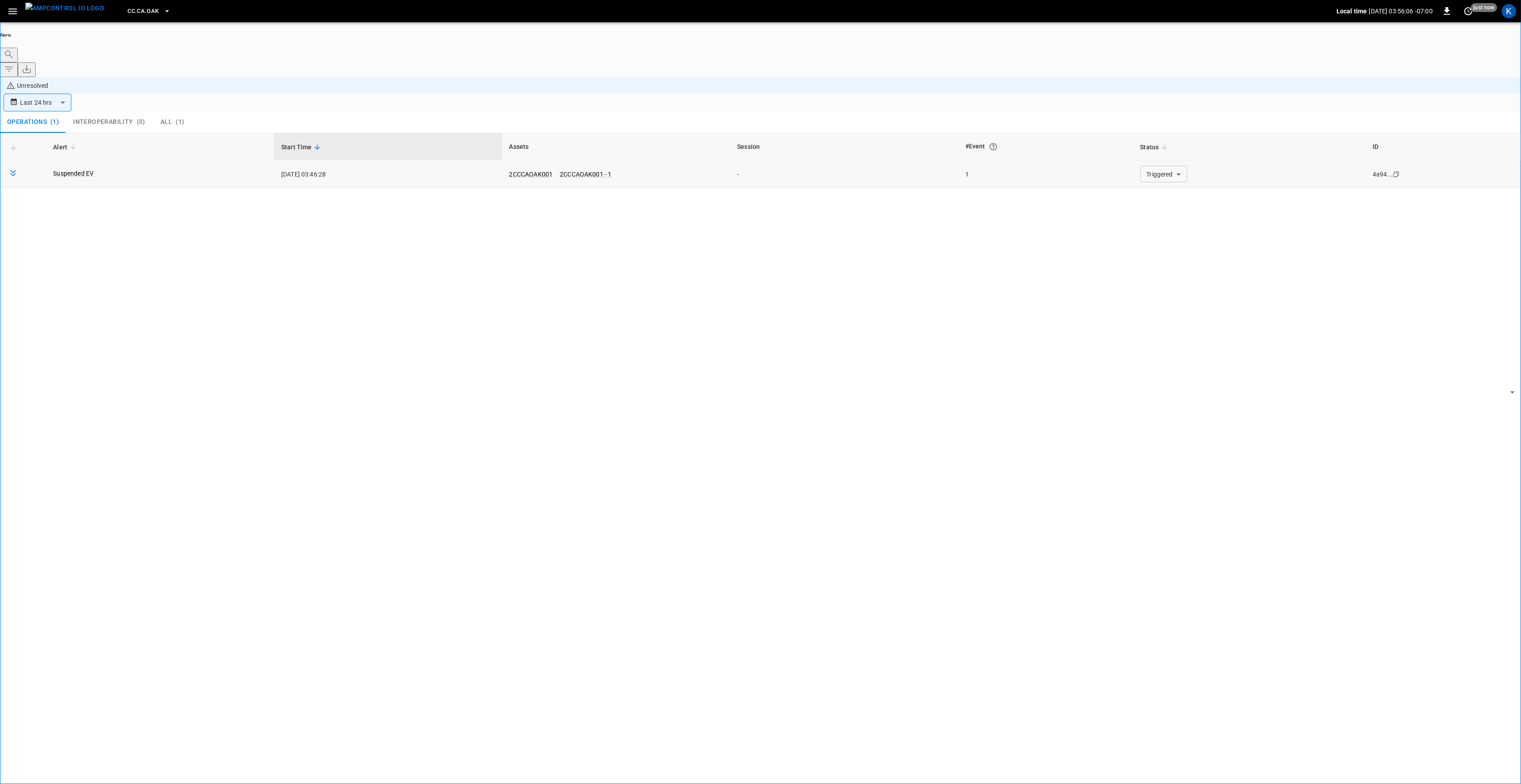
click at [1173, 114] on body "**********" at bounding box center [760, 417] width 1521 height 834
click at [1159, 134] on li "Resolved" at bounding box center [1158, 130] width 54 height 9
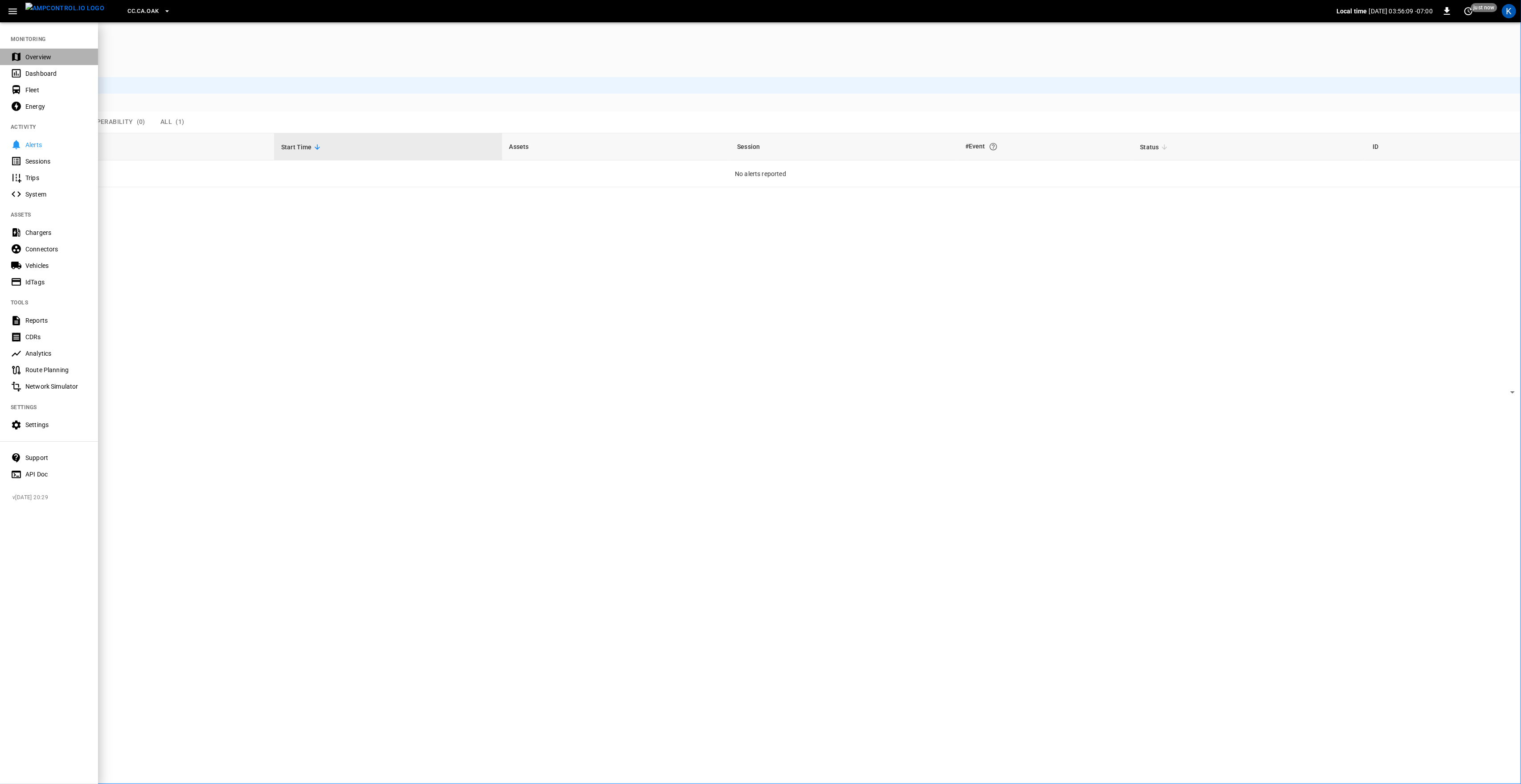
click at [34, 57] on div "Overview" at bounding box center [56, 57] width 62 height 9
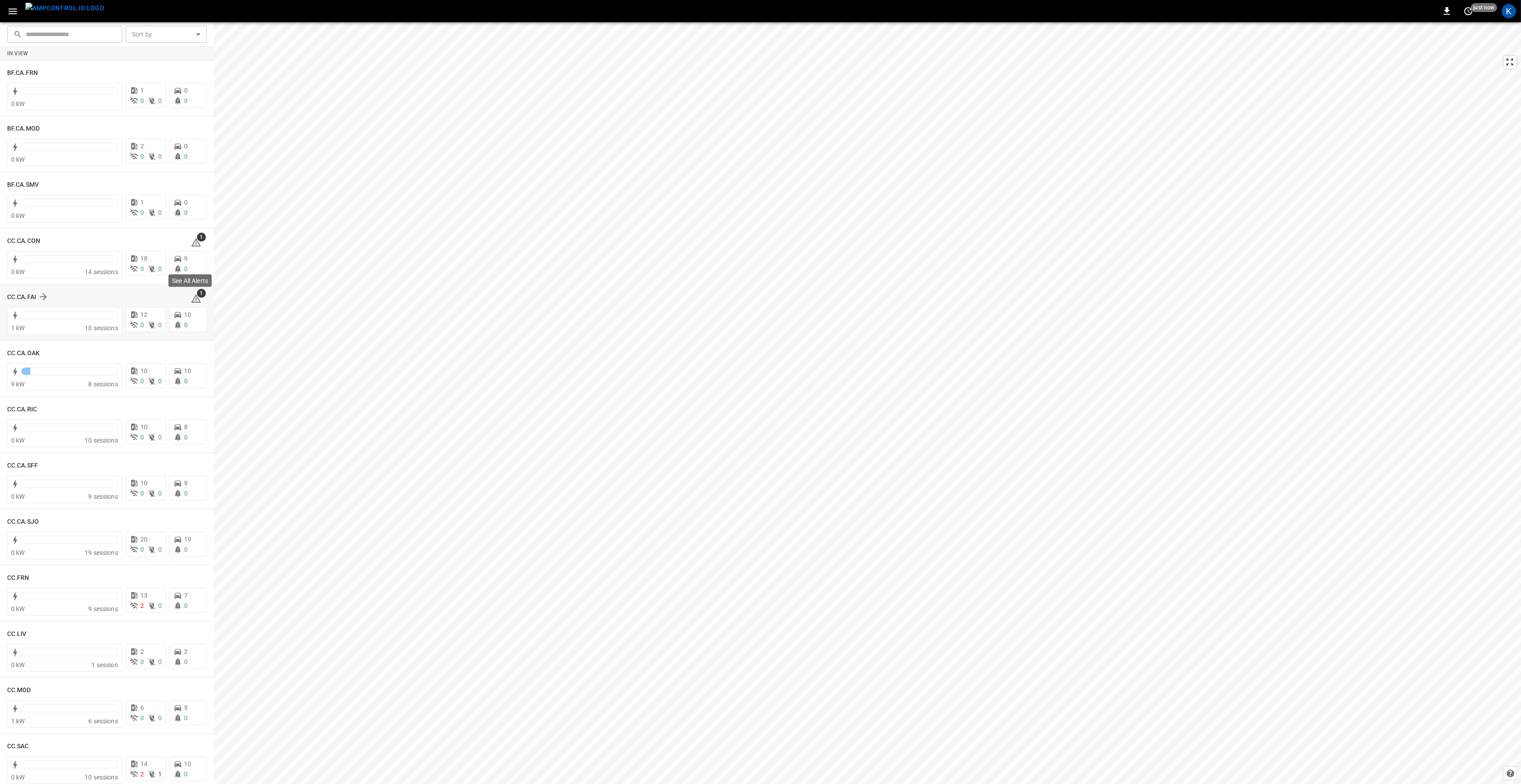
click at [197, 296] on span "1" at bounding box center [201, 293] width 9 height 9
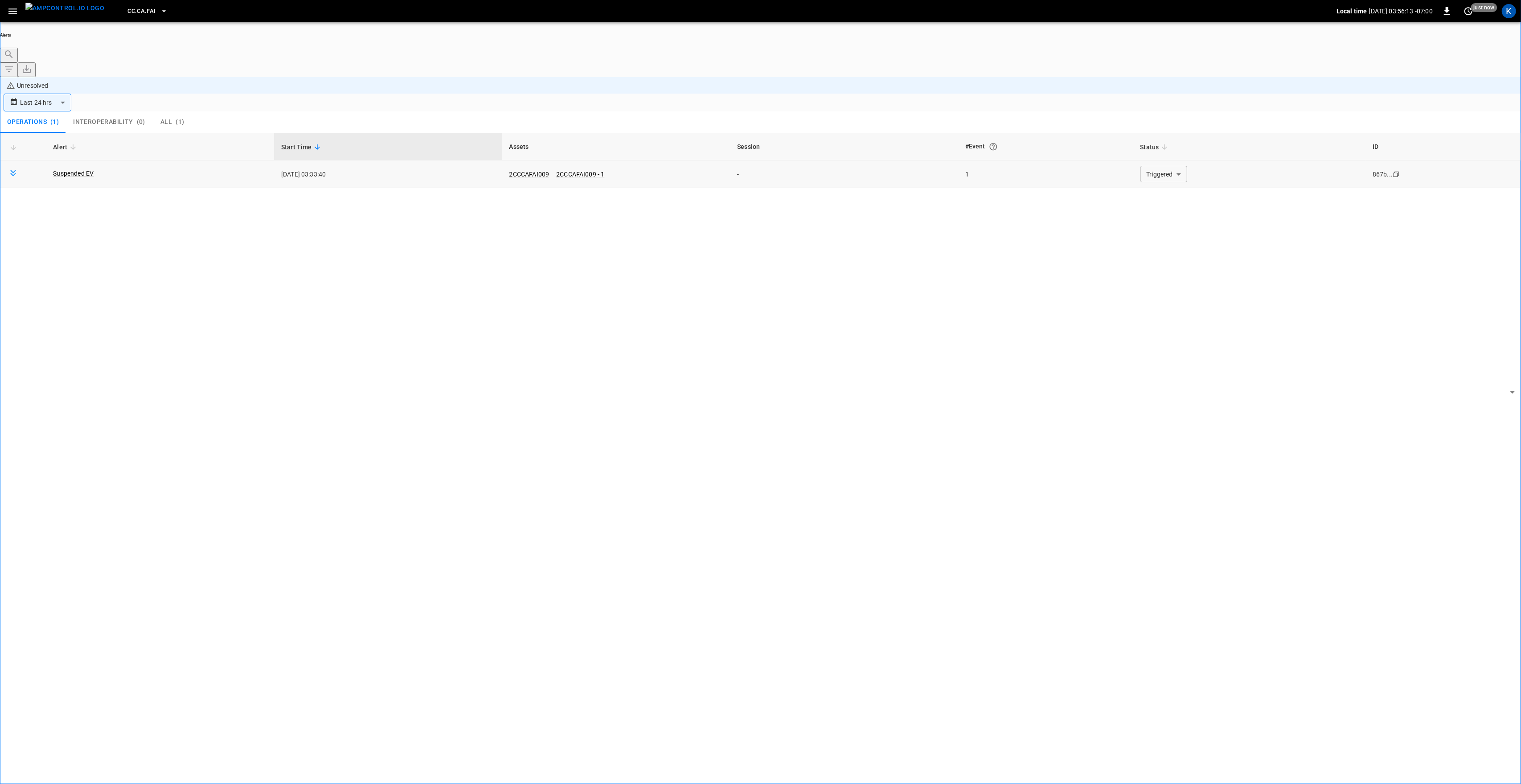
click at [1159, 117] on body "**********" at bounding box center [760, 417] width 1521 height 834
click at [1156, 133] on li "Resolved" at bounding box center [1158, 130] width 54 height 9
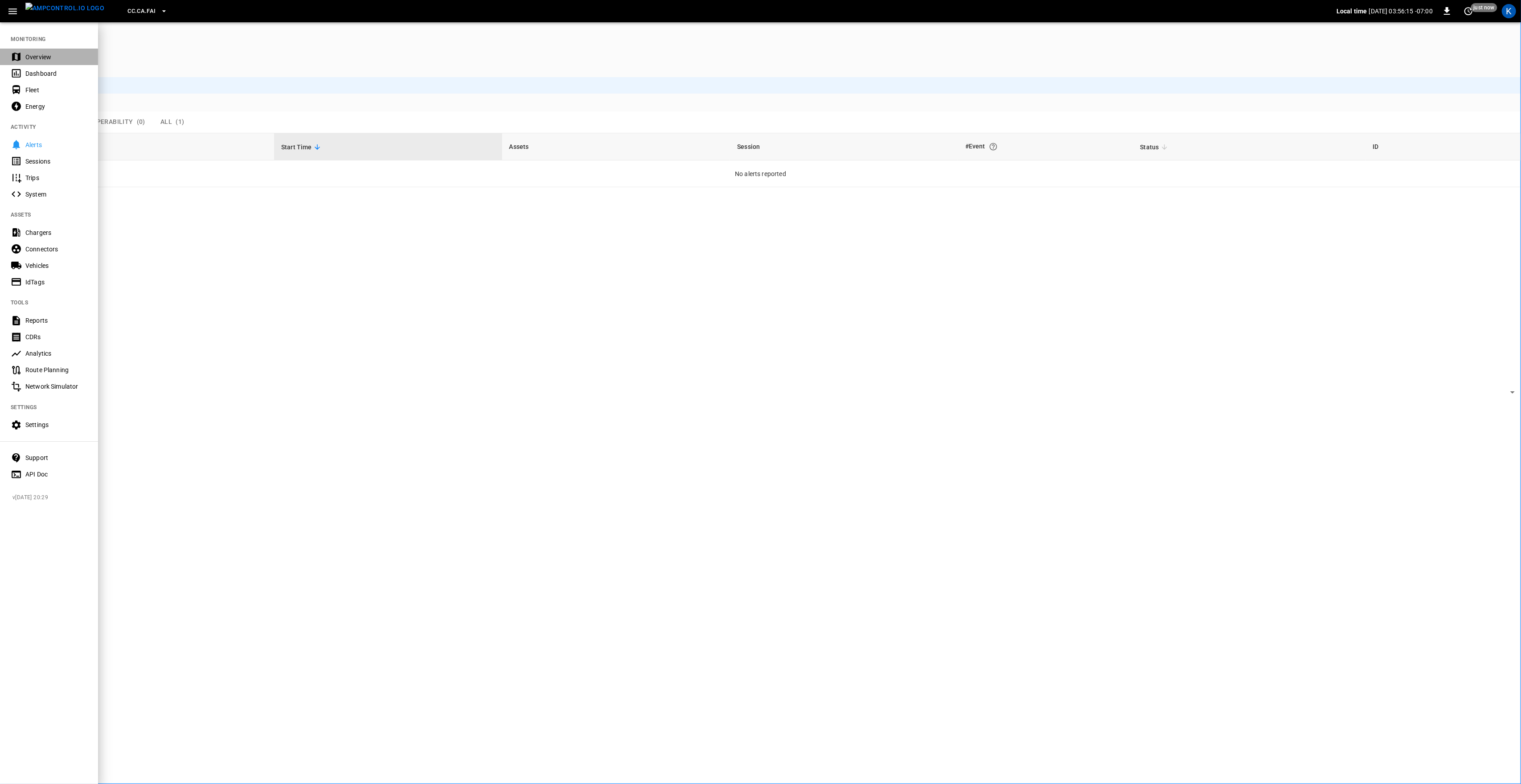
click at [50, 55] on div "Overview" at bounding box center [56, 57] width 62 height 9
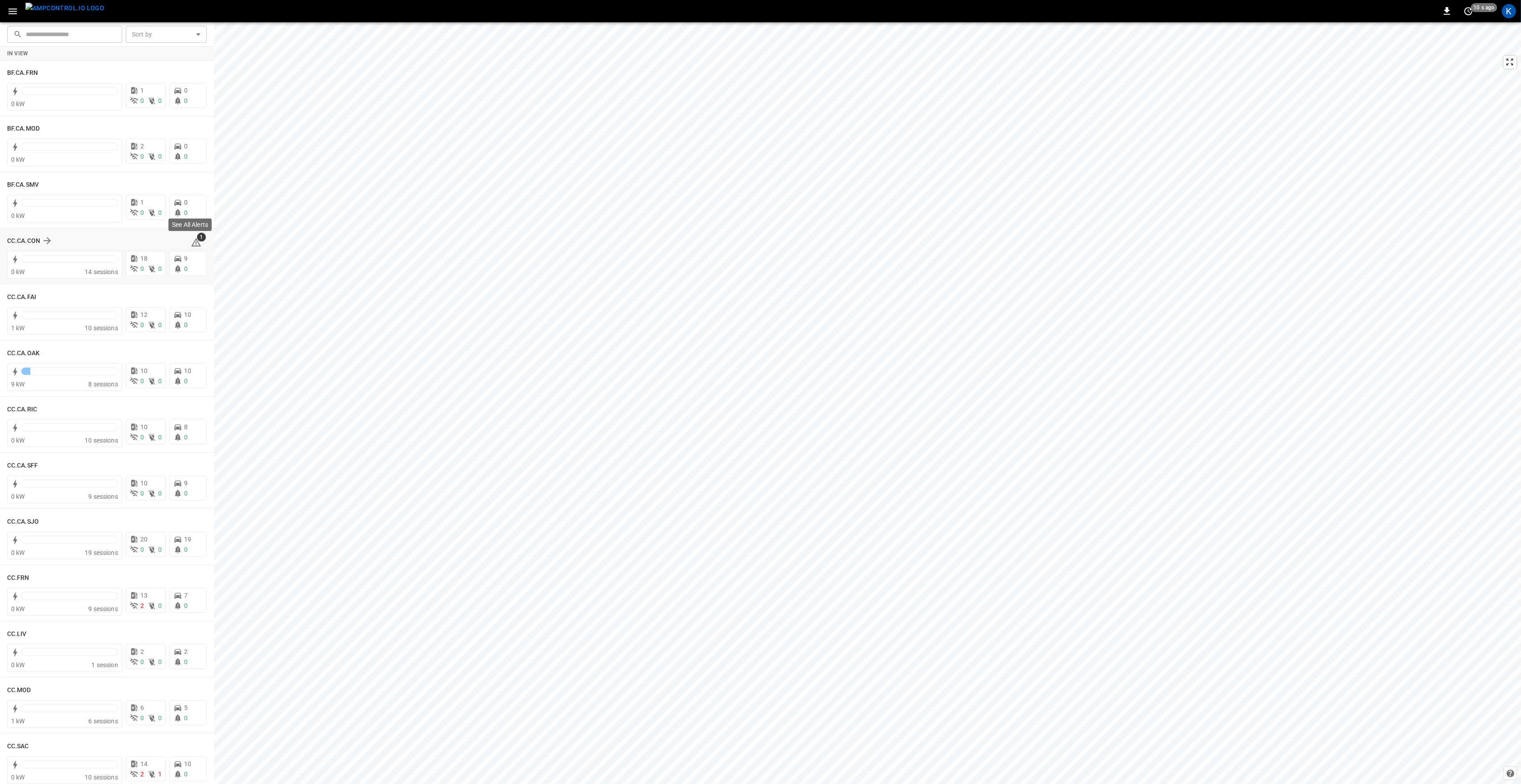
click at [192, 243] on icon at bounding box center [196, 243] width 11 height 11
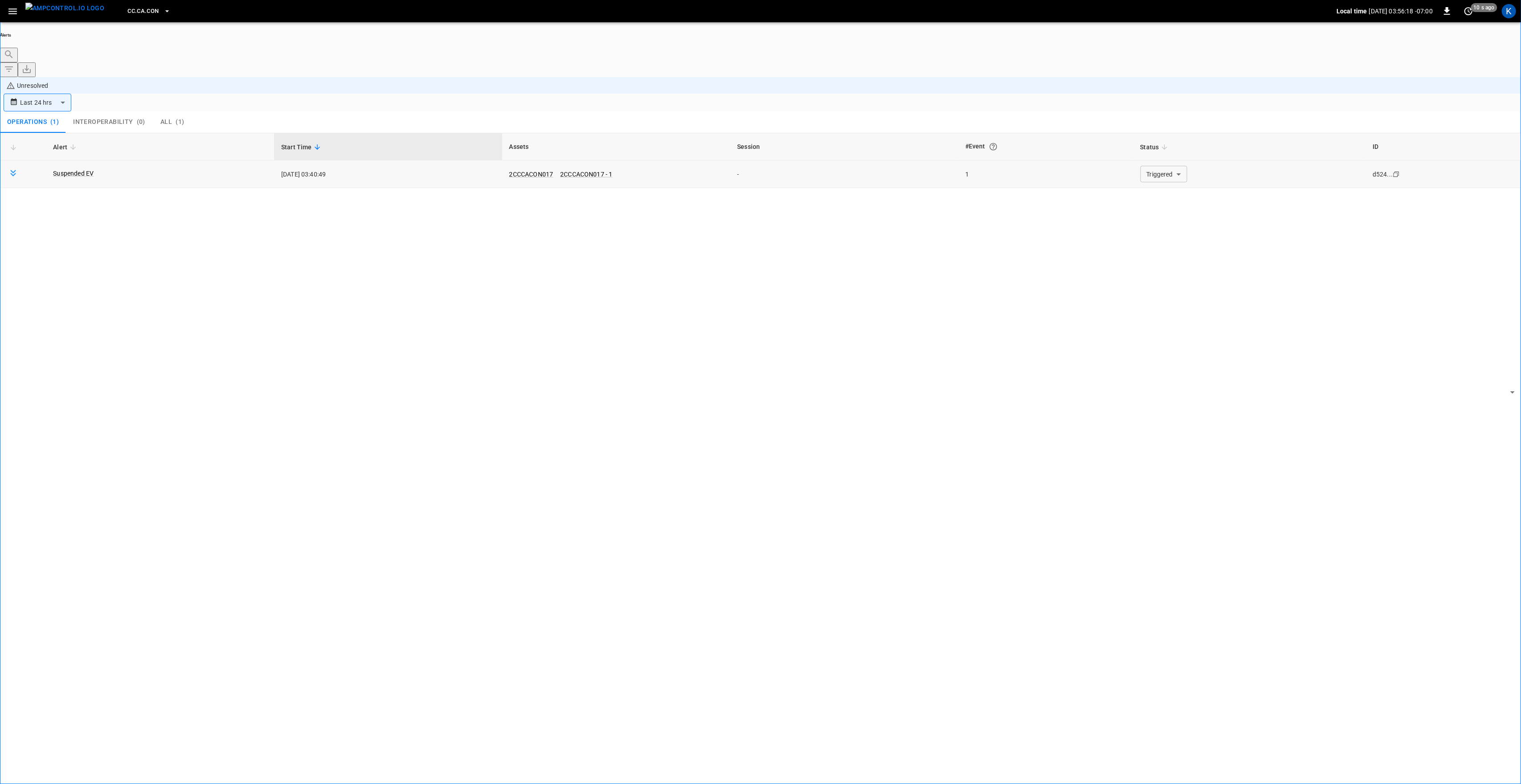
click at [1159, 161] on td "Triggered ********* ​" at bounding box center [1249, 174] width 233 height 28
click at [1163, 119] on body "**********" at bounding box center [760, 417] width 1521 height 834
click at [1160, 132] on li "Resolved" at bounding box center [1158, 130] width 54 height 9
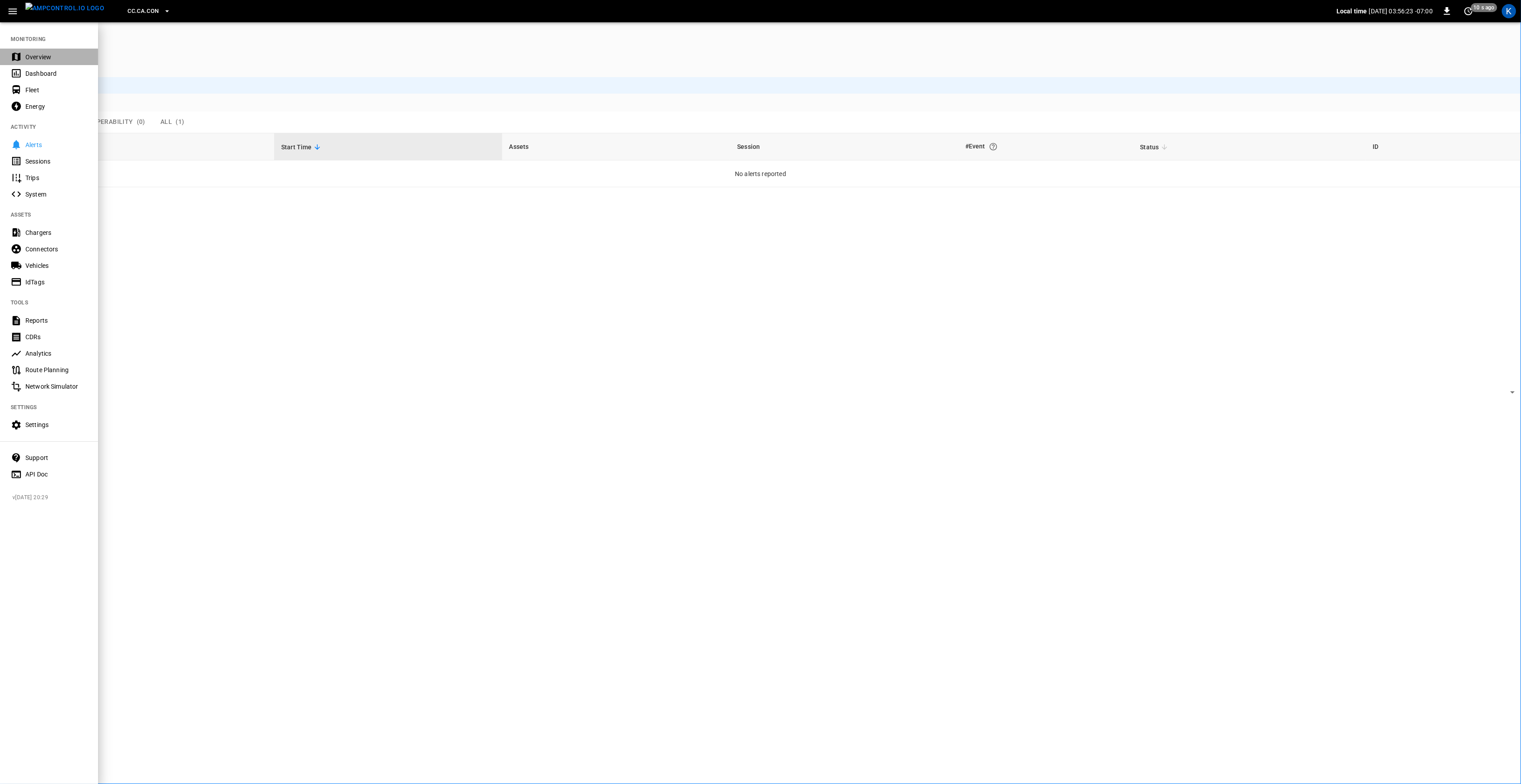
drag, startPoint x: 32, startPoint y: 58, endPoint x: 49, endPoint y: 57, distance: 17.0
click at [33, 57] on div "Overview" at bounding box center [56, 57] width 62 height 9
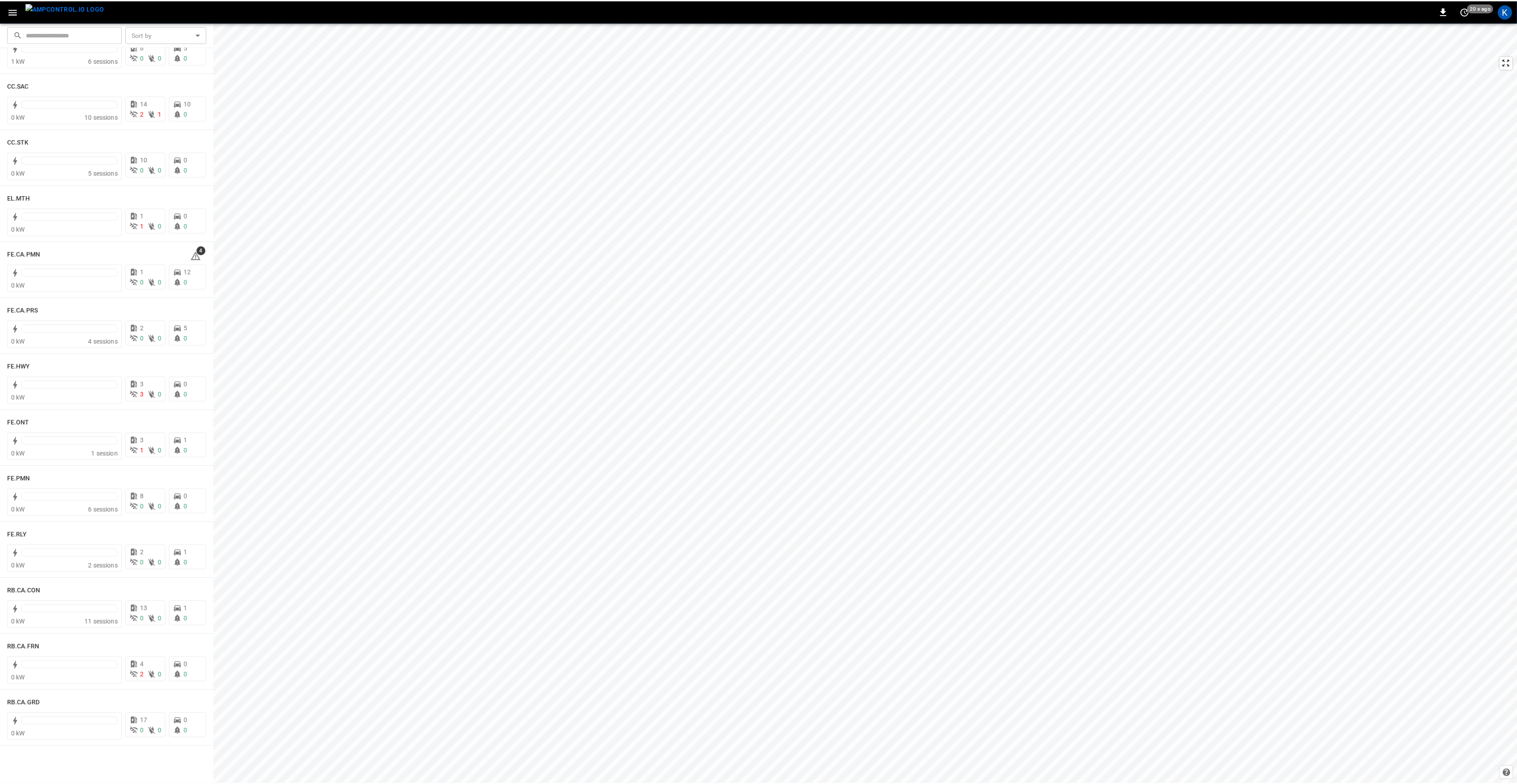
scroll to position [479, 0]
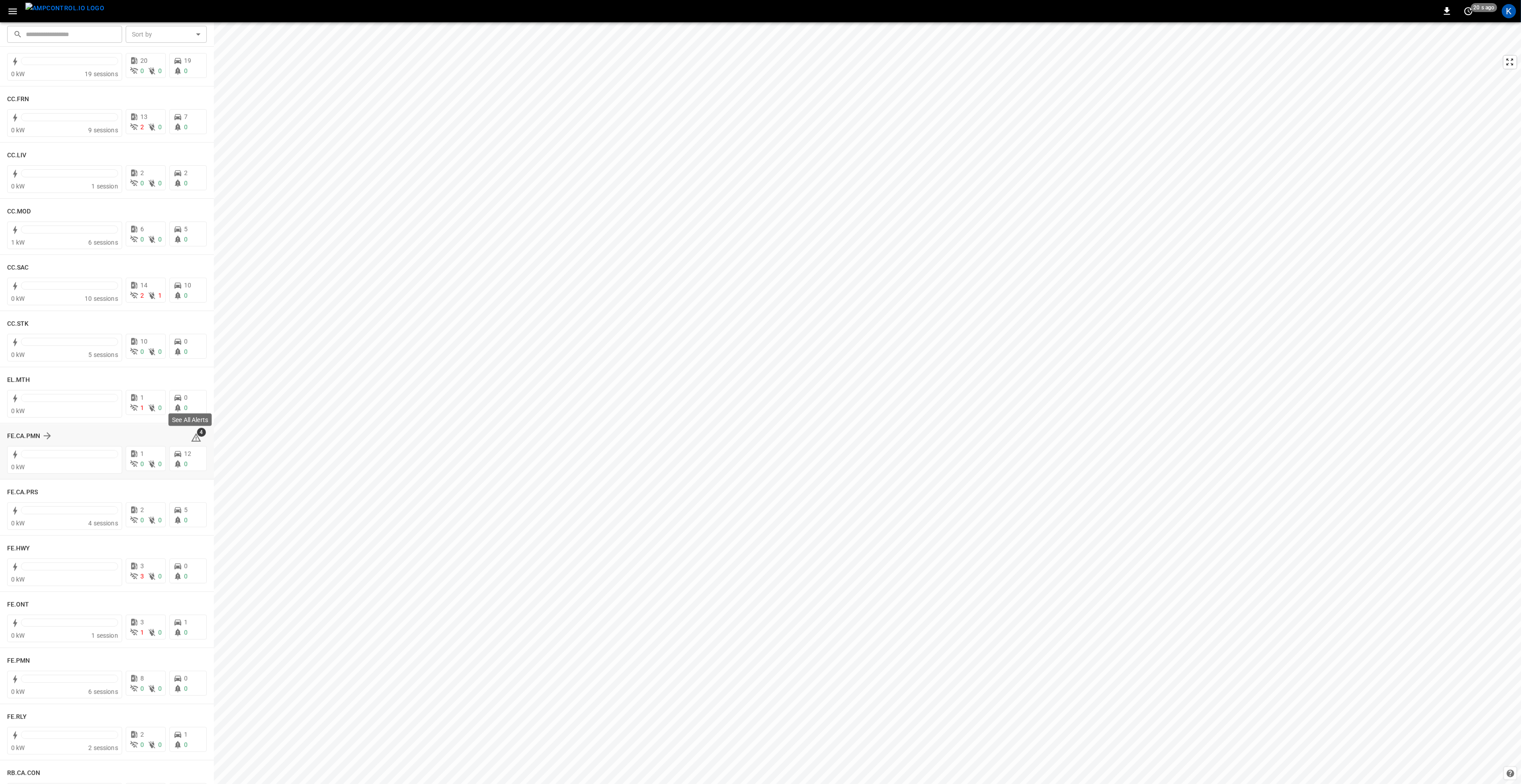
click at [197, 435] on span "4" at bounding box center [201, 432] width 9 height 9
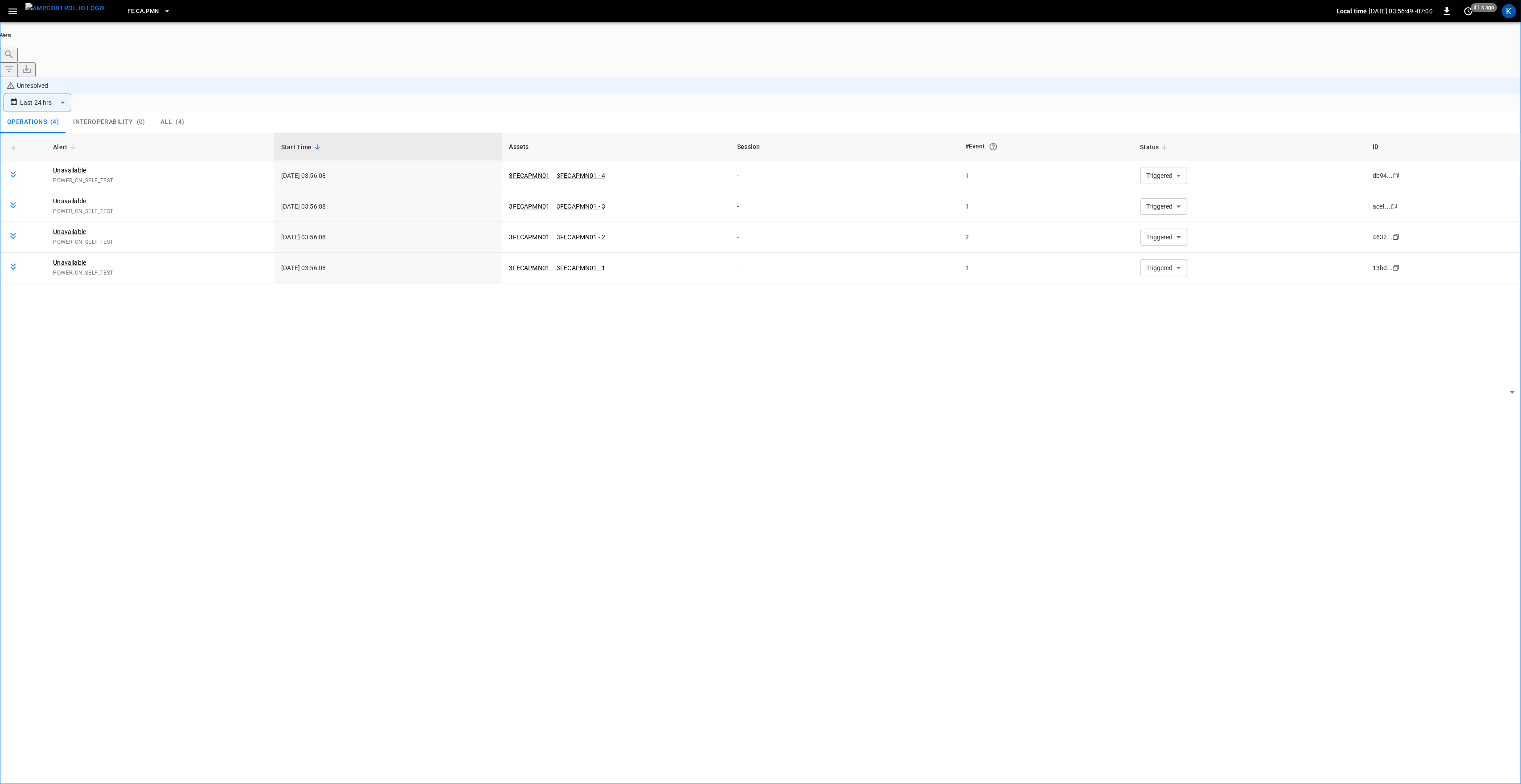
click at [14, 16] on icon "button" at bounding box center [12, 11] width 11 height 11
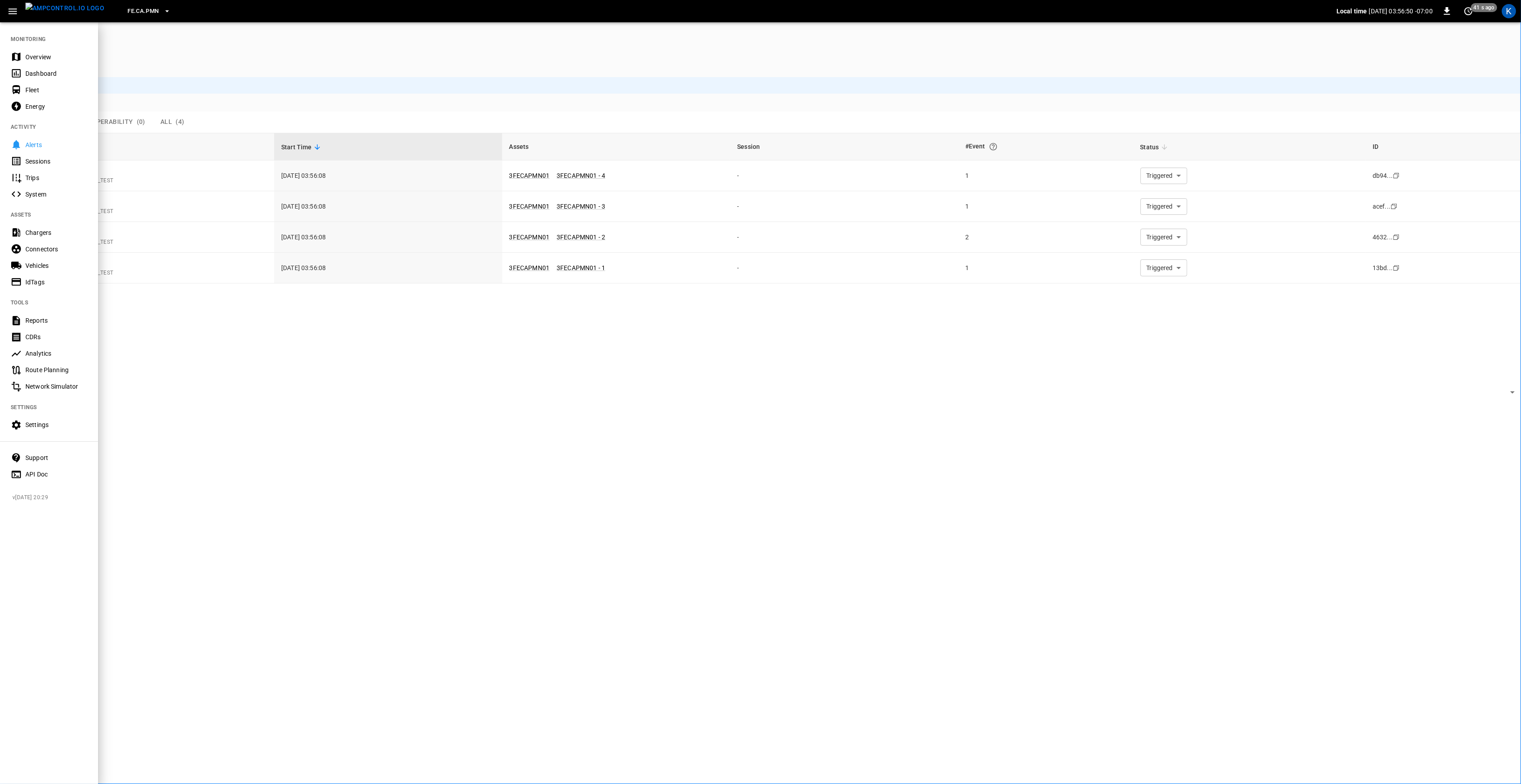
click at [28, 68] on div "Dashboard" at bounding box center [49, 73] width 98 height 17
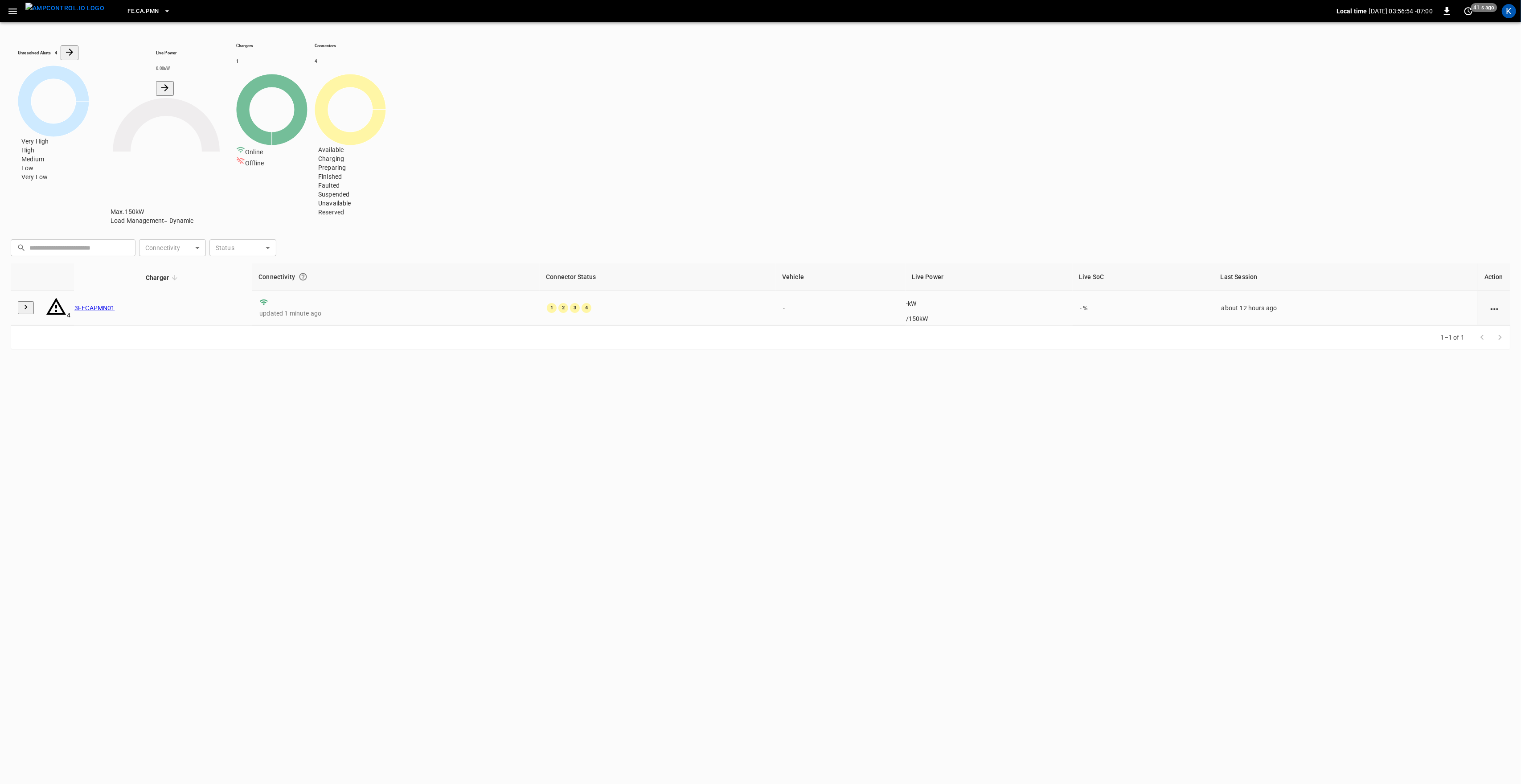
click at [106, 305] on link "3FECAPMN01" at bounding box center [94, 308] width 41 height 7
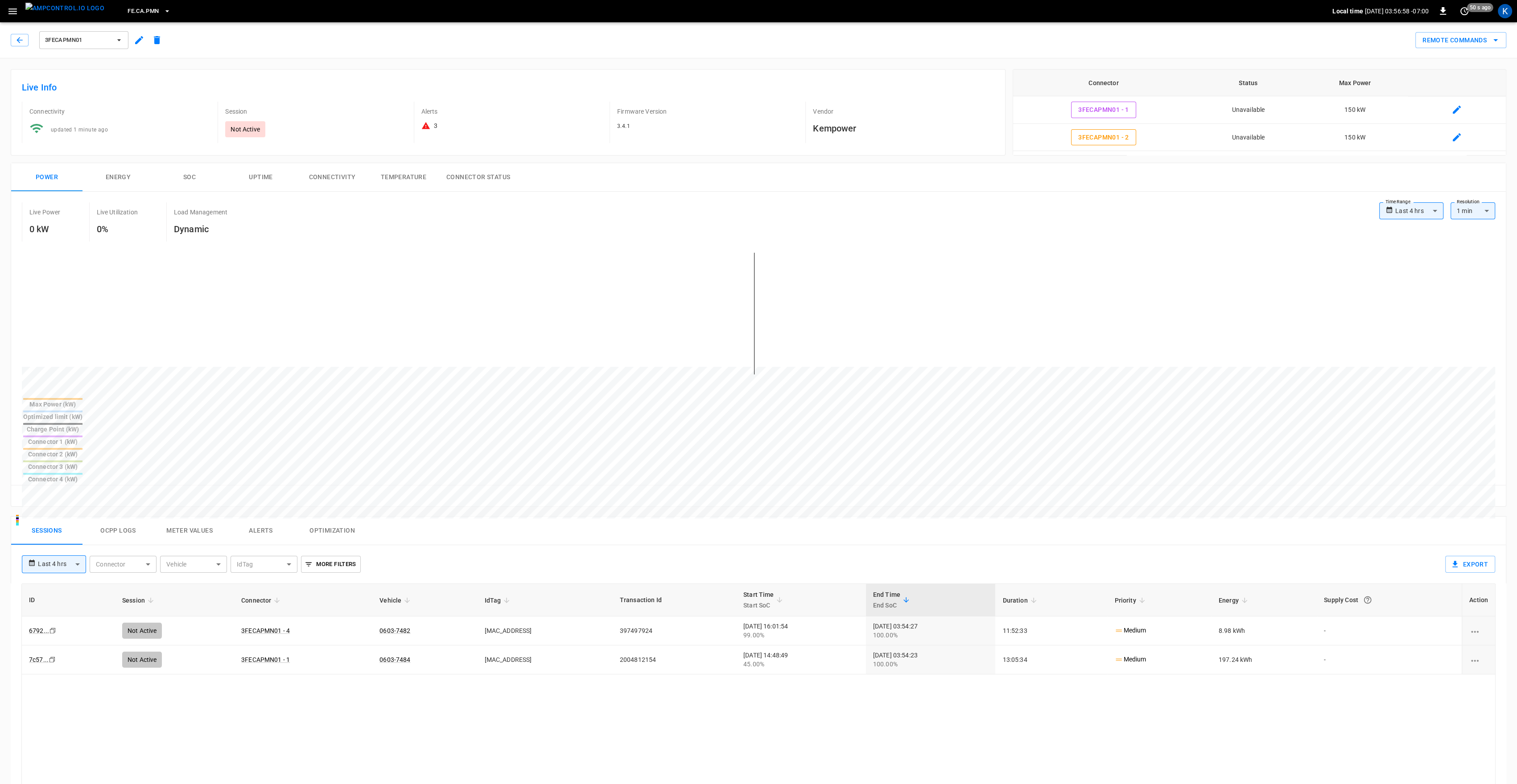
click at [437, 130] on div "3" at bounding box center [512, 125] width 181 height 9
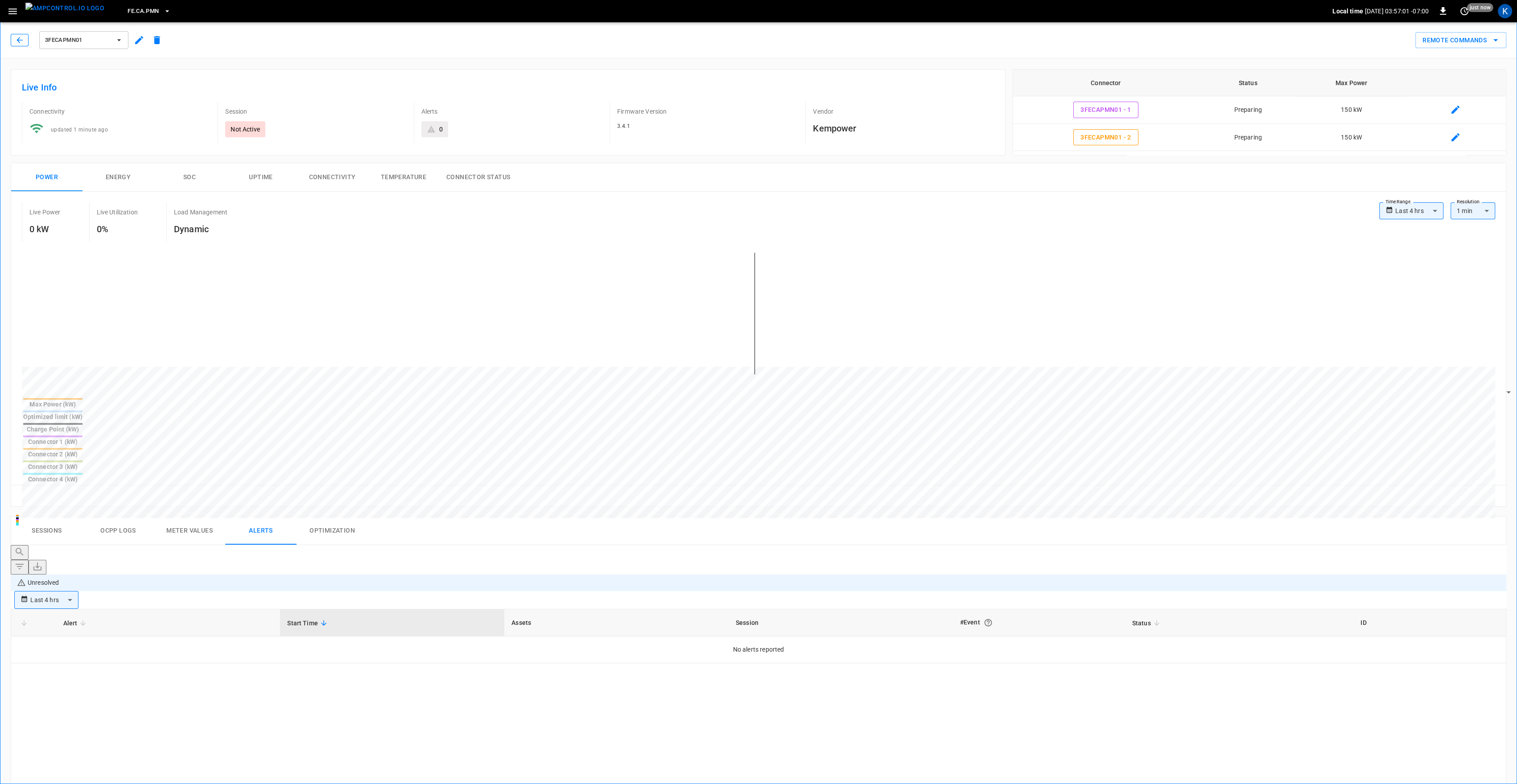
click at [19, 35] on icon "button" at bounding box center [19, 40] width 9 height 9
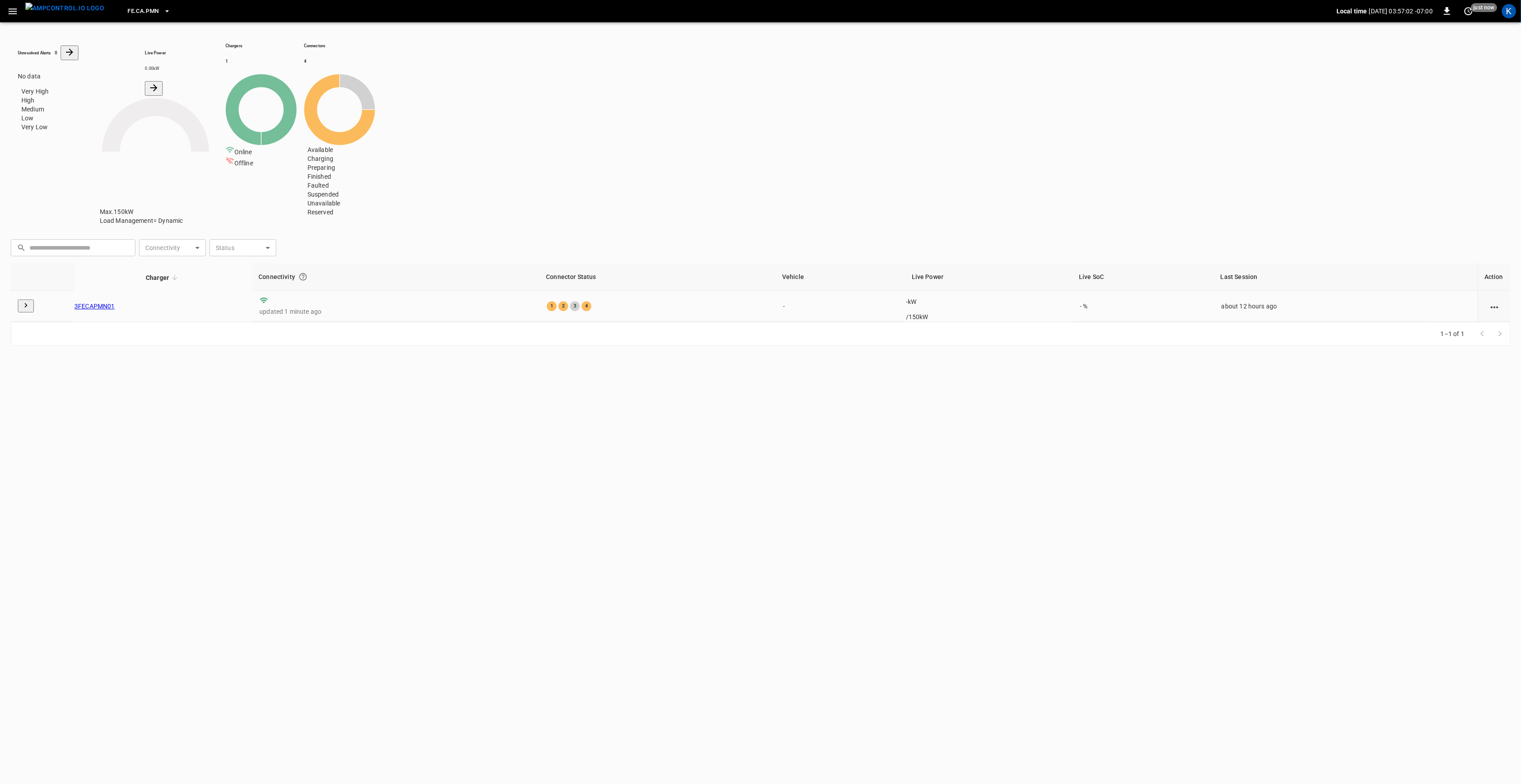
click at [14, 15] on icon "button" at bounding box center [12, 11] width 11 height 11
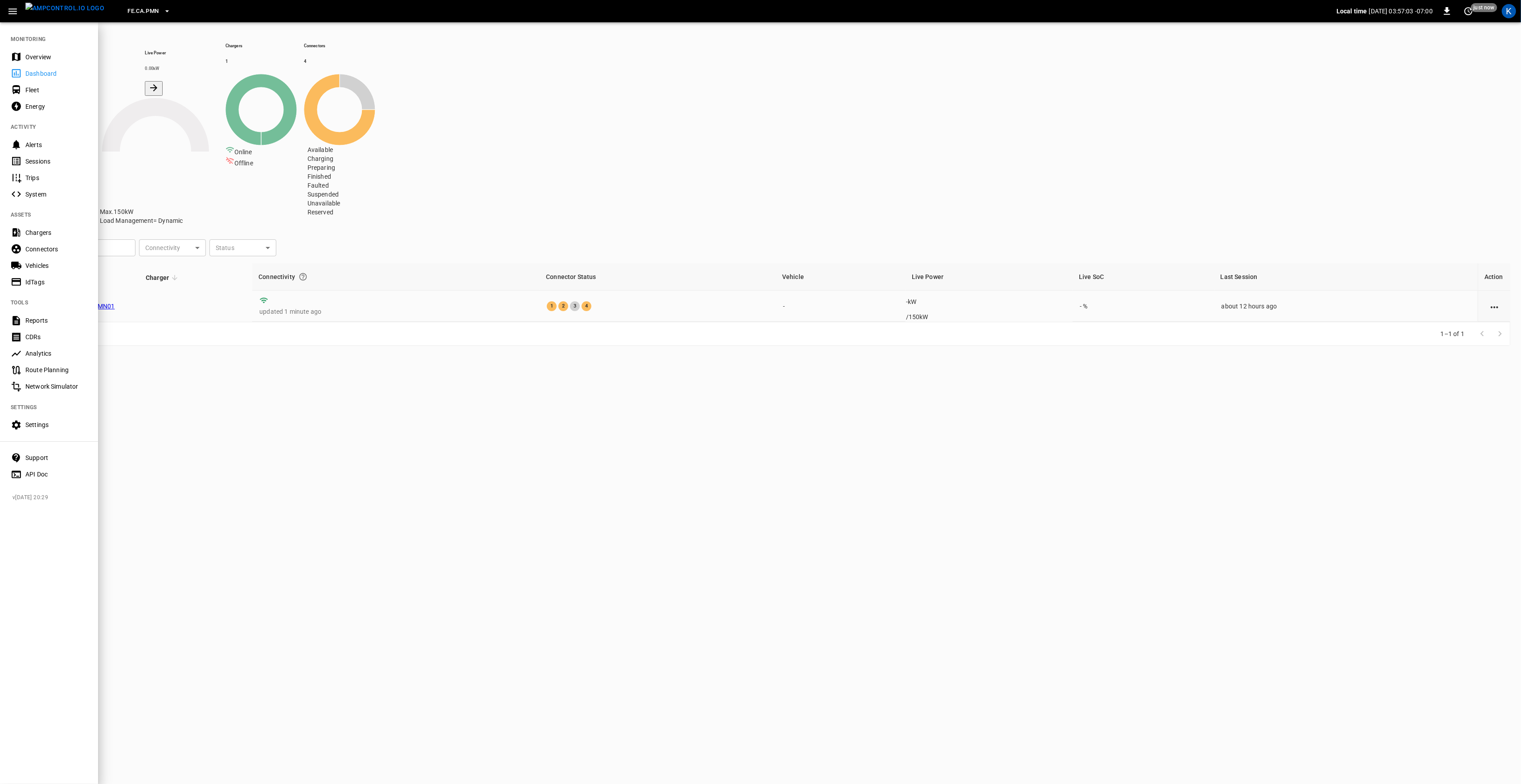
click at [27, 51] on div "Overview" at bounding box center [49, 57] width 98 height 17
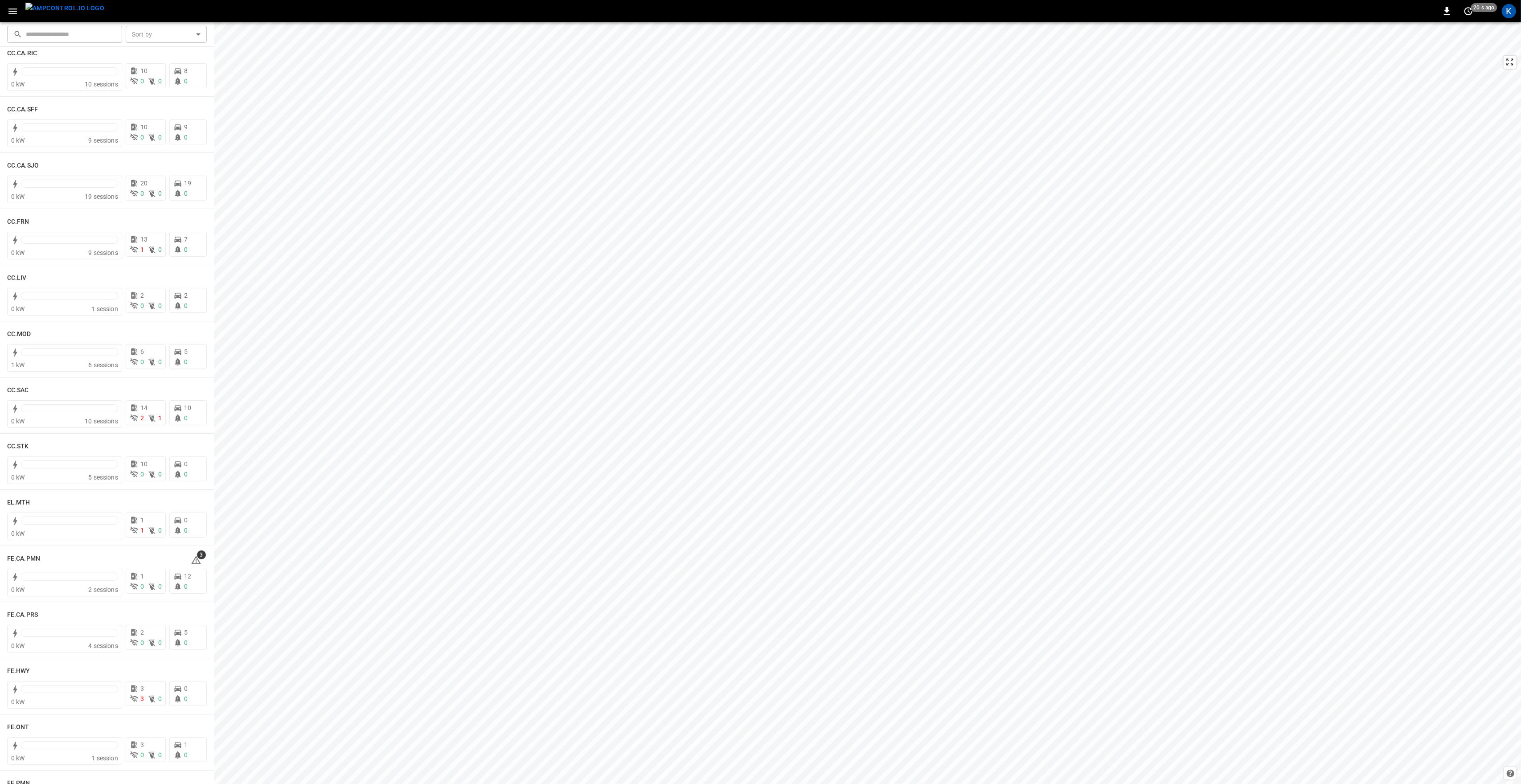
scroll to position [357, 0]
click at [191, 558] on icon at bounding box center [196, 560] width 11 height 11
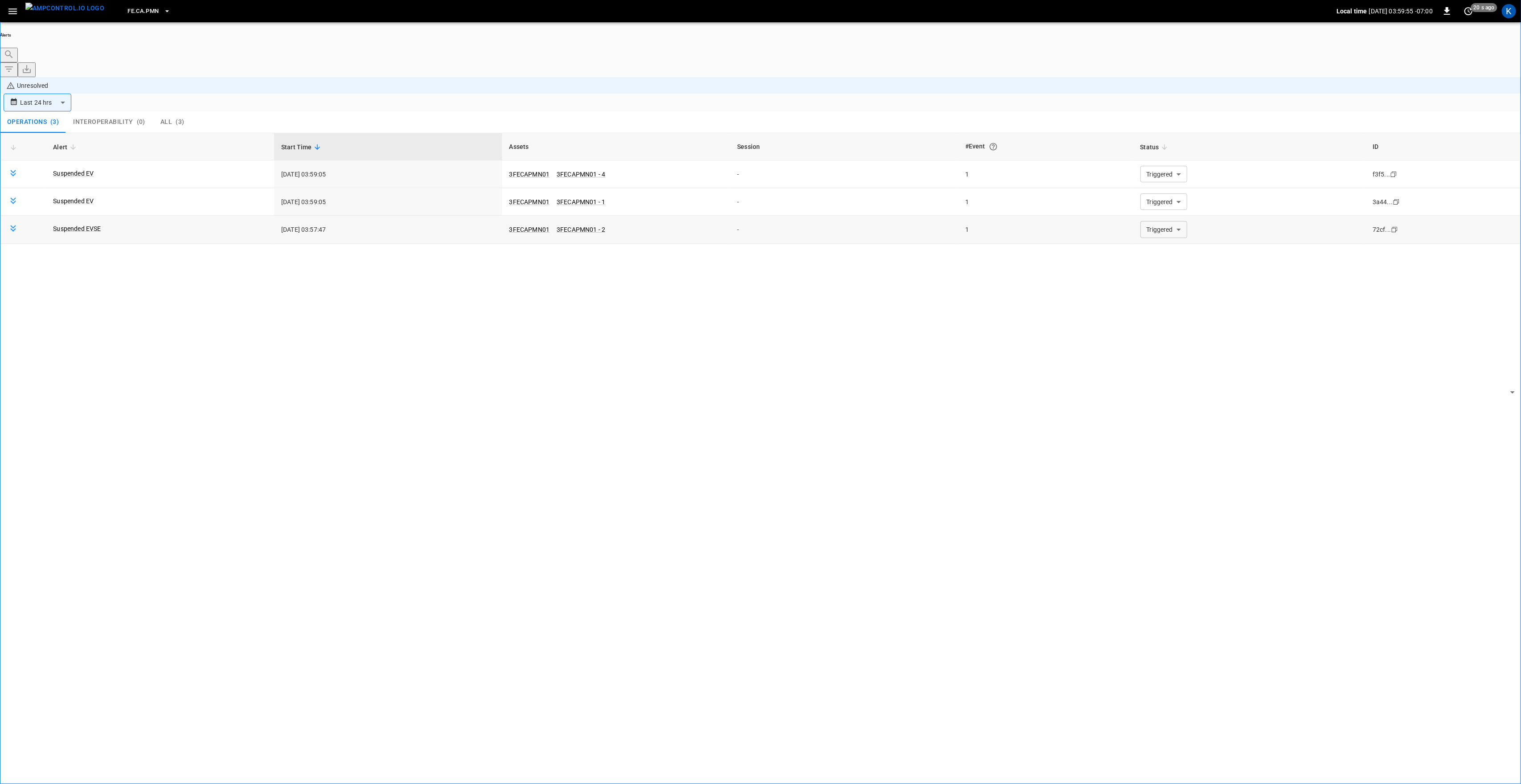
click at [1155, 175] on body "**********" at bounding box center [760, 417] width 1521 height 834
click at [1153, 188] on li "Resolved" at bounding box center [1158, 186] width 54 height 9
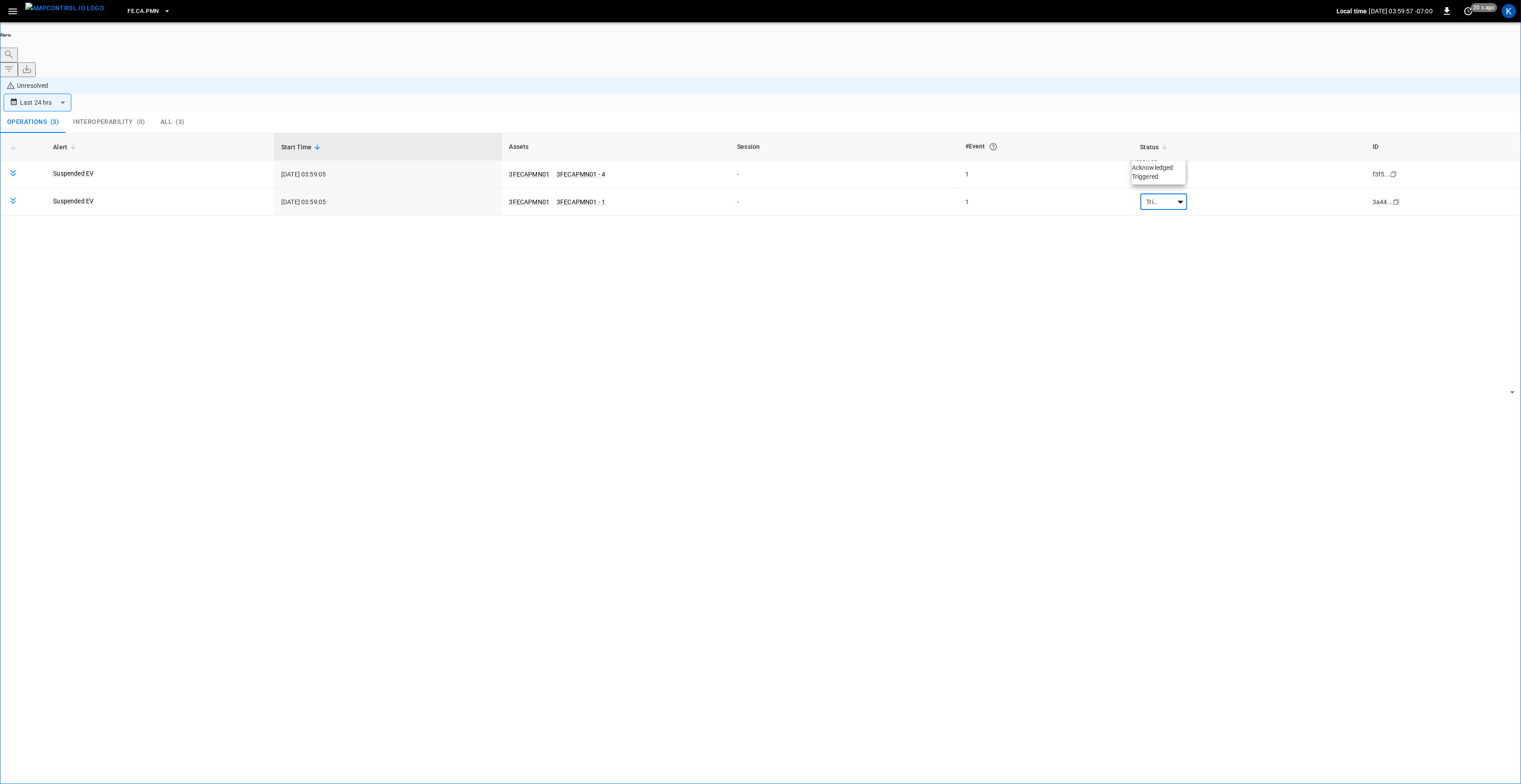
click at [1155, 163] on li "Resolved" at bounding box center [1158, 158] width 54 height 9
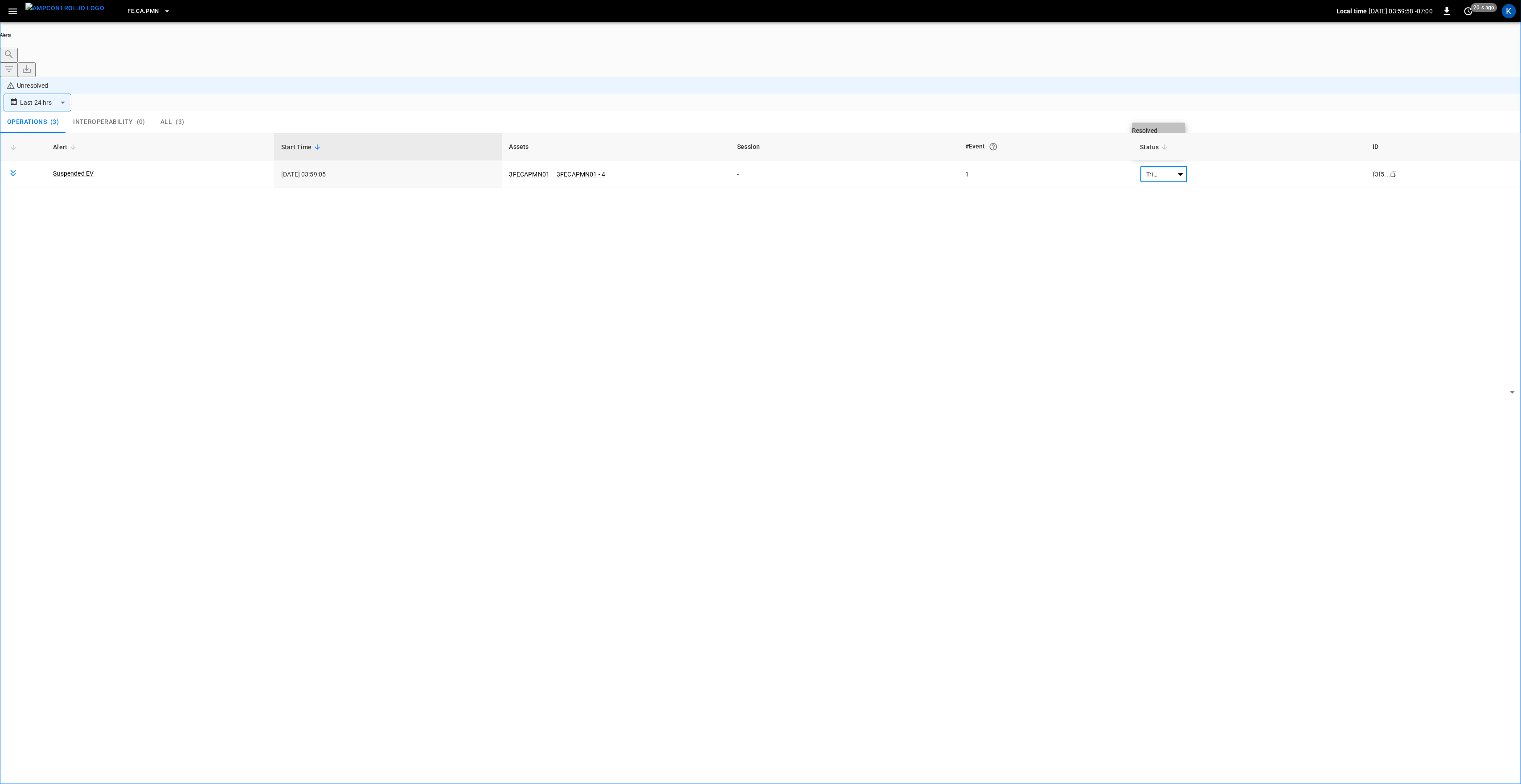
click at [1161, 132] on li "Resolved" at bounding box center [1158, 130] width 54 height 9
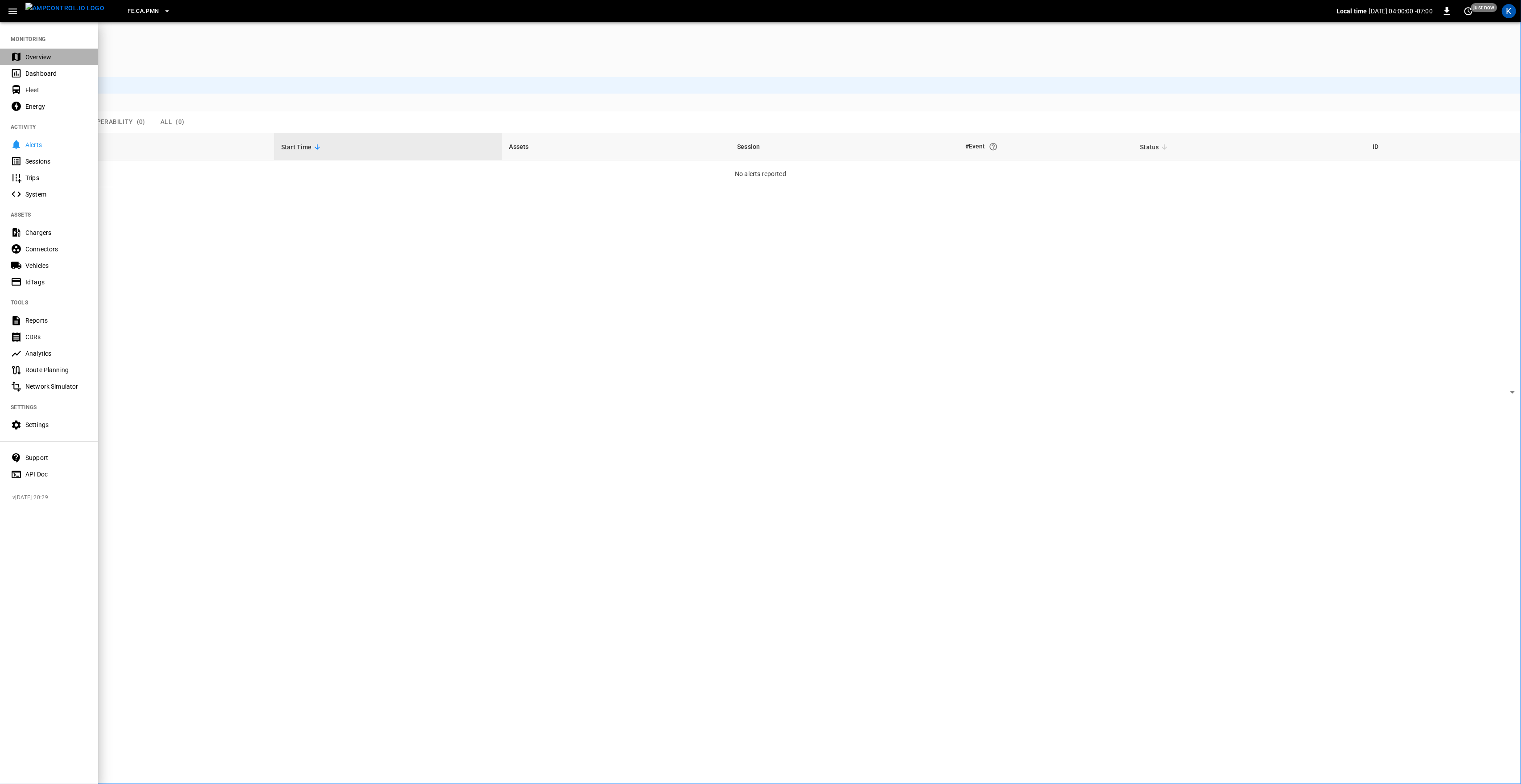
click at [36, 57] on div "Overview" at bounding box center [56, 57] width 62 height 9
